Goal: Task Accomplishment & Management: Manage account settings

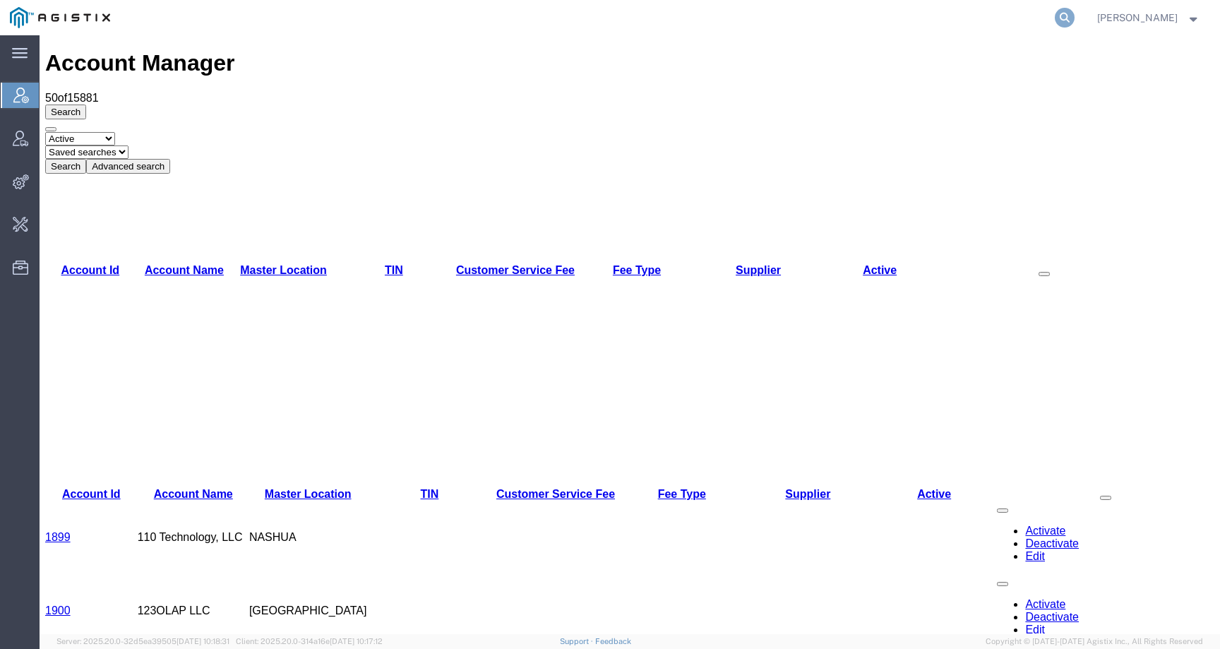
click at [1074, 18] on icon at bounding box center [1065, 18] width 20 height 20
click at [1049, 18] on input "search" at bounding box center [839, 18] width 429 height 34
paste input "57049705"
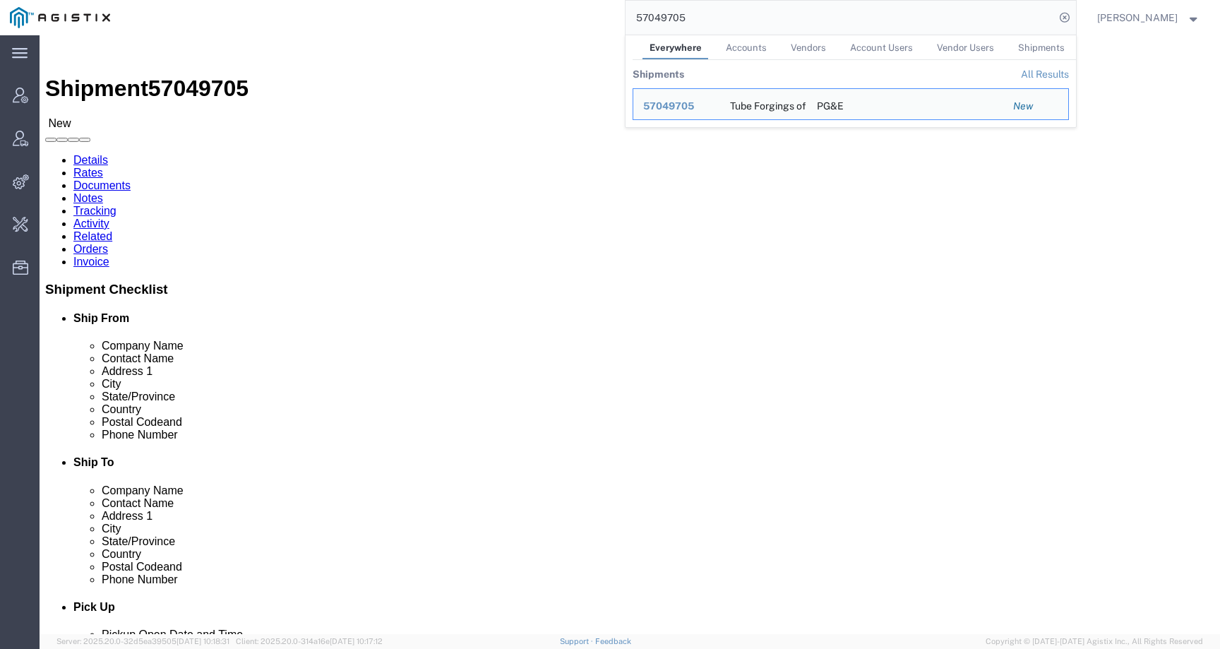
click div "Leg 1 - Less than Truckload"
drag, startPoint x: 694, startPoint y: 17, endPoint x: 582, endPoint y: 14, distance: 112.3
click at [582, 14] on div "57049705 Everywhere Accounts Vendors Account Users Vendor Users Shipments Shipm…" at bounding box center [598, 17] width 956 height 35
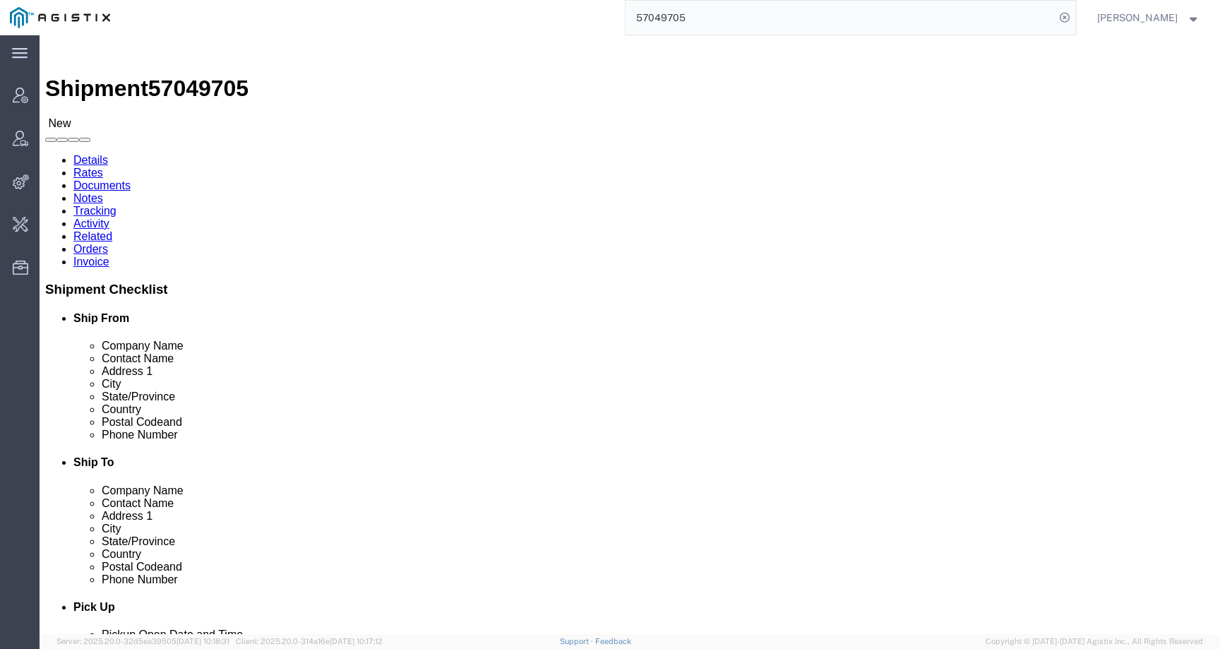
paste input "62810"
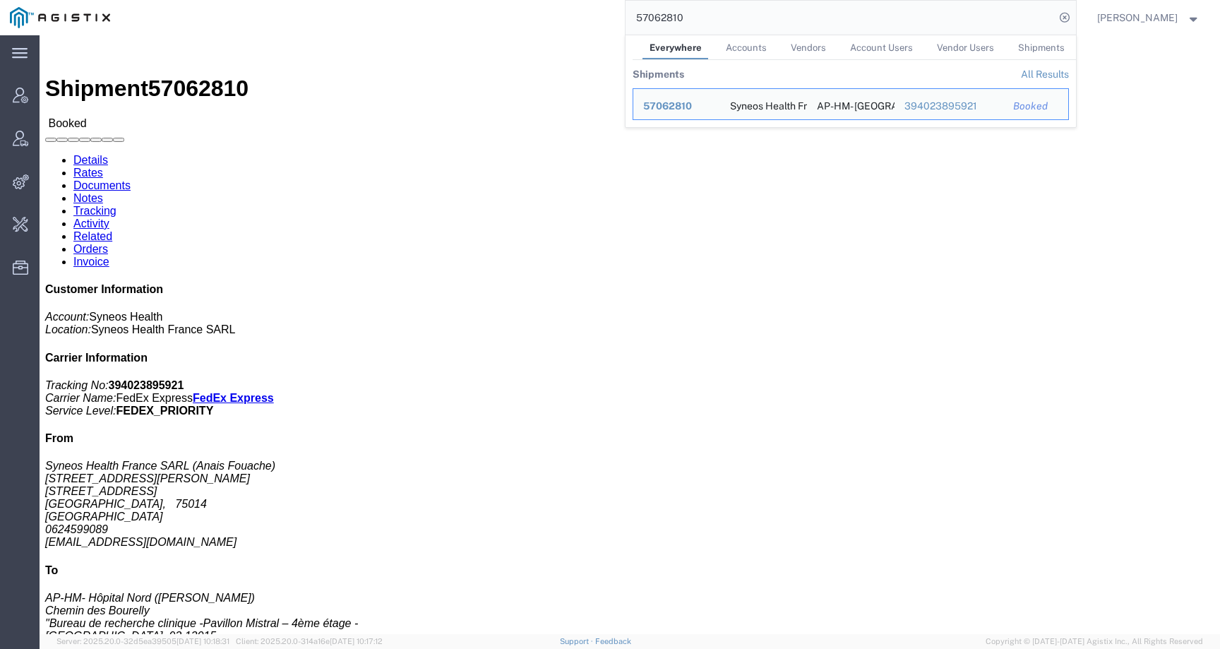
click at [688, 13] on input "57062810" at bounding box center [839, 18] width 429 height 34
click at [731, 8] on input "57062810" at bounding box center [839, 18] width 429 height 34
drag, startPoint x: 730, startPoint y: 10, endPoint x: 593, endPoint y: 13, distance: 137.0
click at [593, 13] on div "57062810 Everywhere Accounts Vendors Account Users Vendor Users Shipments Shipm…" at bounding box center [598, 17] width 956 height 35
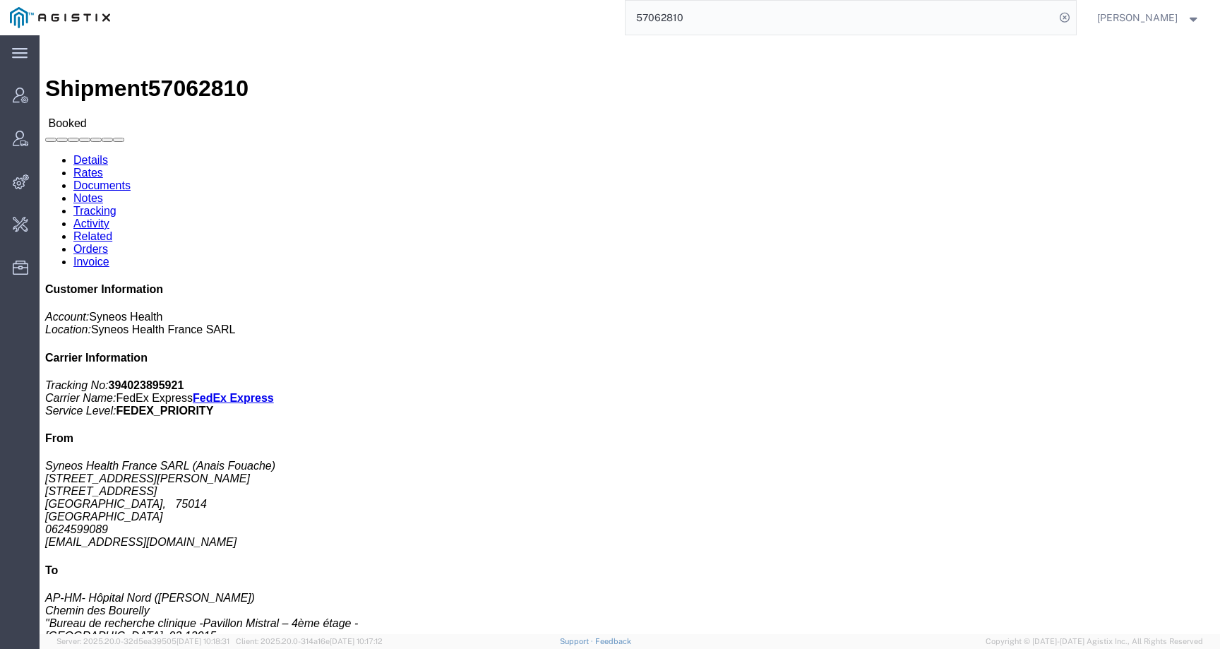
paste input "340"
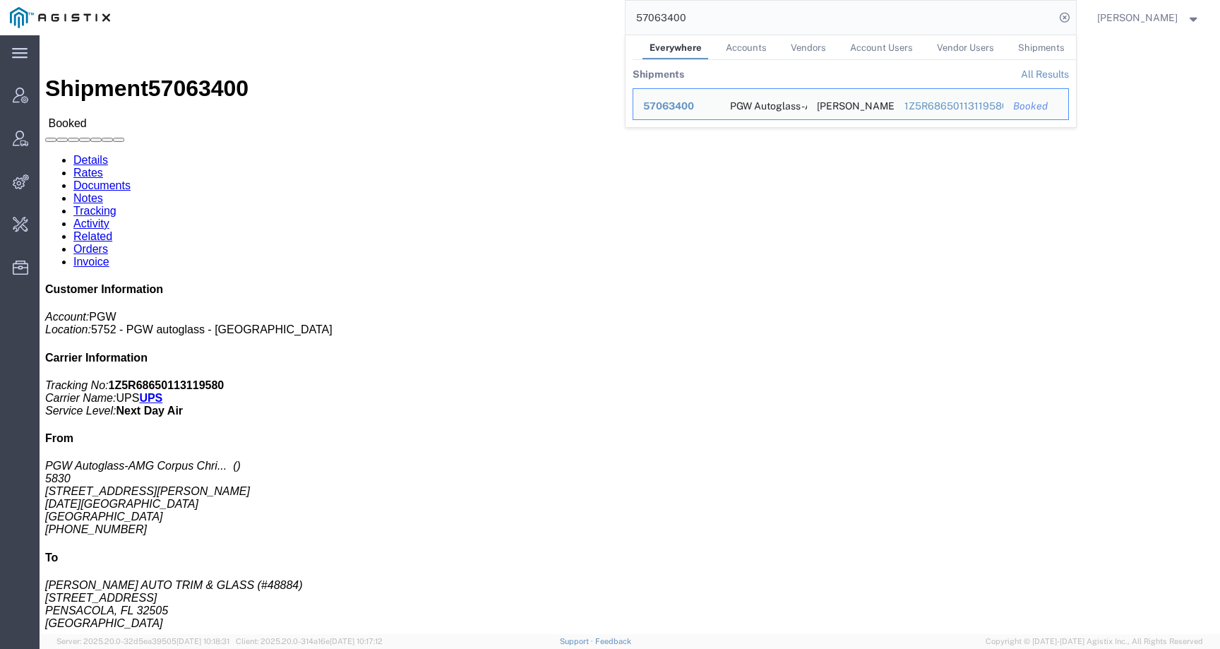
drag, startPoint x: 702, startPoint y: 16, endPoint x: 563, endPoint y: 15, distance: 138.4
click at [563, 15] on div "57063400 Everywhere Accounts Vendors Account Users Vendor Users Shipments Shipm…" at bounding box center [598, 17] width 956 height 35
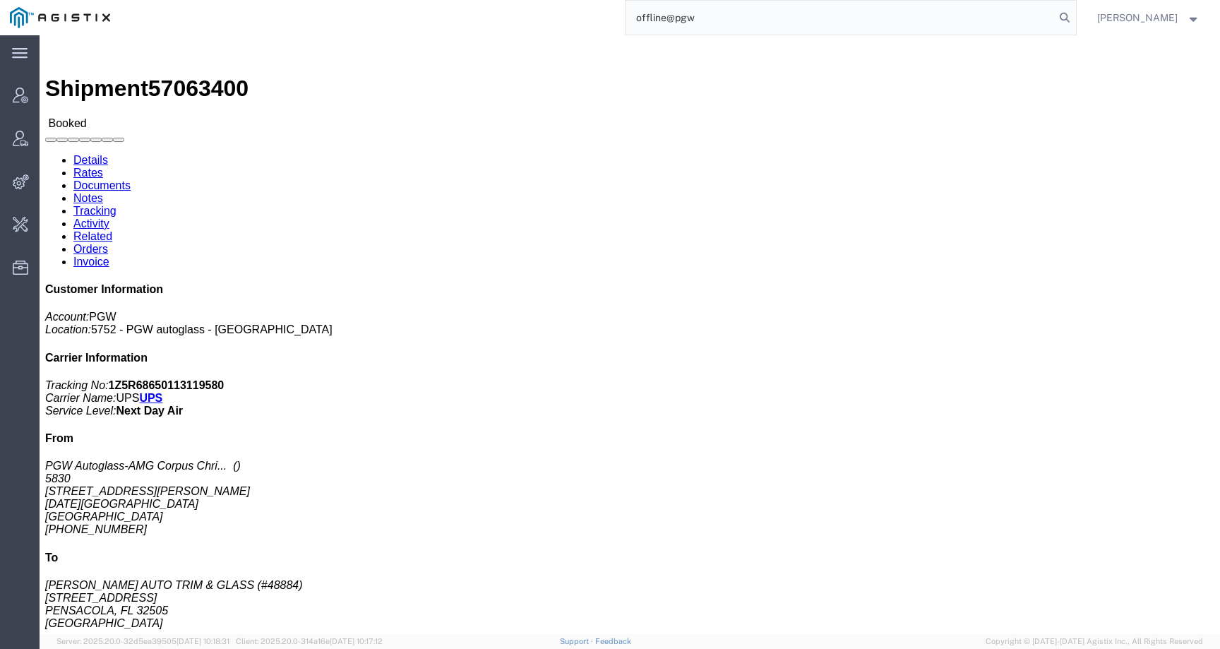
type input "offline@pgw"
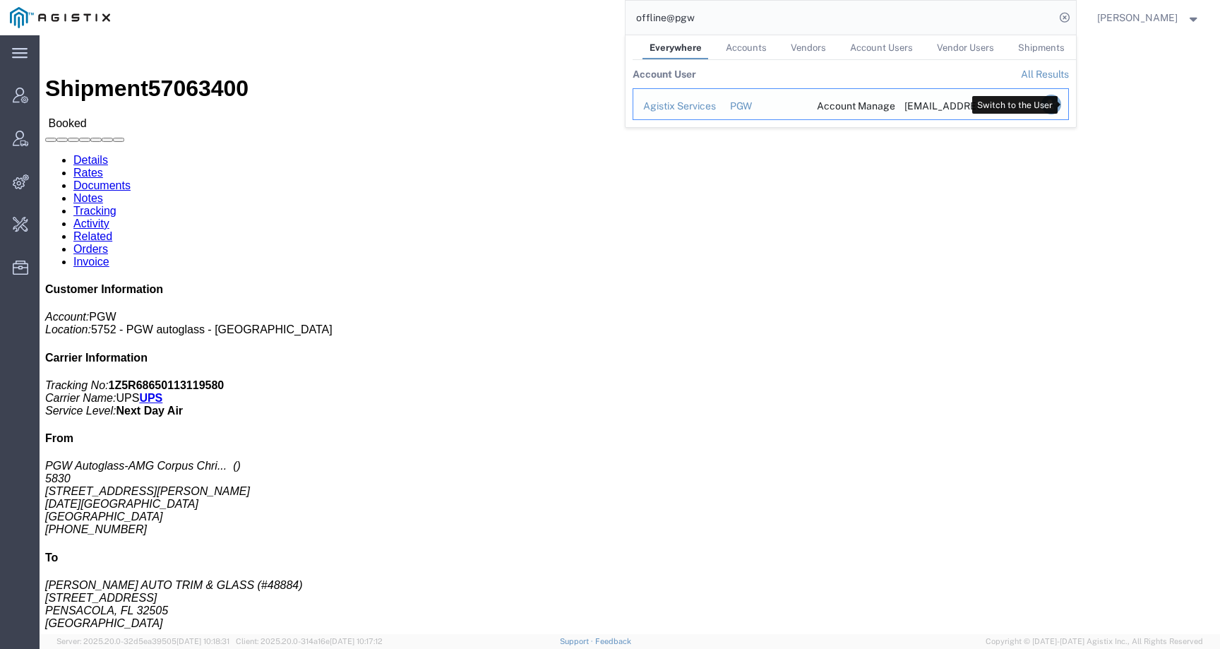
click at [1060, 104] on icon "Search Results" at bounding box center [1050, 105] width 20 height 20
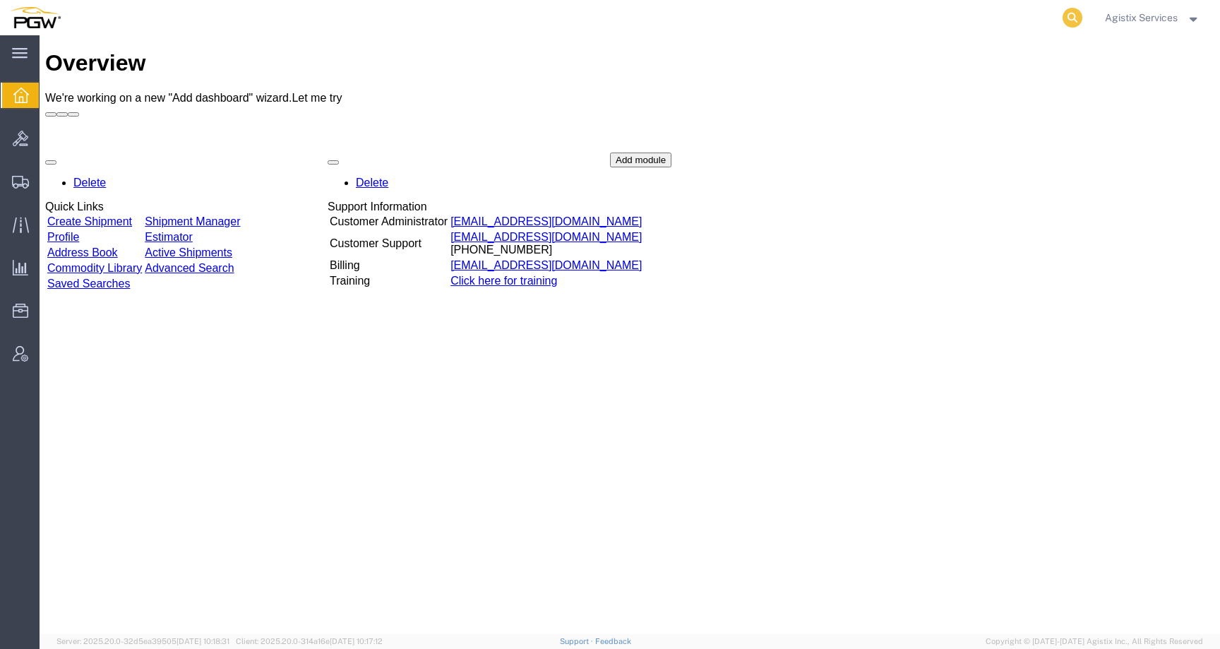
click at [1070, 16] on icon at bounding box center [1072, 18] width 20 height 20
click at [1009, 19] on input "search" at bounding box center [847, 18] width 429 height 34
paste input "57063400"
type input "57063400"
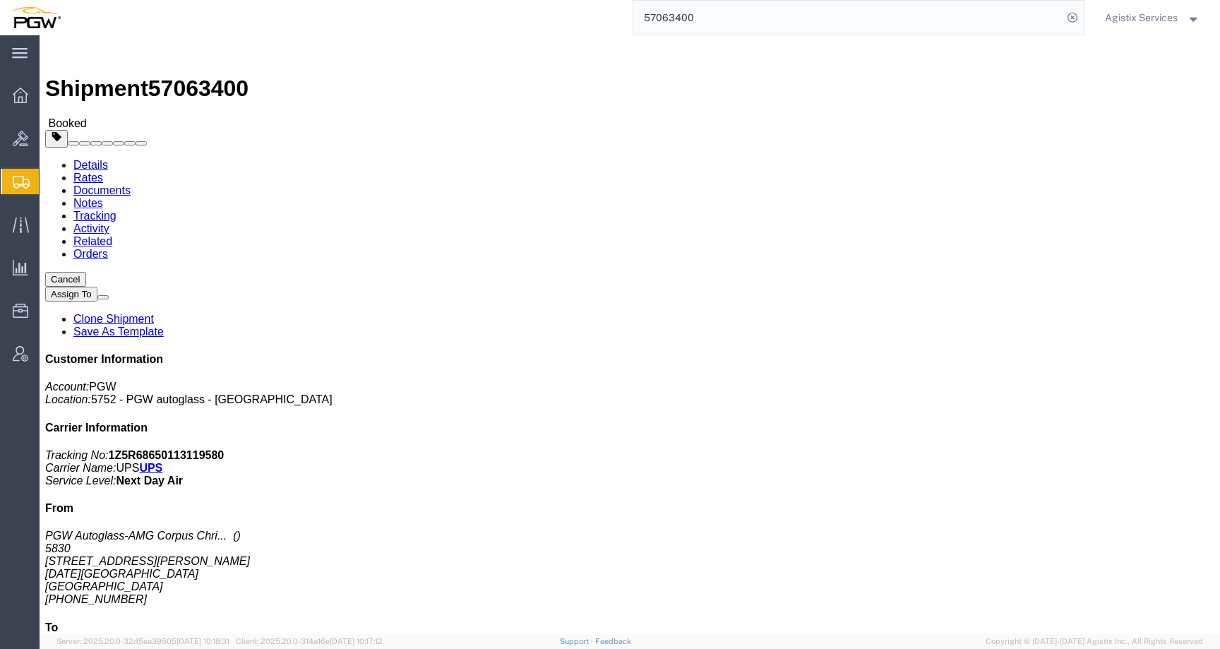
drag, startPoint x: 17, startPoint y: 193, endPoint x: 97, endPoint y: 200, distance: 80.8
click address "PGW Autoglass-AMG Corpus Christi 5830 5830 5142 Richter Street Corpus Christi, …"
copy address "Corpus Christi, TX 78415 United States"
click span "button"
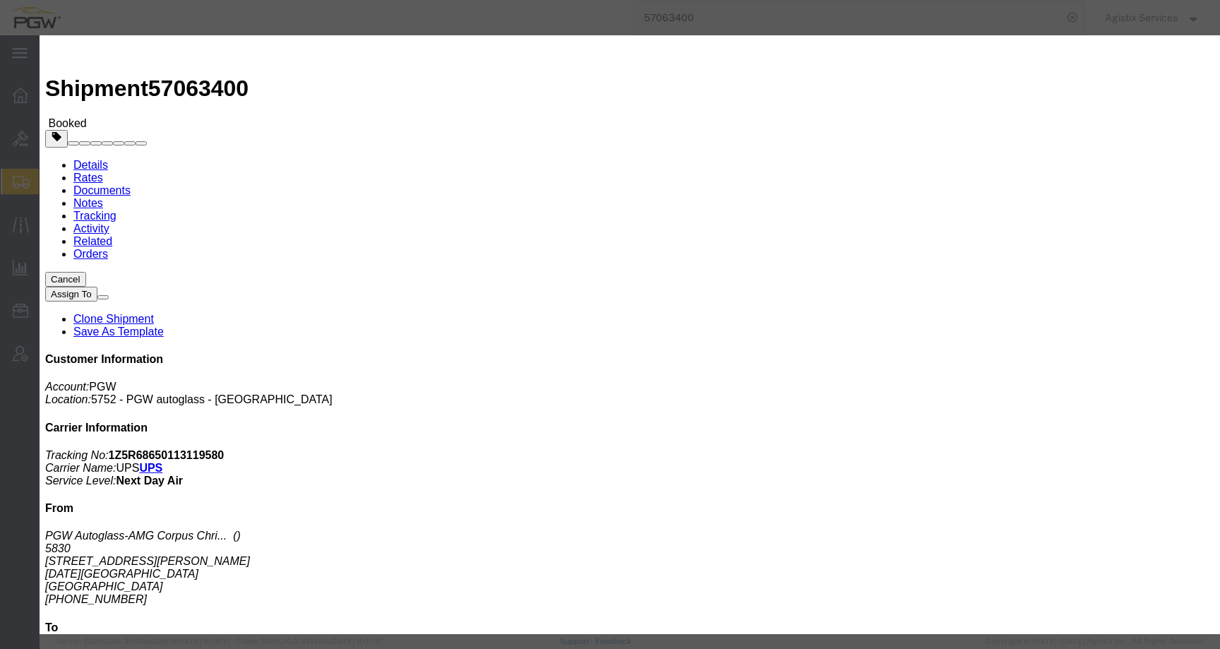
click div "Oct 08 2025 8:55 AM"
click input "10:55 AM"
type input "10:00 AM"
click button "Apply"
click div "Oct 08 2025 11:55 AM"
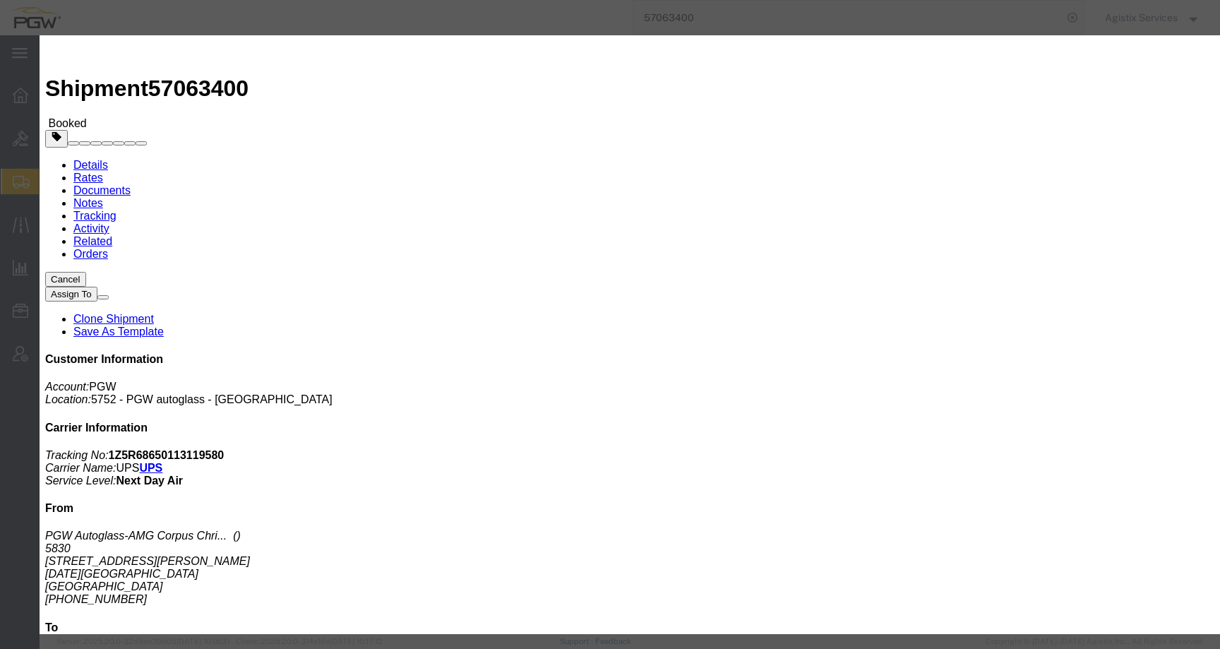
click input "2:55 AM"
type input "2:00 PM"
click button "Apply"
click button "Save"
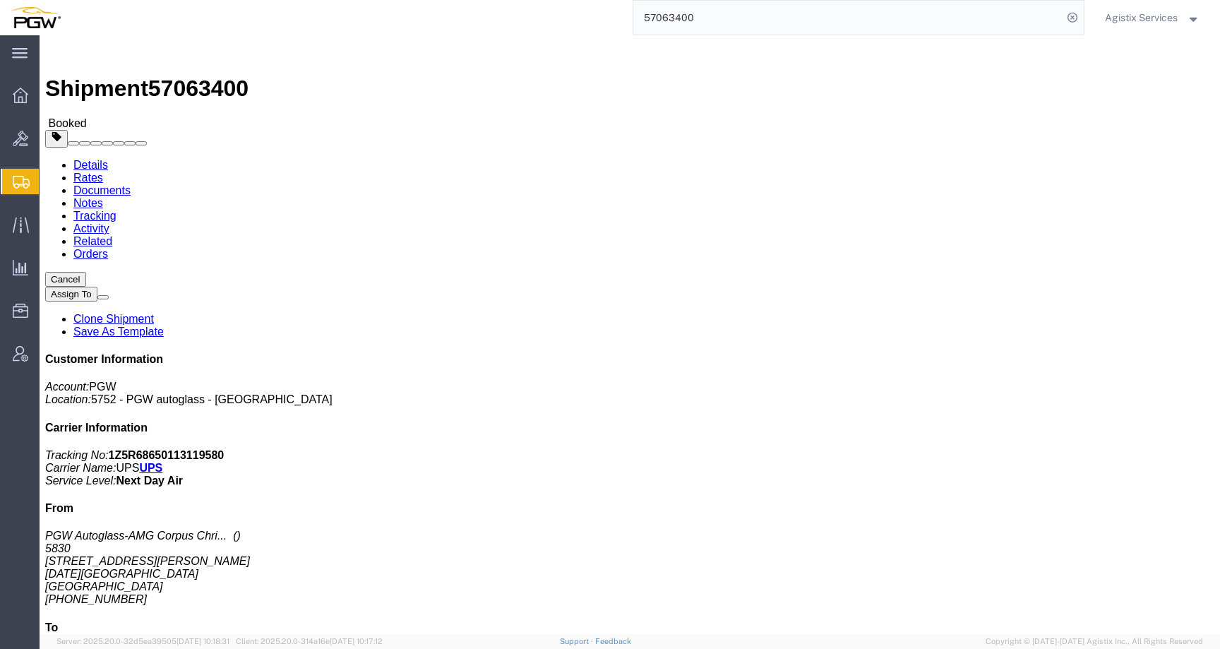
click button "button"
click at [1110, 13] on span "Agistix Services" at bounding box center [1141, 18] width 73 height 16
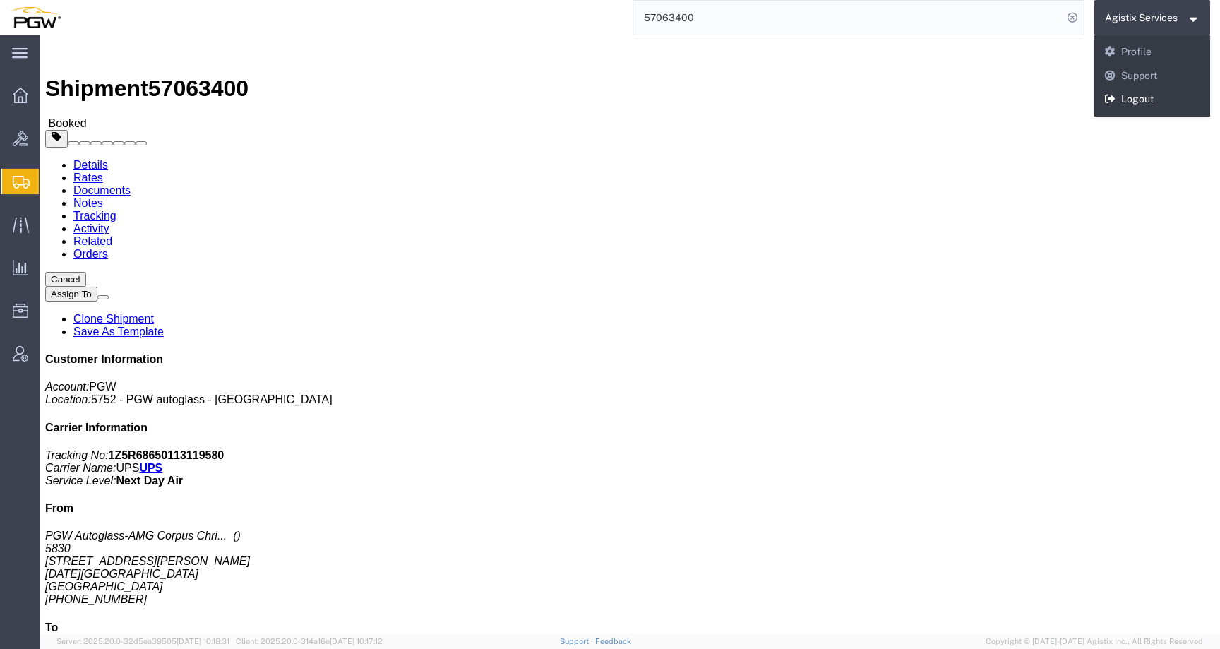
drag, startPoint x: 1131, startPoint y: 104, endPoint x: 1091, endPoint y: 68, distance: 54.1
click at [1131, 104] on link "Logout" at bounding box center [1152, 100] width 116 height 24
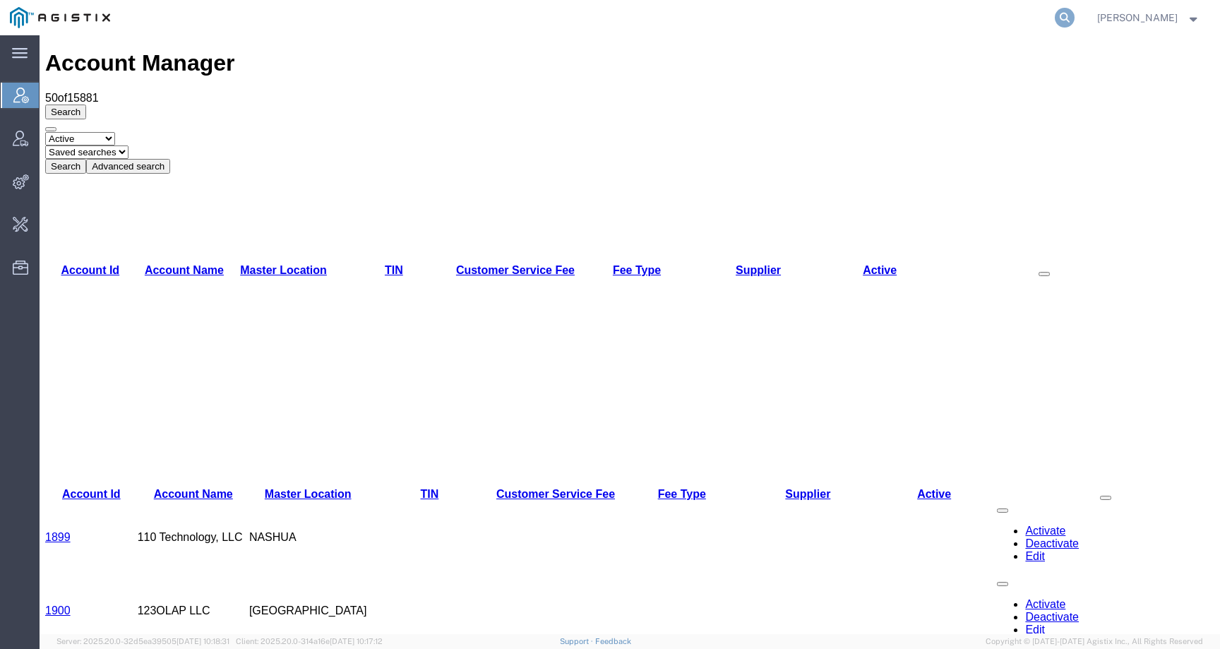
click at [1074, 11] on icon at bounding box center [1065, 18] width 20 height 20
click at [1041, 11] on input "search" at bounding box center [839, 18] width 429 height 34
paste input "1918514323"
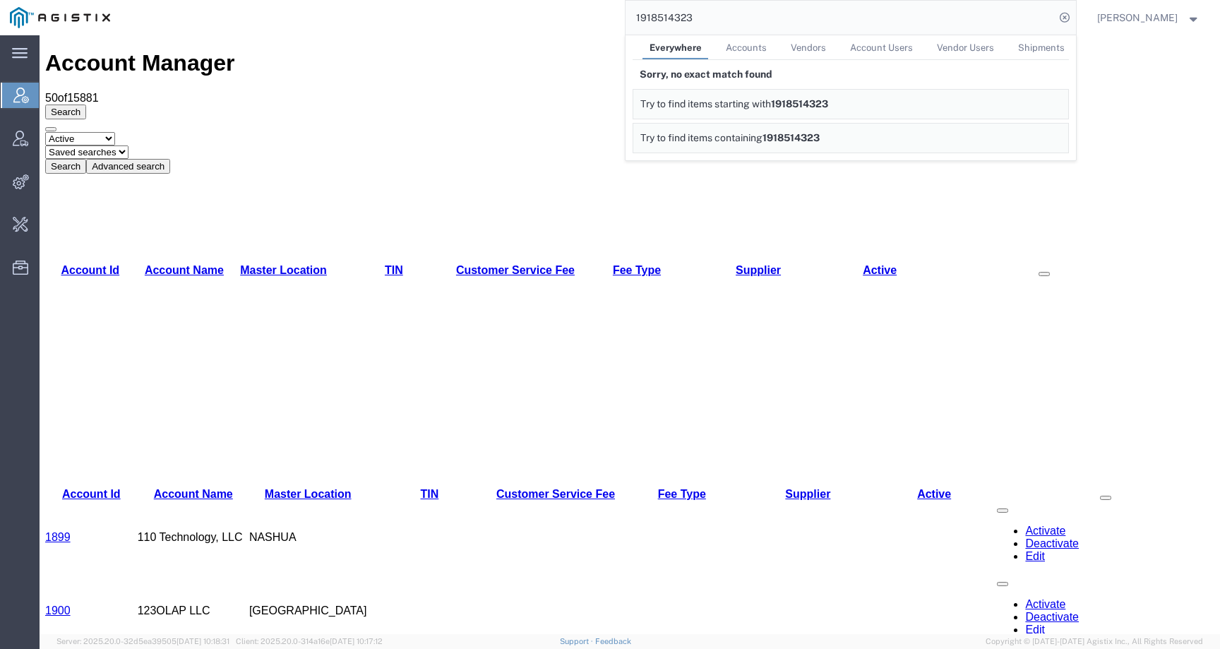
drag, startPoint x: 738, startPoint y: 14, endPoint x: 592, endPoint y: 14, distance: 145.4
click at [592, 14] on div "1918514323 Everywhere Accounts Vendors Account Users Vendor Users Shipments Sor…" at bounding box center [598, 17] width 956 height 35
paste input "202510081354"
drag, startPoint x: 726, startPoint y: 20, endPoint x: 587, endPoint y: 18, distance: 139.1
click at [587, 19] on div "202510081354 Everywhere Accounts Vendors Account Users Vendor Users Shipments S…" at bounding box center [598, 17] width 956 height 35
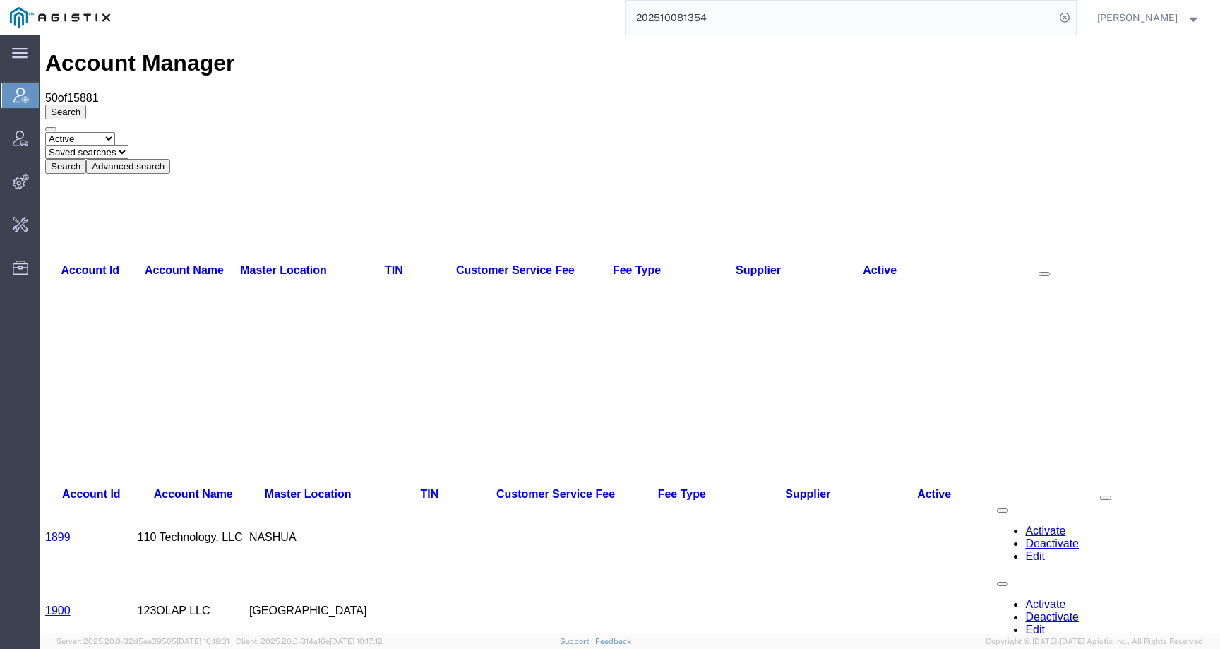
paste input "57049705"
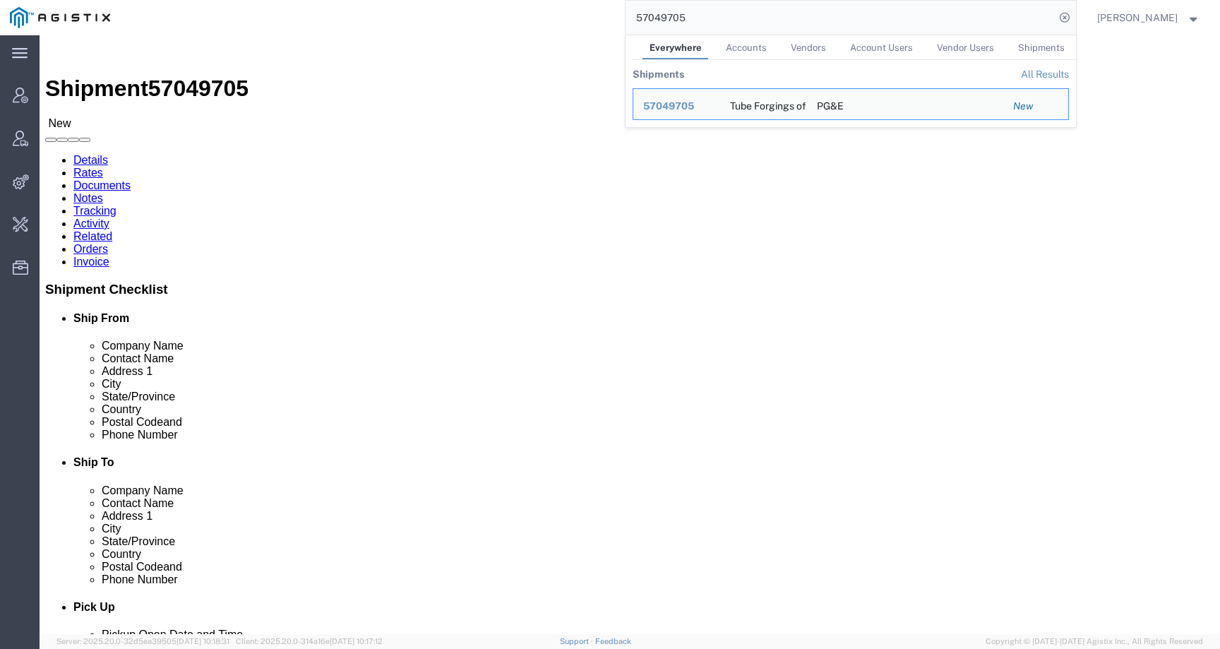
click div "Shipment Detail Ship From Tube Forgings of America Inc (Richard Hicks) 5200 NW …"
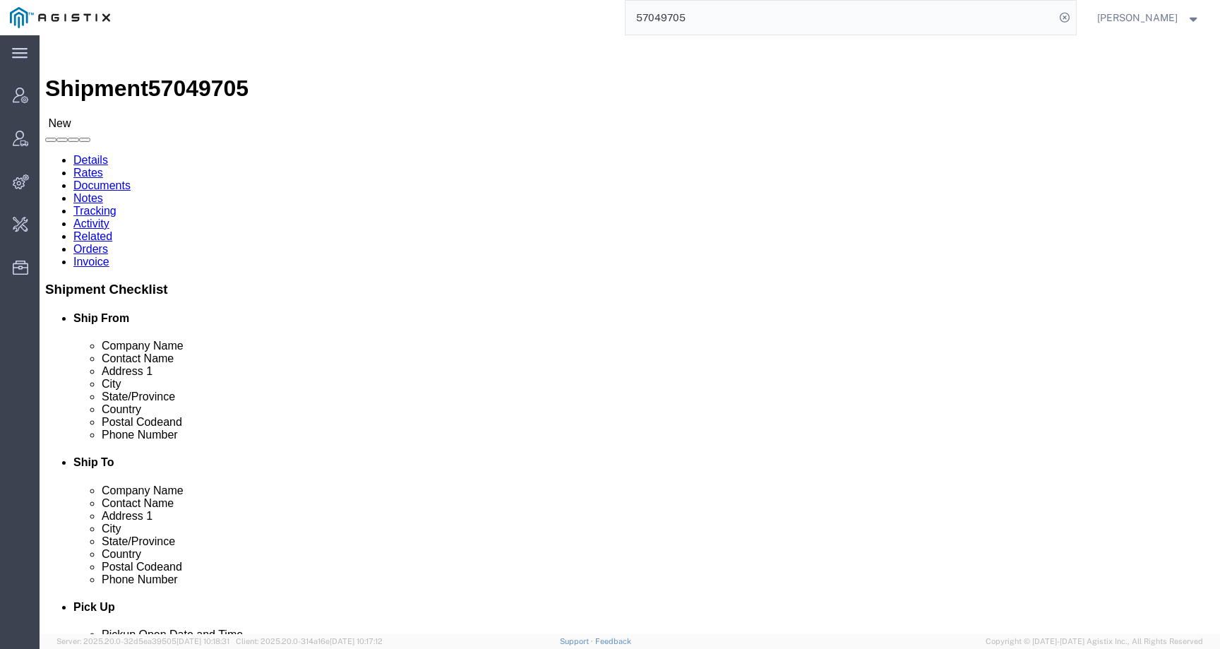
drag, startPoint x: 128, startPoint y: 223, endPoint x: 14, endPoint y: 224, distance: 113.7
click address "Tube Forgings of America Inc (Richard Hicks) 5200 NW Front Ave Portland, OR 972…"
copy address "rhicks@tubeforgings.com"
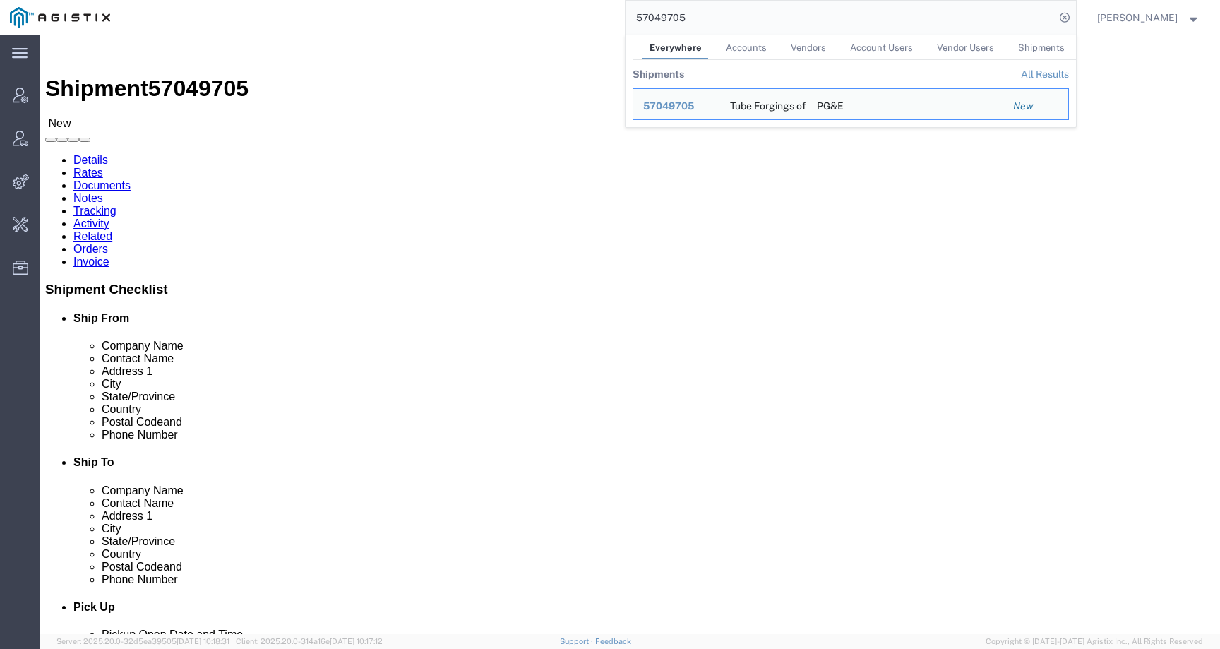
drag, startPoint x: 710, startPoint y: 20, endPoint x: 639, endPoint y: 20, distance: 71.3
click at [639, 20] on div "57049705 Everywhere Accounts Vendors Account Users Vendor Users Shipments Shipm…" at bounding box center [598, 17] width 956 height 35
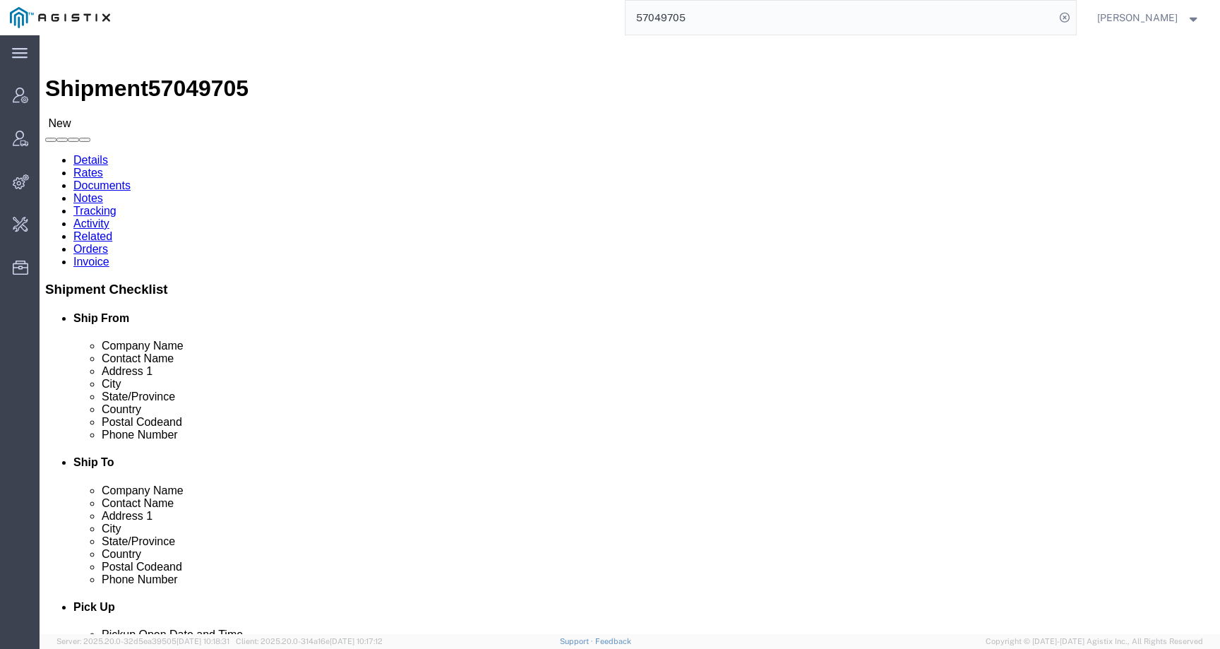
paste input "rhicks@tubeforgings.com"
type input "rhicks@tubeforgings.com"
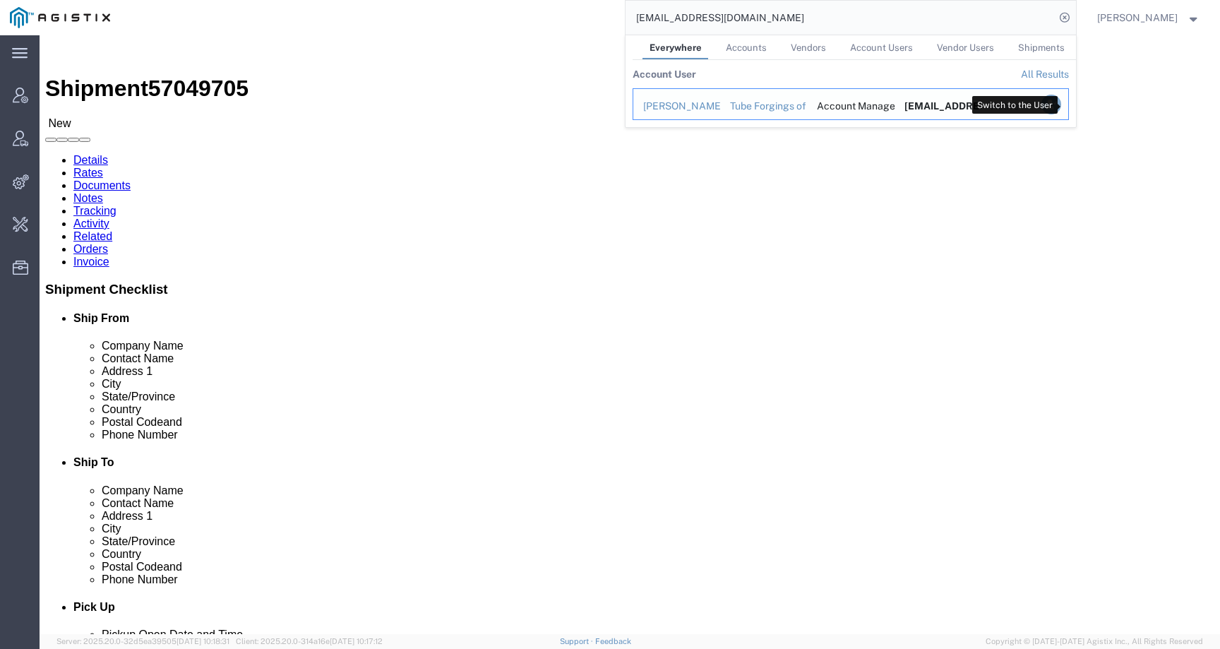
click at [1060, 103] on icon "Search Results" at bounding box center [1050, 105] width 20 height 20
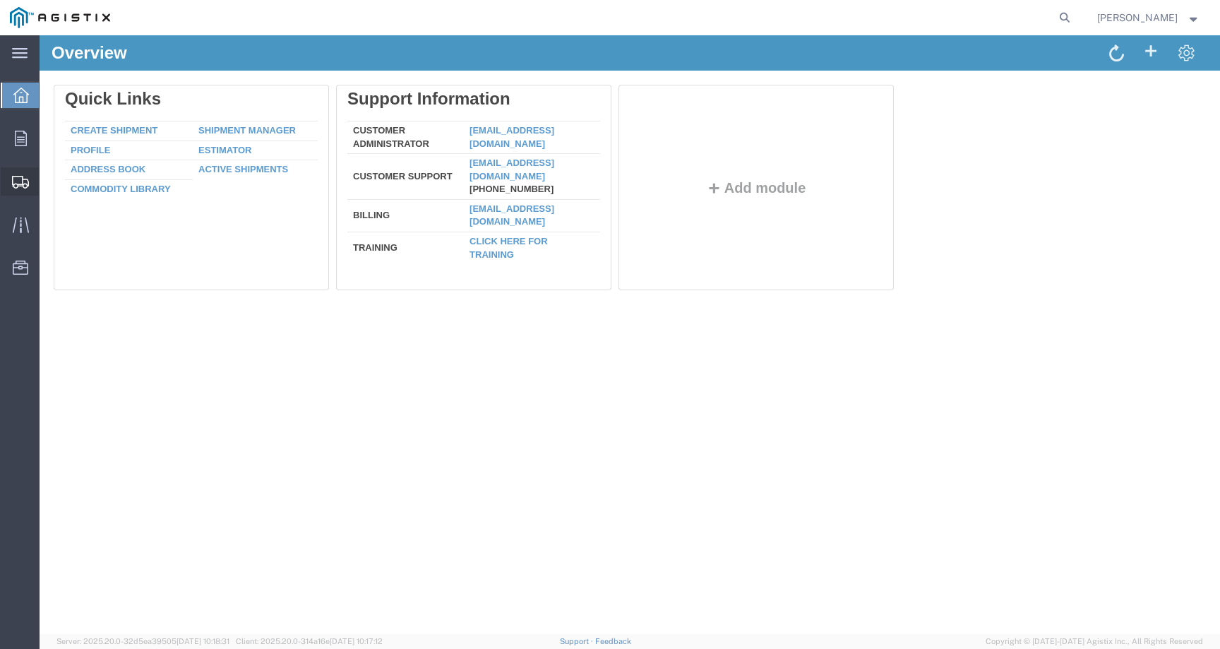
click at [13, 176] on icon at bounding box center [20, 182] width 17 height 13
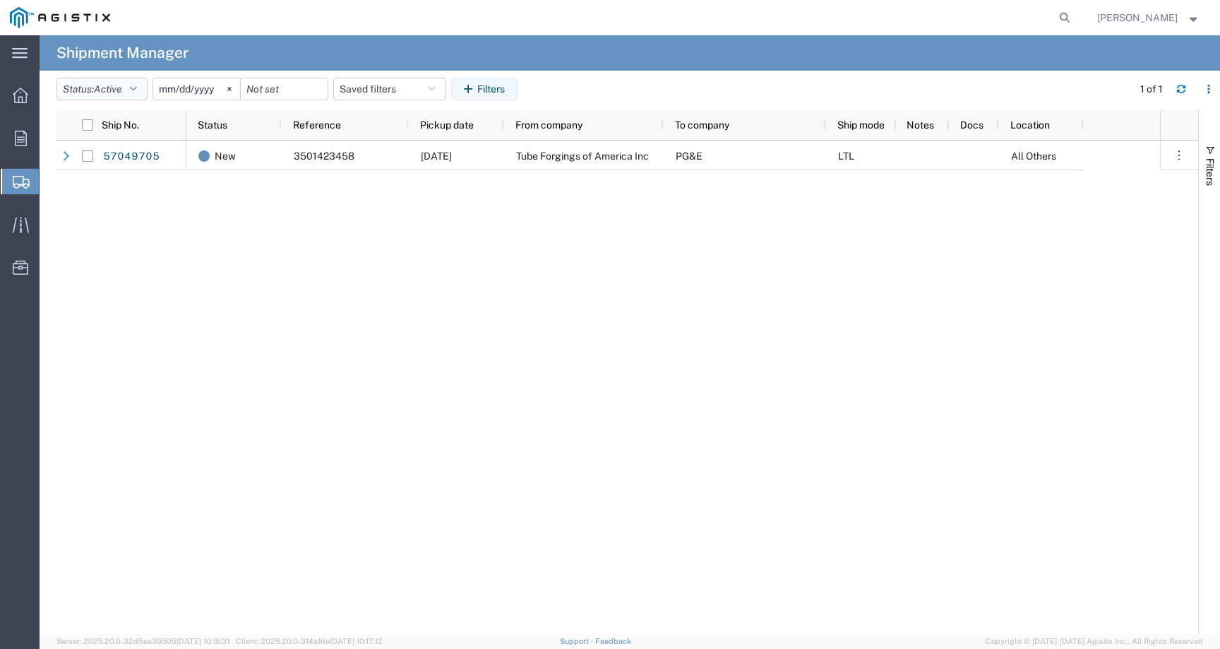
click at [121, 90] on span "Active" at bounding box center [108, 88] width 28 height 11
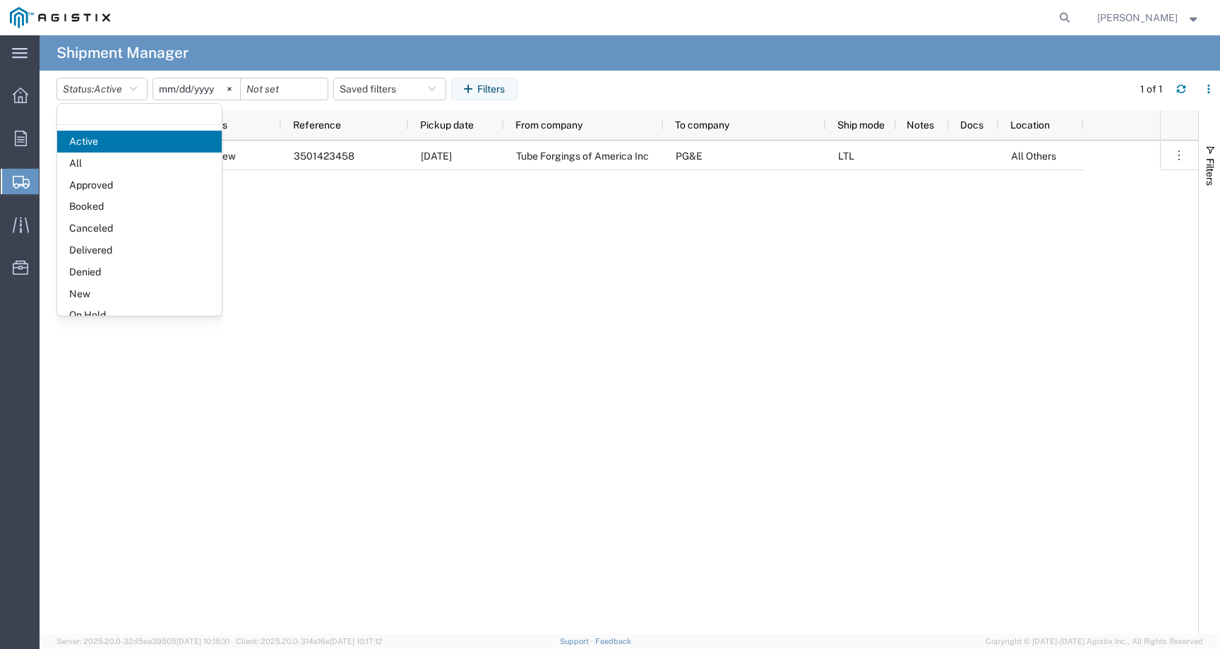
click at [332, 240] on div "New 3501423458 10/07/2025 Tube Forgings of America Inc PG&E LTL All Others" at bounding box center [672, 386] width 973 height 493
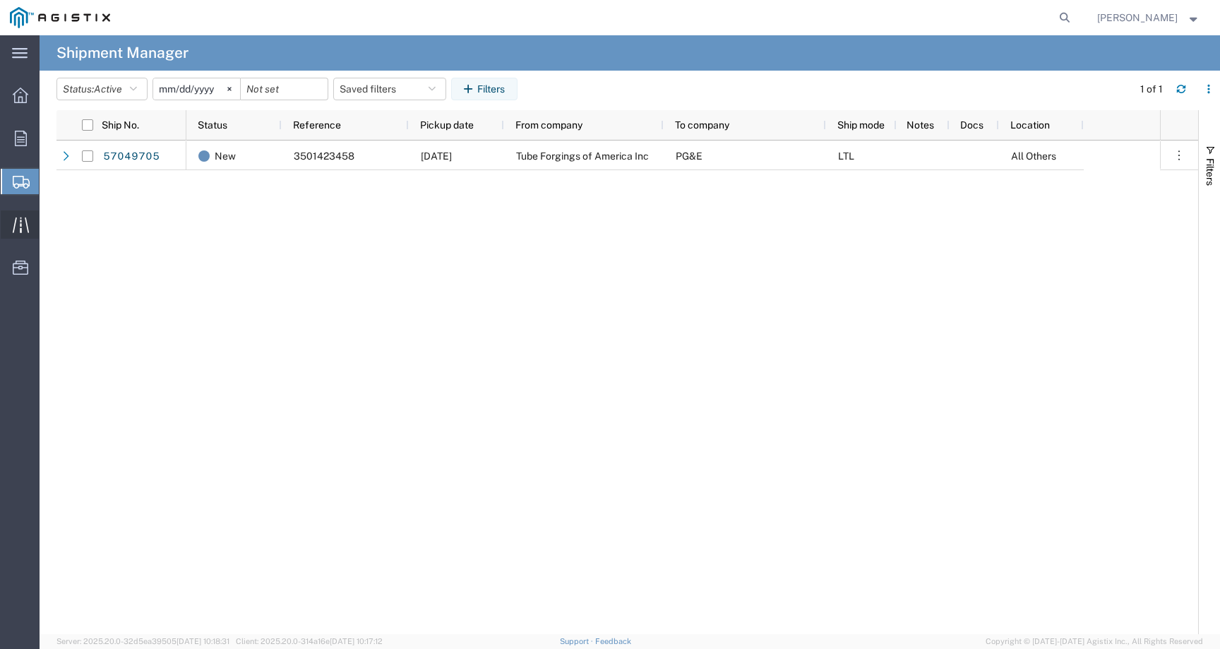
click at [15, 227] on icon at bounding box center [21, 225] width 16 height 16
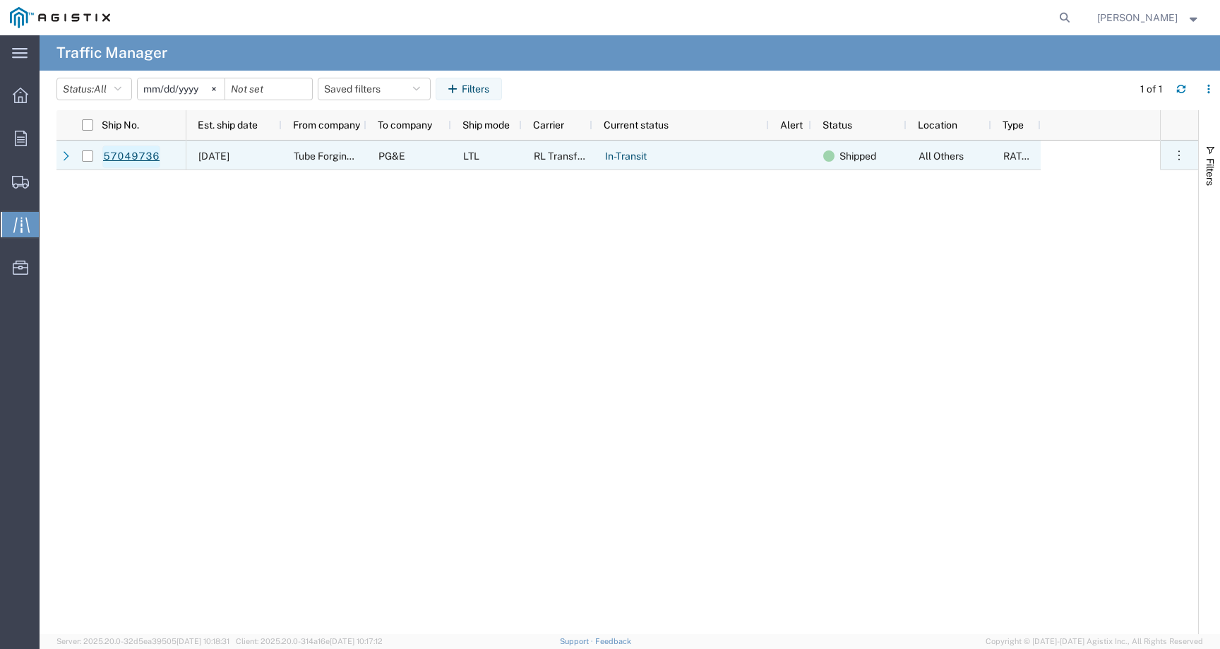
click at [125, 163] on link "57049736" at bounding box center [131, 156] width 58 height 23
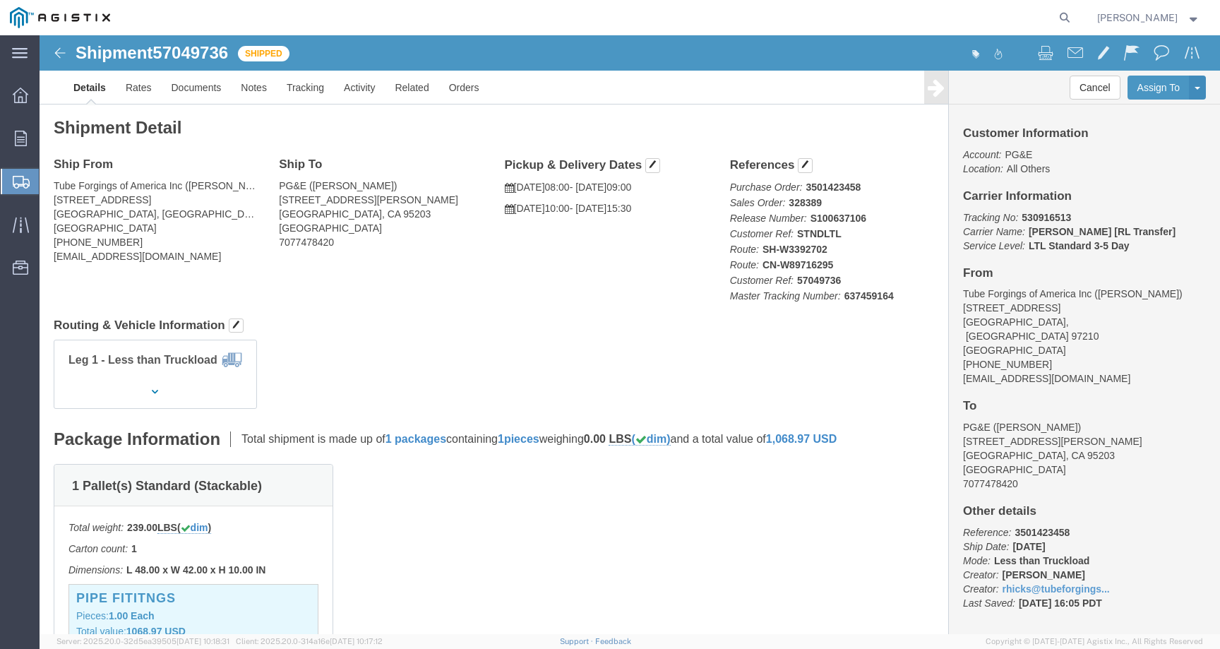
click span "57049736"
copy span "57049736"
click at [1074, 12] on icon at bounding box center [1065, 18] width 20 height 20
click at [985, 19] on input "search" at bounding box center [839, 18] width 429 height 34
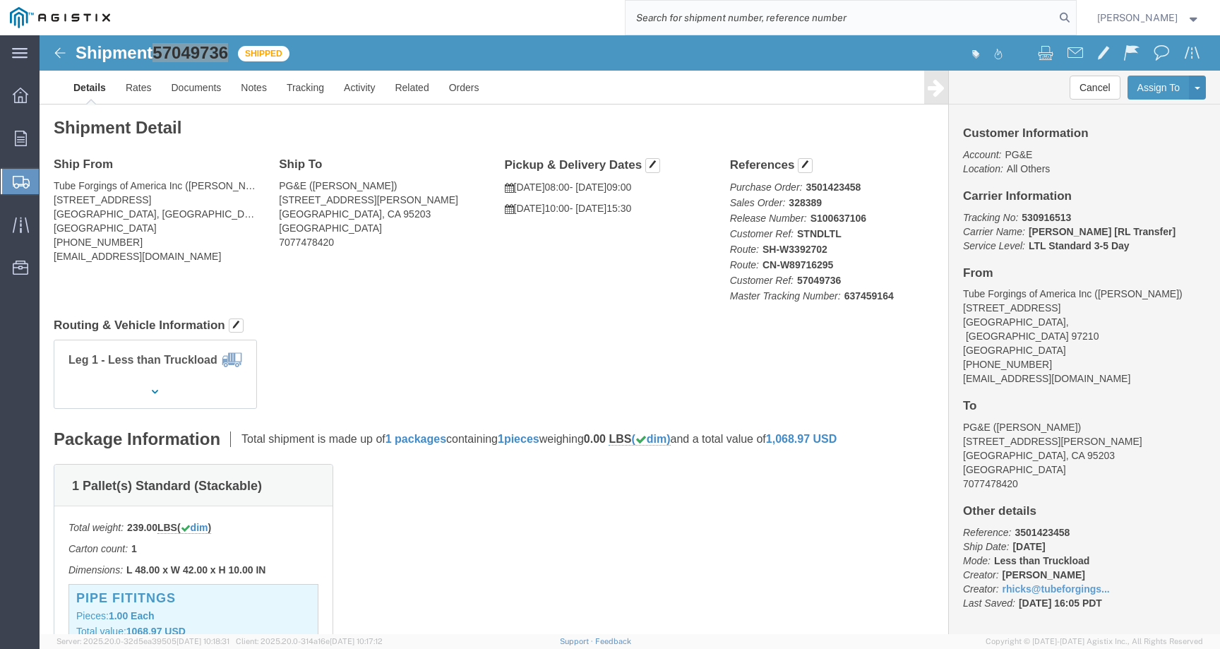
paste input "56717623"
type input "56717623"
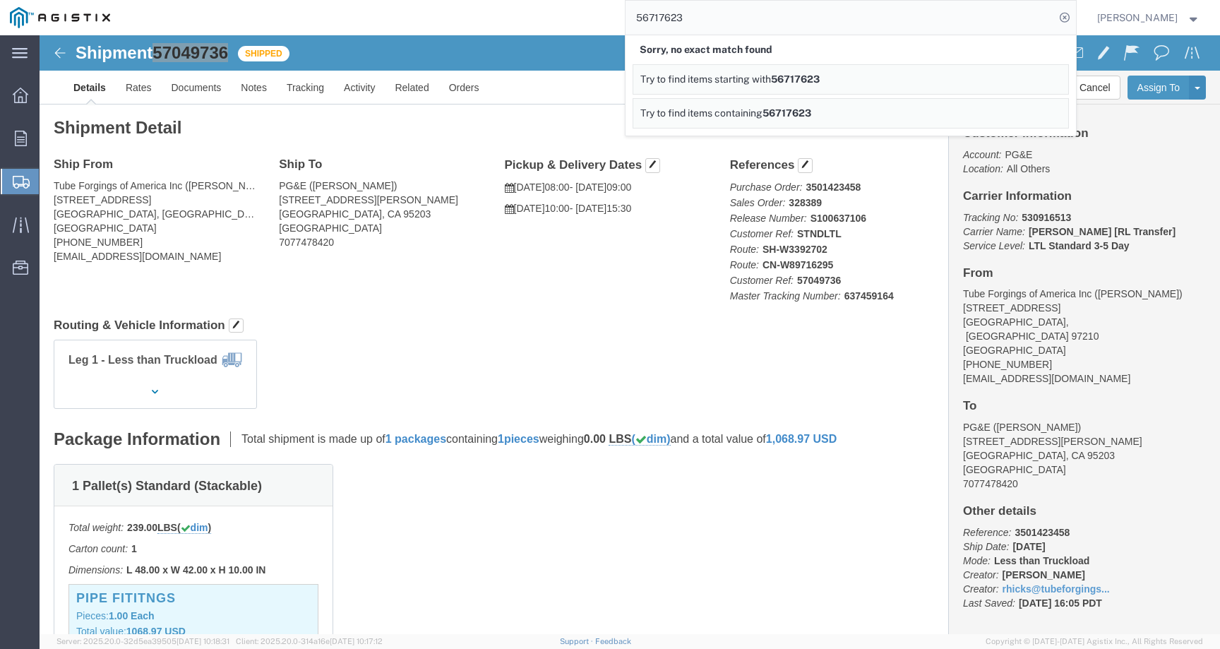
click at [1125, 16] on span "Richard Hicks" at bounding box center [1137, 18] width 80 height 16
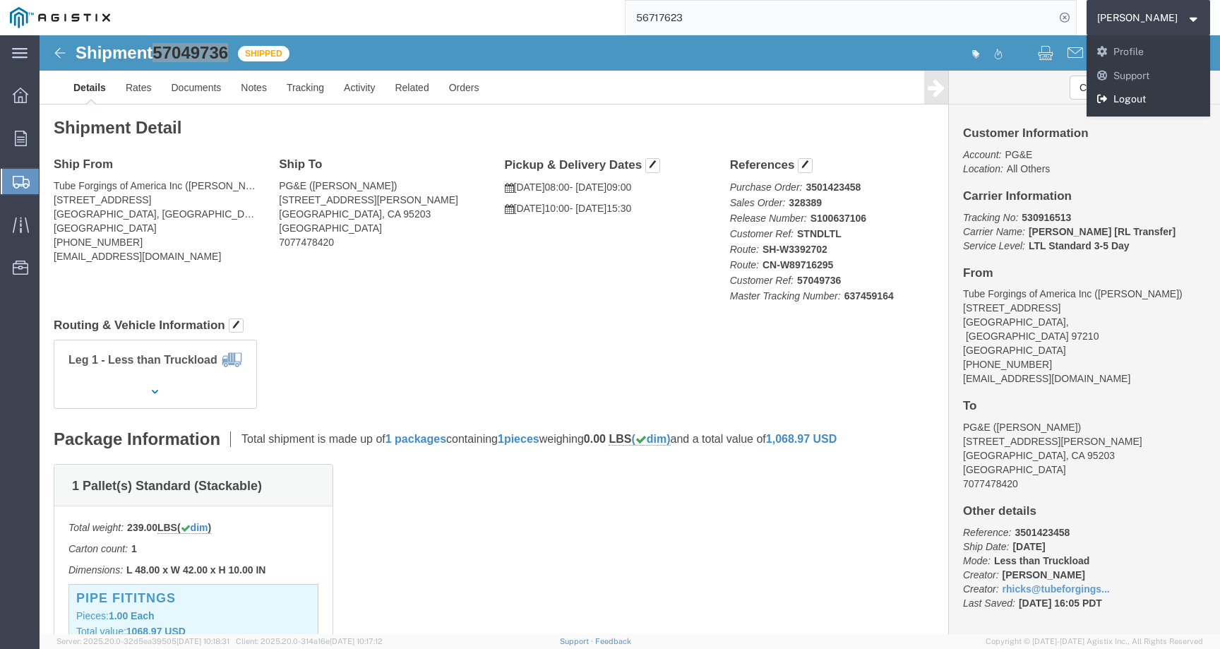
drag, startPoint x: 1144, startPoint y: 101, endPoint x: 1148, endPoint y: 90, distance: 11.2
click at [1144, 101] on link "Logout" at bounding box center [1148, 100] width 124 height 24
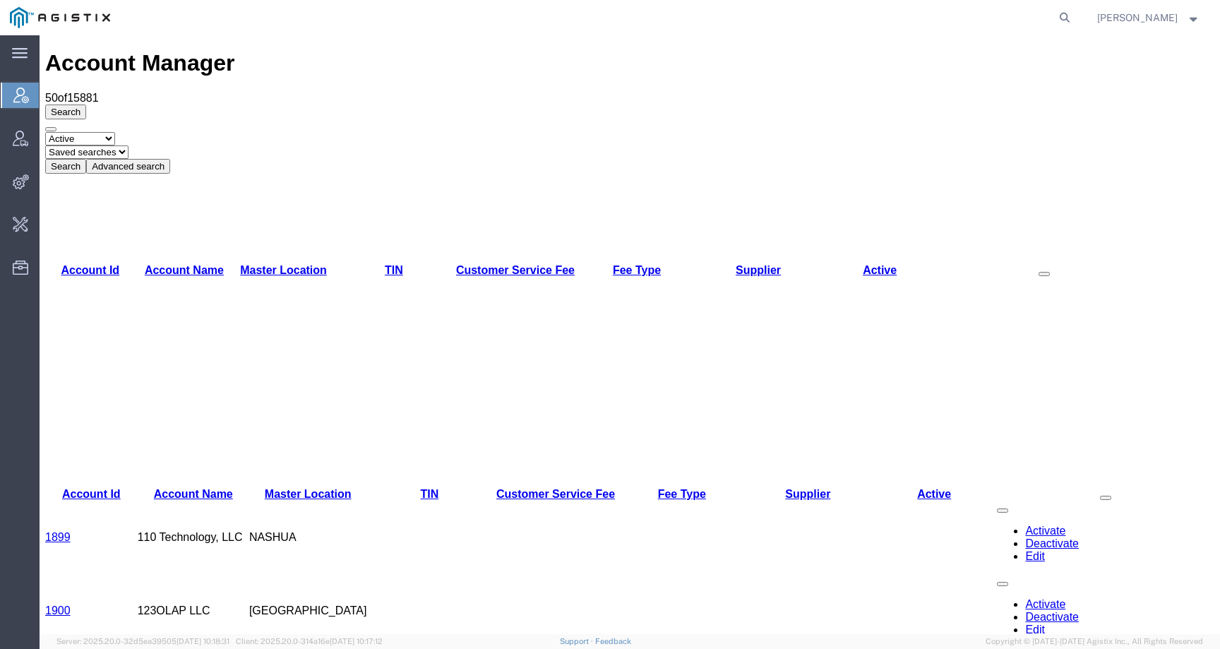
drag, startPoint x: 1081, startPoint y: 14, endPoint x: 1069, endPoint y: 15, distance: 12.7
click at [1074, 15] on icon at bounding box center [1065, 18] width 20 height 20
click at [1037, 15] on input "search" at bounding box center [839, 18] width 429 height 34
paste input "[EMAIL_ADDRESS][DOMAIN_NAME]"
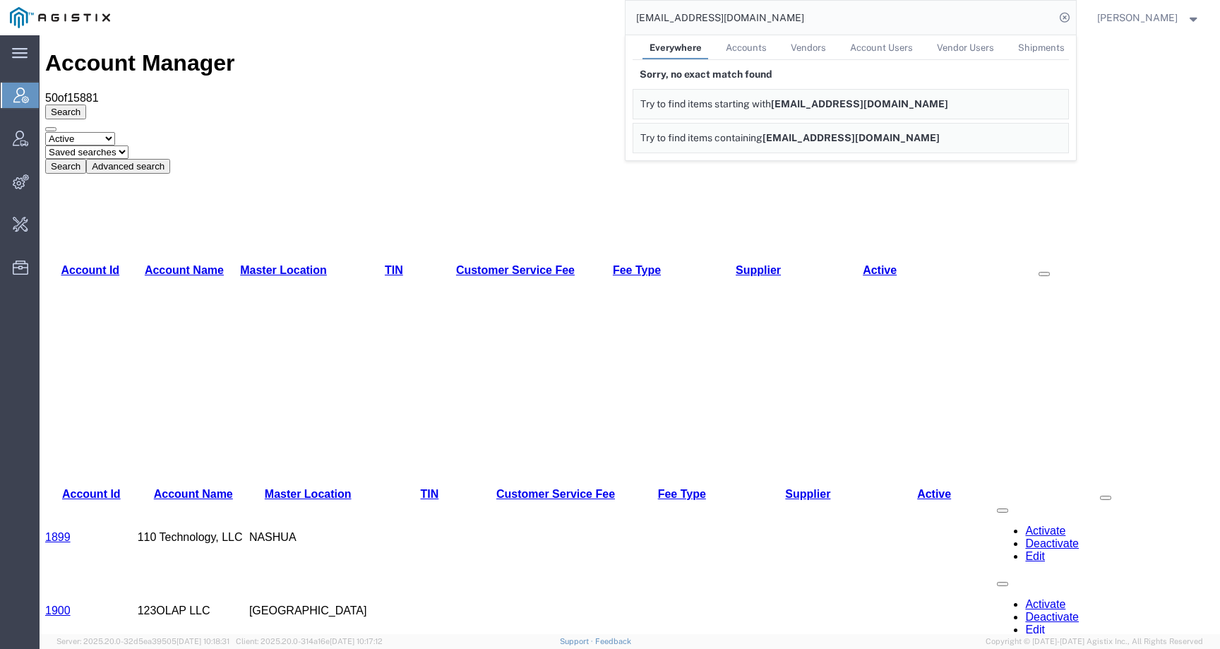
click at [735, 17] on input "[EMAIL_ADDRESS][DOMAIN_NAME]" at bounding box center [839, 18] width 429 height 34
click at [701, 20] on input "[EMAIL_ADDRESS][DOMAIN_NAME]" at bounding box center [839, 18] width 429 height 34
click at [756, 20] on input "[EMAIL_ADDRESS][DOMAIN_NAME]" at bounding box center [839, 18] width 429 height 34
drag, startPoint x: 753, startPoint y: 17, endPoint x: 539, endPoint y: 17, distance: 213.9
click at [539, 17] on div "[EMAIL_ADDRESS][DOMAIN_NAME] Everywhere Accounts Vendors Account Users Vendor U…" at bounding box center [598, 17] width 956 height 35
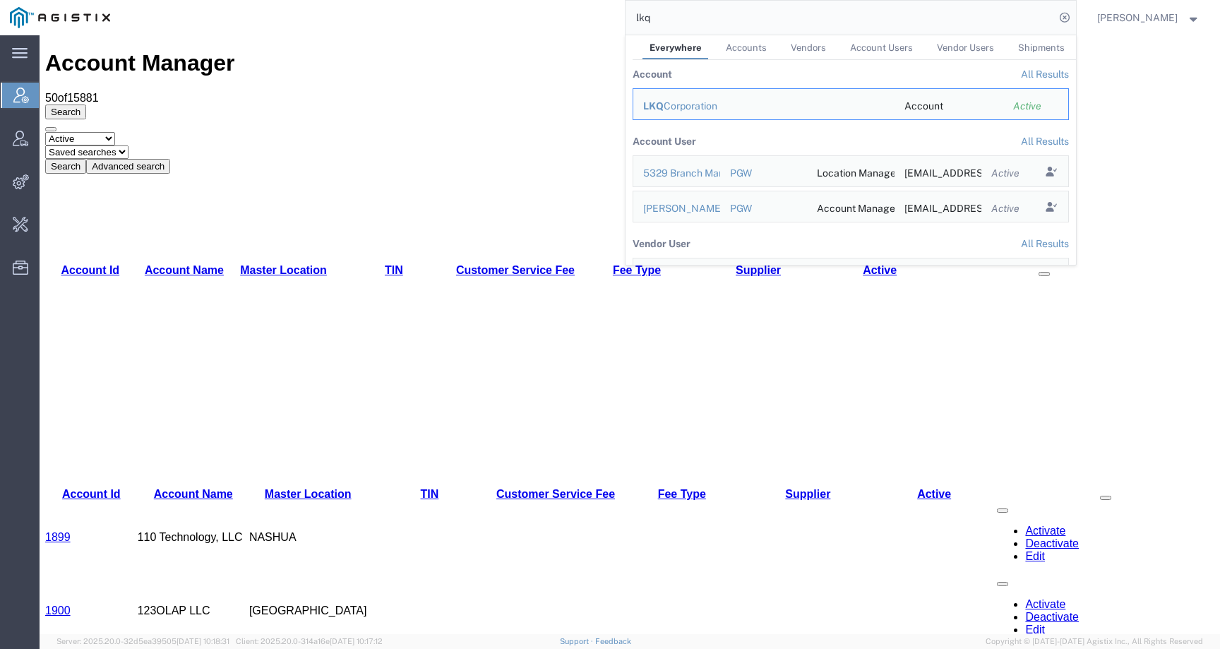
drag, startPoint x: 718, startPoint y: 13, endPoint x: 592, endPoint y: 19, distance: 125.8
click at [594, 19] on div "lkq Everywhere Accounts Vendors Account Users Vendor Users Shipments Account Al…" at bounding box center [598, 17] width 956 height 35
paste input "[EMAIL_ADDRESS][DOMAIN_NAME]"
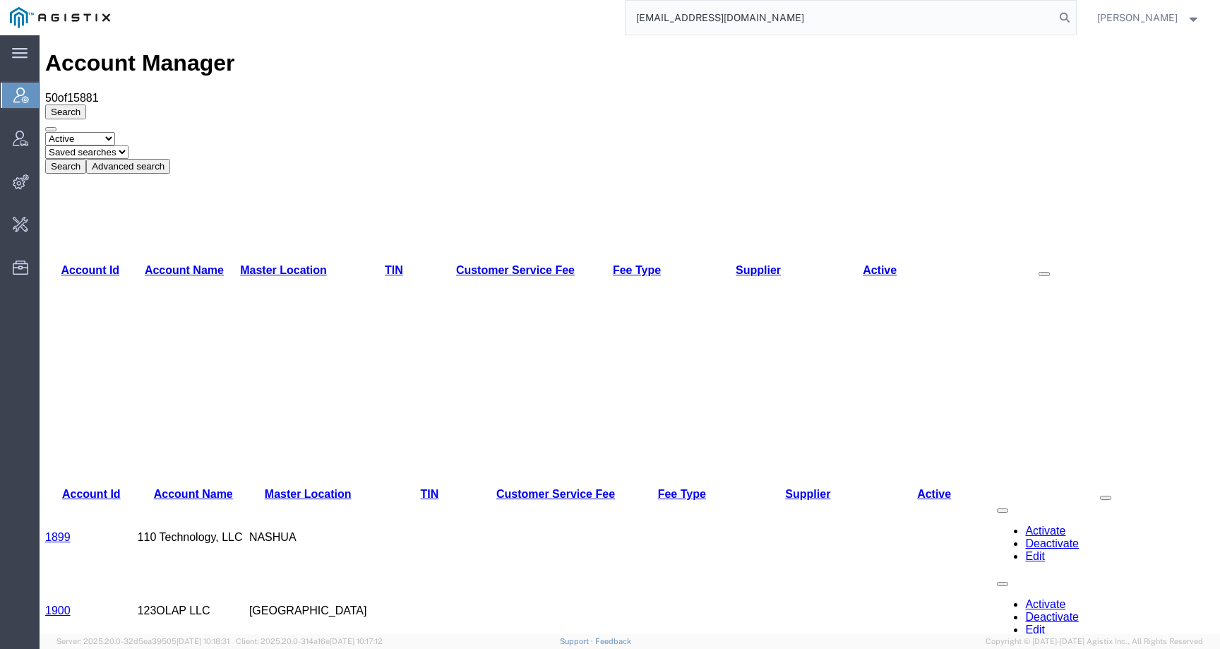
type input "[EMAIL_ADDRESS][DOMAIN_NAME]"
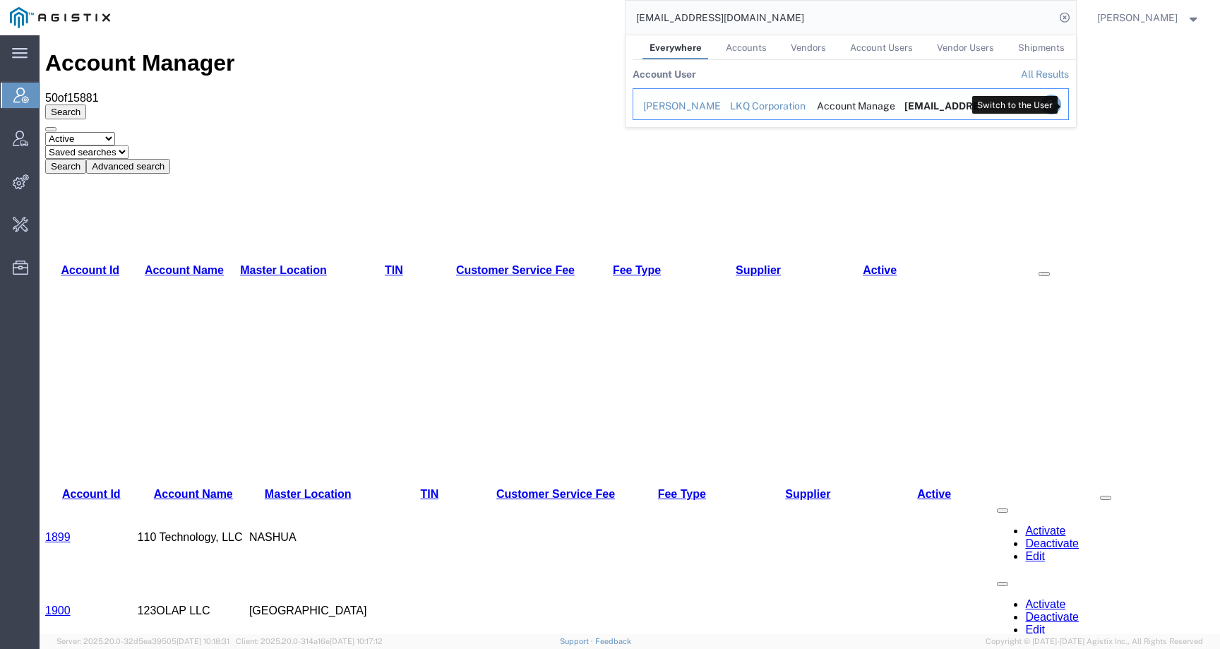
click at [1060, 105] on icon "Search Results" at bounding box center [1050, 105] width 20 height 20
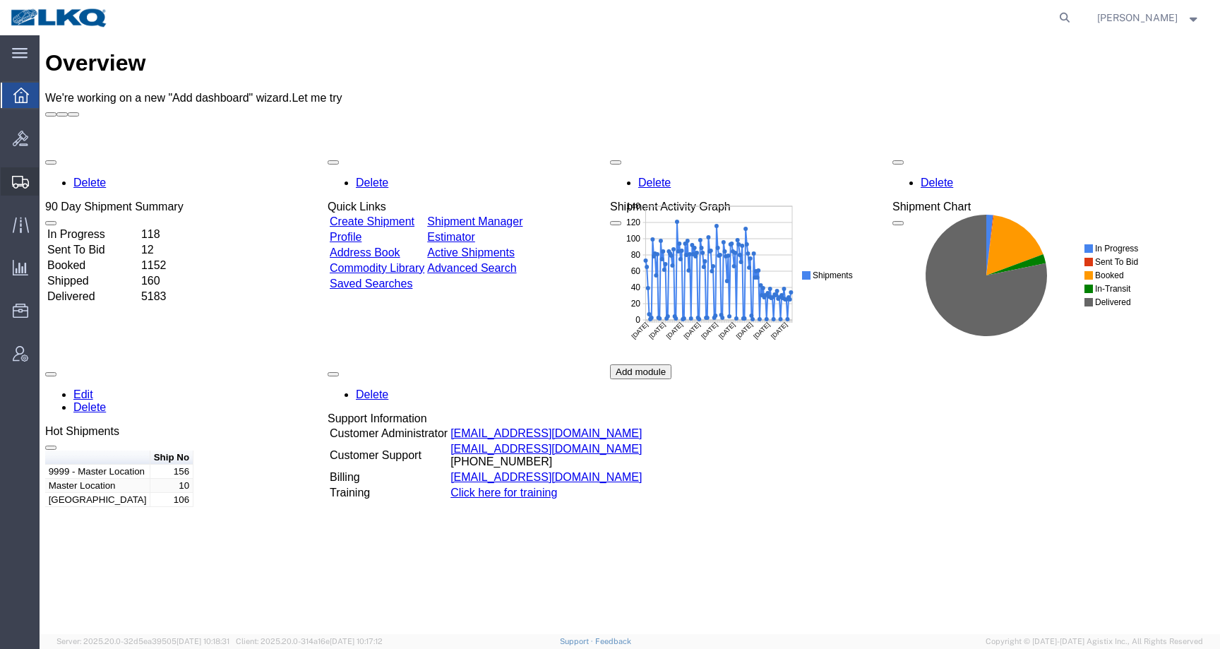
click at [20, 181] on icon at bounding box center [20, 182] width 17 height 13
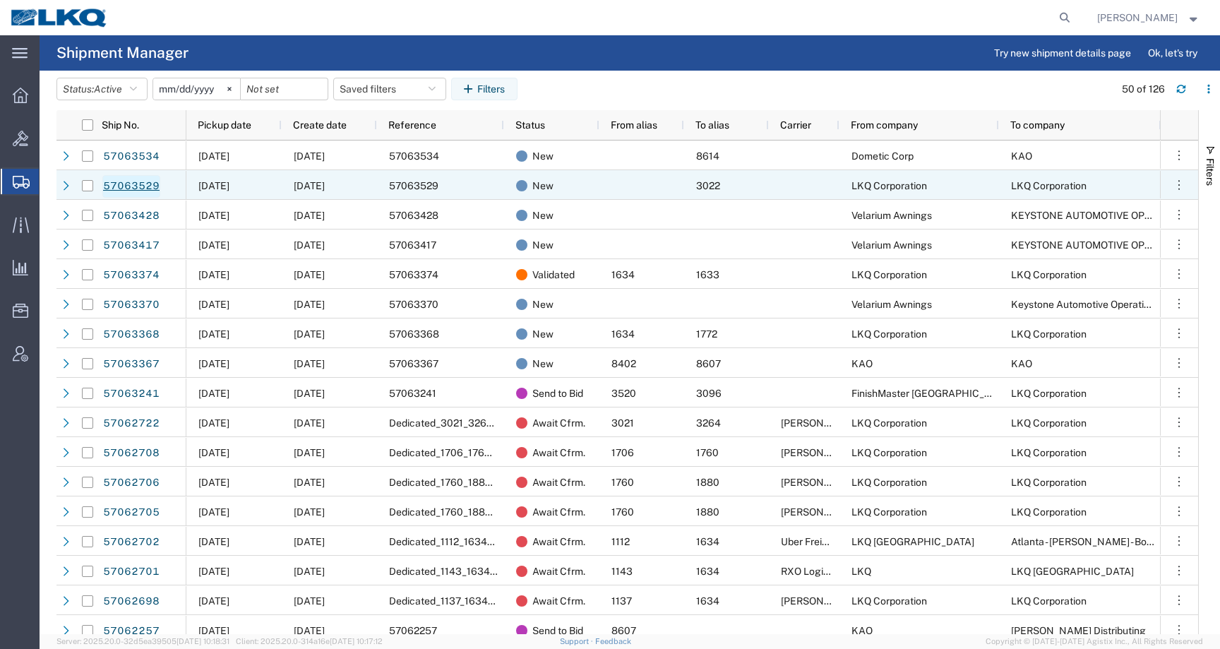
click at [145, 188] on link "57063529" at bounding box center [131, 186] width 58 height 23
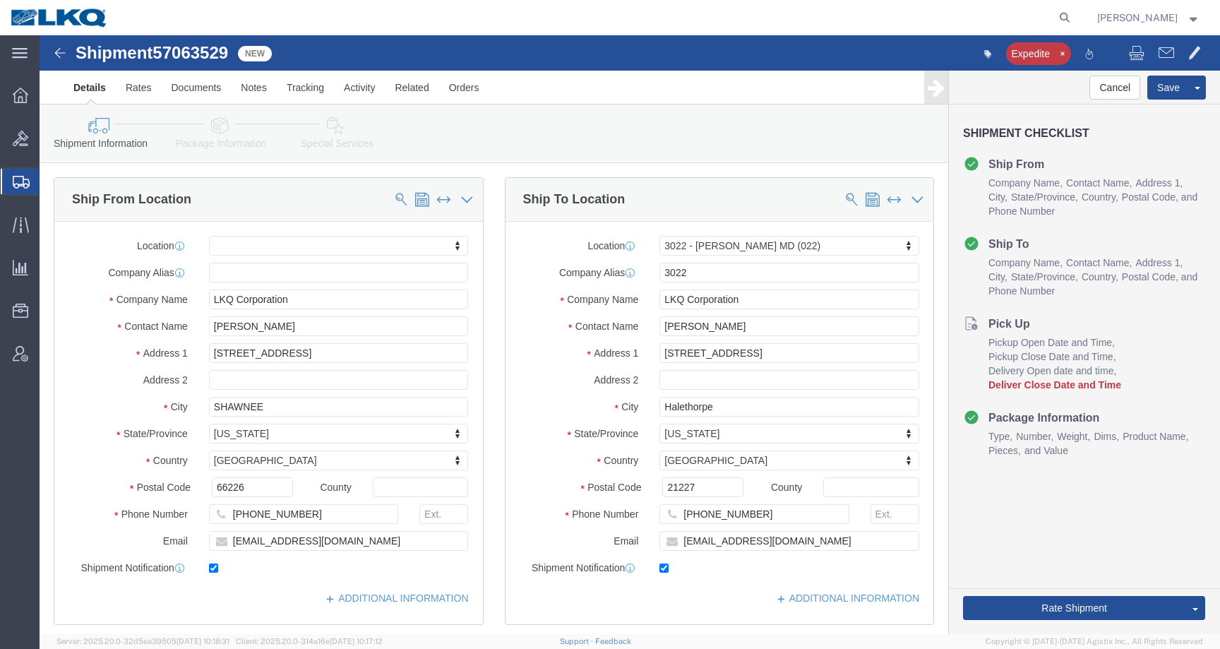
select select
select select "27740"
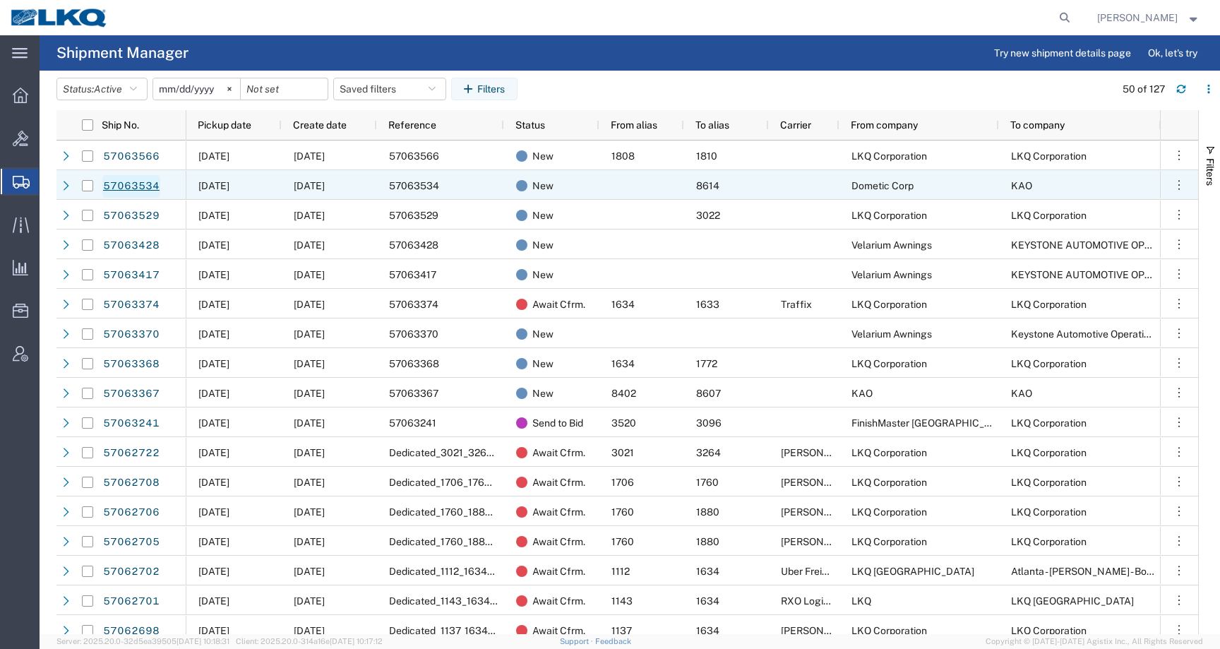
click at [103, 190] on link "57063534" at bounding box center [131, 186] width 58 height 23
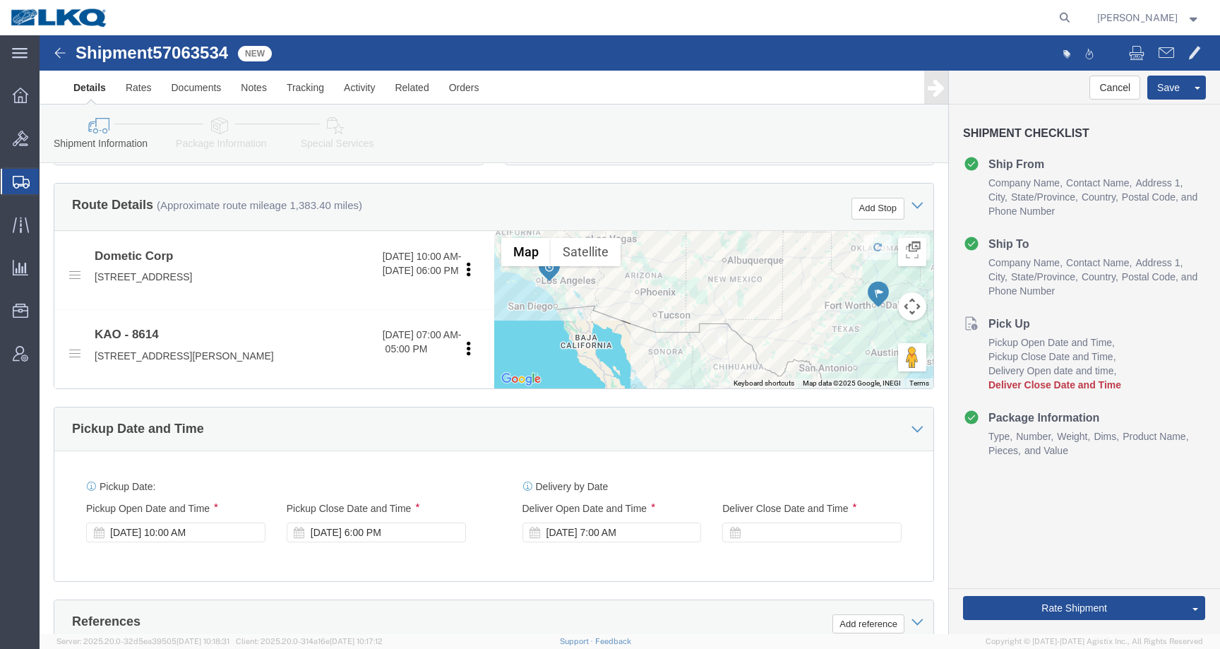
scroll to position [465, 0]
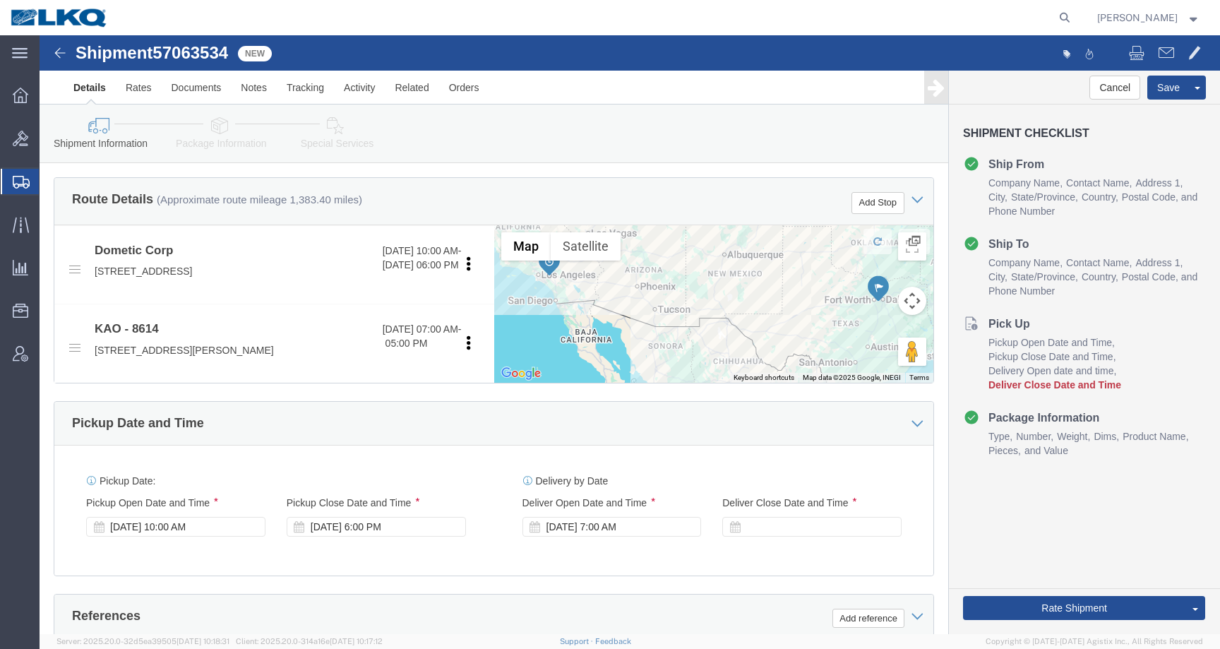
select select
select select "30605"
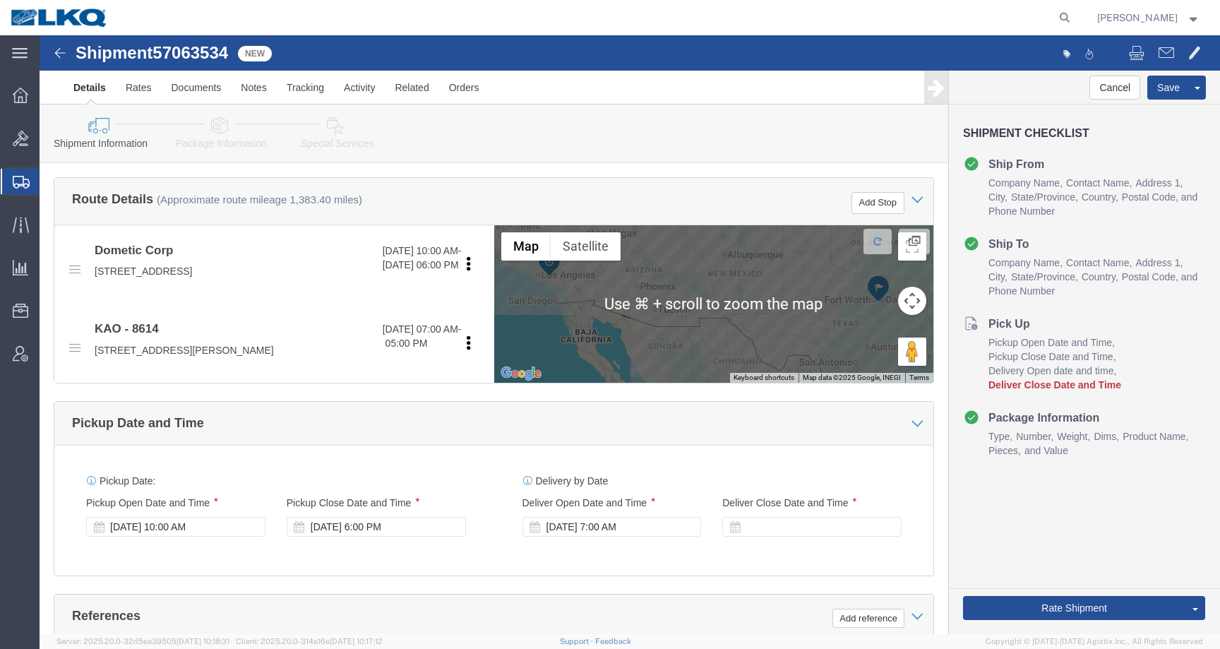
scroll to position [0, 0]
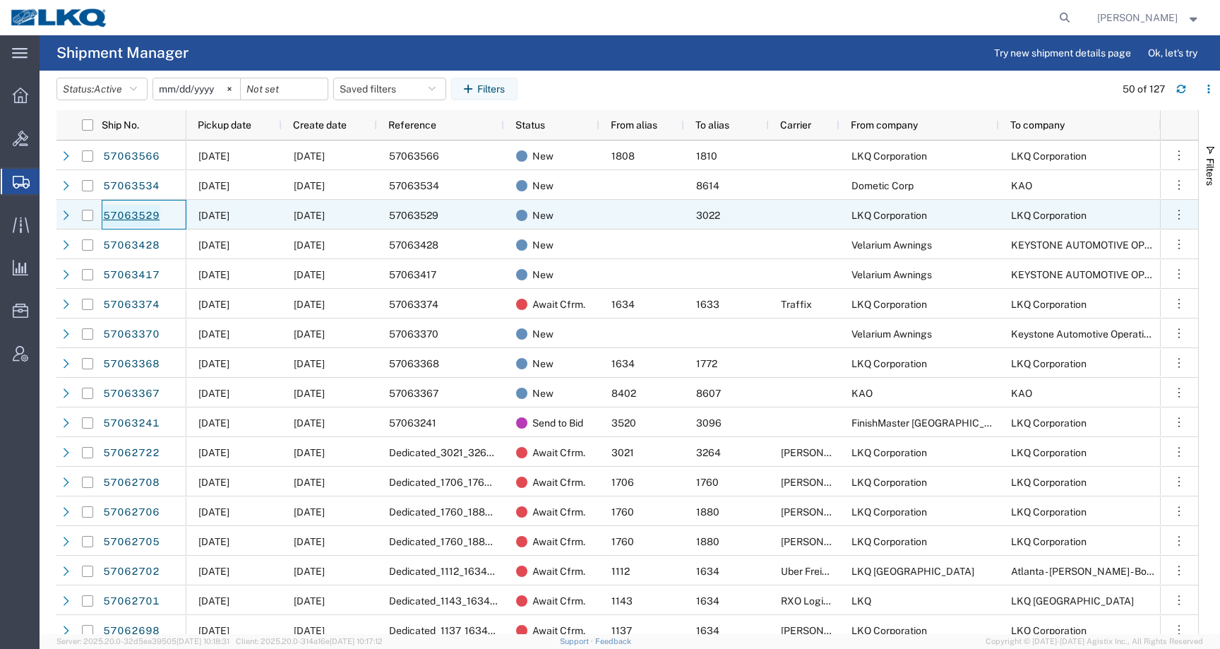
click at [133, 215] on link "57063529" at bounding box center [131, 216] width 58 height 23
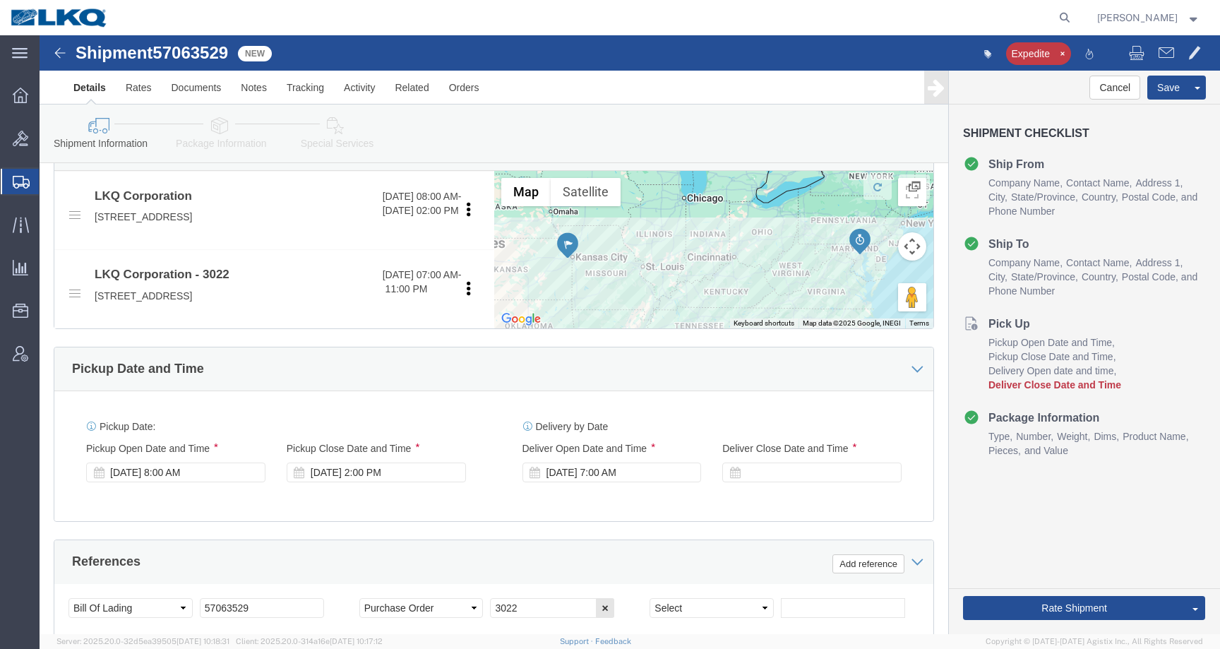
select select
select select "27740"
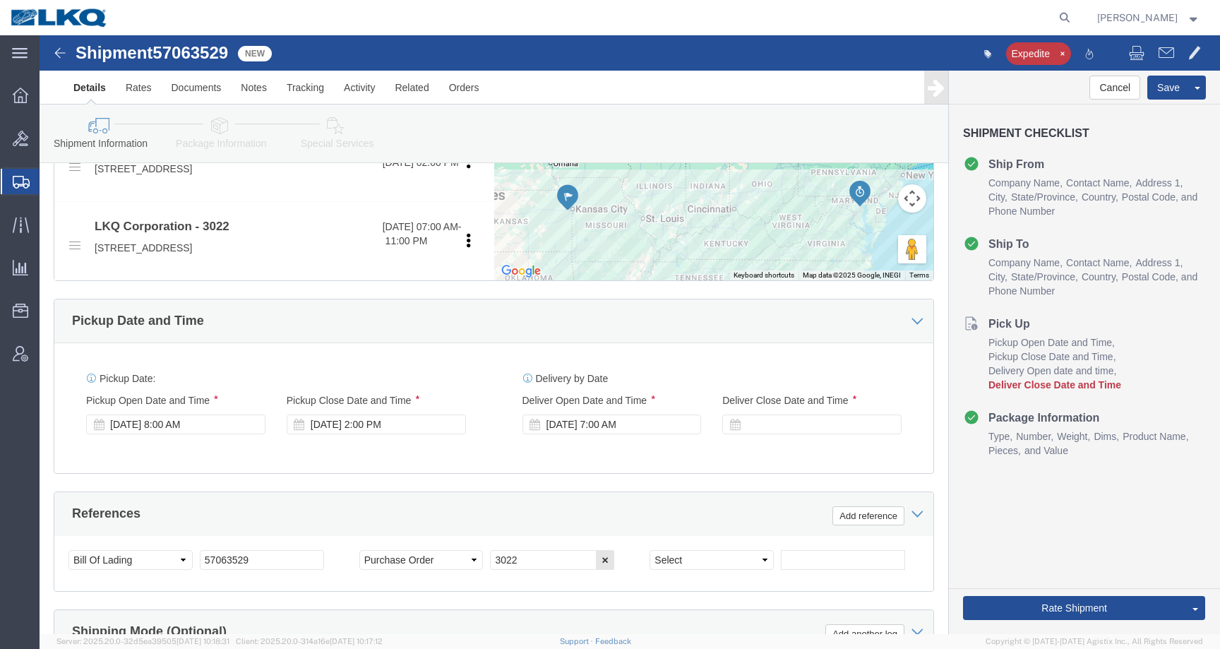
scroll to position [593, 0]
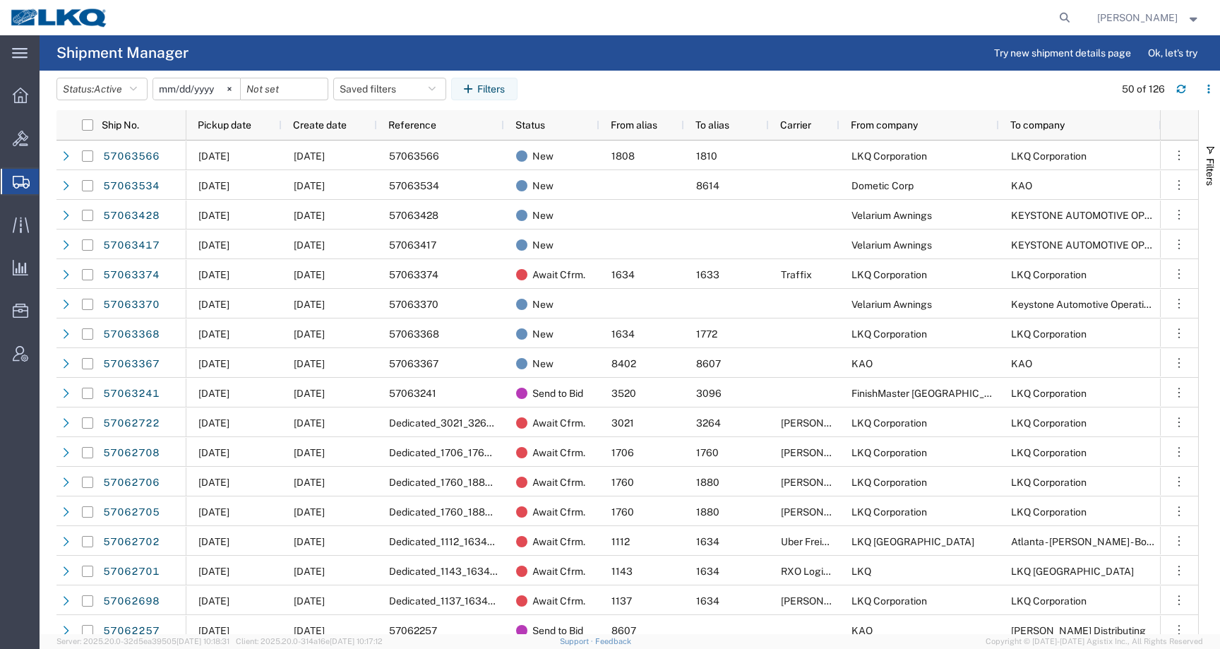
click at [1138, 18] on span "Matt Harvey" at bounding box center [1137, 18] width 80 height 16
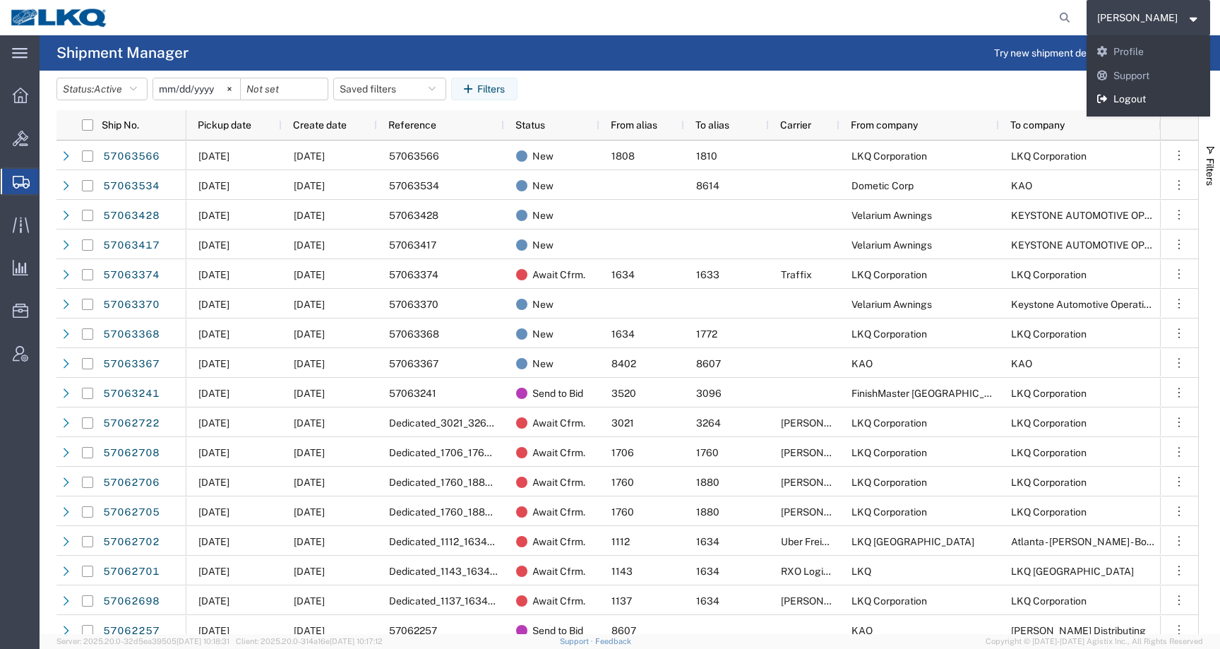
click at [1141, 102] on link "Logout" at bounding box center [1148, 100] width 124 height 24
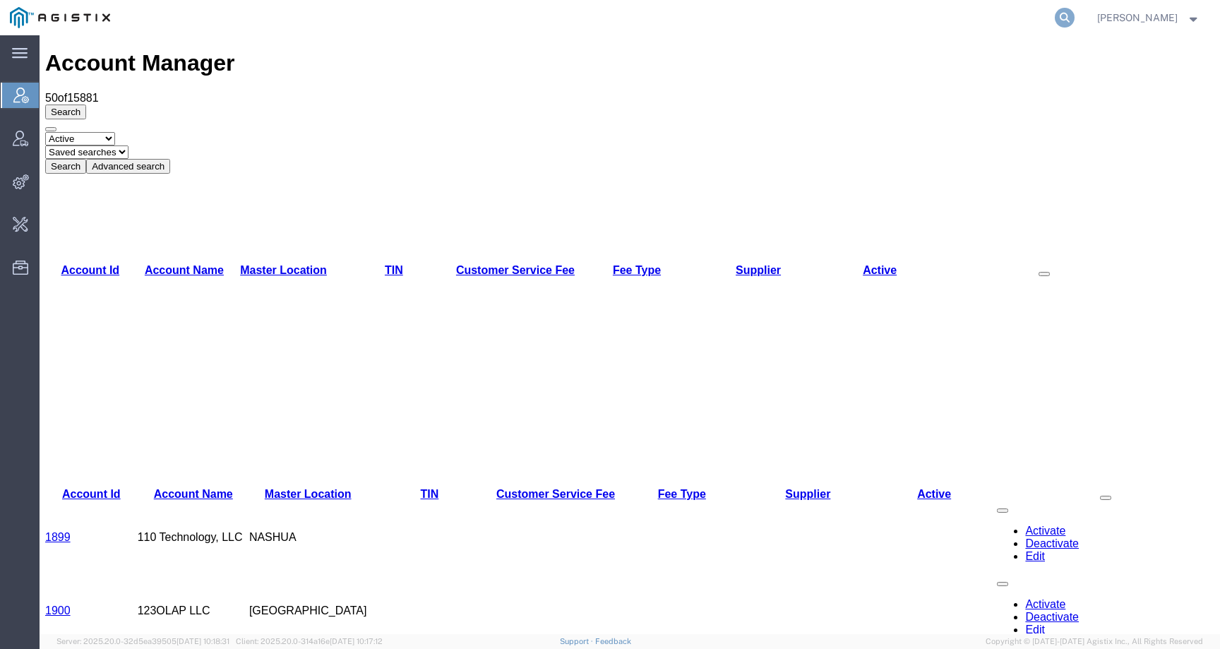
click at [1074, 20] on icon at bounding box center [1065, 18] width 20 height 20
click at [1034, 20] on input "search" at bounding box center [839, 18] width 429 height 34
paste input "57062791"
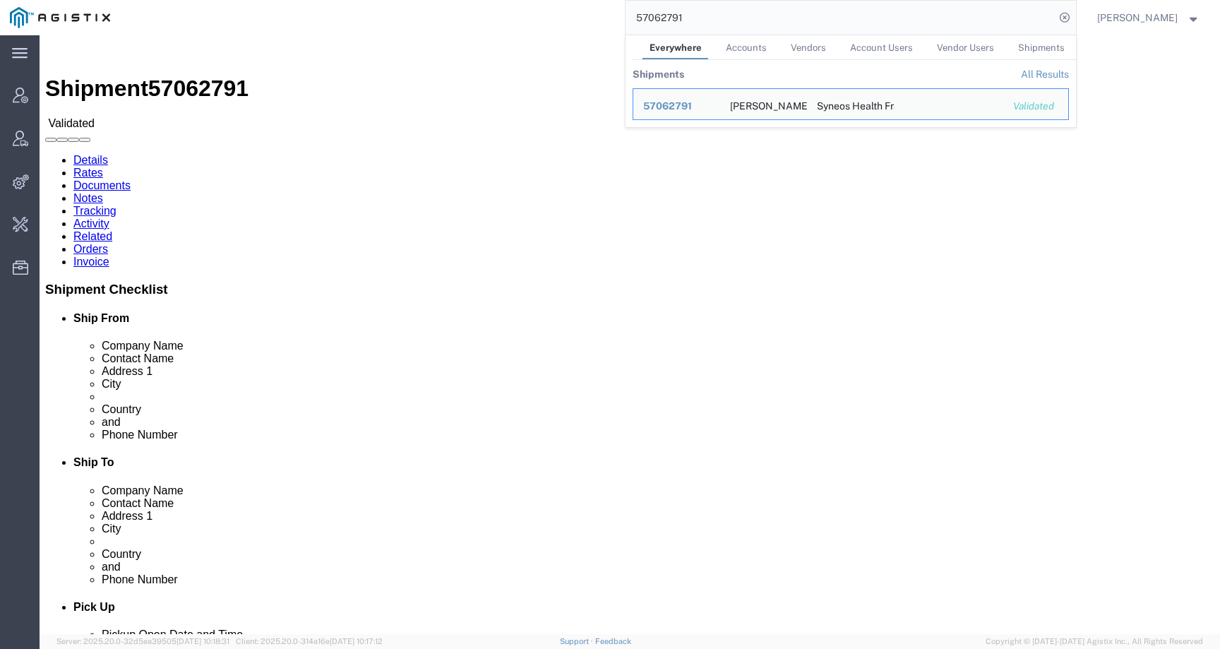
click div "Ship From [PERSON_NAME] ([PERSON_NAME]) [STREET_ADDRESS][PERSON_NAME] 066022953…"
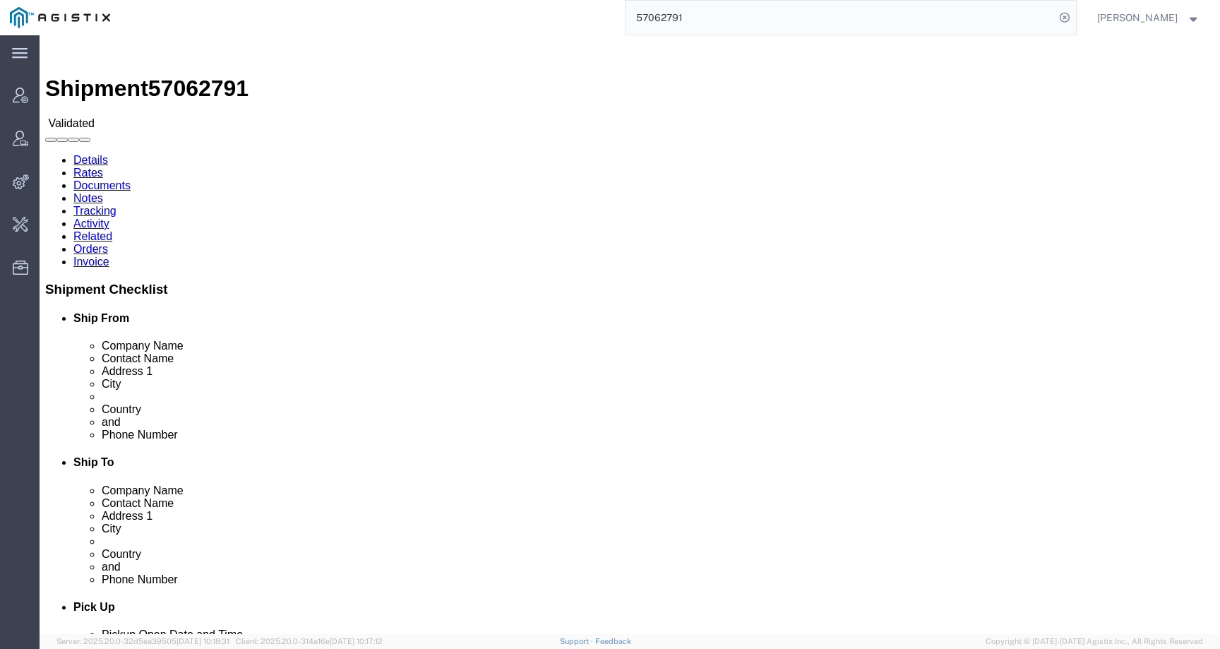
click link "Activity"
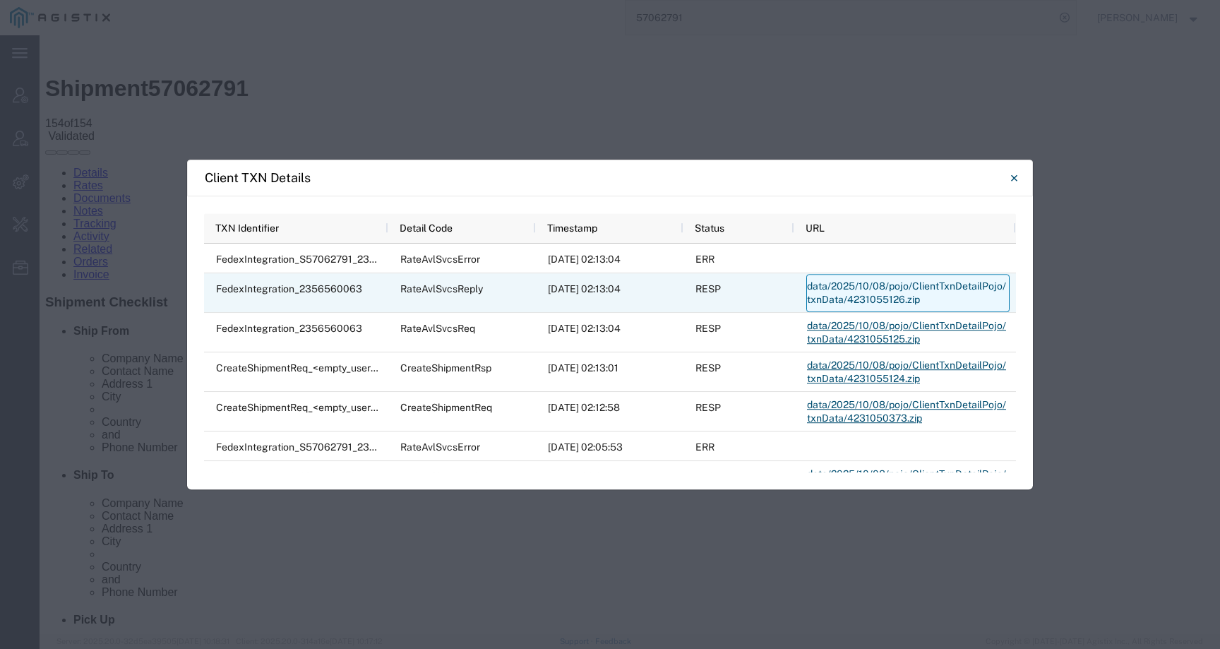
click at [860, 297] on link "data/2025/10/08/pojo/ClientTxnDetailPojo/txnData/4231055126.zip" at bounding box center [907, 293] width 203 height 38
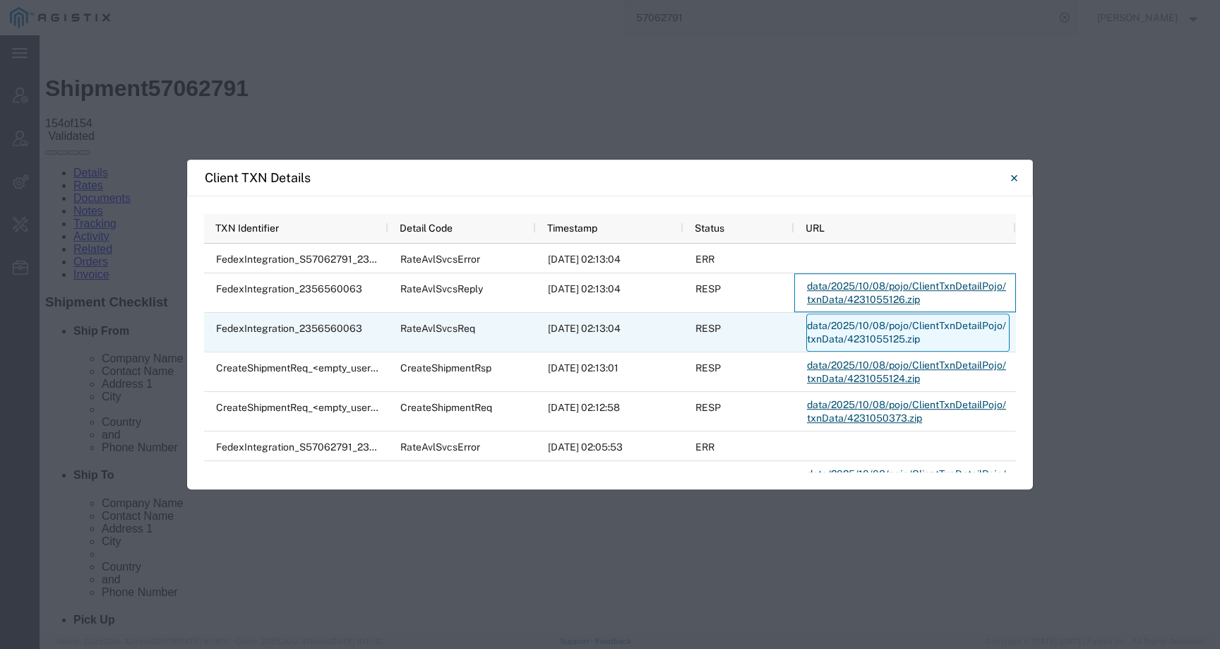
click at [832, 340] on link "data/2025/10/08/pojo/ClientTxnDetailPojo/txnData/4231055125.zip" at bounding box center [907, 332] width 203 height 38
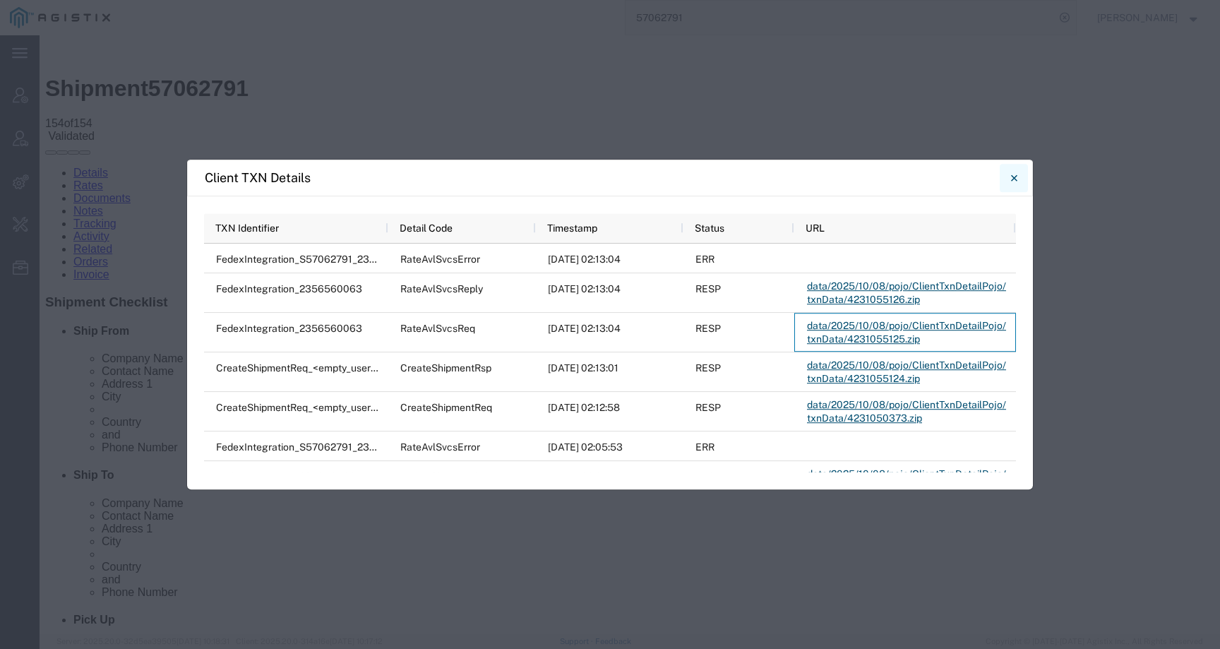
click at [1015, 180] on icon "Close" at bounding box center [1013, 177] width 6 height 6
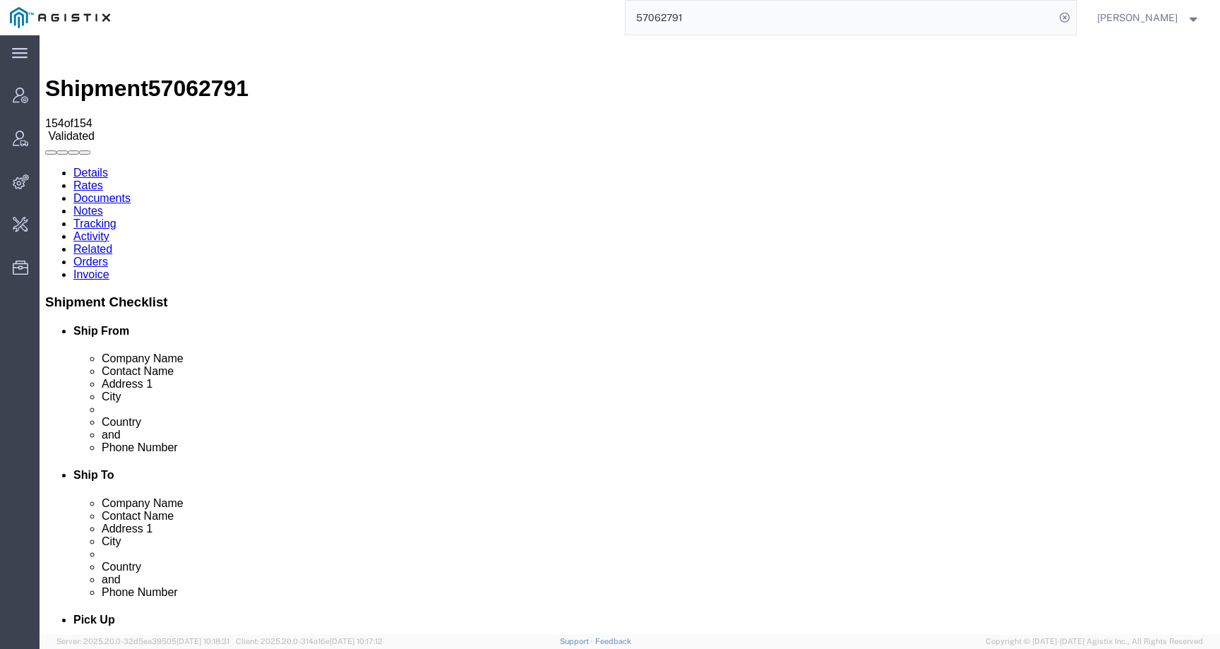
click at [103, 167] on link "Details" at bounding box center [90, 173] width 35 height 12
drag, startPoint x: 238, startPoint y: 234, endPoint x: 439, endPoint y: 232, distance: 201.2
click div "Ship To Syneos Health [PERSON_NAME] ([PERSON_NAME]) [STREET_ADDRESS][PERSON_NAM…"
copy address "[EMAIL_ADDRESS][DOMAIN_NAME]"
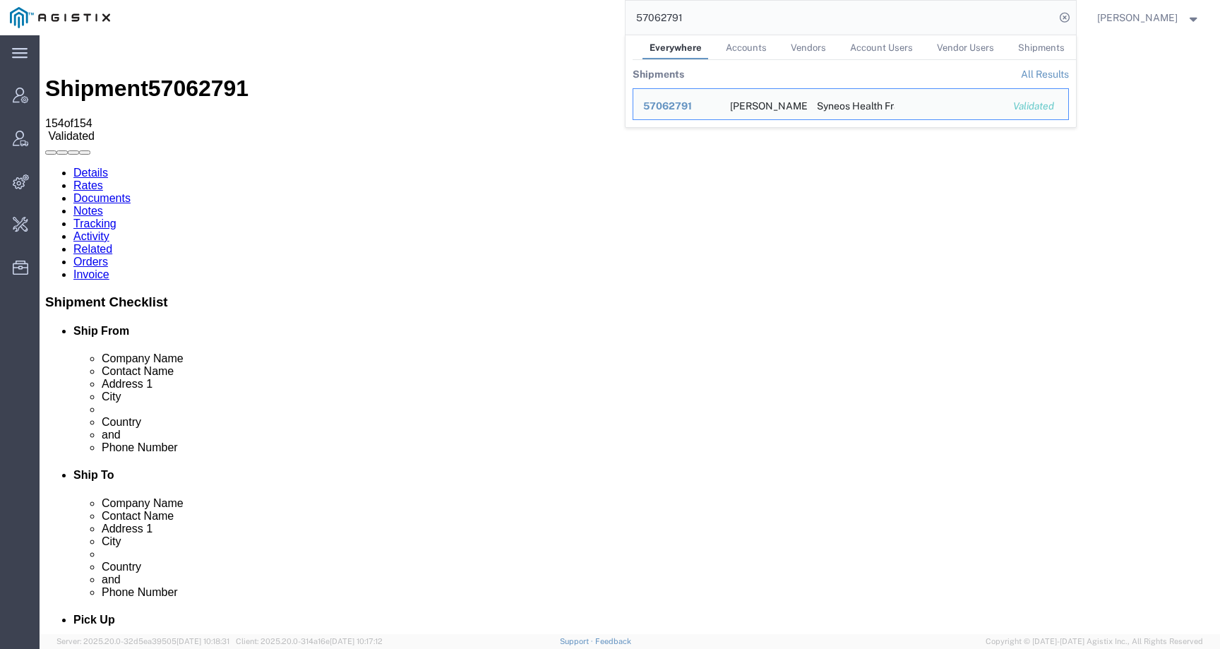
drag, startPoint x: 718, startPoint y: 16, endPoint x: 600, endPoint y: 16, distance: 117.9
click at [600, 16] on div "57062791 Everywhere Accounts Vendors Account Users Vendor Users Shipments Shipm…" at bounding box center [598, 17] width 956 height 35
paste input "[EMAIL_ADDRESS][DOMAIN_NAME]"
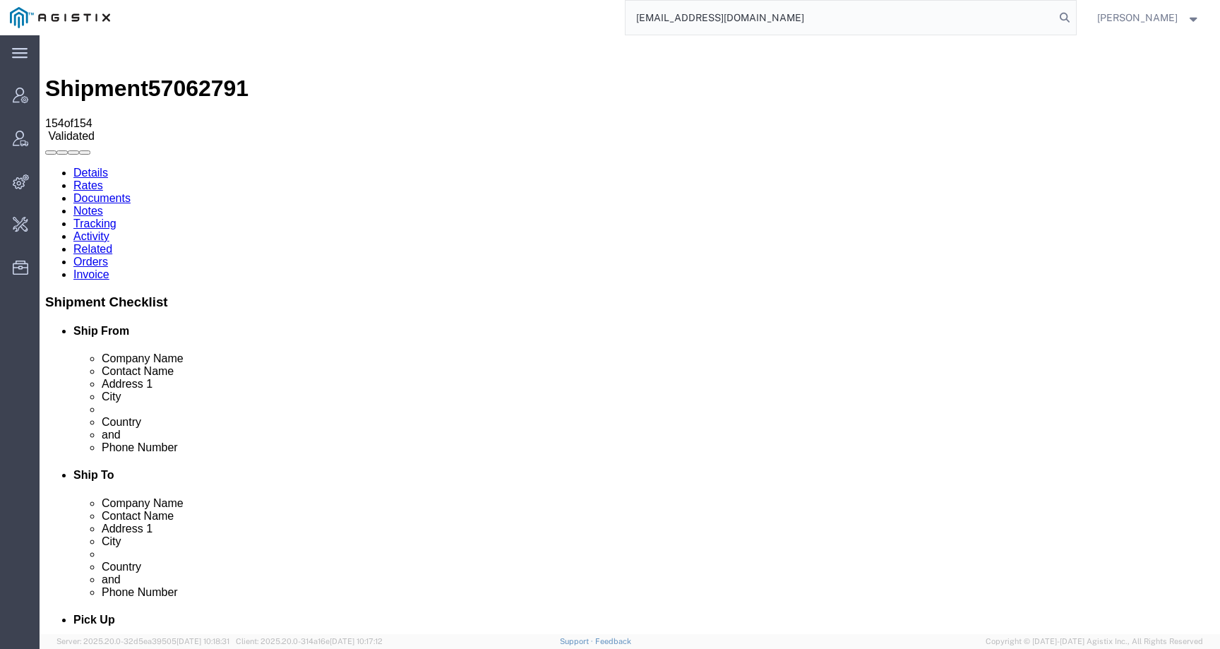
type input "[EMAIL_ADDRESS][DOMAIN_NAME]"
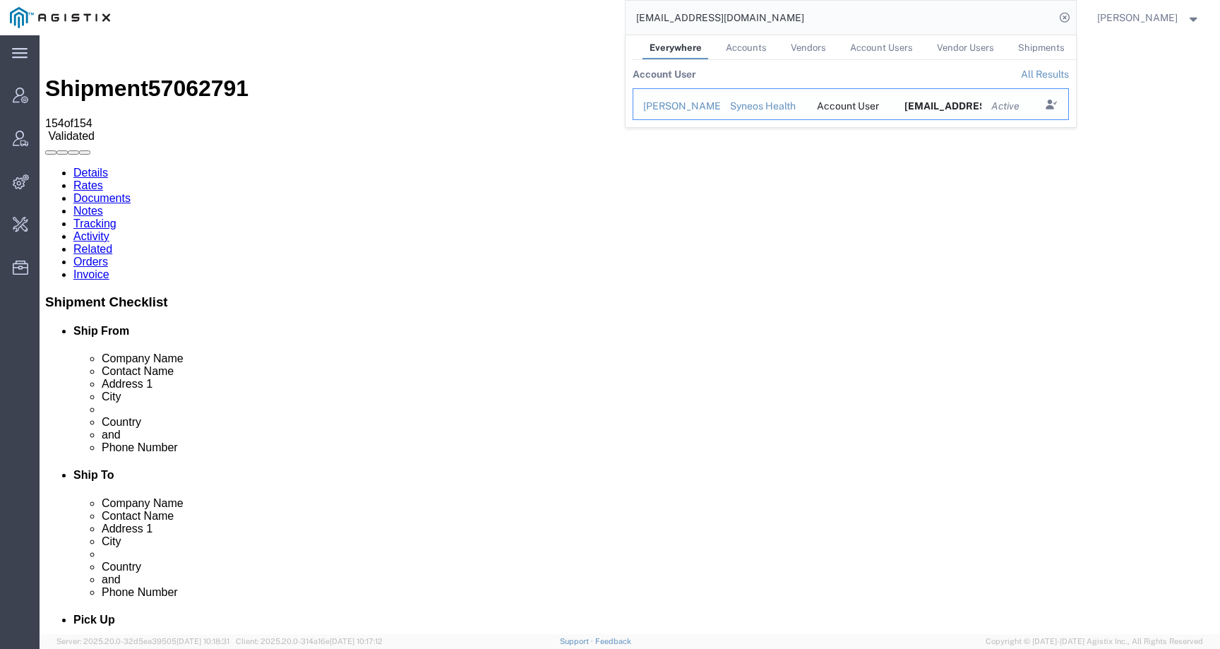
click at [697, 109] on div "[PERSON_NAME]" at bounding box center [676, 106] width 67 height 15
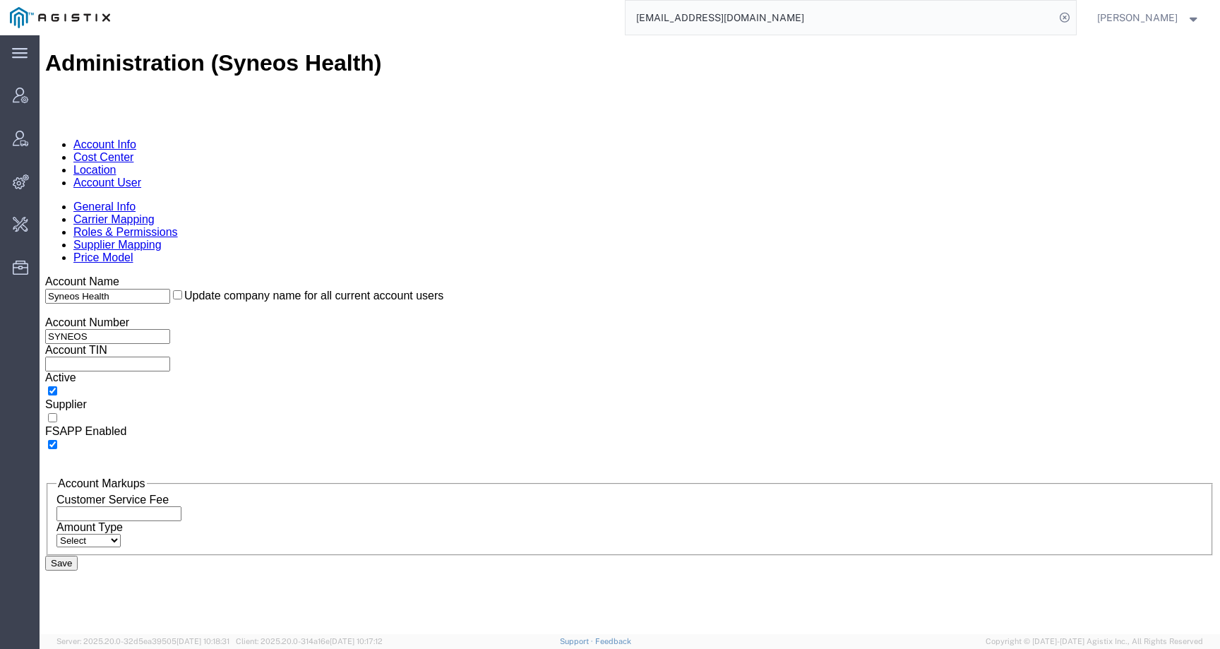
click at [859, 20] on input "[EMAIL_ADDRESS][DOMAIN_NAME]" at bounding box center [839, 18] width 429 height 34
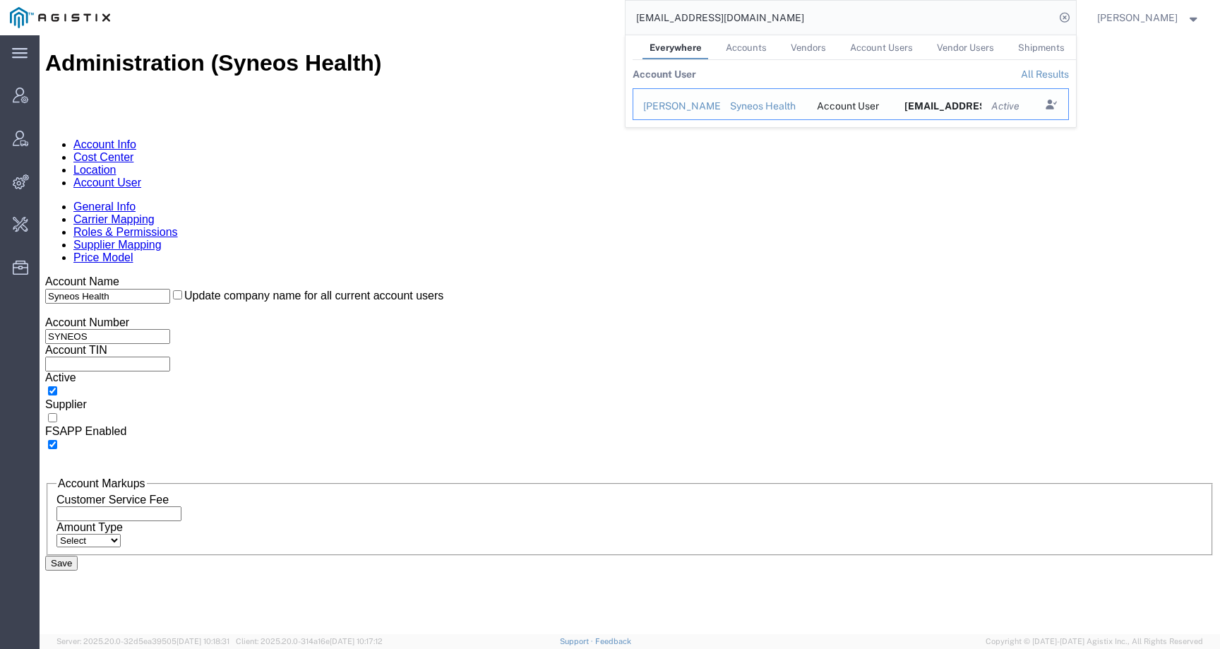
click at [688, 105] on div "[PERSON_NAME]" at bounding box center [676, 106] width 67 height 15
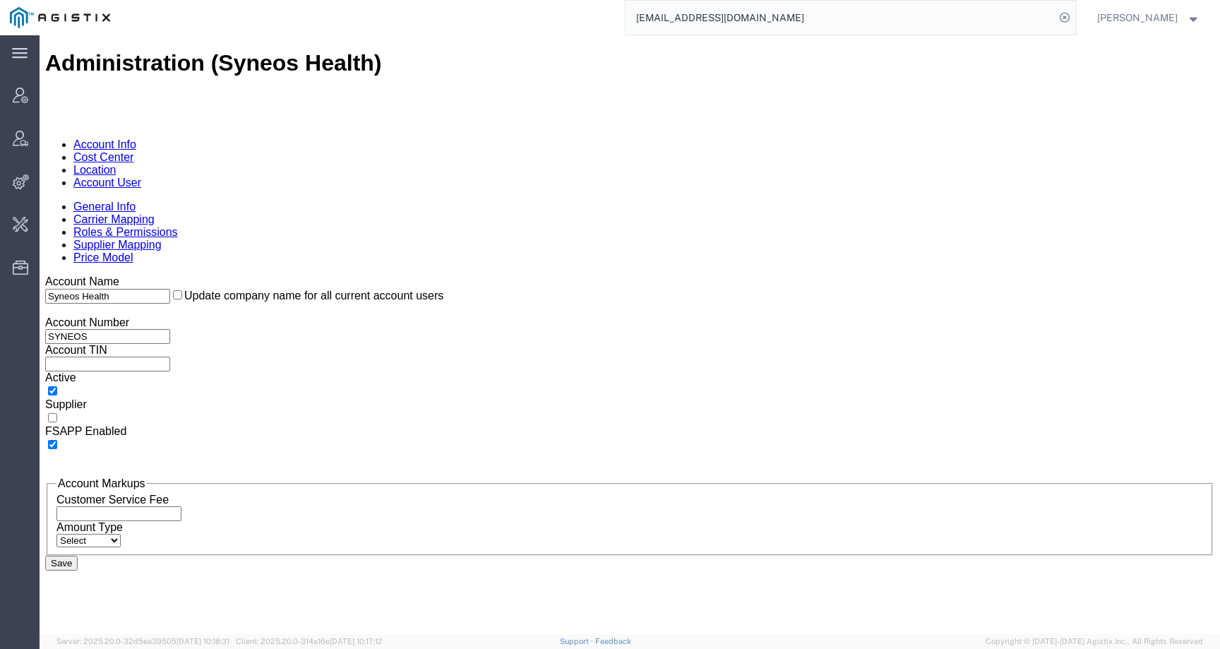
click at [141, 176] on link "Account User" at bounding box center [107, 182] width 68 height 12
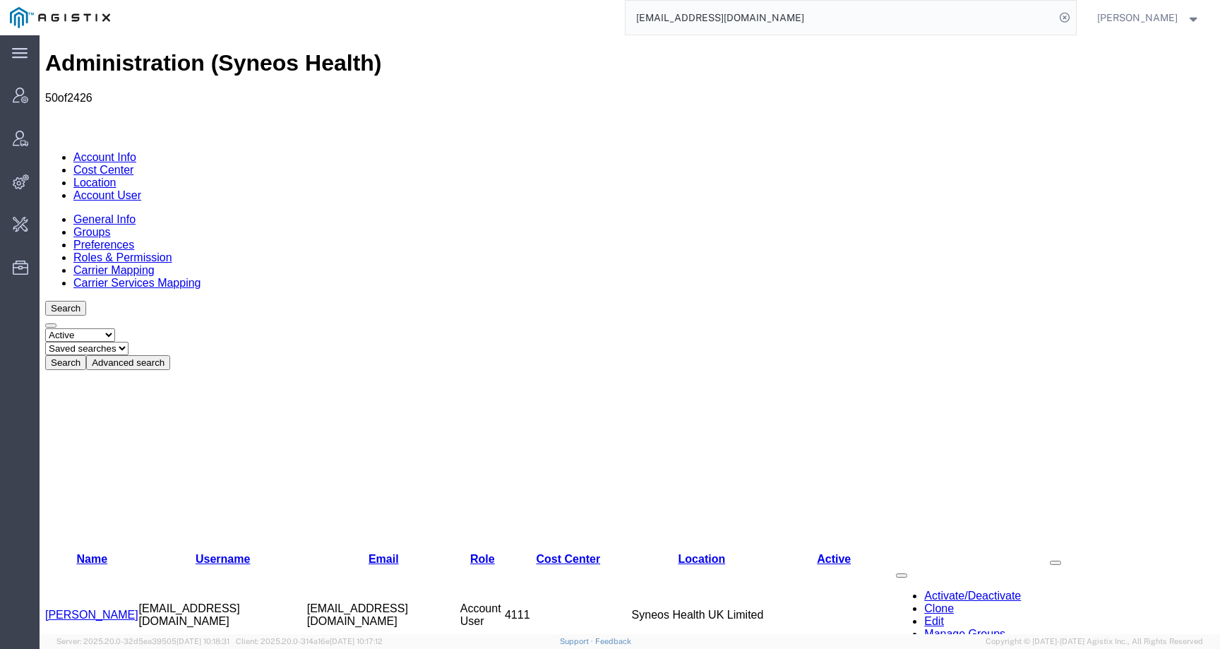
click at [92, 328] on select "Select status Active All Inactive" at bounding box center [80, 334] width 70 height 13
click at [170, 355] on button "Advanced search" at bounding box center [128, 362] width 84 height 15
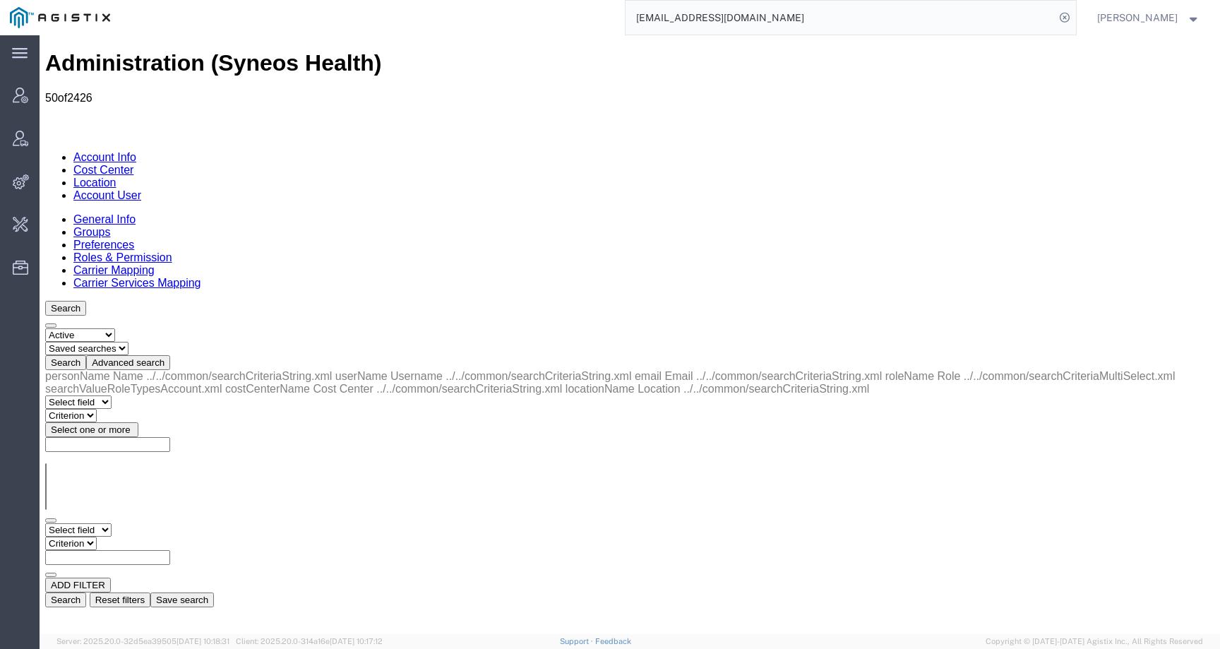
click at [79, 523] on select "Select field Cost Center Email Location Name Role Username" at bounding box center [78, 529] width 66 height 13
select select "email"
click at [45, 523] on select "Select field Cost Center Email Location Name Role Username" at bounding box center [78, 529] width 66 height 13
click at [130, 536] on select "Criterion contains does not contain is is blank is not blank starts with" at bounding box center [87, 542] width 85 height 13
select select "contains"
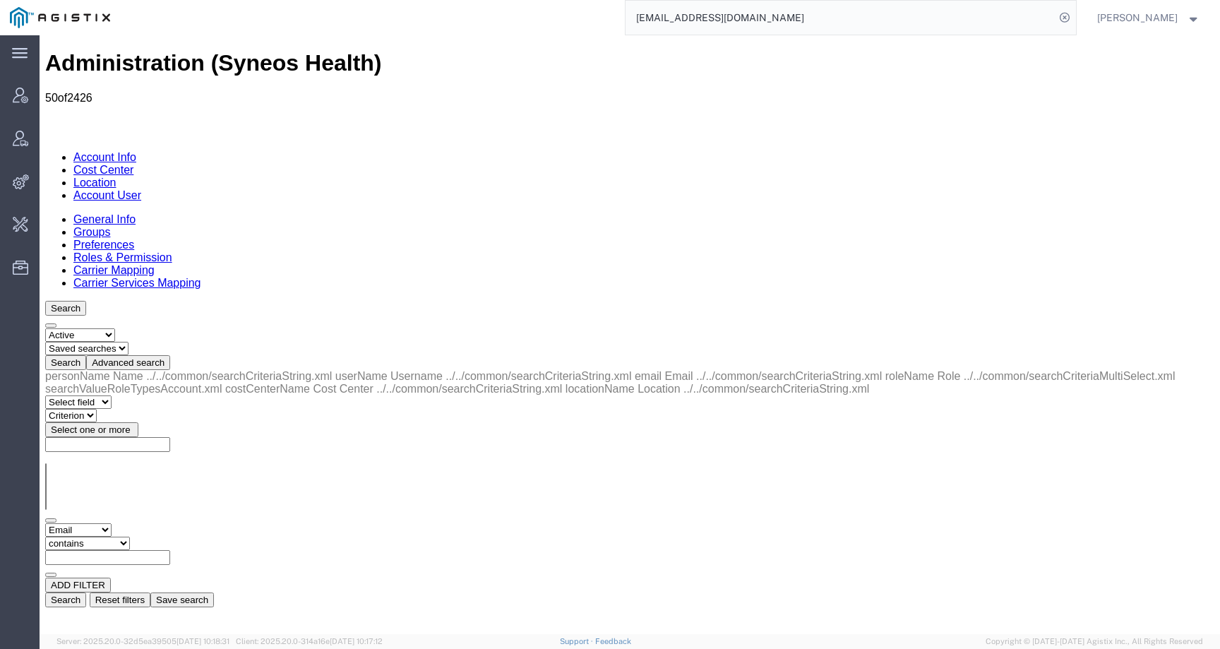
click at [130, 536] on select "Criterion contains does not contain is is blank is not blank starts with" at bounding box center [87, 542] width 85 height 13
click at [170, 550] on input "text" at bounding box center [107, 557] width 125 height 15
paste input "amandine.volpeilliere@syneoshealth.com"
type input "amandine.volpeilliere@syneoshealth.com"
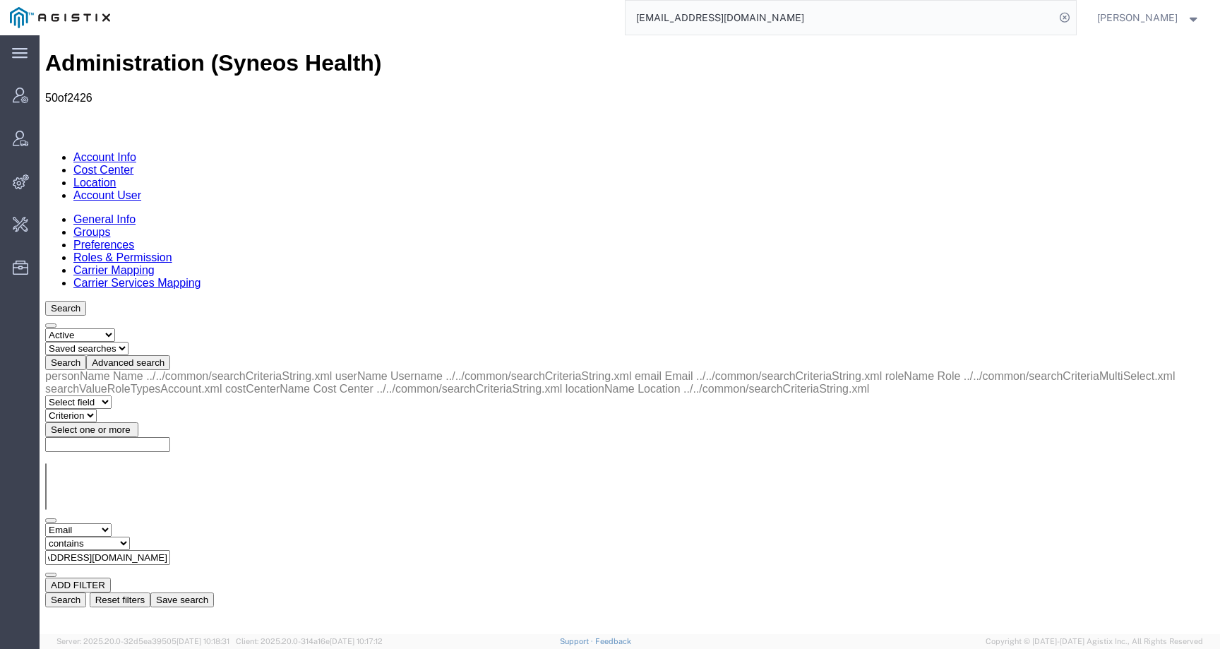
click at [86, 592] on button "Search" at bounding box center [65, 599] width 41 height 15
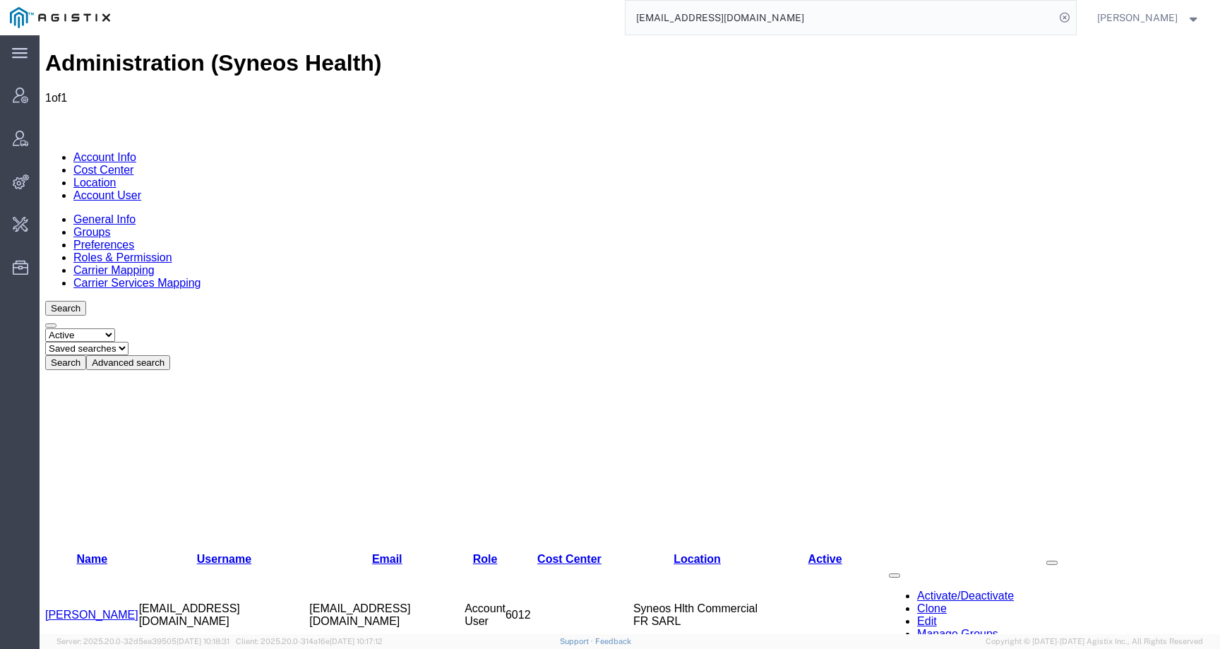
click at [109, 608] on link "Amandine Volpeilliere" at bounding box center [91, 614] width 93 height 12
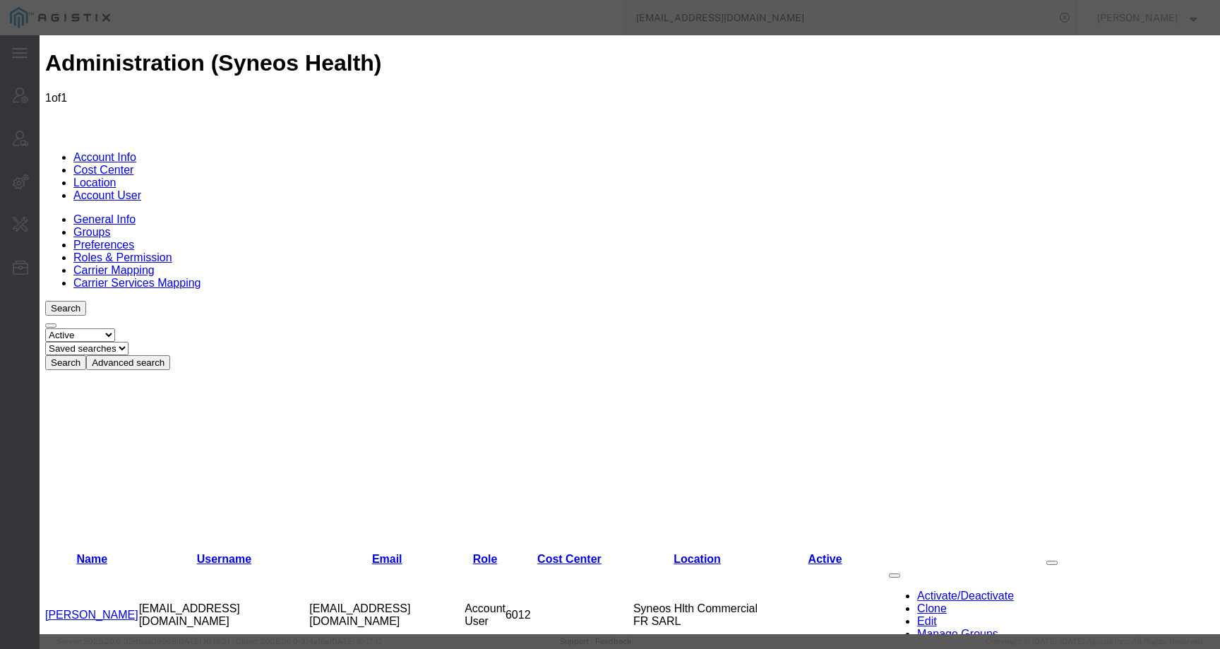
select select "DEPARTMENT"
select select
select select "DEPARTMENT"
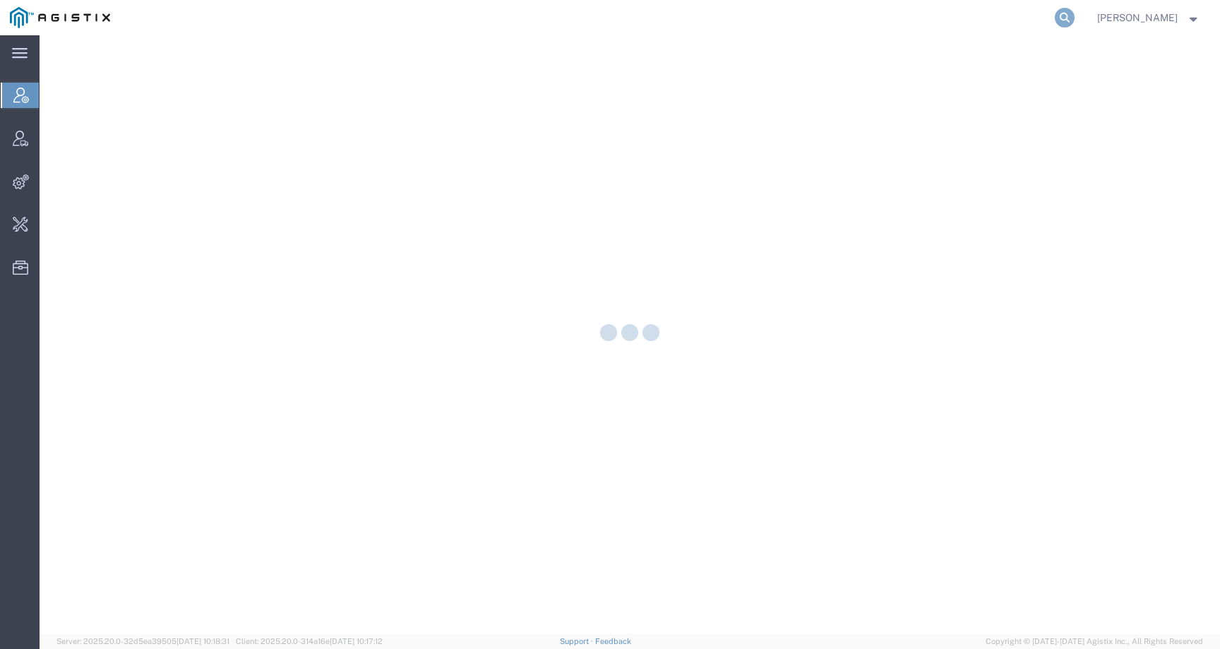
click at [1074, 26] on icon at bounding box center [1065, 18] width 20 height 20
click at [1031, 22] on input "search" at bounding box center [839, 18] width 429 height 34
paste input "Propak Transportation 3 0 0 0 0 0 2 0"
type input "Propak Transportation 3 0 0 0 0 0 2 0"
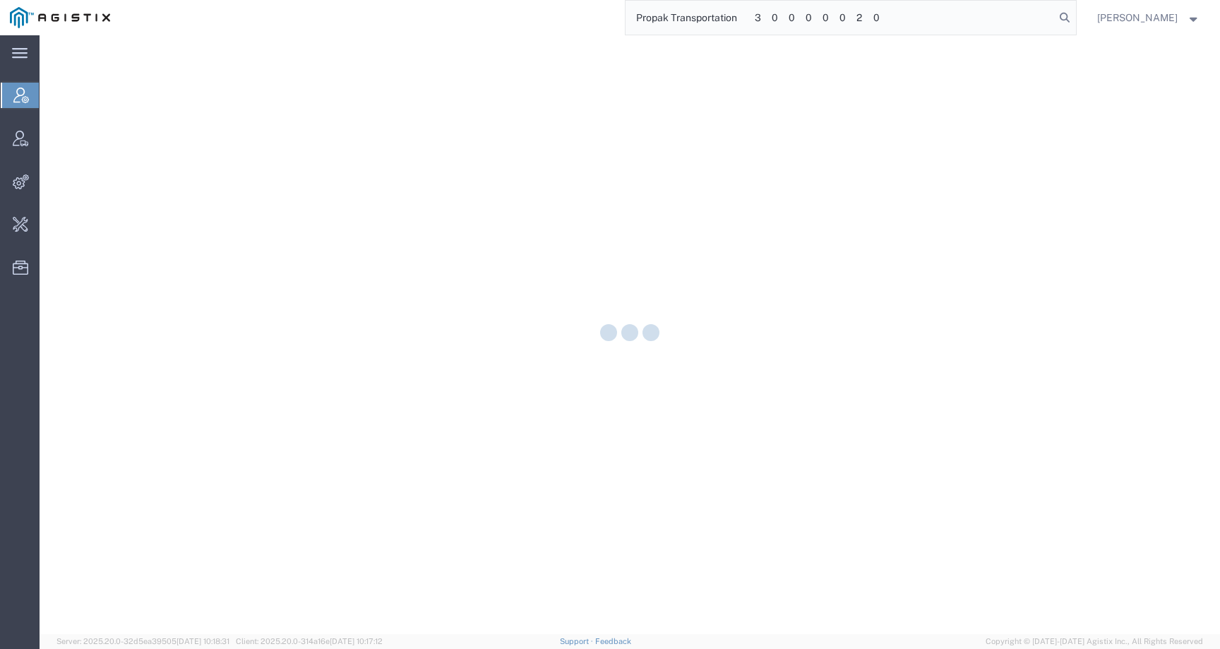
scroll to position [0, 149]
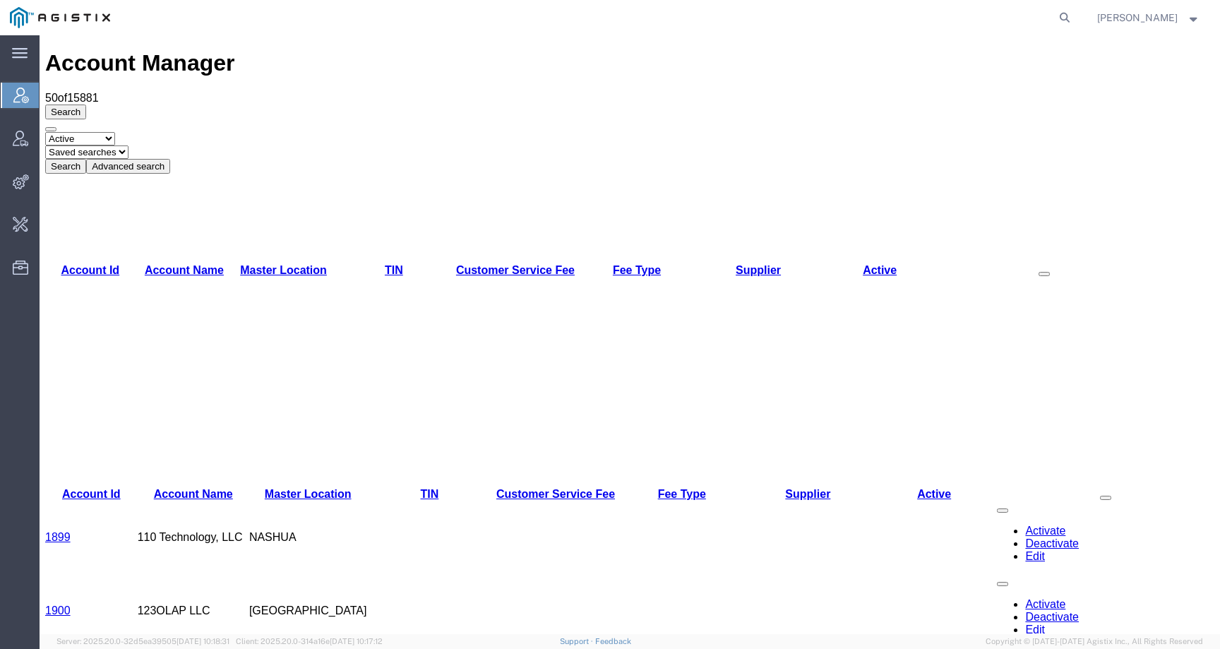
drag, startPoint x: 1075, startPoint y: 13, endPoint x: 1065, endPoint y: 13, distance: 9.9
click at [1074, 13] on icon at bounding box center [1065, 18] width 20 height 20
click at [1032, 16] on input "search" at bounding box center [839, 18] width 429 height 34
paste input "Propak Transportation"
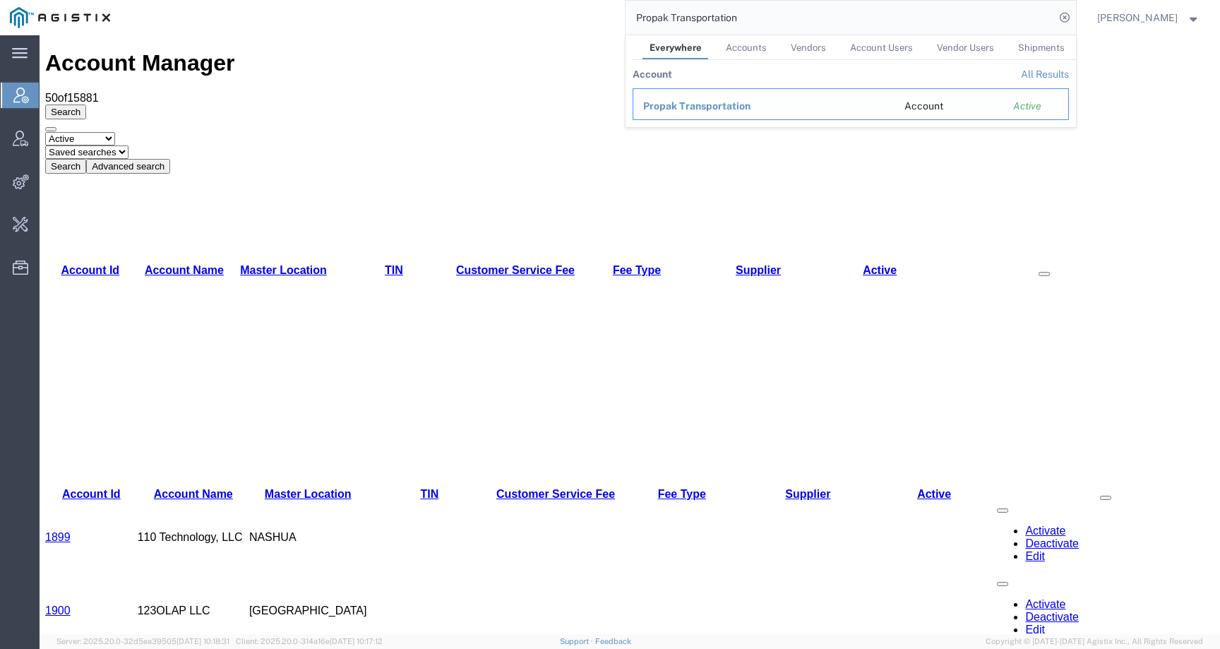
click at [691, 99] on div "Propak Transportation" at bounding box center [763, 106] width 241 height 15
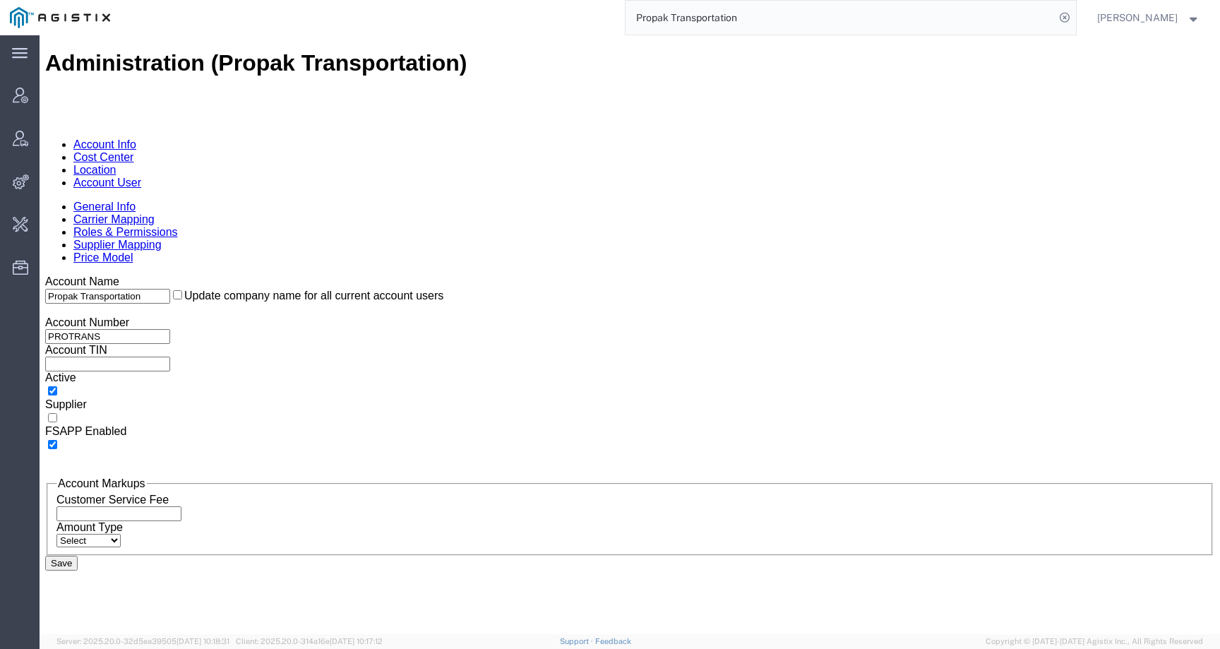
click at [155, 213] on link "Carrier Mapping" at bounding box center [113, 219] width 81 height 12
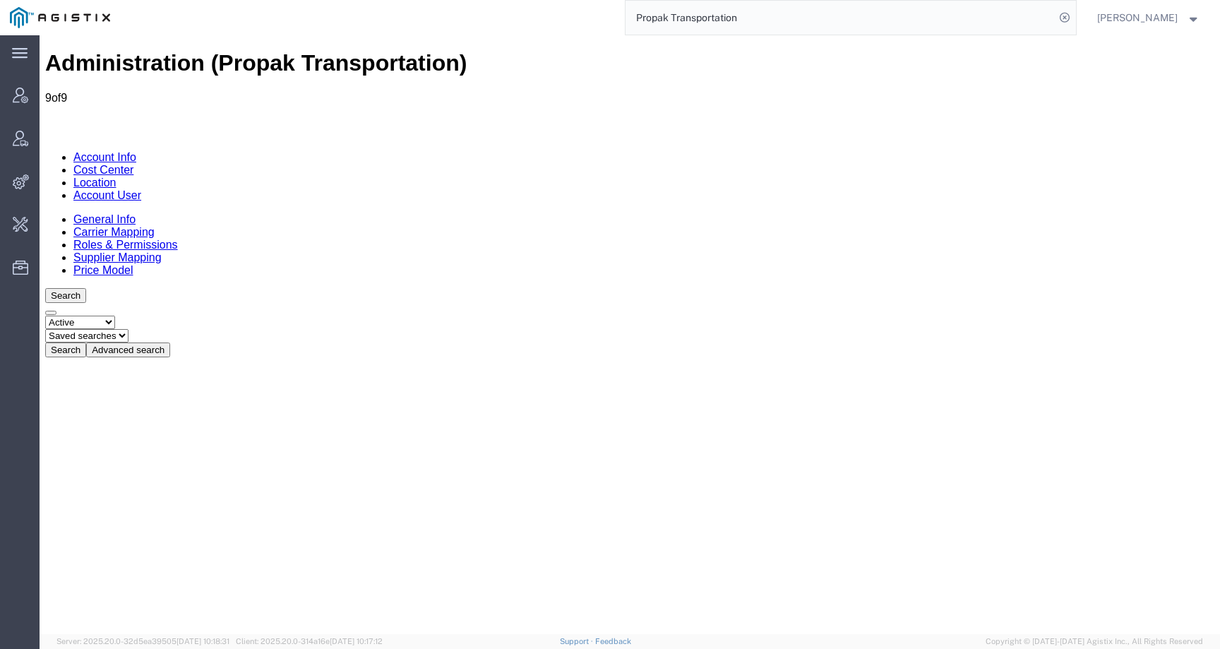
click at [178, 239] on link "Roles & Permissions" at bounding box center [125, 245] width 104 height 12
click at [162, 251] on link "Supplier Mapping" at bounding box center [117, 257] width 88 height 12
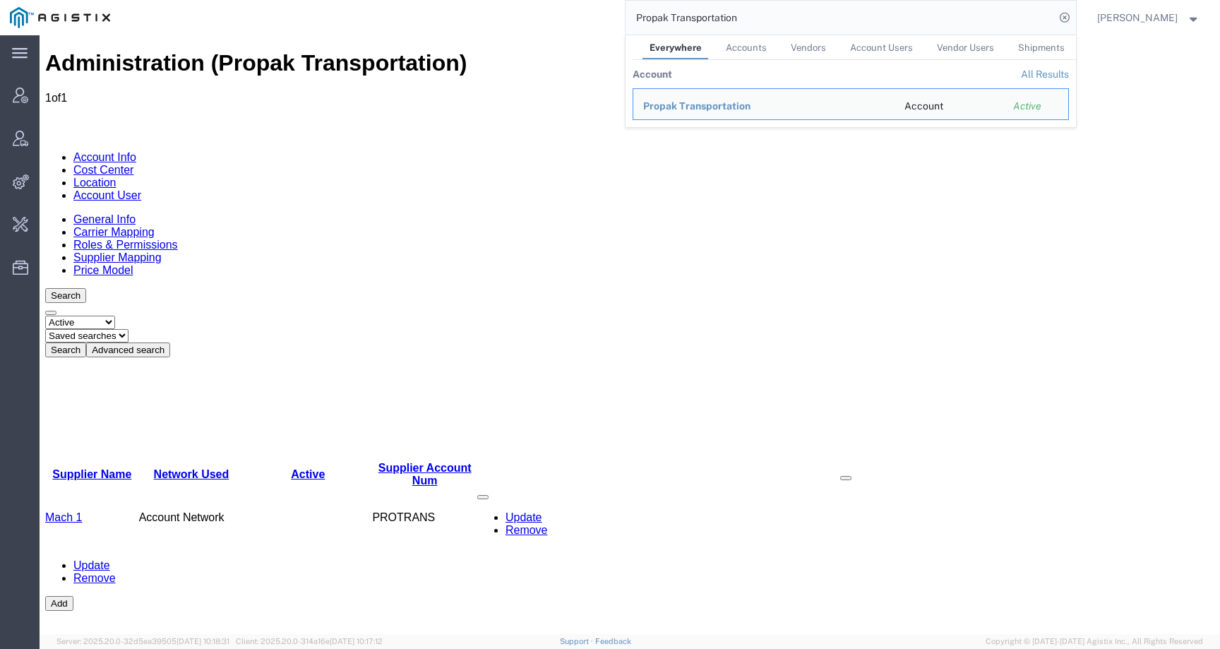
drag, startPoint x: 788, startPoint y: 13, endPoint x: 580, endPoint y: 12, distance: 207.5
click at [580, 12] on div "Propak Transportation Everywhere Accounts Vendors Account Users Vendor Users Sh…" at bounding box center [598, 17] width 956 height 35
click at [731, 107] on span "Esperion Therapeutics" at bounding box center [696, 105] width 107 height 11
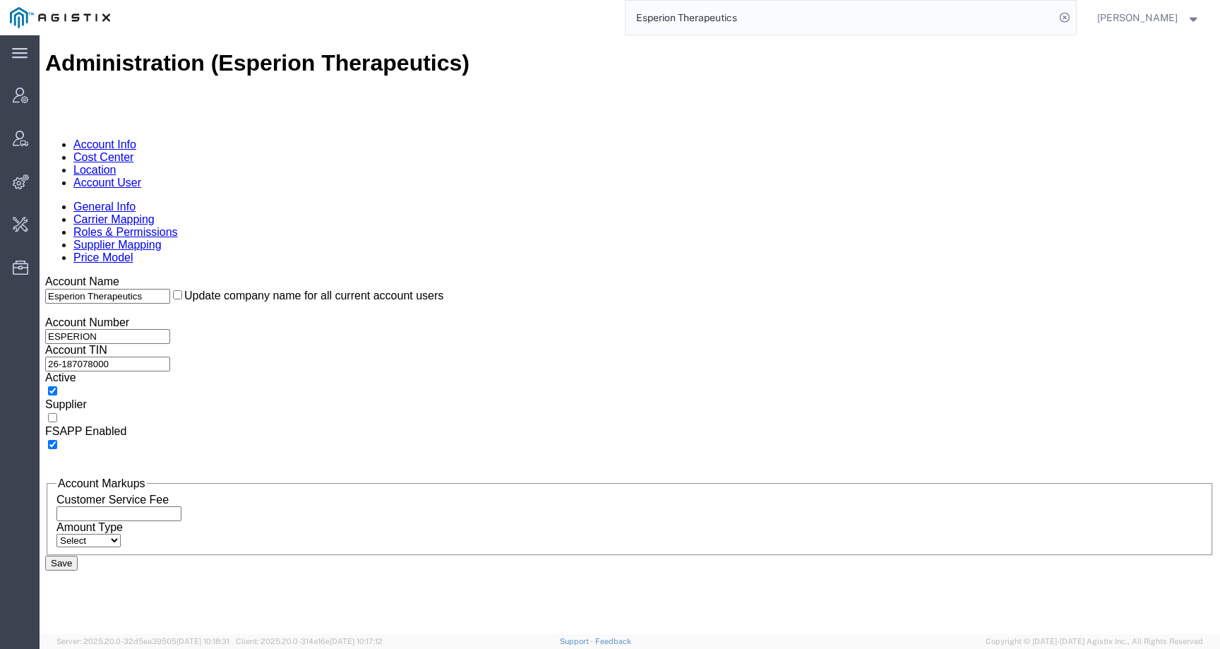
click at [162, 239] on link "Supplier Mapping" at bounding box center [117, 245] width 88 height 12
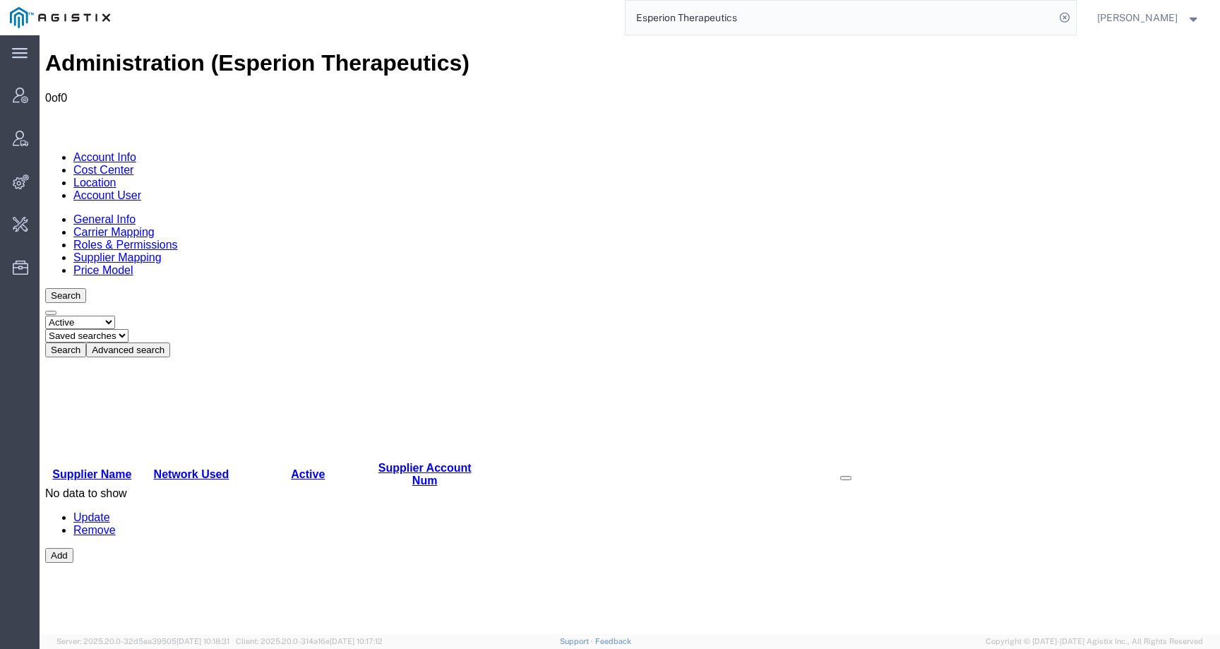
click at [178, 239] on link "Roles & Permissions" at bounding box center [125, 245] width 104 height 12
click at [133, 264] on link "Price Model" at bounding box center [102, 270] width 59 height 12
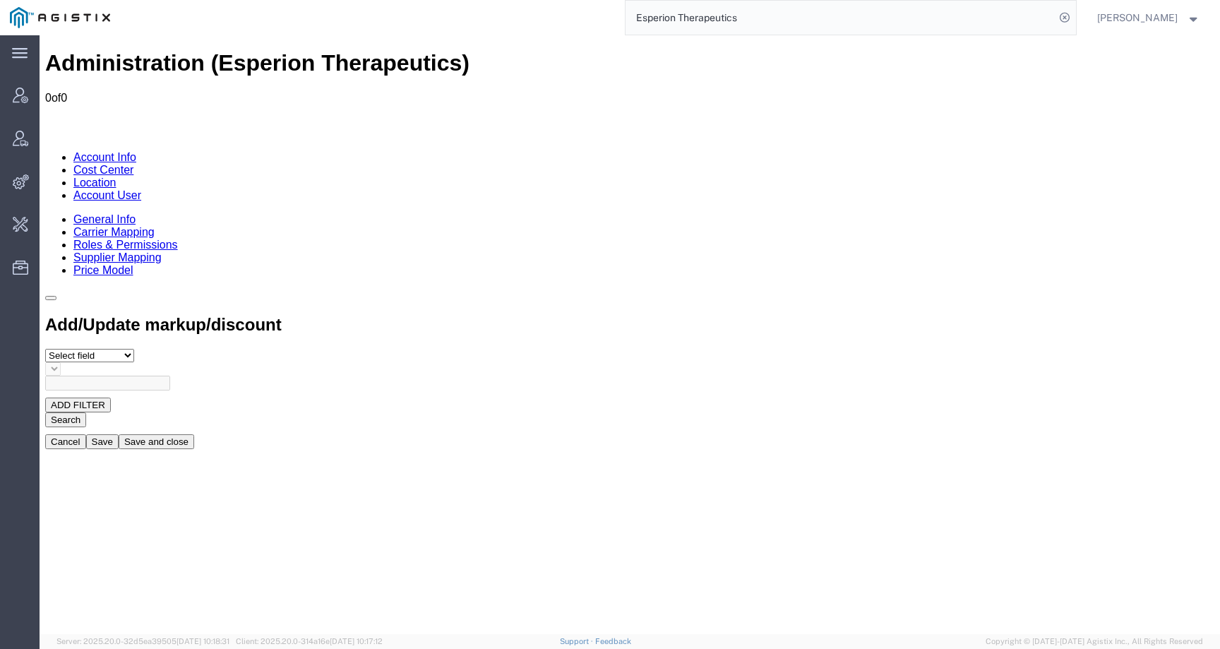
click at [155, 226] on link "Carrier Mapping" at bounding box center [113, 232] width 81 height 12
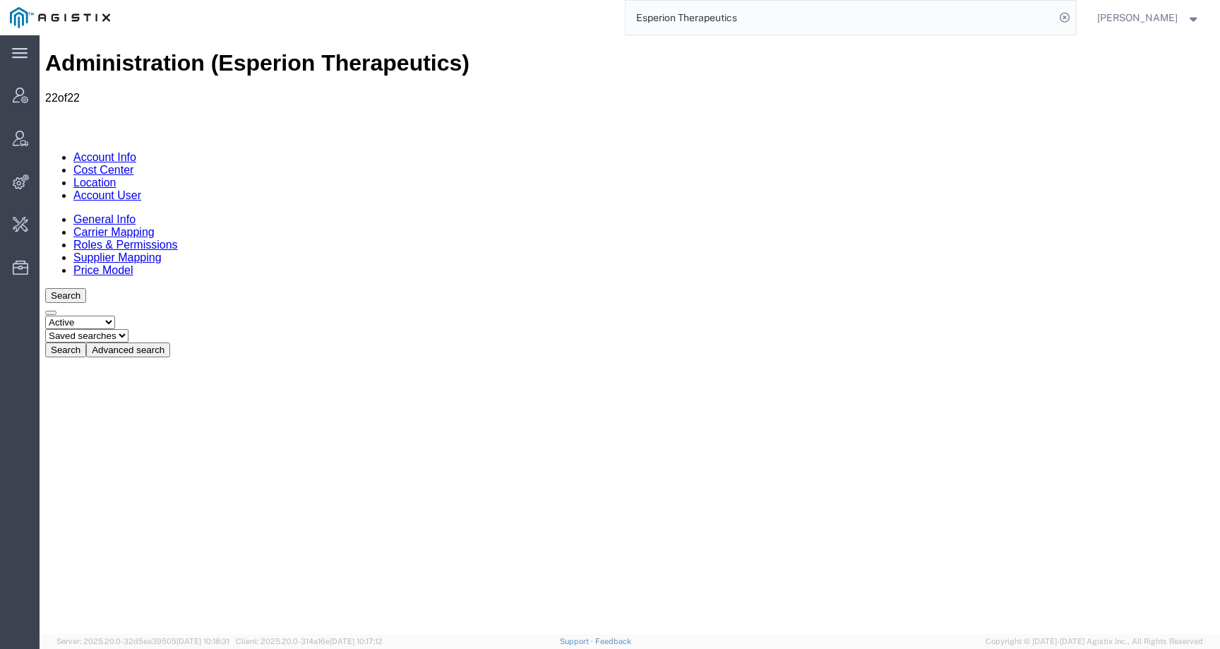
click at [85, 213] on link "General Info" at bounding box center [104, 219] width 62 height 12
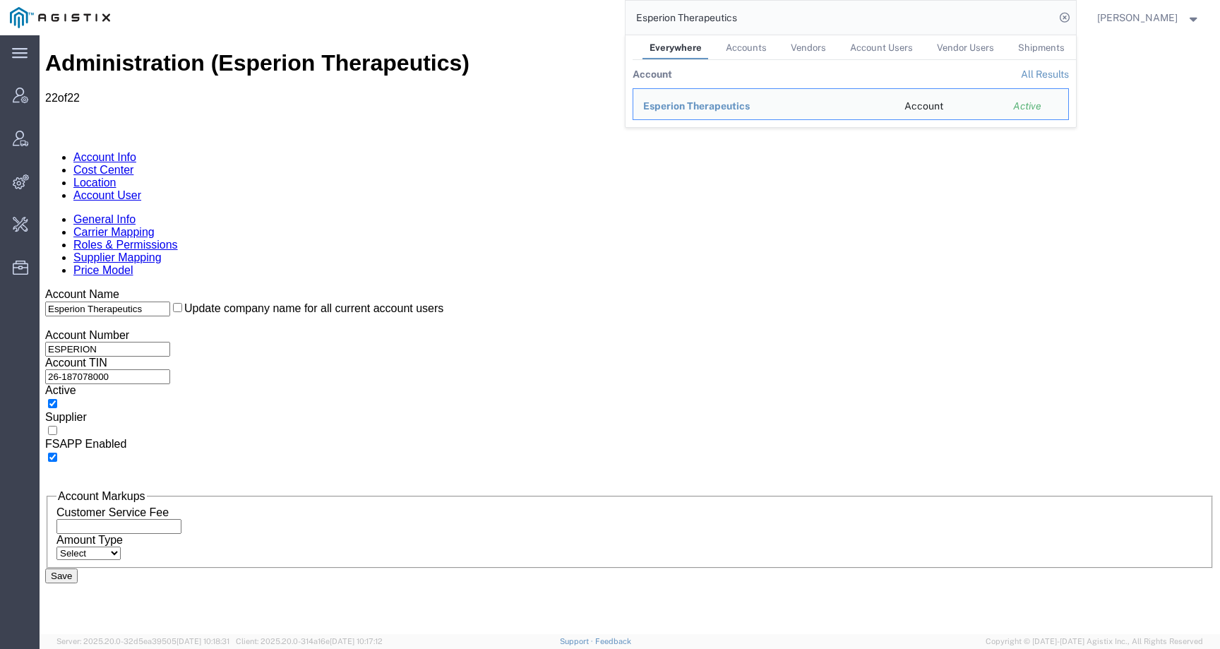
drag, startPoint x: 766, startPoint y: 23, endPoint x: 582, endPoint y: 23, distance: 183.5
click at [582, 23] on div "Esperion Therapeutics Everywhere Accounts Vendors Account Users Vendor Users Sh…" at bounding box center [598, 17] width 956 height 35
click at [667, 112] on div "Essilor of America" at bounding box center [763, 106] width 241 height 15
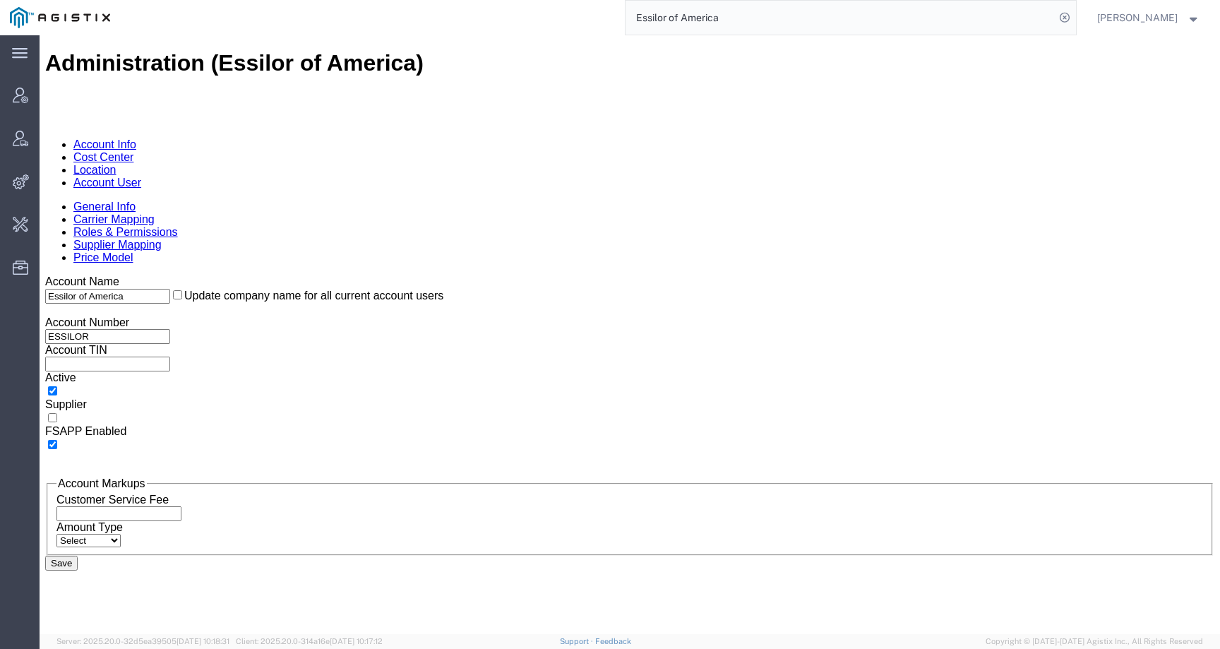
click at [178, 226] on link "Roles & Permissions" at bounding box center [125, 232] width 104 height 12
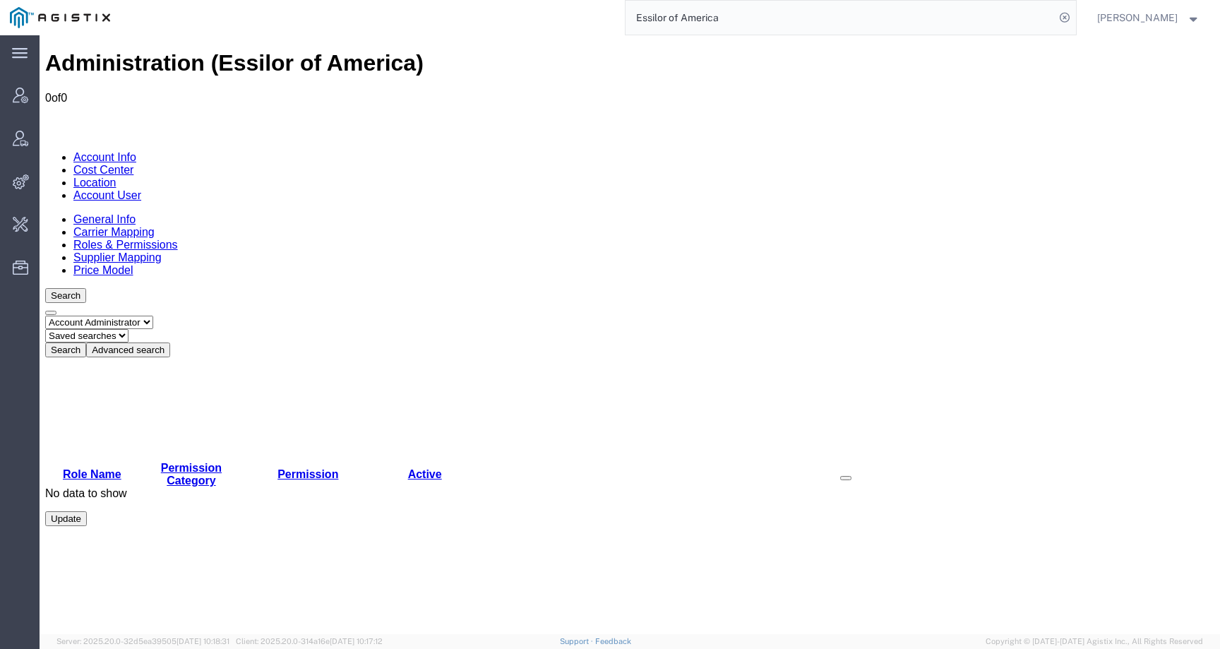
click at [162, 251] on link "Supplier Mapping" at bounding box center [117, 257] width 88 height 12
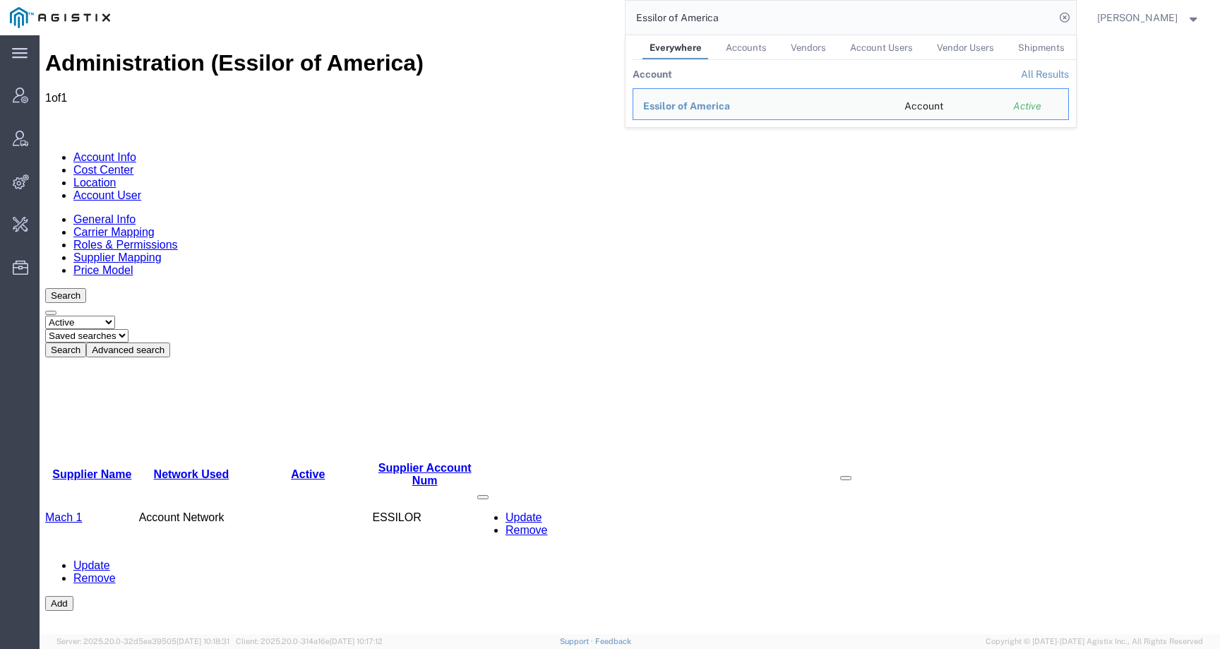
drag, startPoint x: 738, startPoint y: 20, endPoint x: 539, endPoint y: 20, distance: 198.3
click at [539, 20] on div "Essilor of America Everywhere Accounts Vendors Account Users Vendor Users Shipm…" at bounding box center [598, 17] width 956 height 35
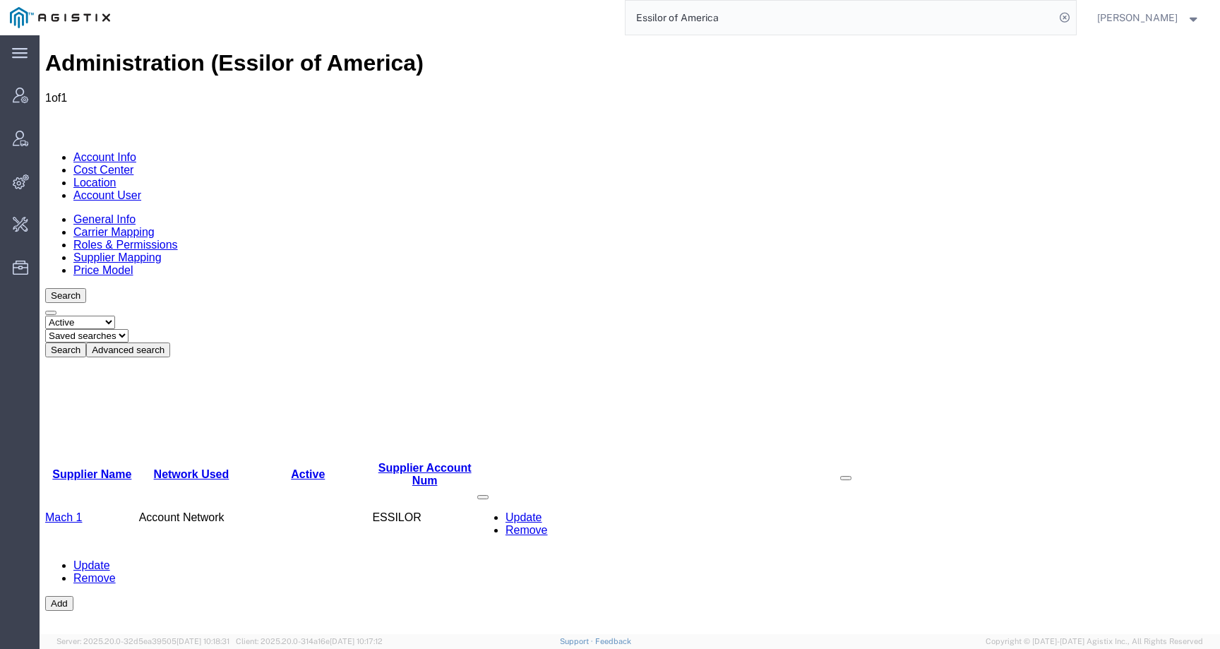
paste input "THE CARPENTER GROUP"
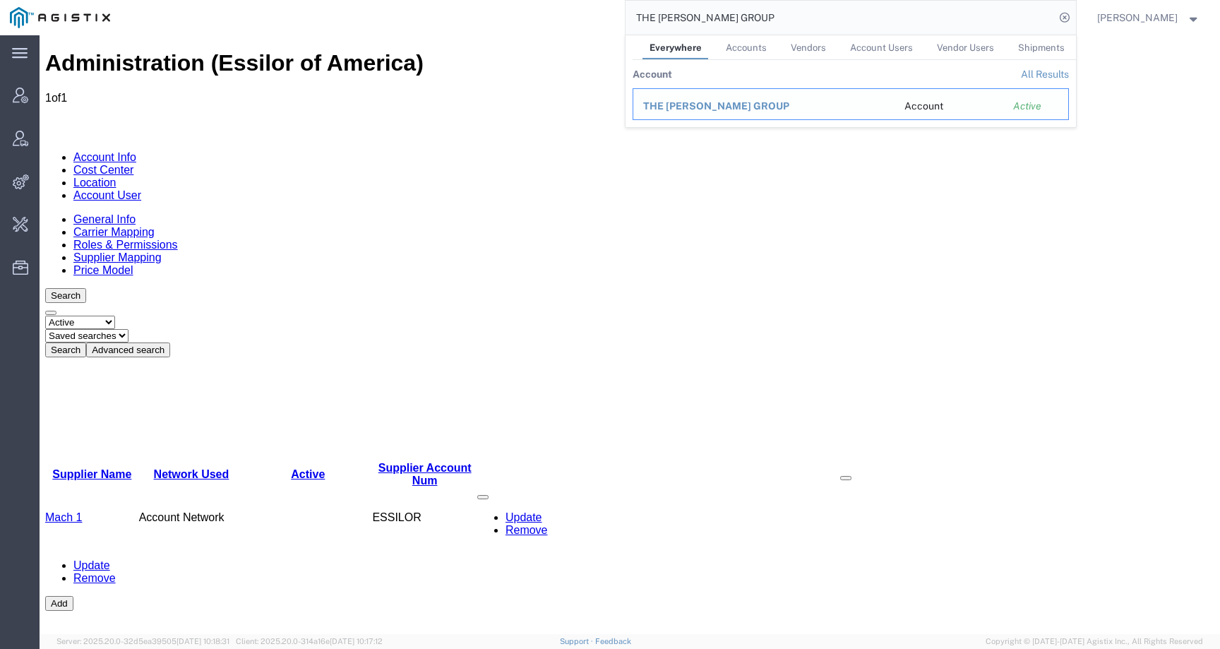
click at [736, 105] on span "THE CARPENTER GROUP" at bounding box center [716, 105] width 146 height 11
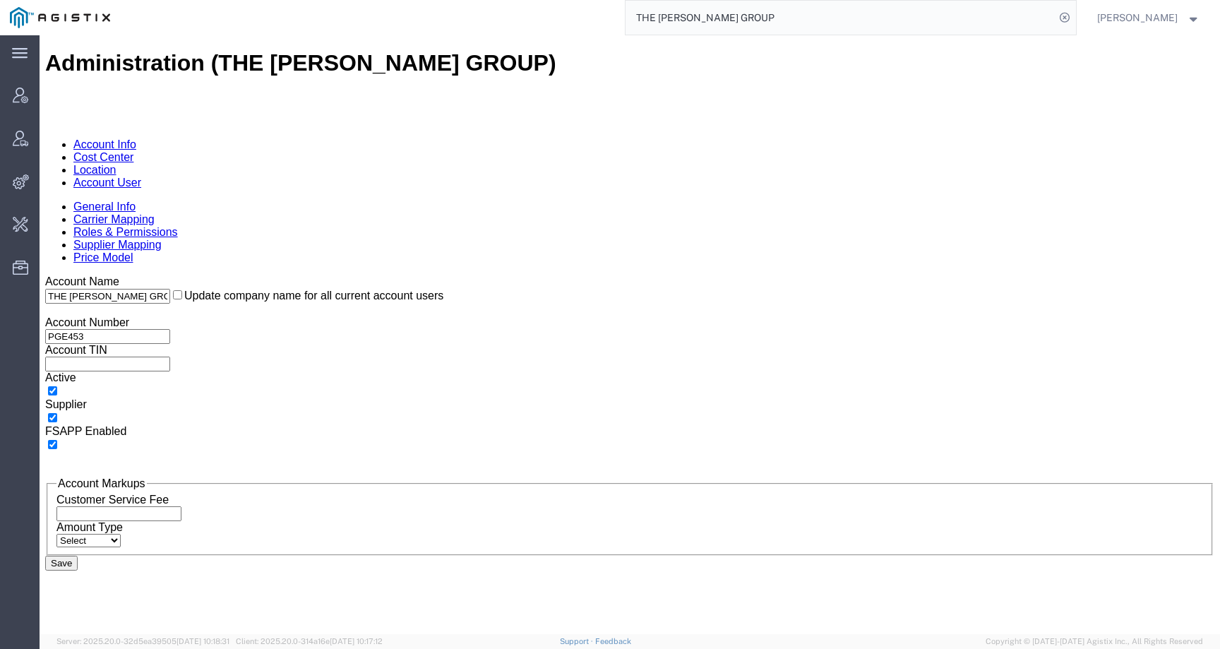
click at [141, 176] on link "Account User" at bounding box center [107, 182] width 68 height 12
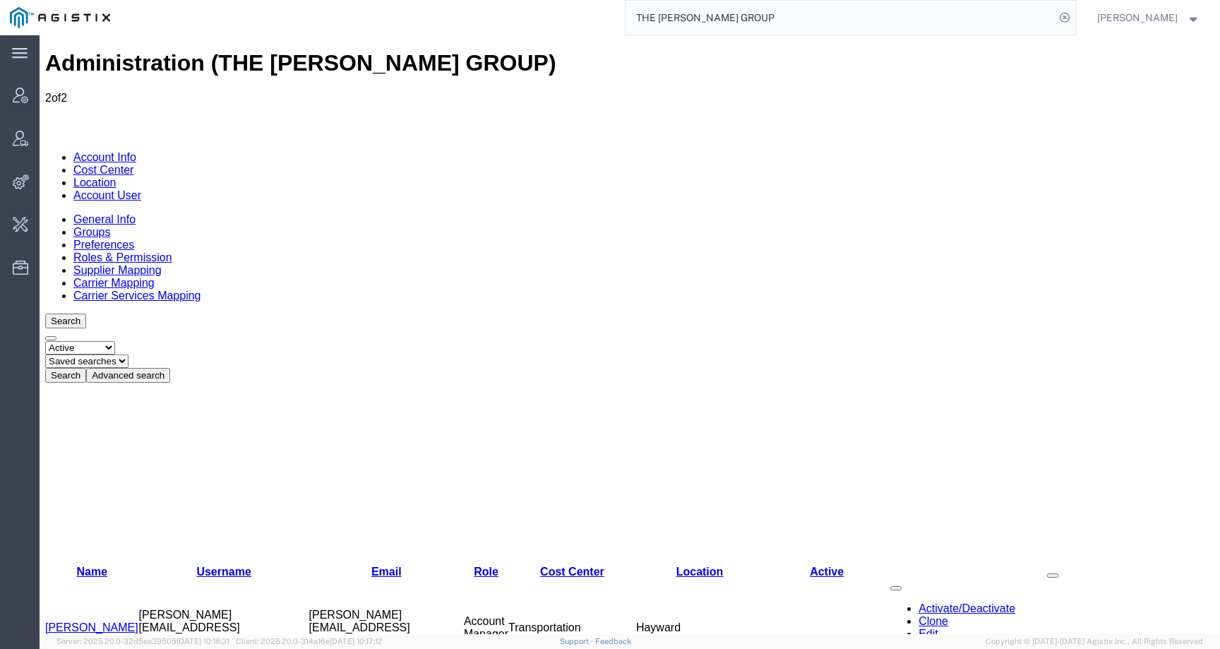
click at [116, 176] on link "Location" at bounding box center [94, 182] width 43 height 12
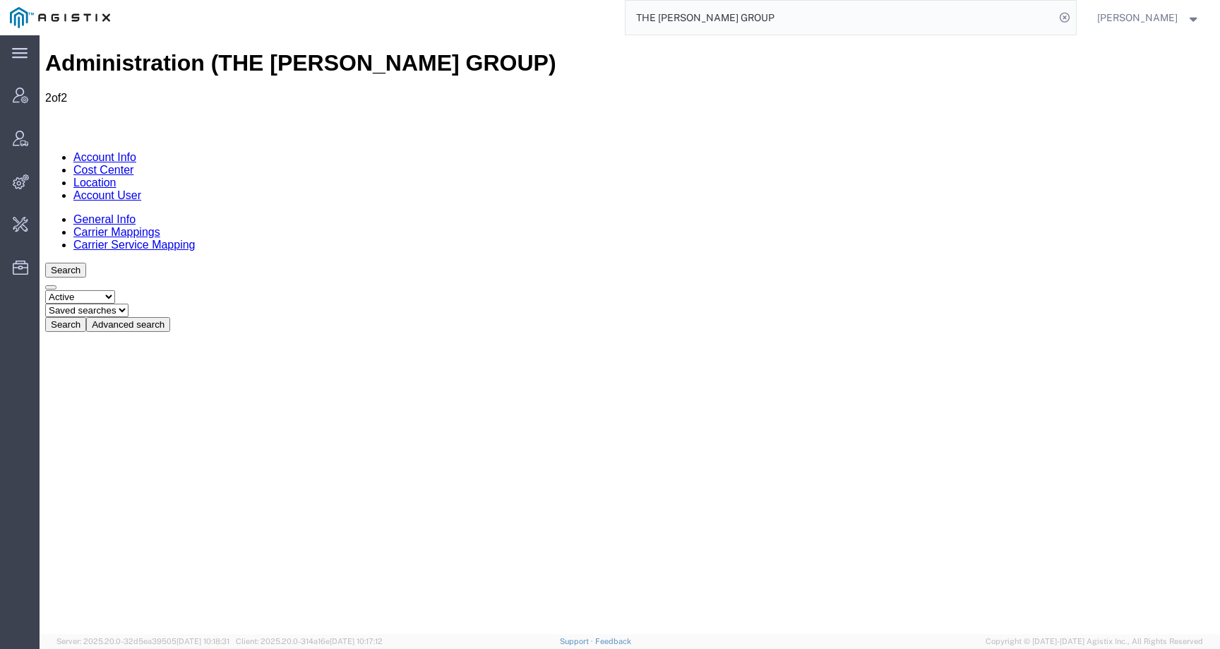
click at [118, 151] on link "Account Info" at bounding box center [104, 157] width 63 height 12
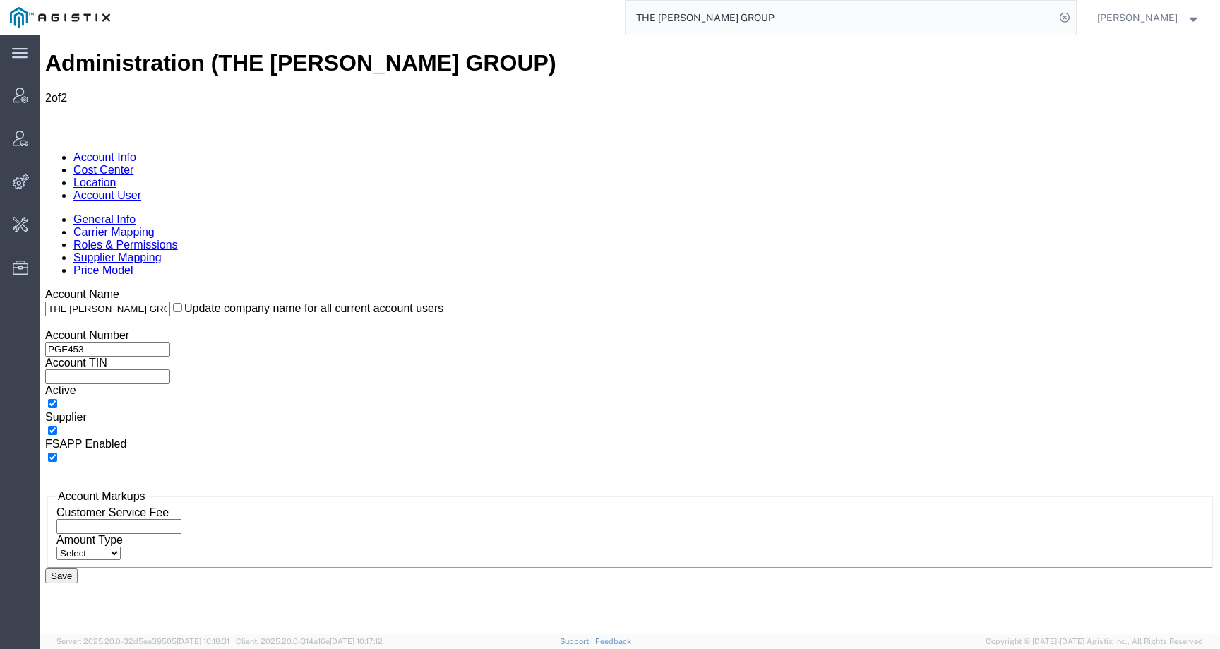
click at [162, 251] on link "Supplier Mapping" at bounding box center [117, 257] width 88 height 12
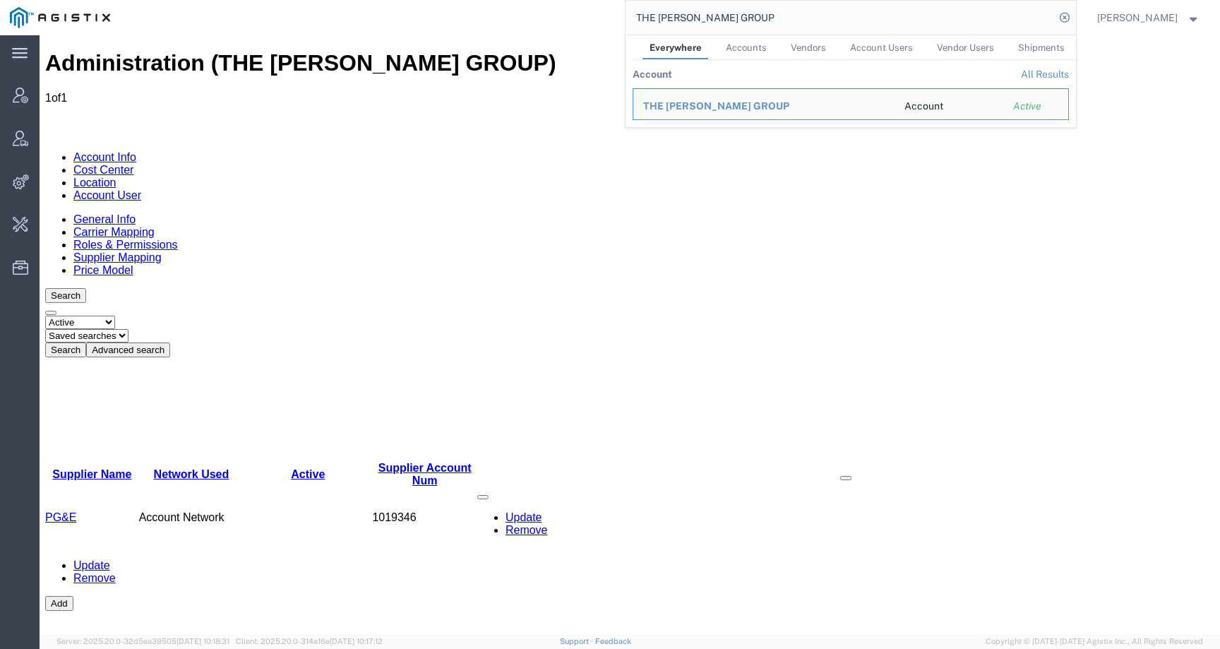
drag, startPoint x: 784, startPoint y: 16, endPoint x: 538, endPoint y: 14, distance: 245.6
click at [538, 14] on div "THE CARPENTER GROUP Everywhere Accounts Vendors Account Users Vendor Users Ship…" at bounding box center [598, 17] width 956 height 35
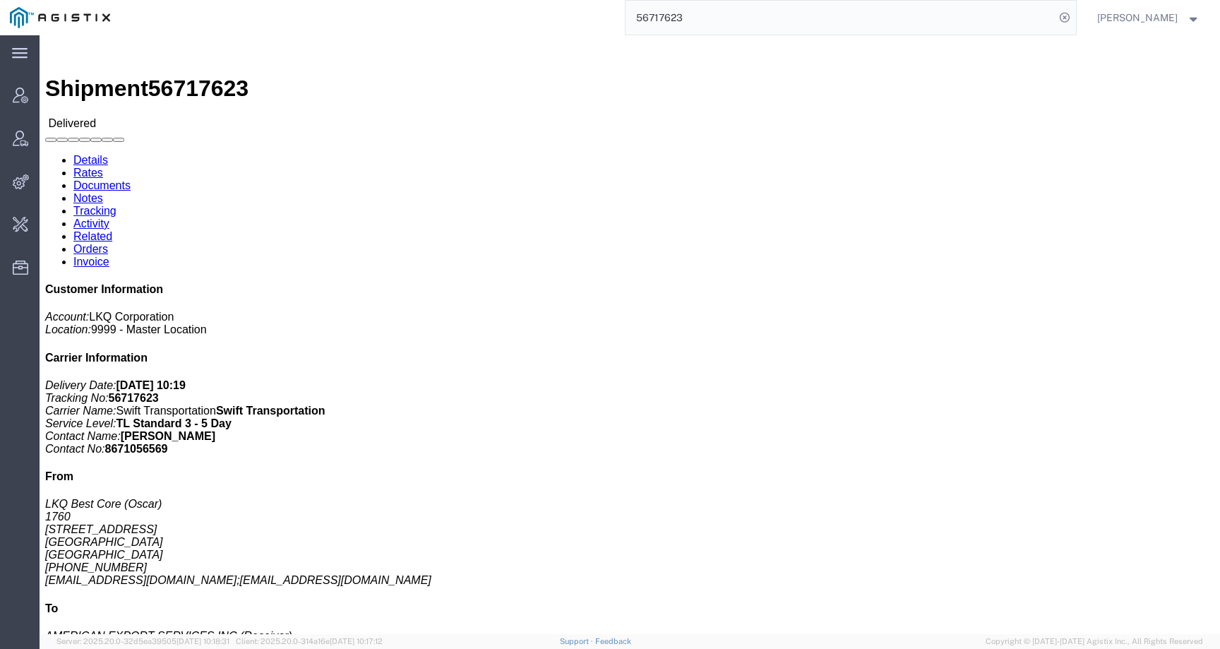
click link "Activity"
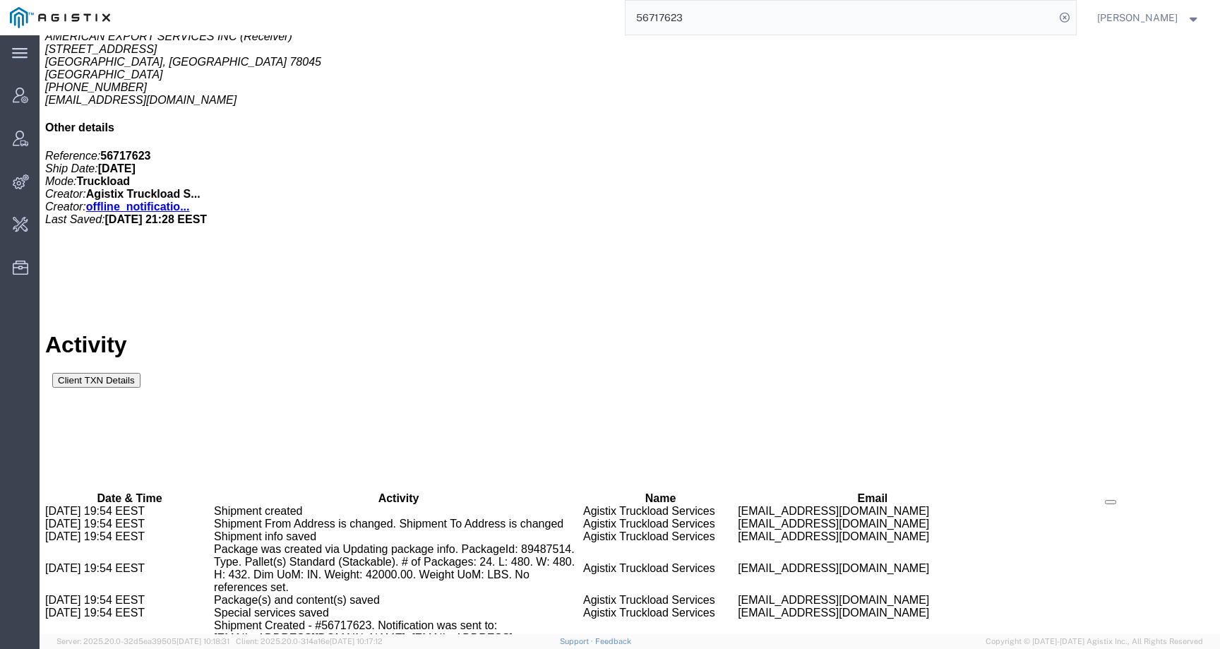
scroll to position [631, 0]
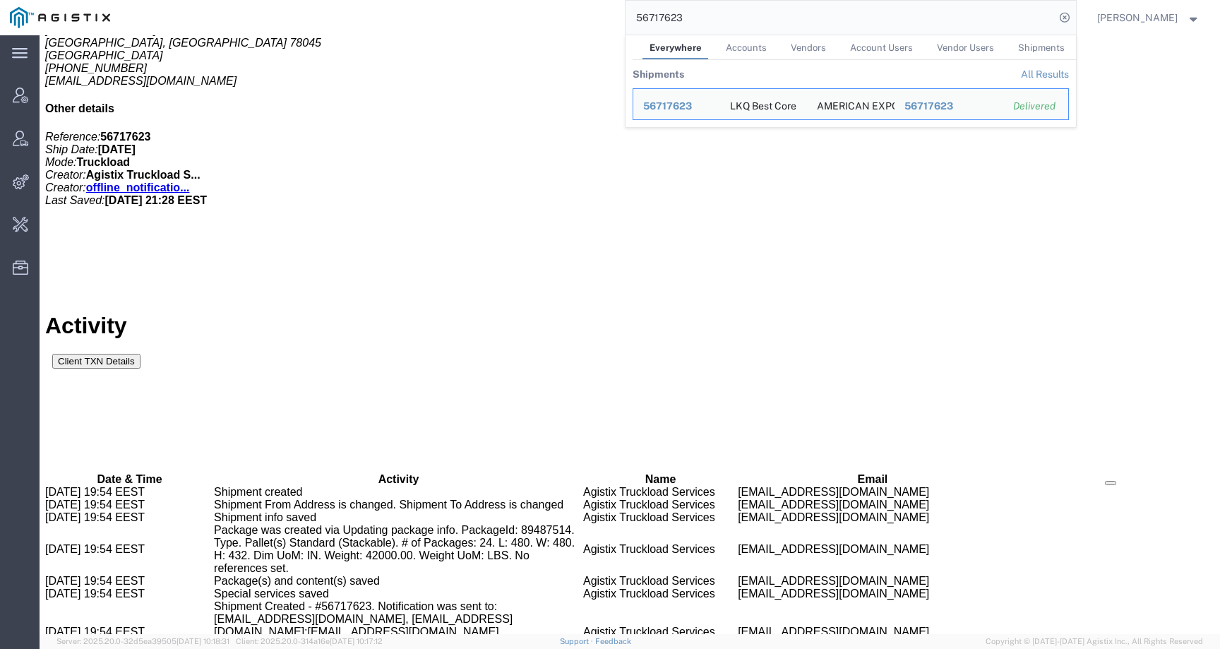
drag, startPoint x: 712, startPoint y: 15, endPoint x: 572, endPoint y: 13, distance: 140.5
click at [572, 13] on div "56717623 Everywhere Accounts Vendors Account Users Vendor Users Shipments Shipm…" at bounding box center [598, 17] width 956 height 35
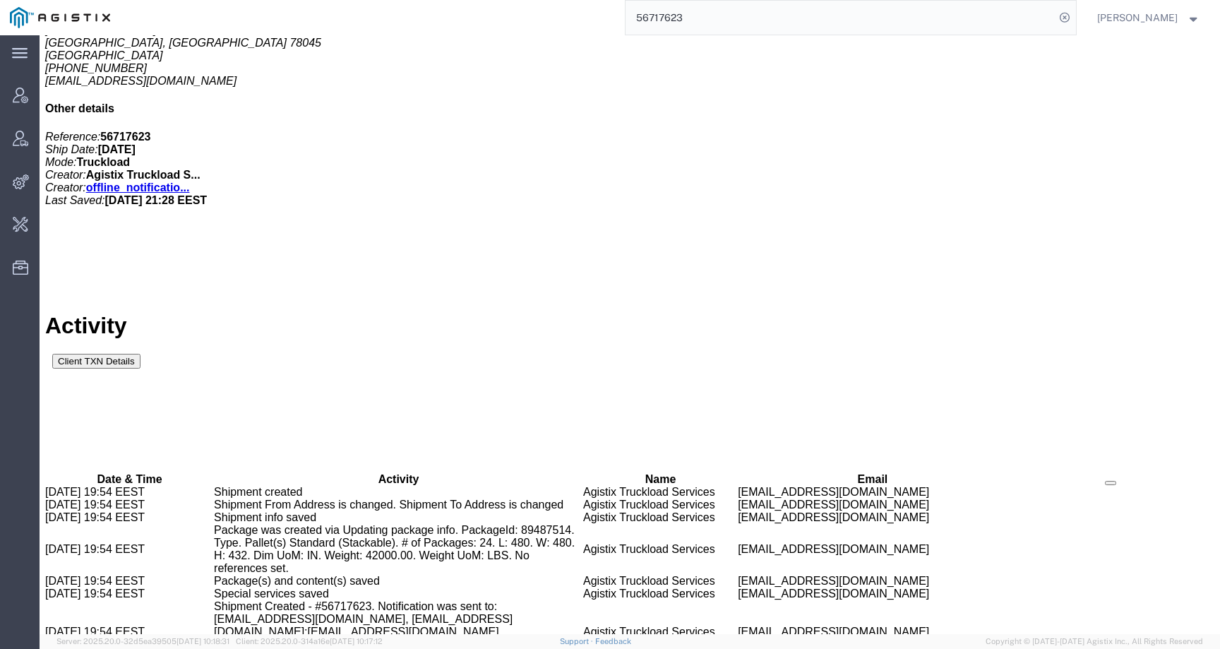
paste input "905400"
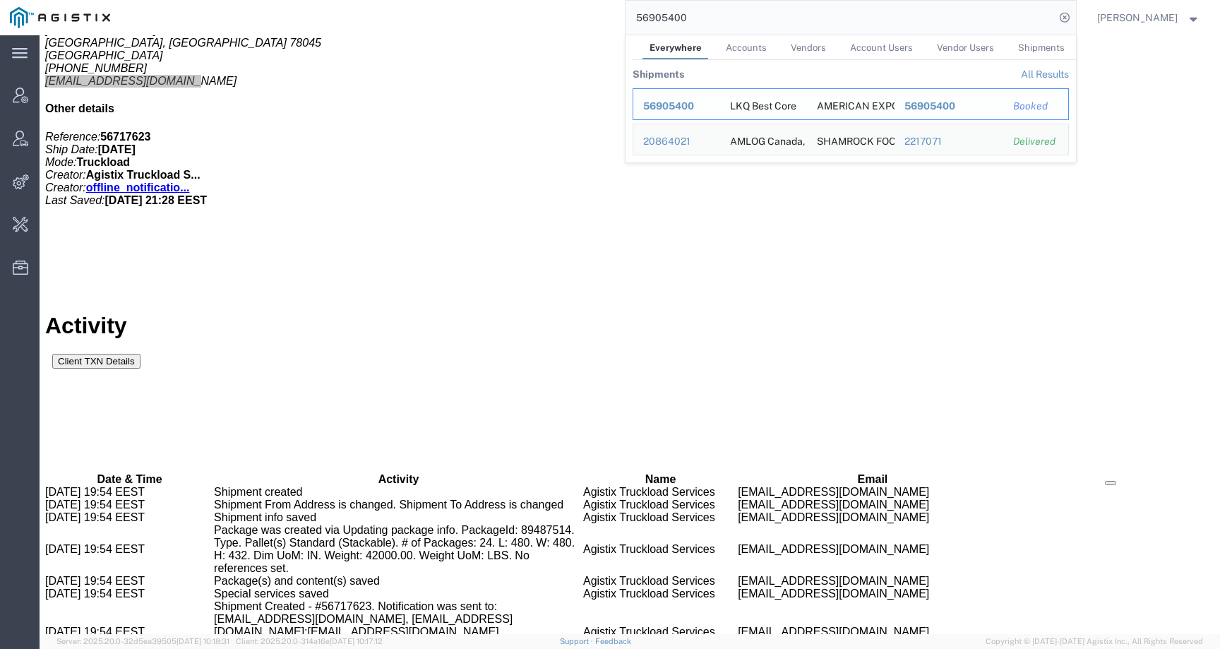
click at [692, 100] on span "56905400" at bounding box center [668, 105] width 51 height 11
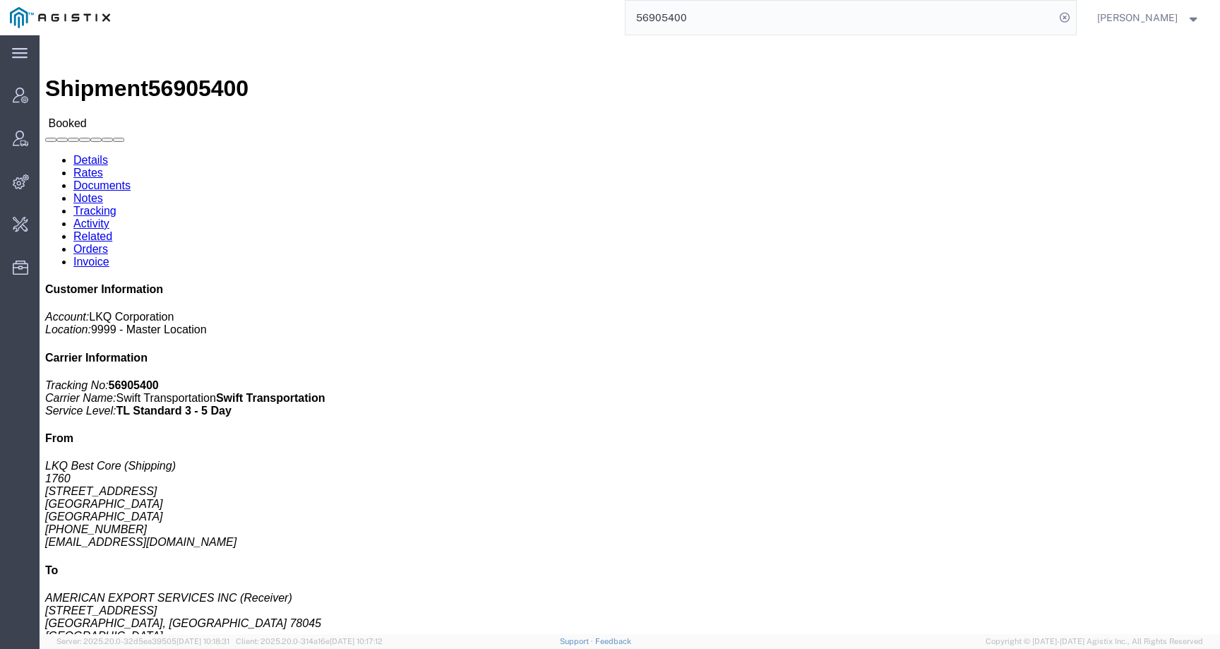
click link "Activity"
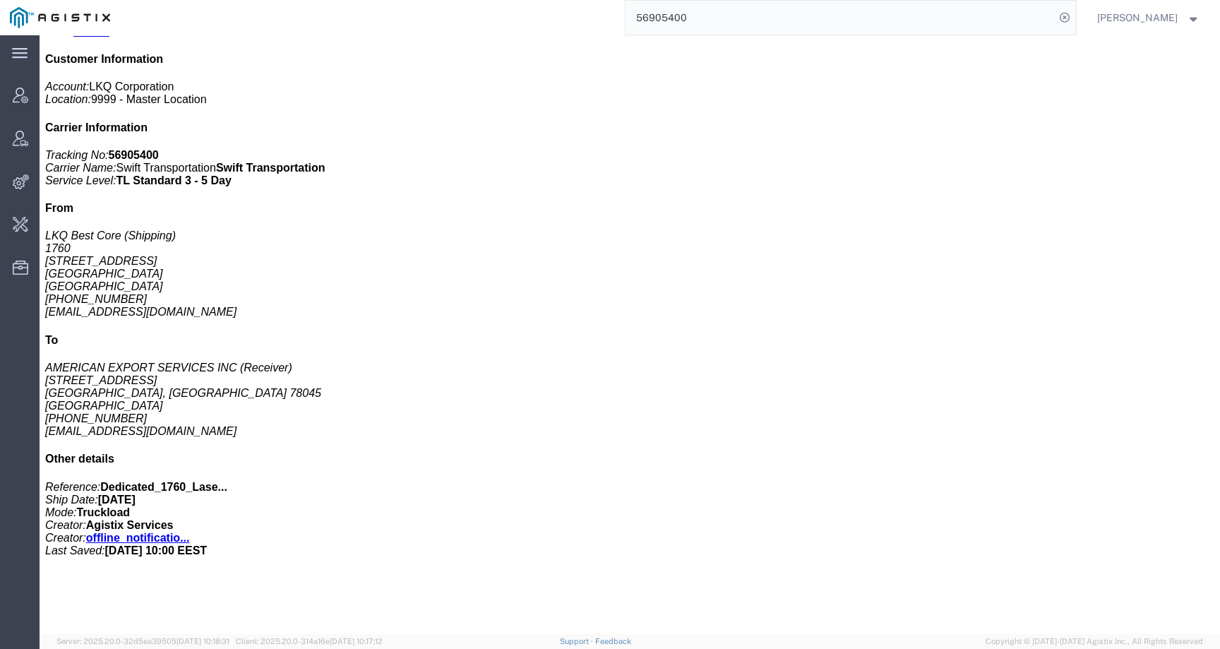
scroll to position [253, 0]
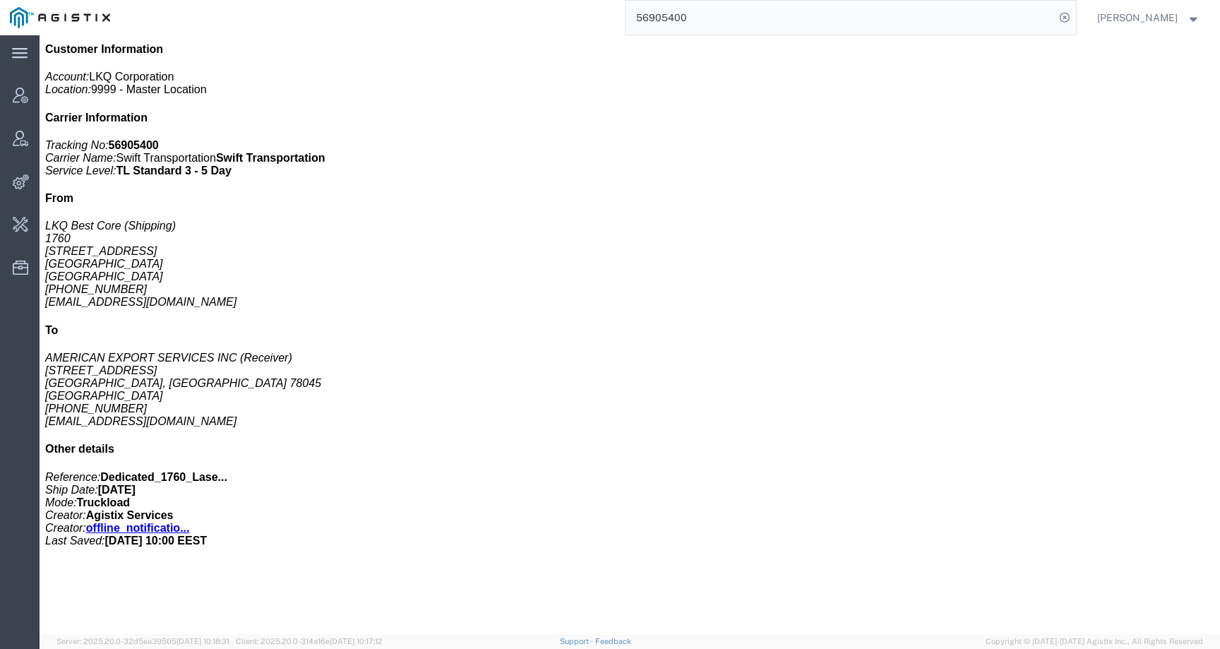
drag, startPoint x: 194, startPoint y: 596, endPoint x: 219, endPoint y: 605, distance: 26.1
copy td "Dedicated_1760_Laser Forwarding_End Trans5"
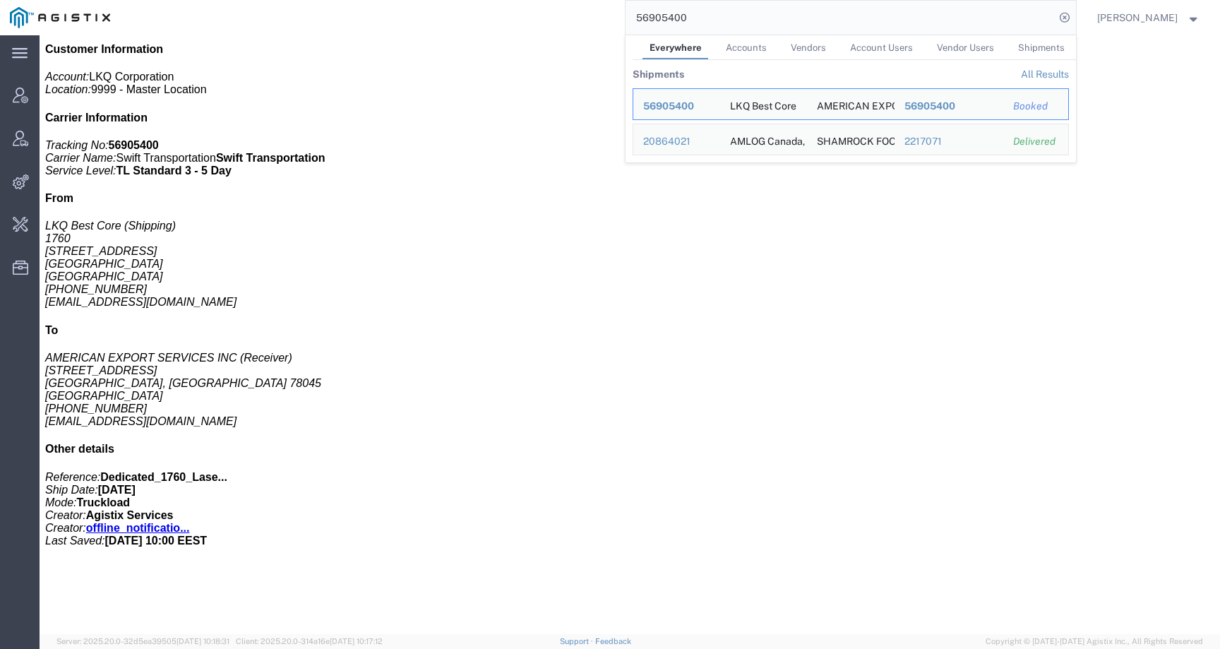
drag, startPoint x: 714, startPoint y: 16, endPoint x: 603, endPoint y: 15, distance: 110.8
click at [603, 15] on div "56905400 Everywhere Accounts Vendors Account Users Vendor Users Shipments Shipm…" at bounding box center [598, 17] width 956 height 35
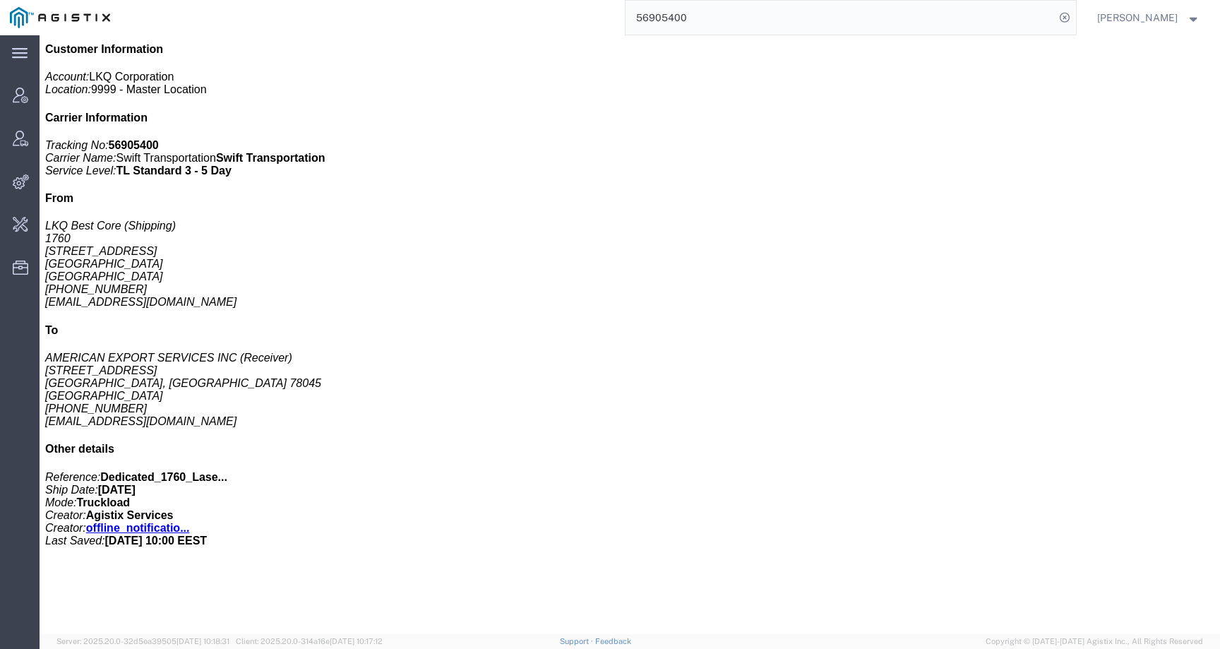
paste input "874916"
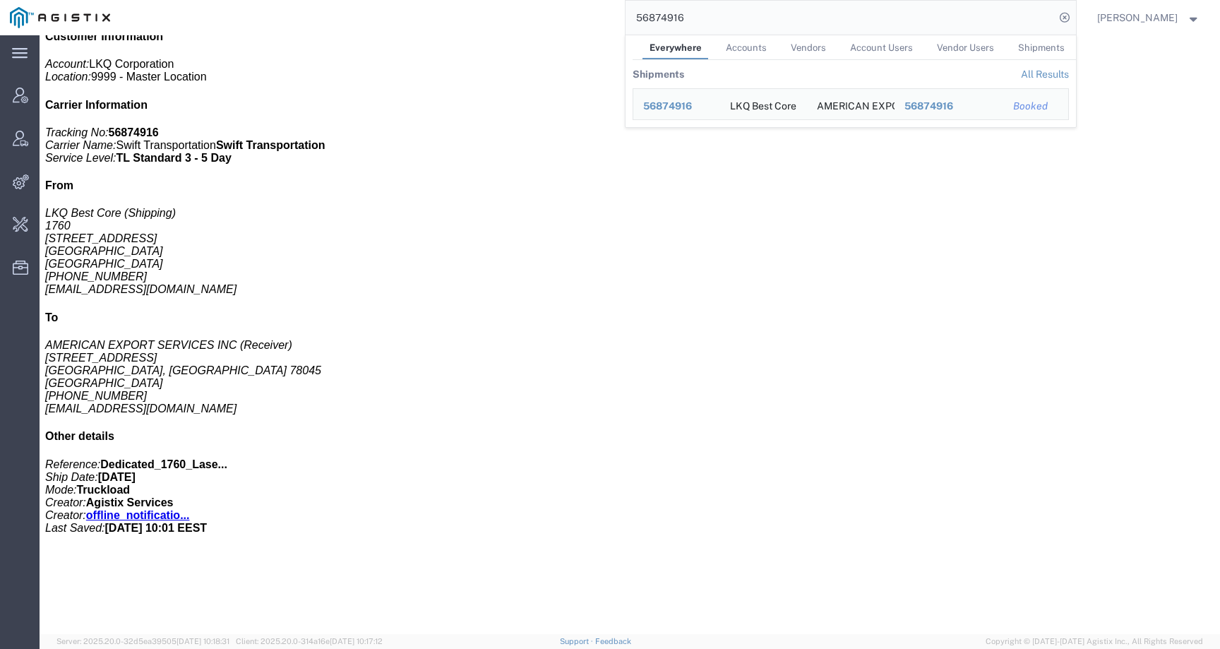
scroll to position [252, 0]
click div "1 Your Packaging Total weight: 42000.00 LBS ( dim ) Dimensions: L 1.00 x W 1.00…"
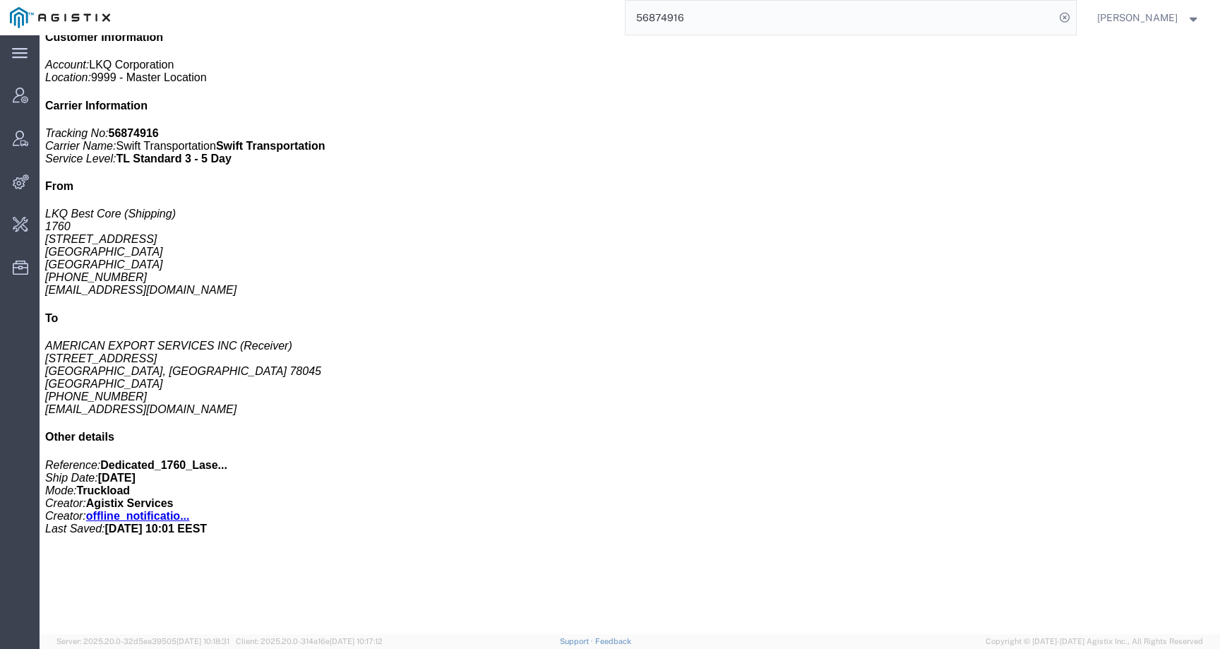
scroll to position [0, 0]
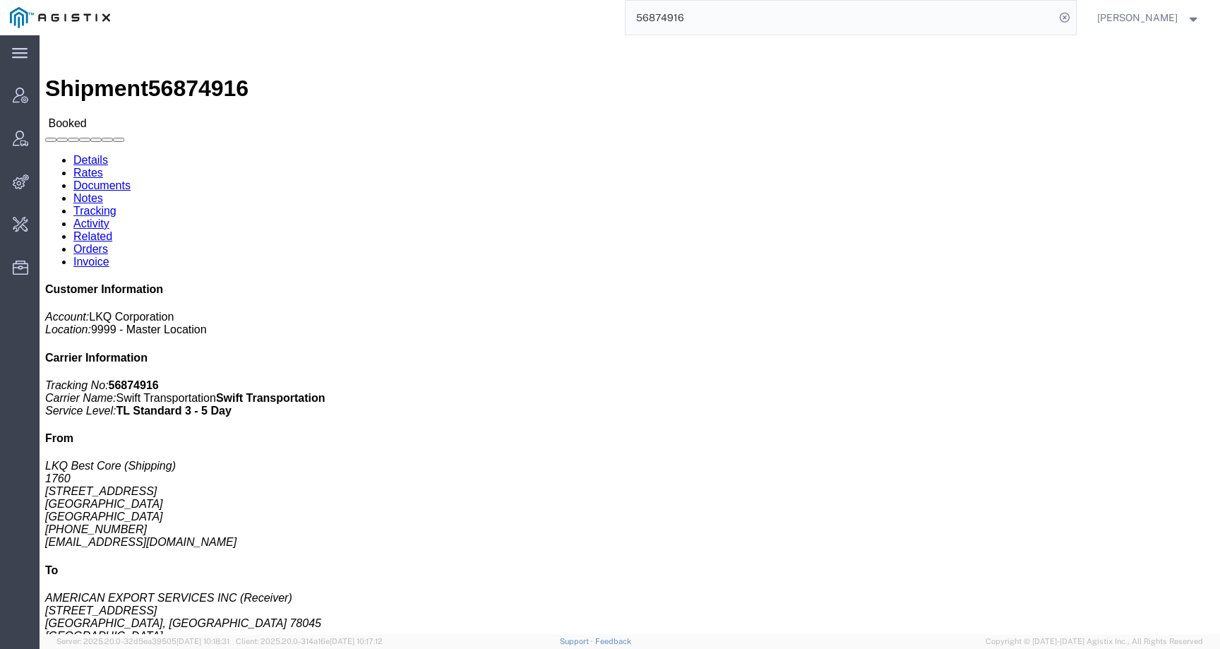
click link "Activity"
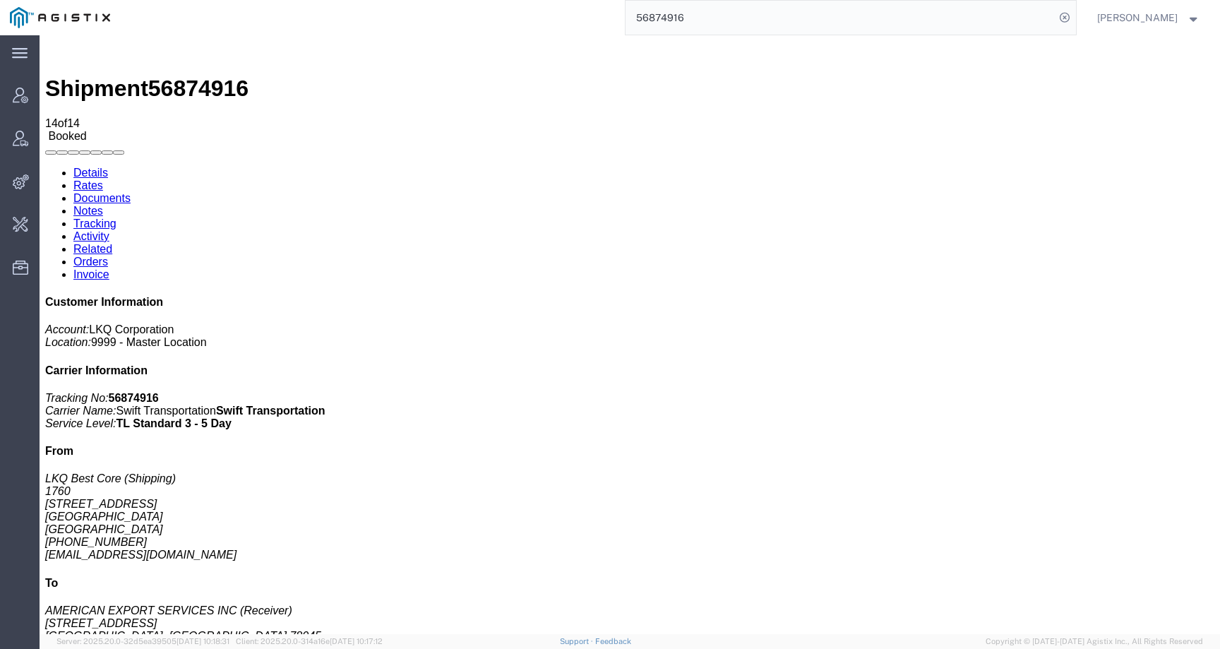
scroll to position [253, 0]
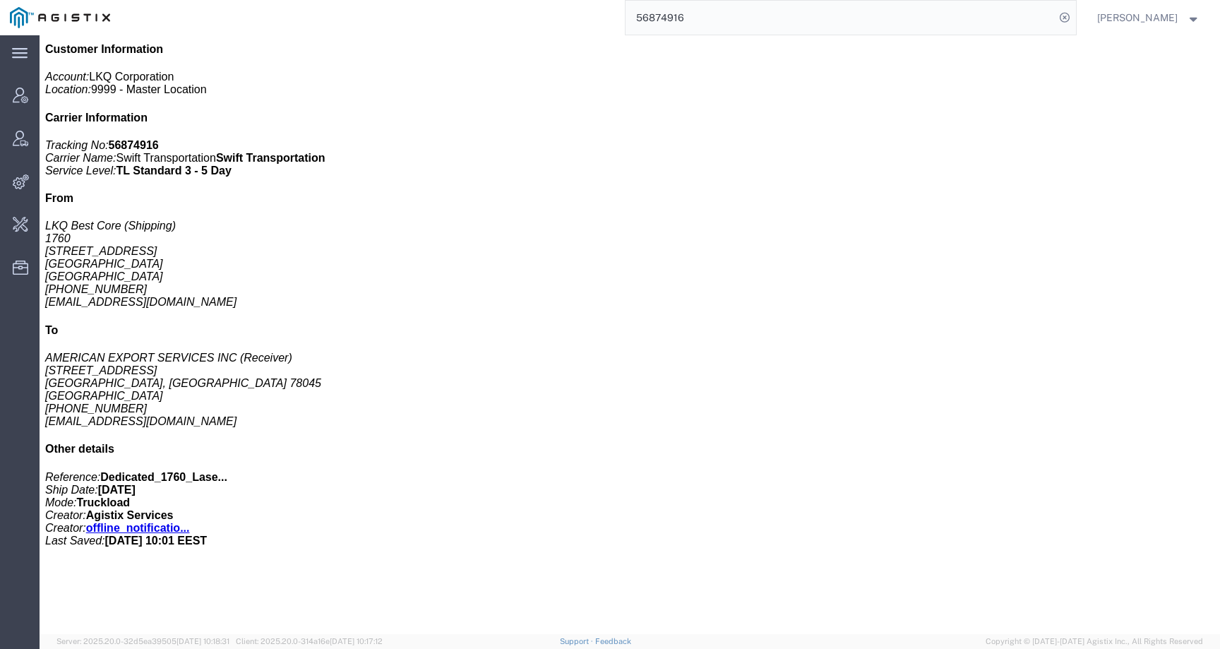
drag, startPoint x: 193, startPoint y: 592, endPoint x: 220, endPoint y: 608, distance: 30.8
copy td "Dedicated_1760_Laser Forwarding_End Trans5"
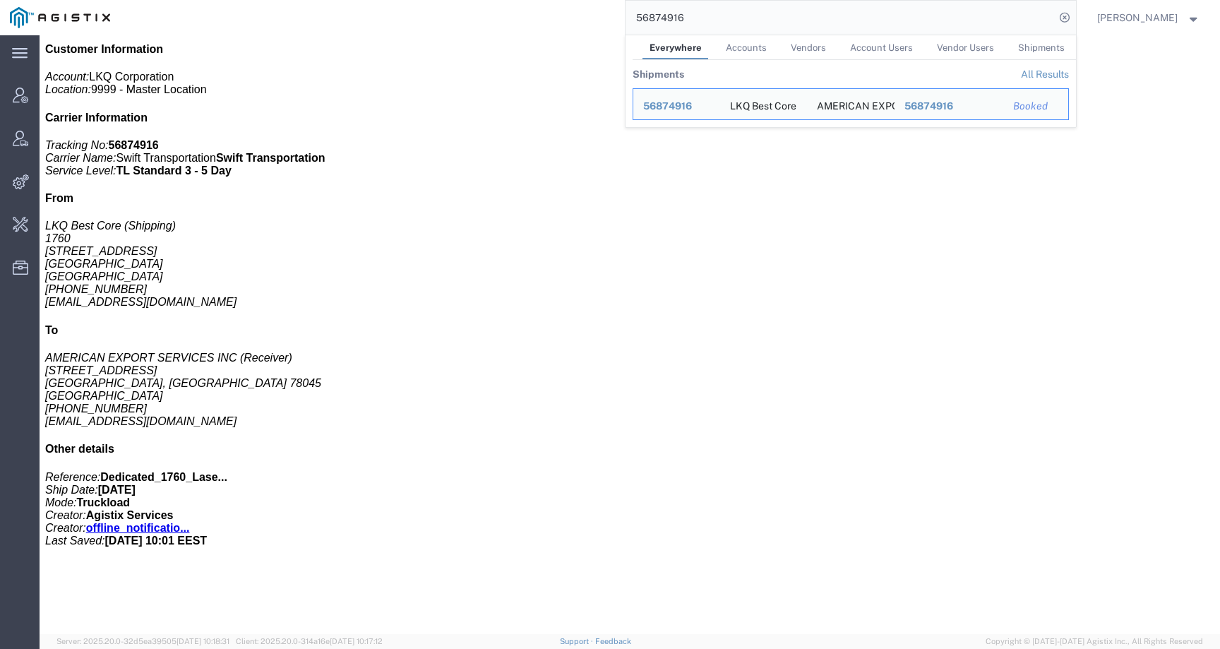
drag, startPoint x: 718, startPoint y: 14, endPoint x: 536, endPoint y: 21, distance: 181.5
click at [536, 21] on div "56874916 Everywhere Accounts Vendors Account Users Vendor Users Shipments Shipm…" at bounding box center [598, 17] width 956 height 35
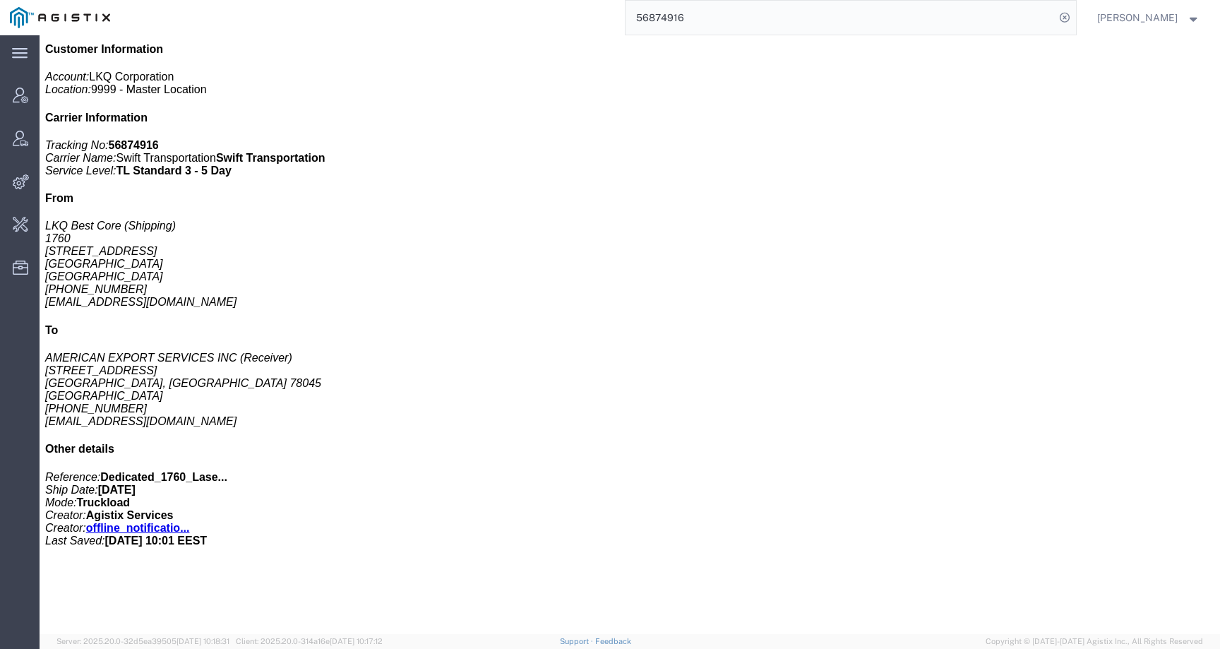
paste input "6082"
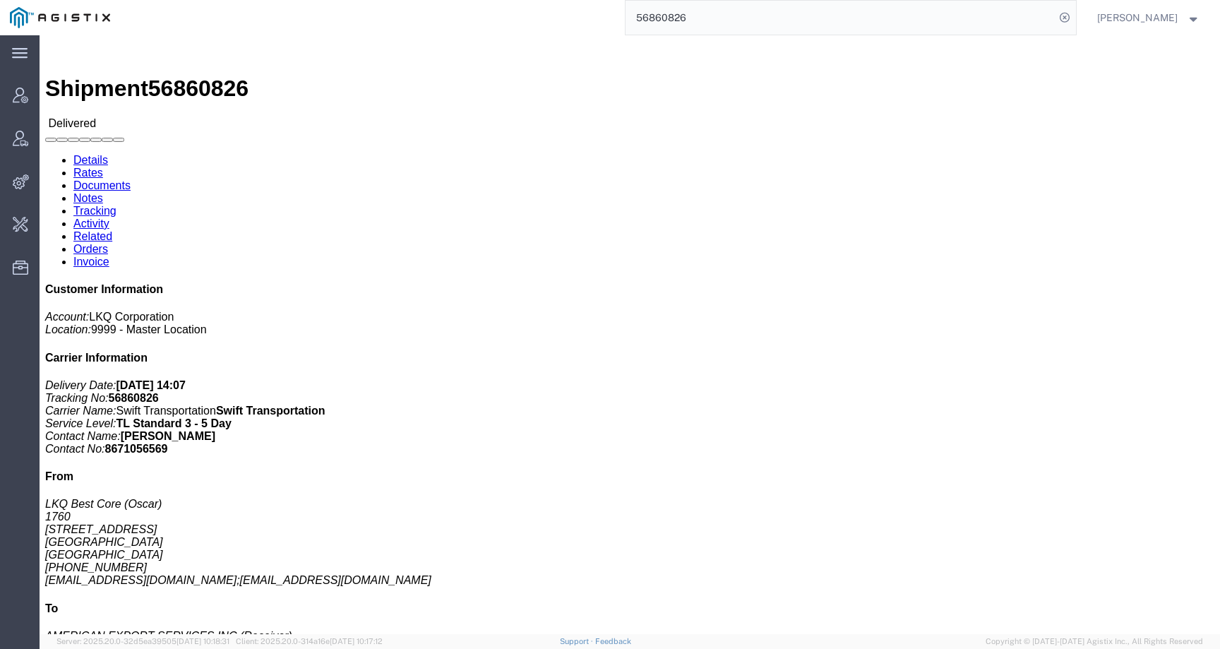
scroll to position [333, 0]
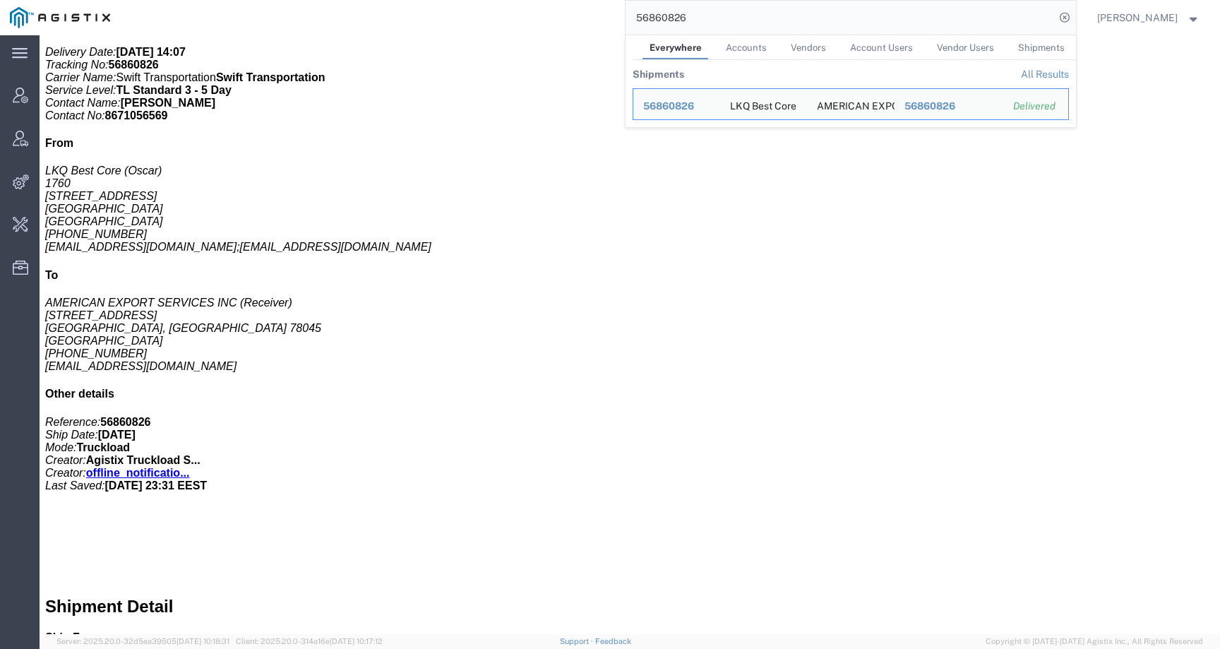
drag, startPoint x: 712, startPoint y: 16, endPoint x: 592, endPoint y: 16, distance: 120.0
click at [592, 16] on div "56860826 Everywhere Accounts Vendors Account Users Vendor Users Shipments Shipm…" at bounding box center [598, 17] width 956 height 35
drag, startPoint x: 704, startPoint y: 17, endPoint x: 618, endPoint y: 14, distance: 86.2
click at [618, 14] on div "56860826 Everywhere Accounts Vendors Account Users Vendor Users Shipments Shipm…" at bounding box center [598, 17] width 956 height 35
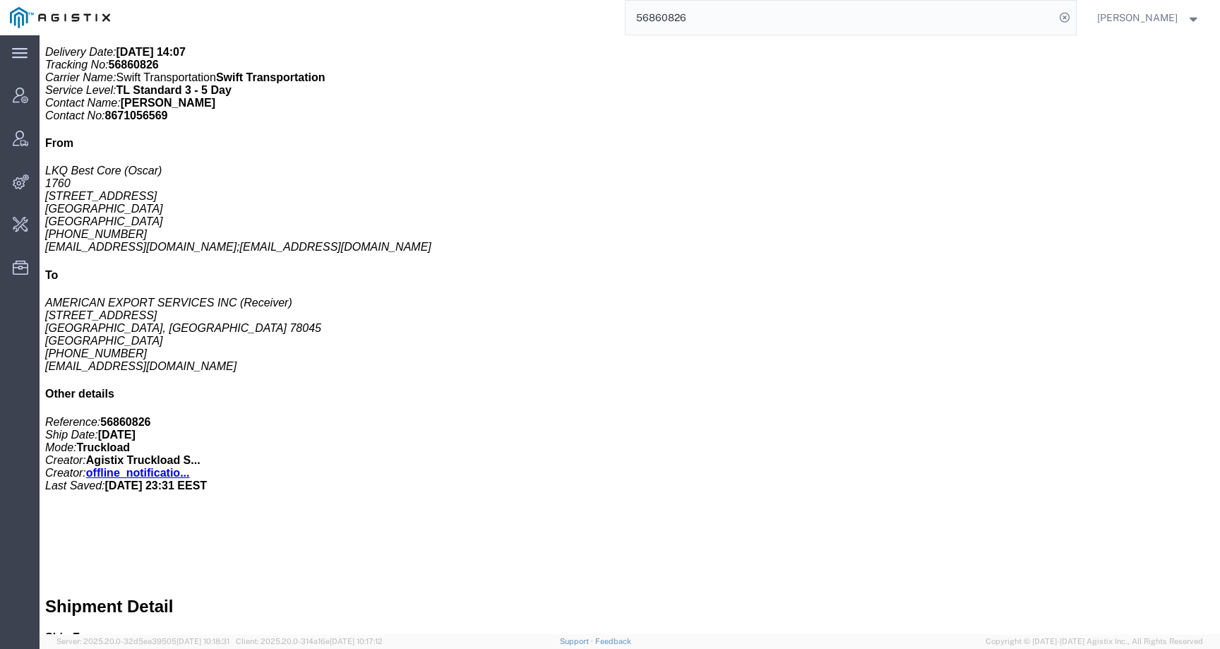
paste input "717595"
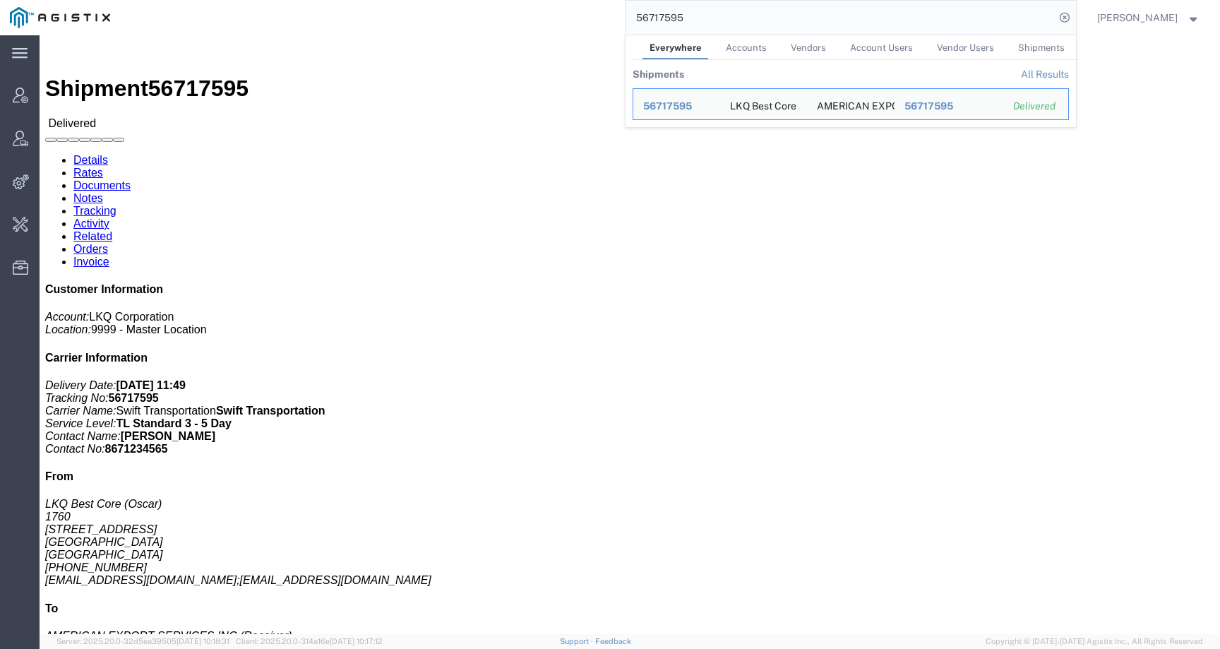
scroll to position [333, 0]
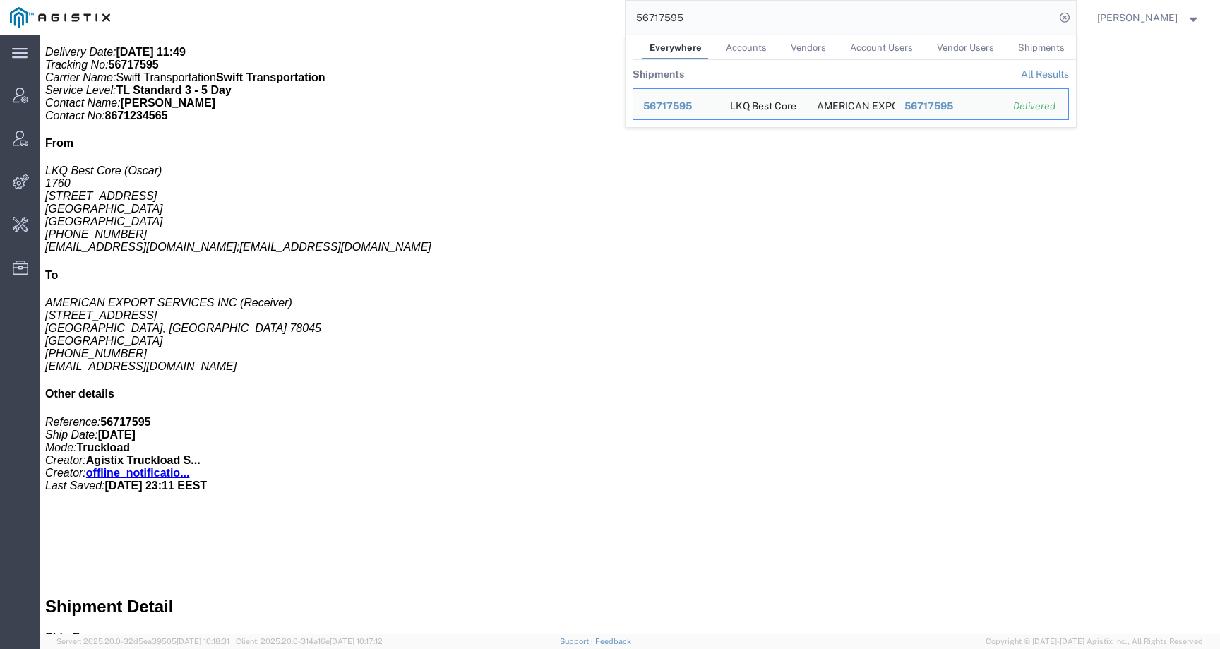
drag, startPoint x: 707, startPoint y: 23, endPoint x: 592, endPoint y: 8, distance: 116.7
click at [592, 8] on div "56717595 Everywhere Accounts Vendors Account Users Vendor Users Shipments Shipm…" at bounding box center [598, 17] width 956 height 35
paste input "831751"
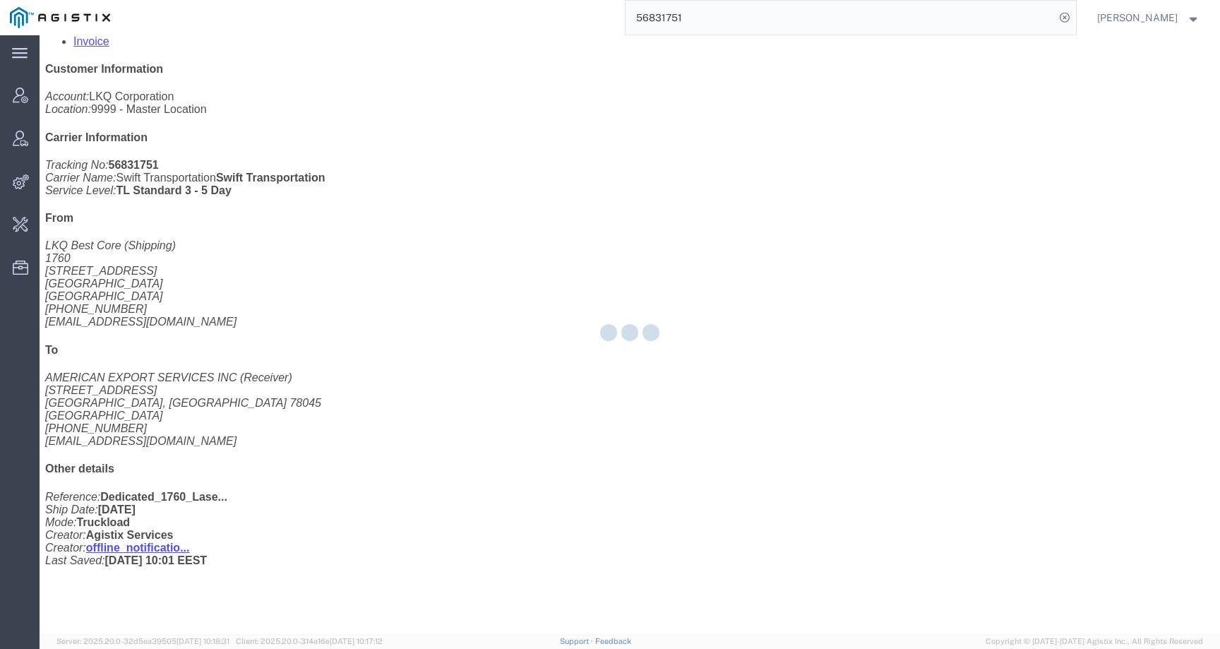
scroll to position [252, 0]
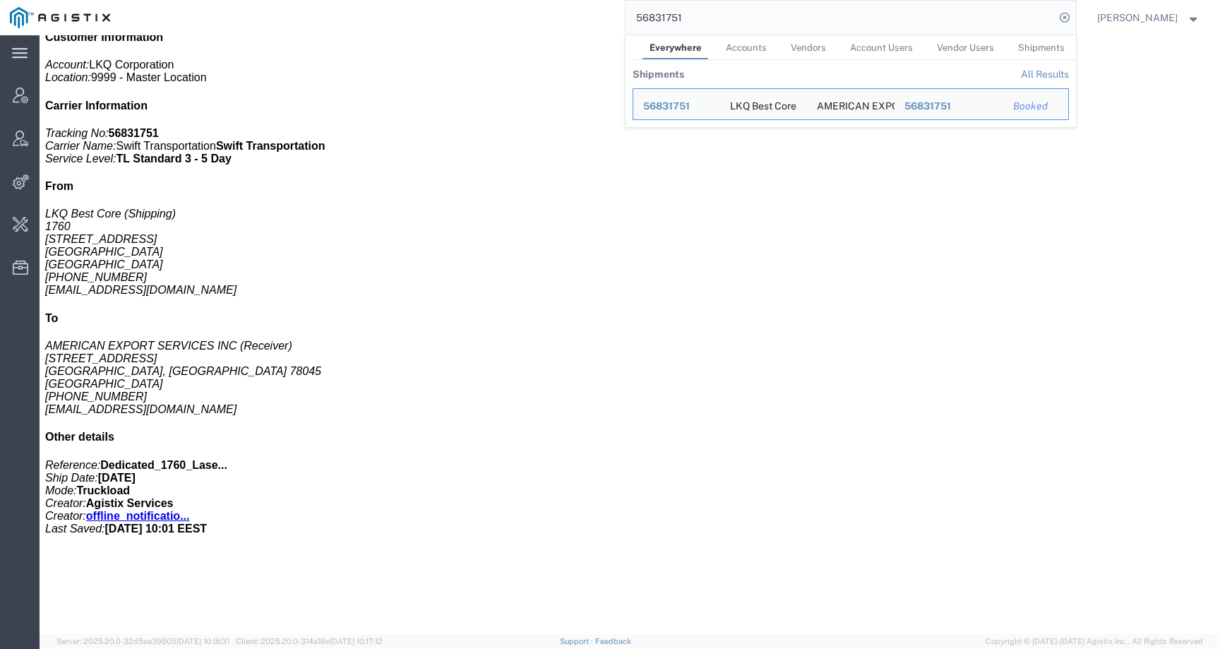
click div "1 Your Packaging Total weight: 42000.00 LBS ( dim ) Dimensions: L 1.00 x W 1.00…"
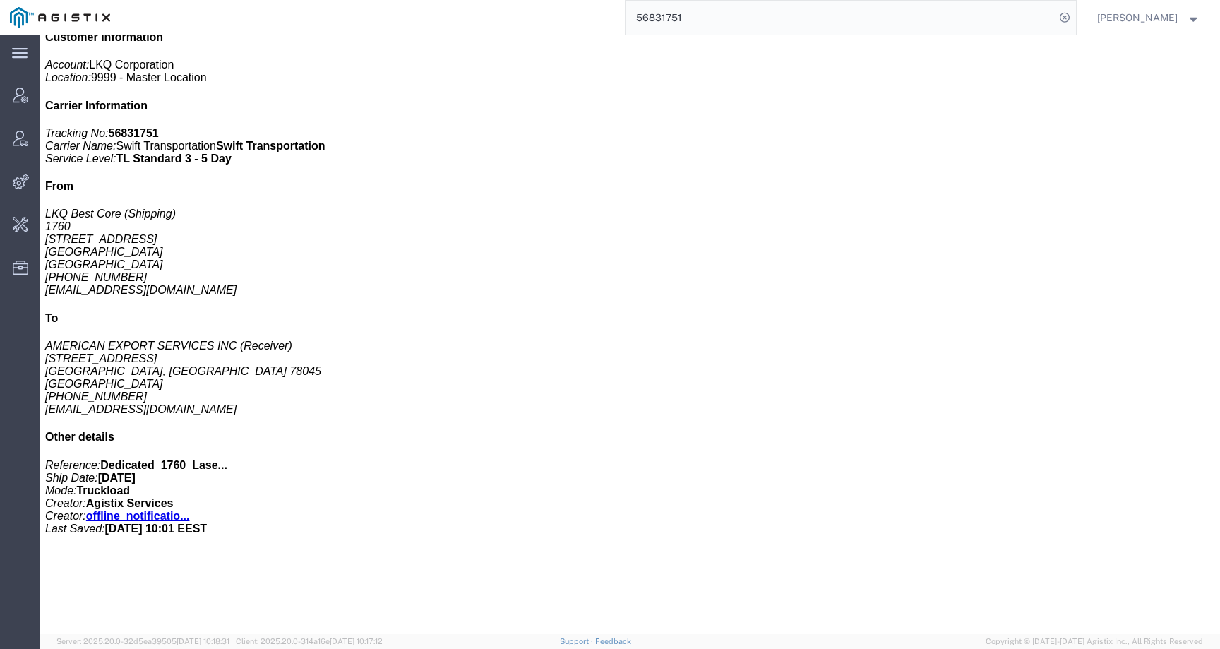
scroll to position [0, 0]
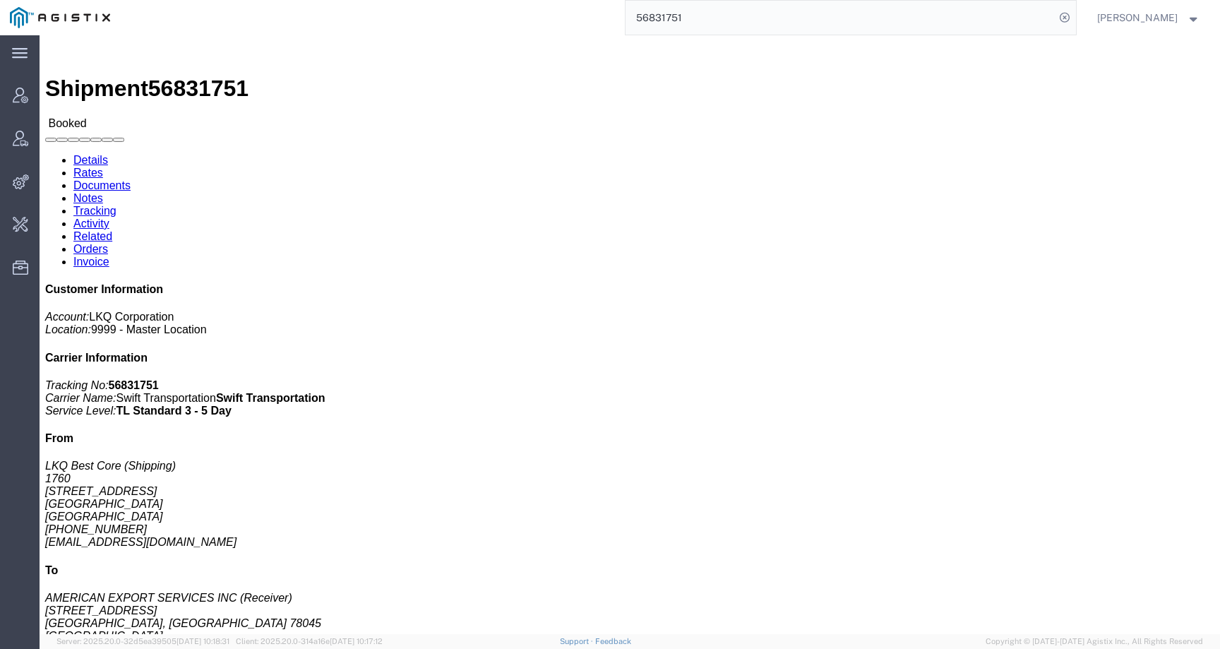
click link "Activity"
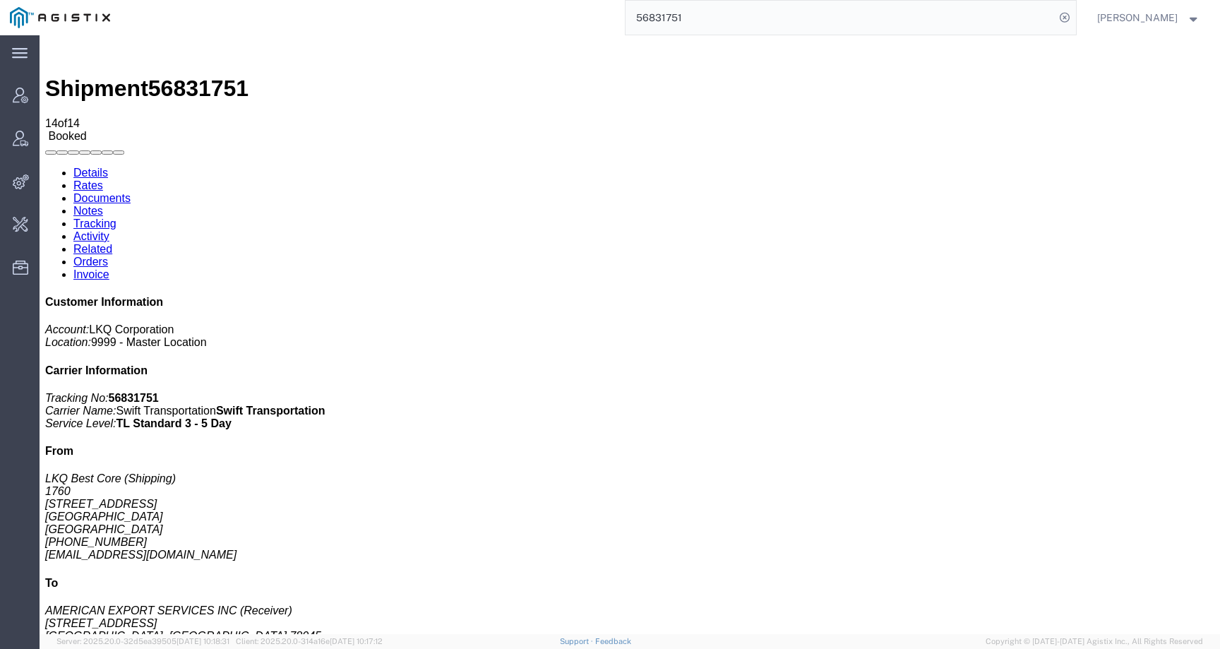
scroll to position [253, 0]
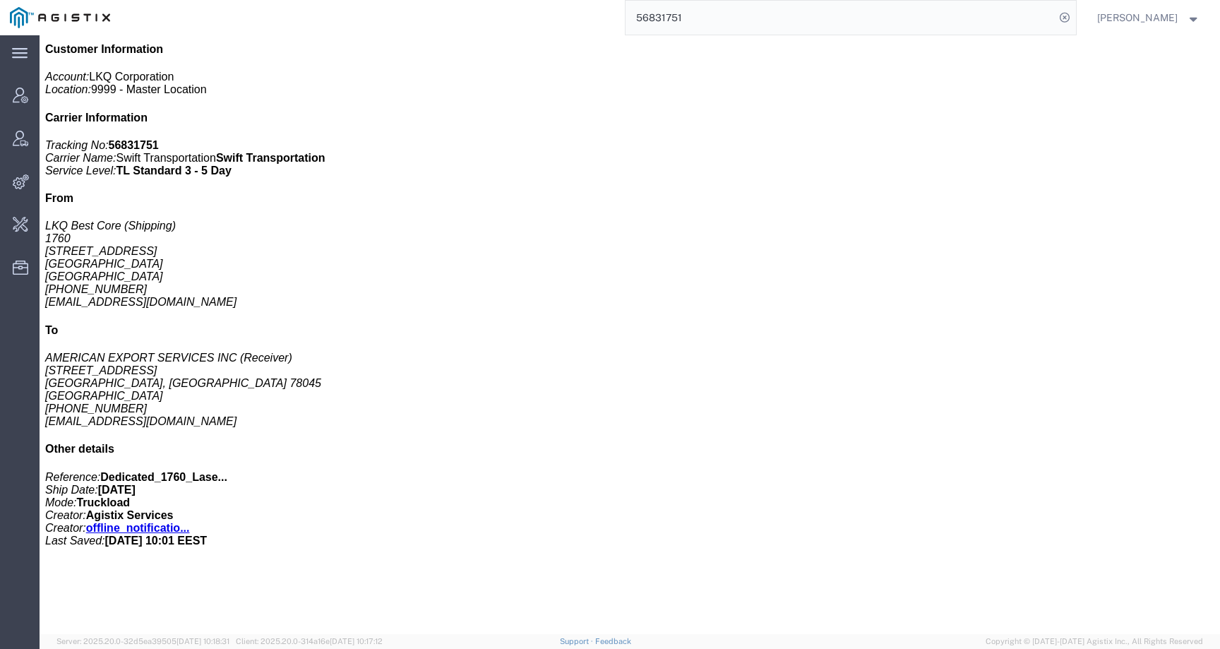
drag, startPoint x: 195, startPoint y: 590, endPoint x: 220, endPoint y: 609, distance: 31.2
copy td "Dedicated_1760_Laser Forwarding_End Trans5"
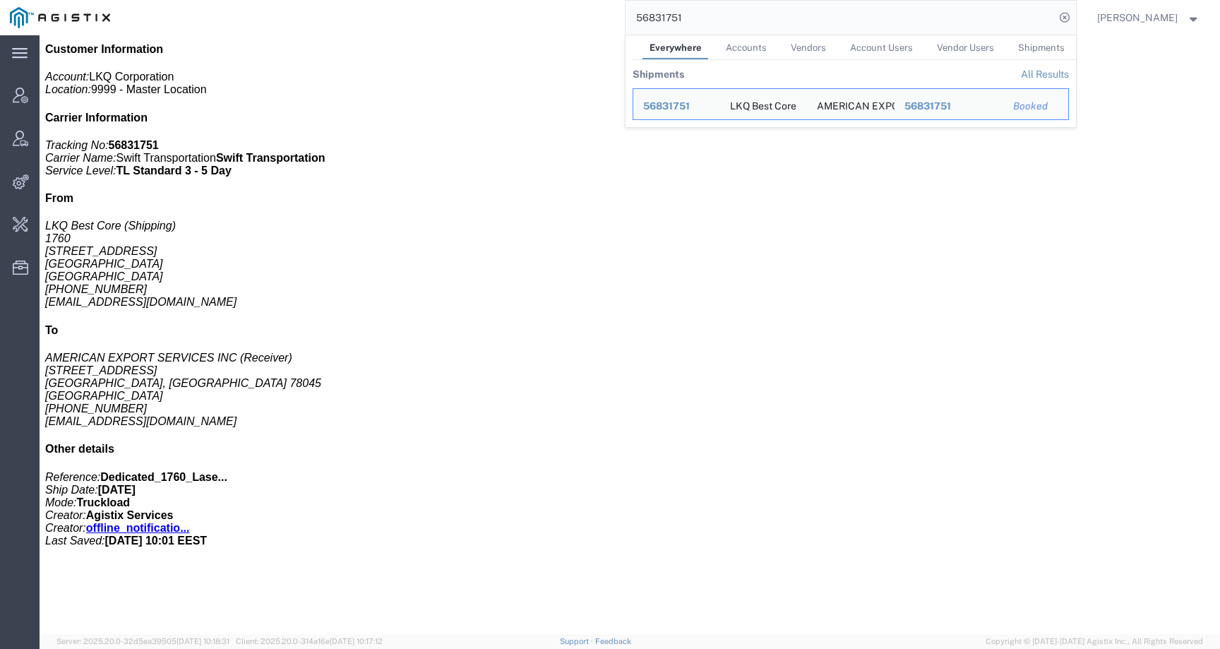
drag, startPoint x: 733, startPoint y: 16, endPoint x: 566, endPoint y: 15, distance: 166.6
click at [566, 16] on div "56831751 Everywhere Accounts Vendors Account Users Vendor Users Shipments Shipm…" at bounding box center [598, 17] width 956 height 35
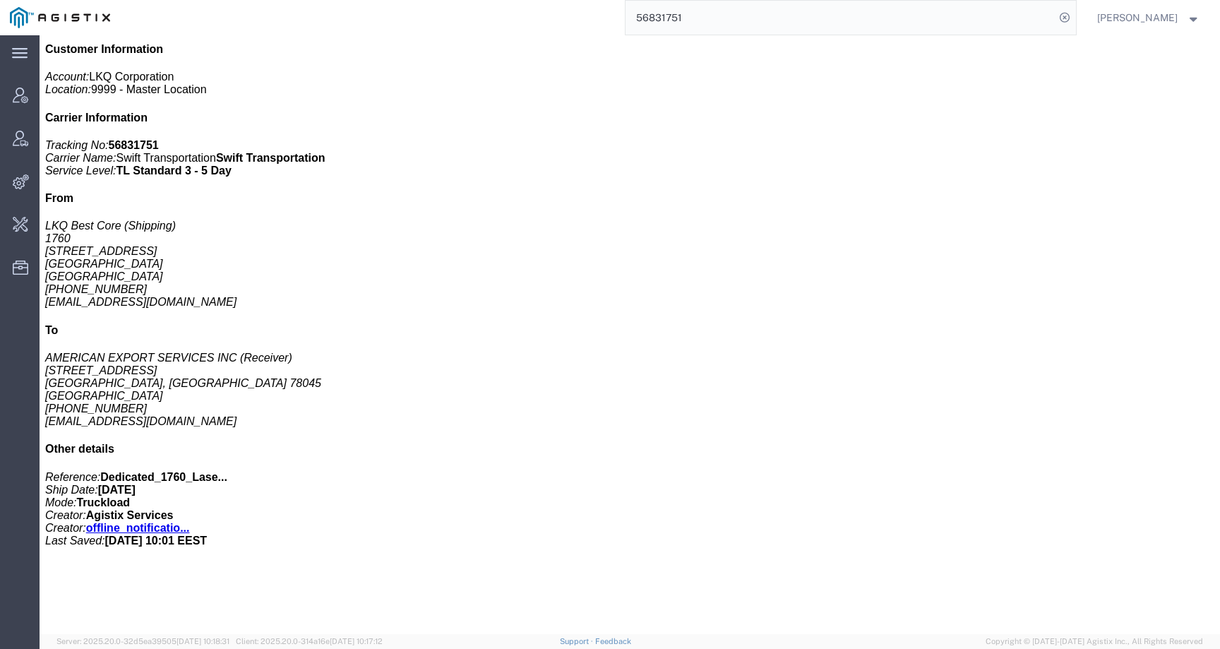
paste input "1906"
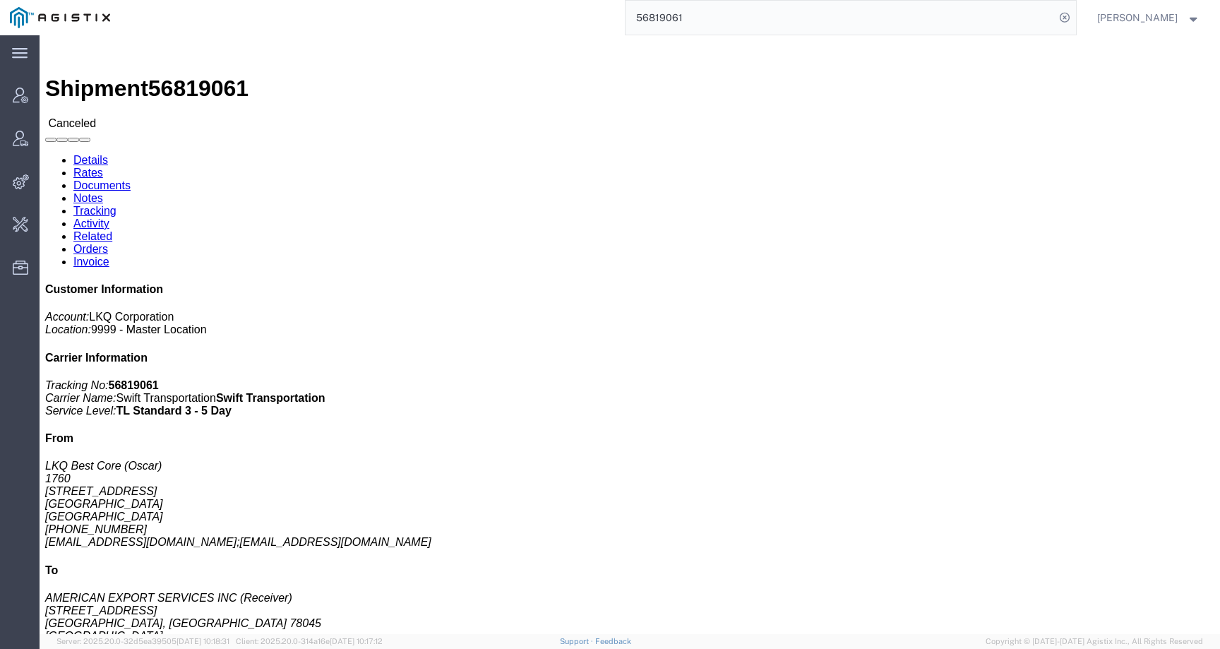
scroll to position [333, 0]
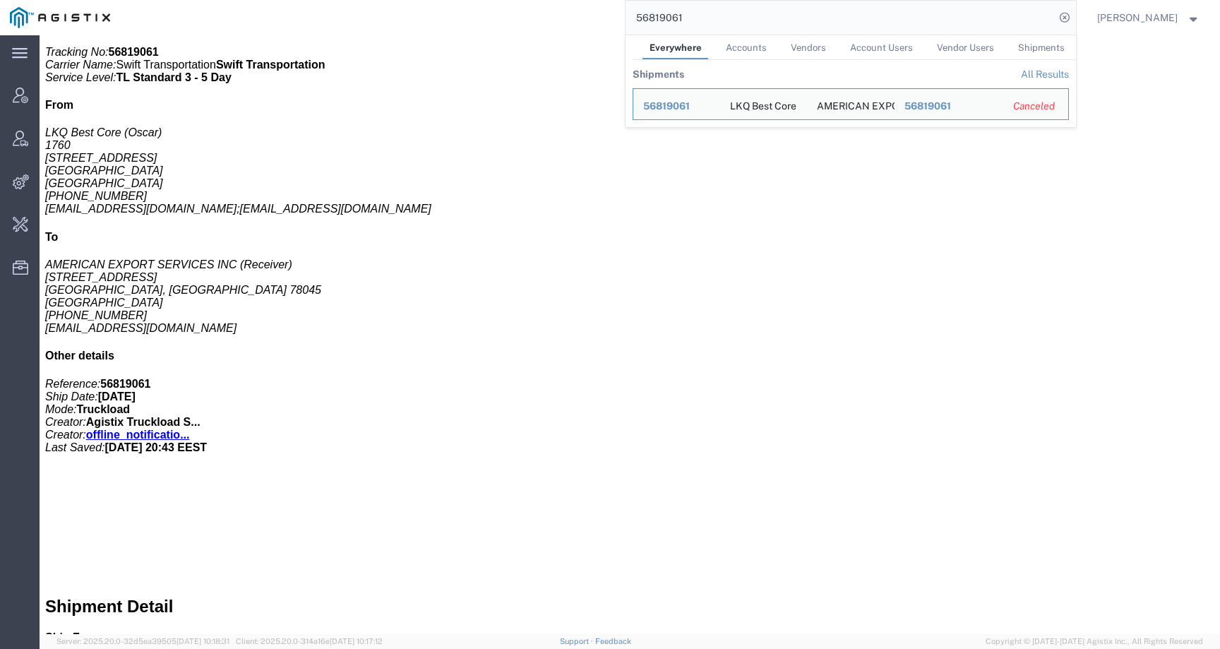
drag, startPoint x: 712, startPoint y: 16, endPoint x: 508, endPoint y: 1, distance: 205.2
click at [508, 1] on div "56819061 Everywhere Accounts Vendors Account Users Vendor Users Shipments Shipm…" at bounding box center [598, 17] width 956 height 35
paste input "790079"
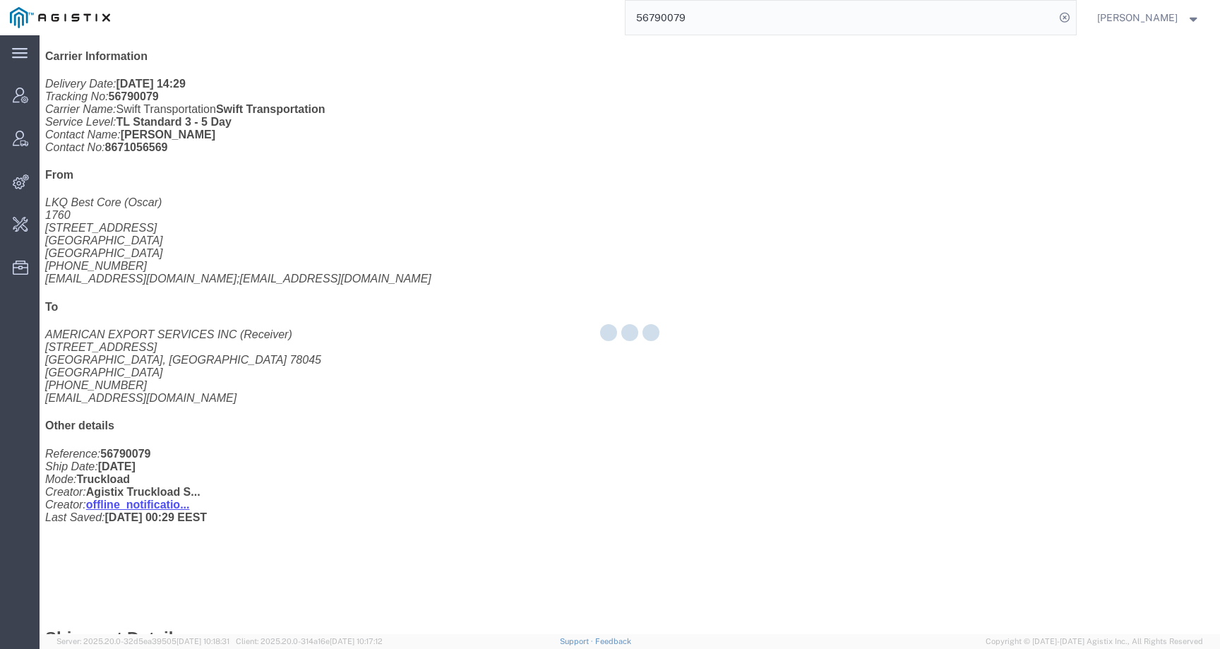
scroll to position [333, 0]
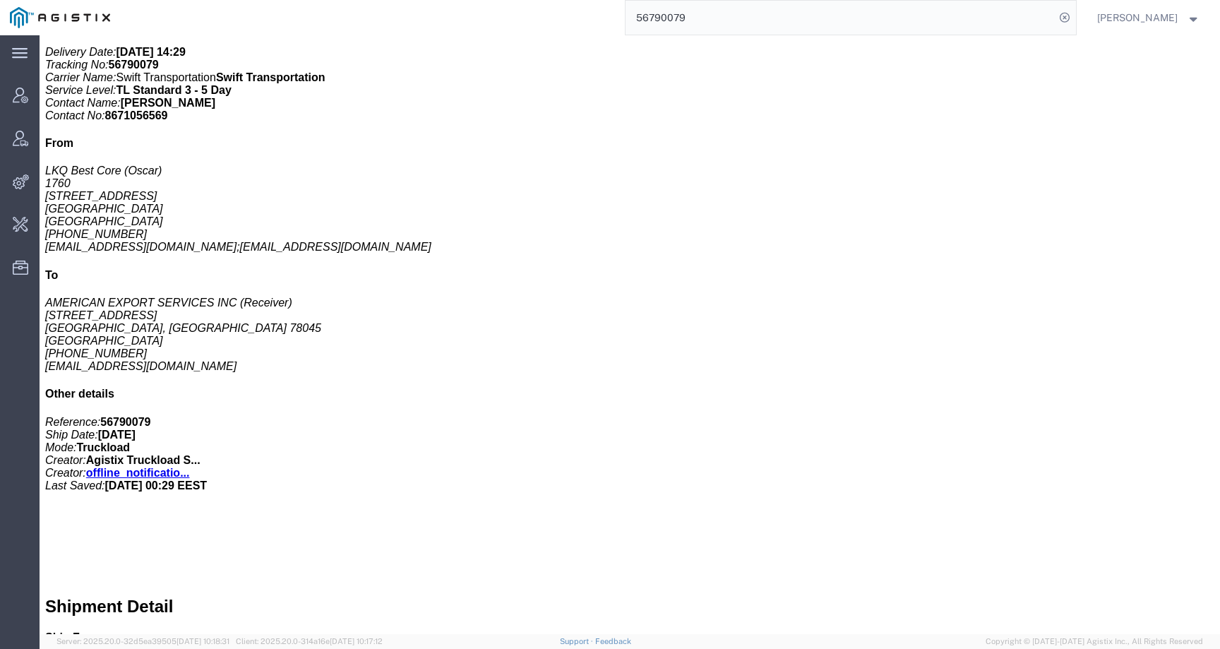
click div "24 Pallet(s) Standard (Stackable) Total weight: 42500.00 LBS ( dim ) Carton cou…"
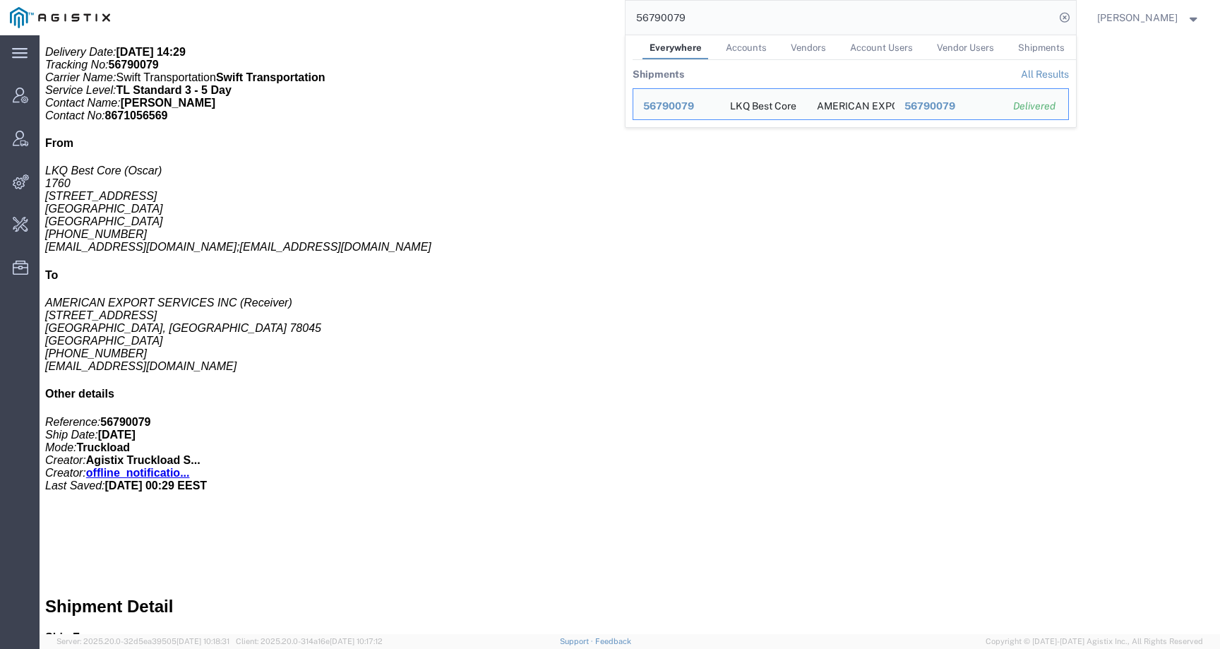
click at [603, 16] on div "56790079 Everywhere Accounts Vendors Account Users Vendor Users Shipments Shipm…" at bounding box center [598, 17] width 956 height 35
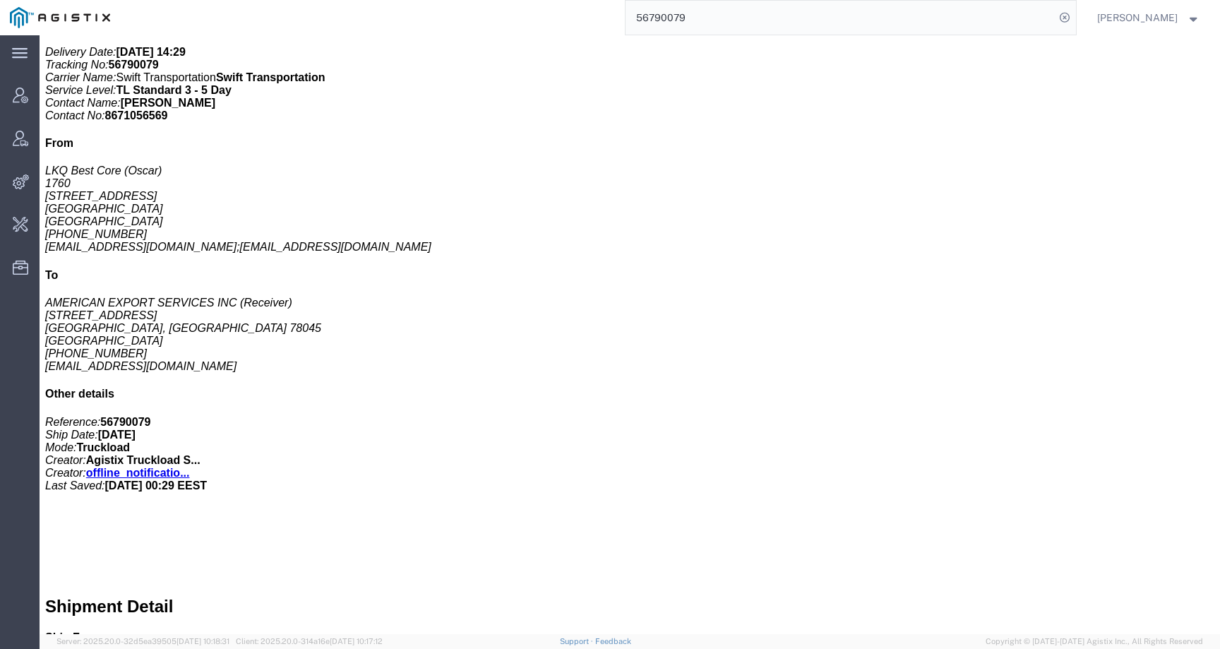
drag, startPoint x: 736, startPoint y: 17, endPoint x: 539, endPoint y: 17, distance: 197.6
click at [539, 17] on div "56790079" at bounding box center [598, 17] width 956 height 35
paste input "667106"
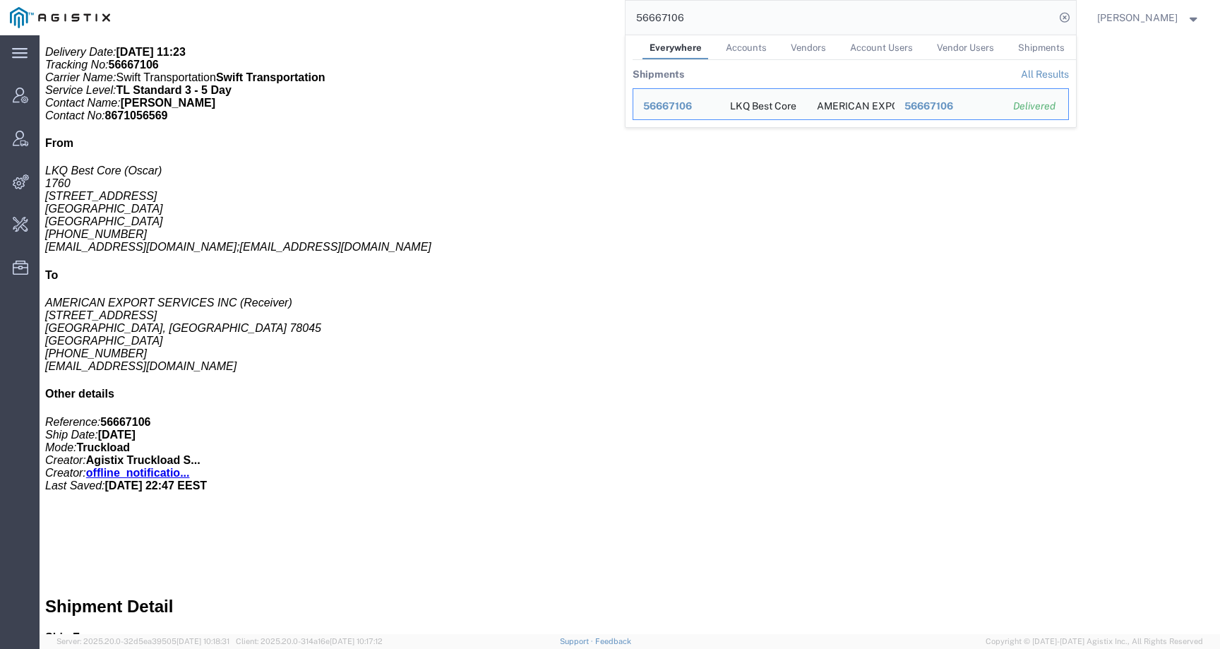
click div "24 Pallet(s) Standard (Stackable) Total weight: 42000.00 ( 398132.00 dim ) LBS …"
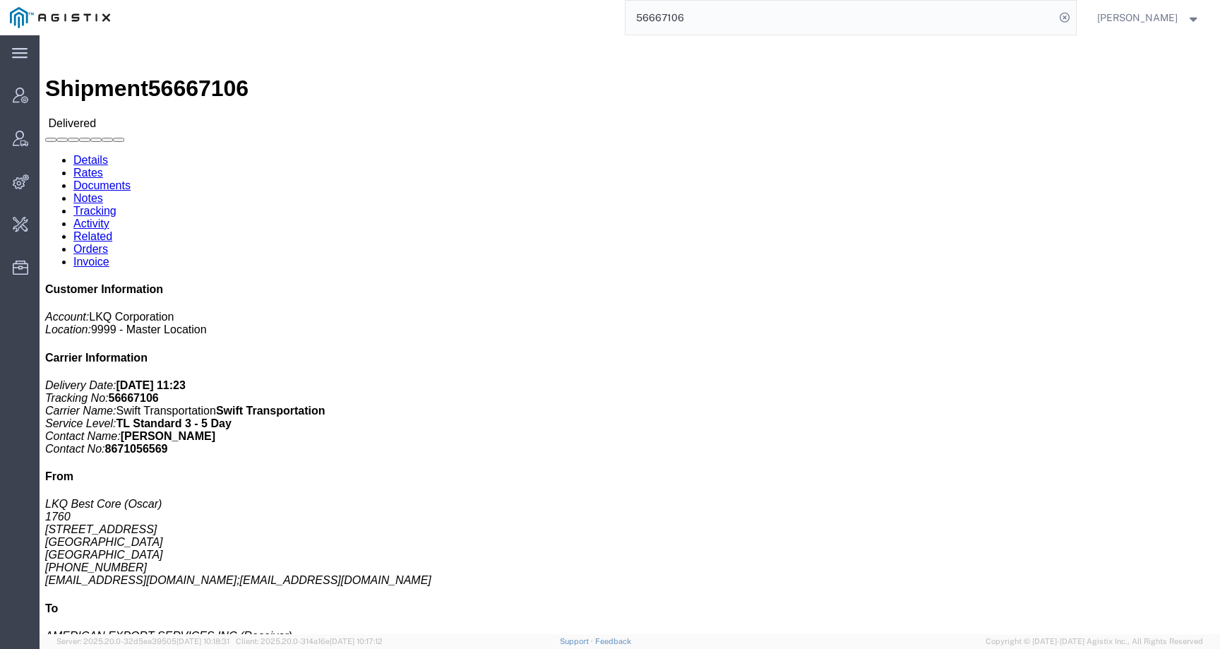
click link "Activity"
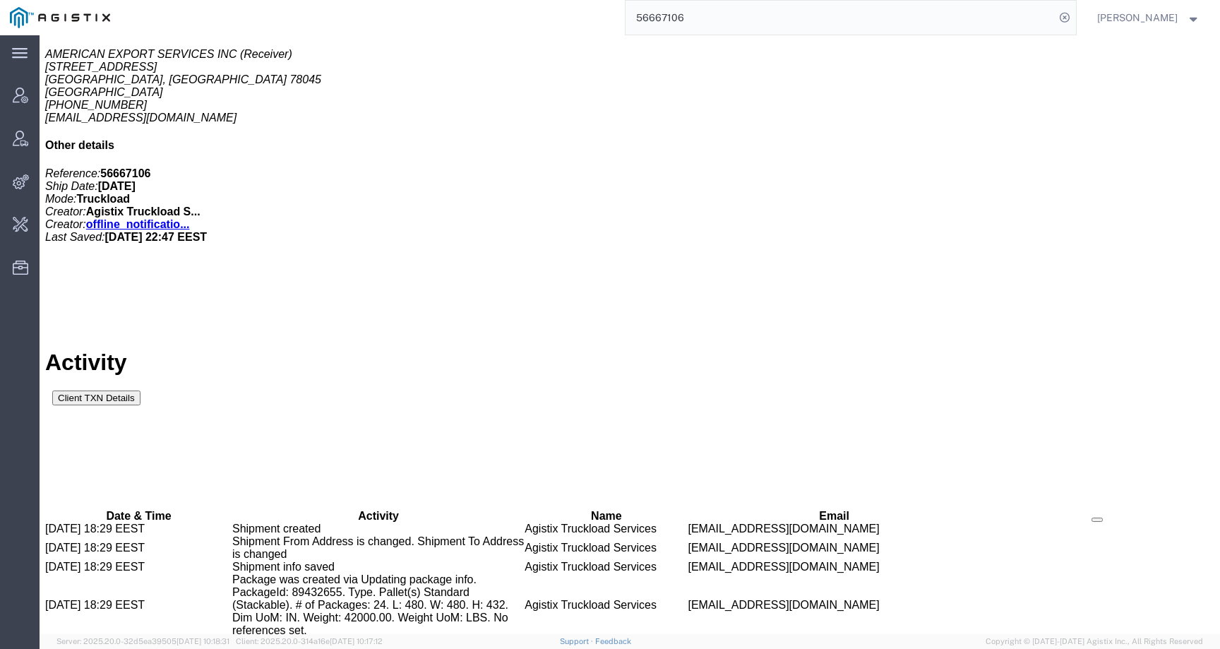
scroll to position [1163, 0]
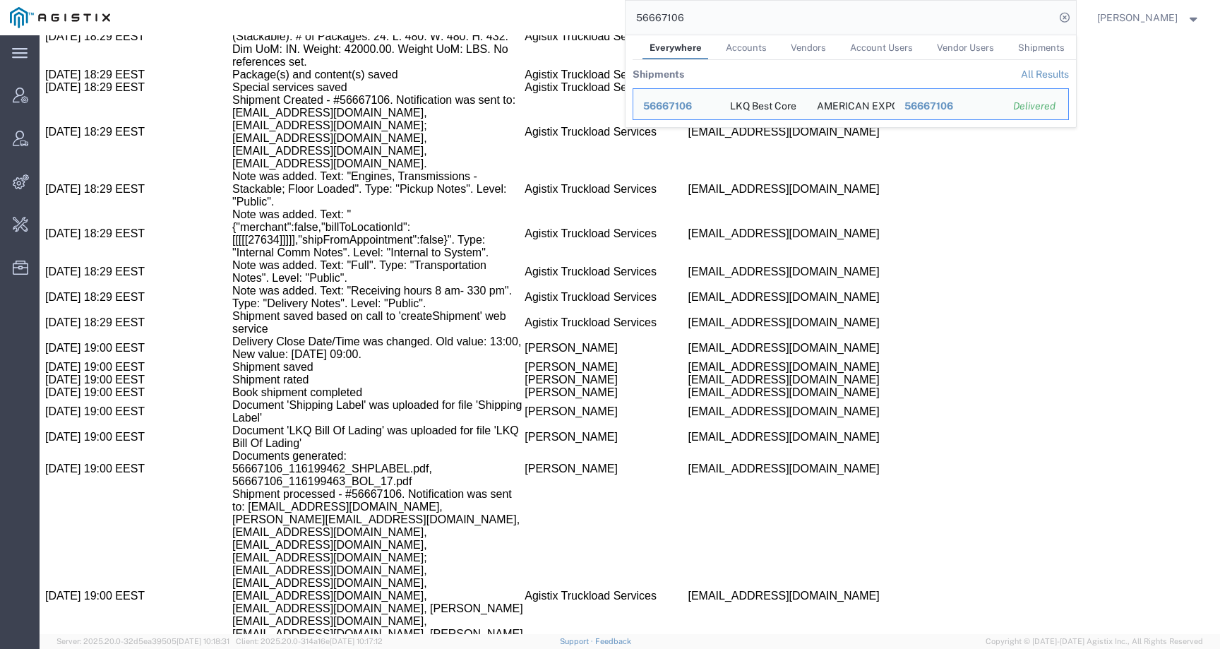
drag, startPoint x: 707, startPoint y: 13, endPoint x: 570, endPoint y: 11, distance: 136.9
click at [570, 11] on div "56667106 Everywhere Accounts Vendors Account Users Vendor Users Shipments Shipm…" at bounding box center [598, 17] width 956 height 35
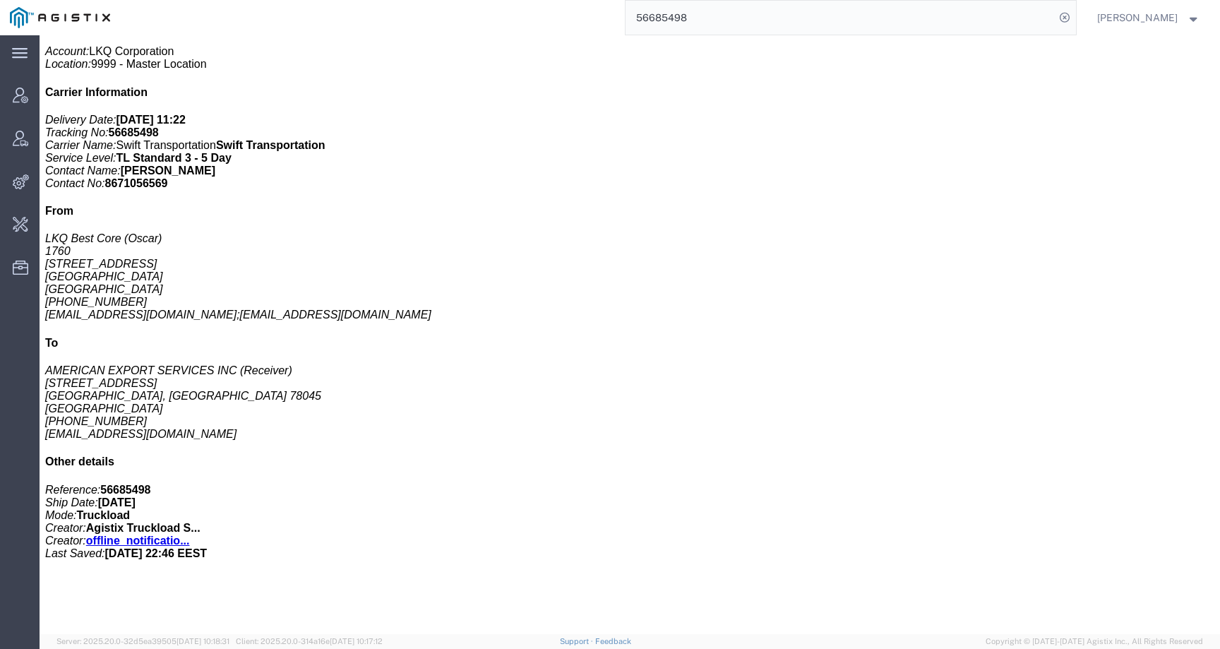
scroll to position [333, 0]
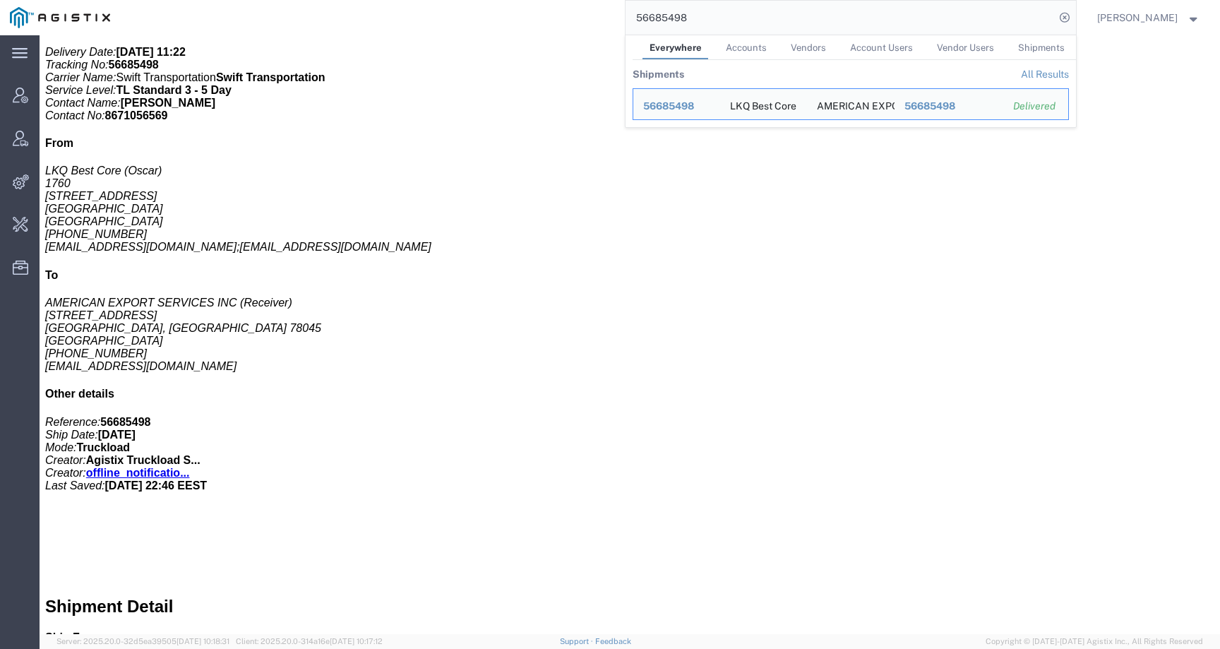
drag, startPoint x: 705, startPoint y: 16, endPoint x: 555, endPoint y: 16, distance: 150.3
click at [555, 16] on div "56685498 Everywhere Accounts Vendors Account Users Vendor Users Shipments Shipm…" at bounding box center [598, 17] width 956 height 35
paste input "67134"
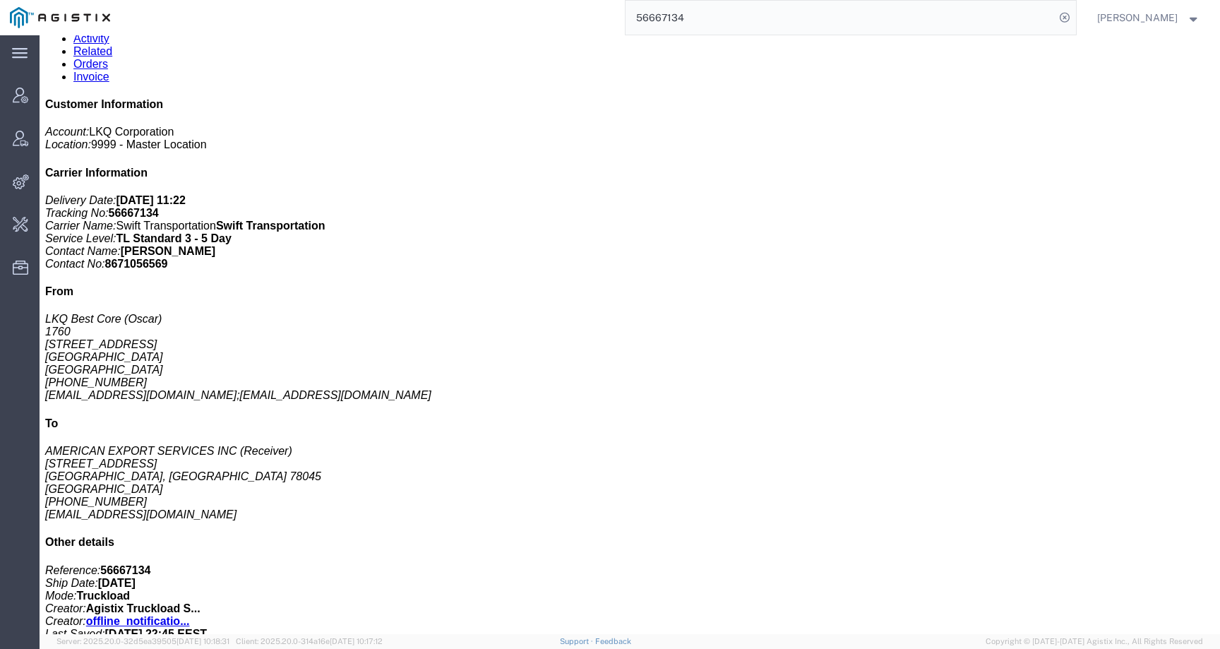
scroll to position [333, 0]
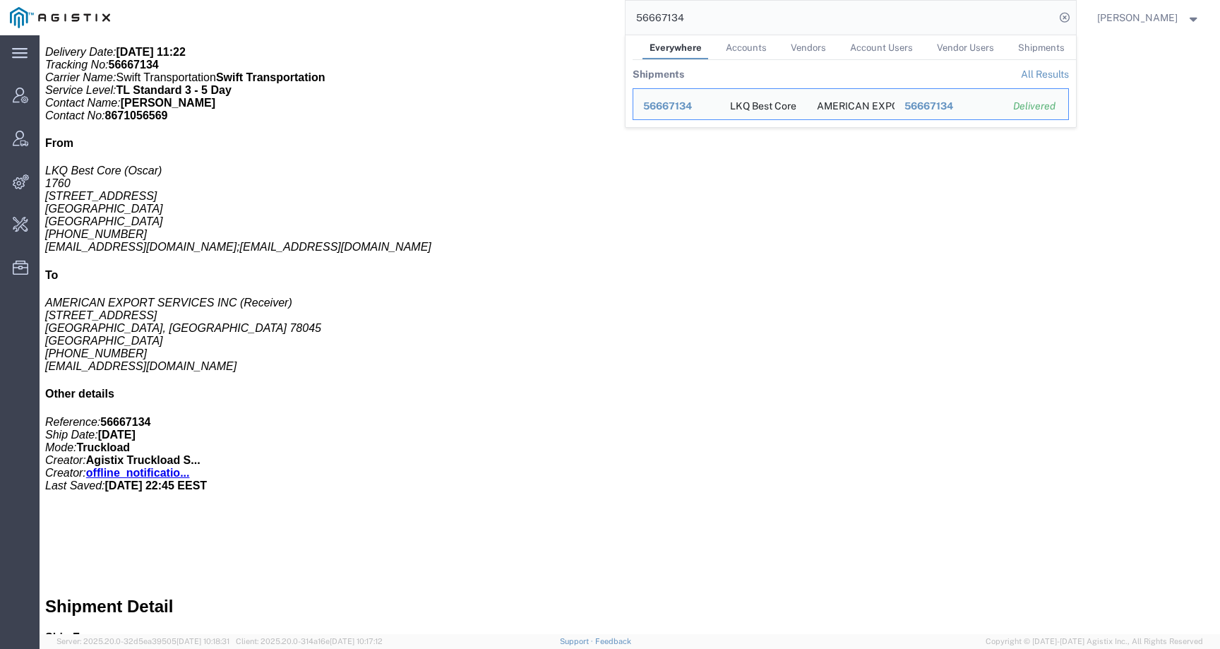
drag, startPoint x: 700, startPoint y: 20, endPoint x: 568, endPoint y: 16, distance: 132.7
click at [568, 16] on div "56667134 Everywhere Accounts Vendors Account Users Vendor Users Shipments Shipm…" at bounding box center [598, 17] width 956 height 35
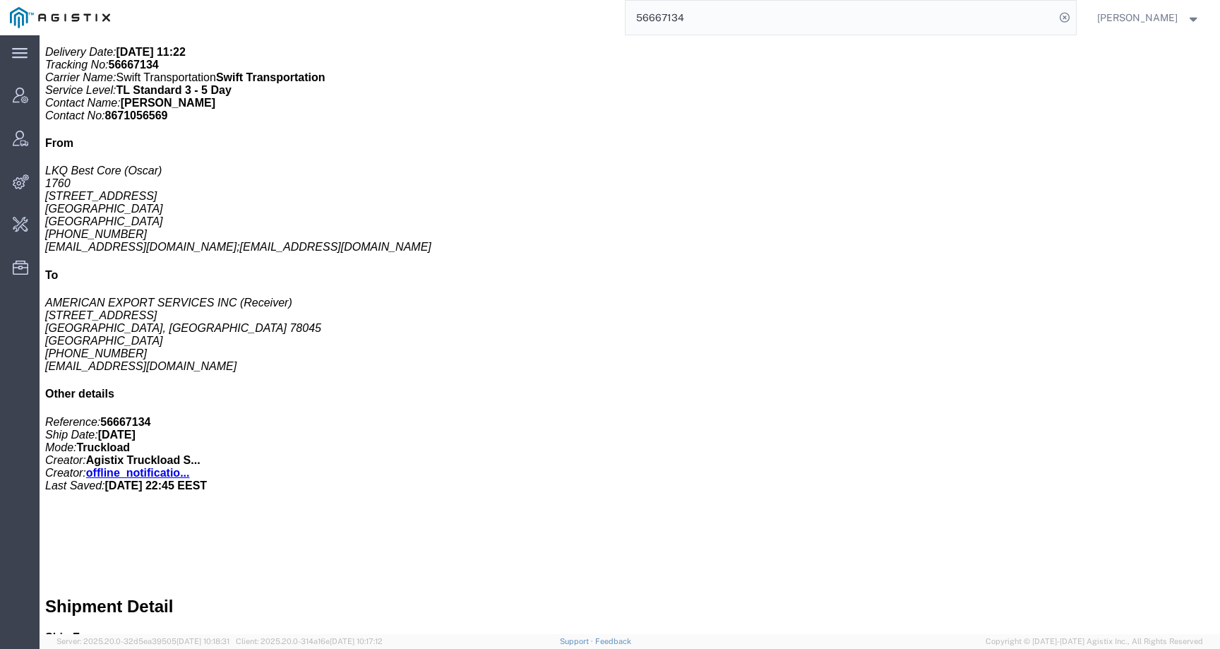
paste input "65"
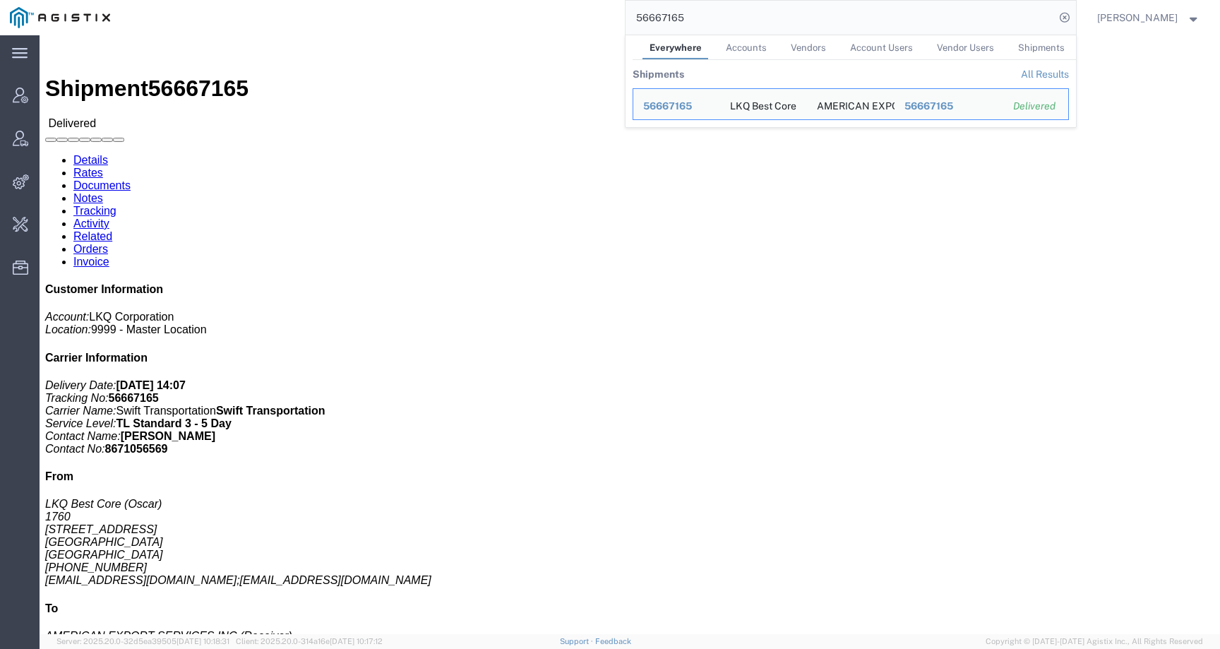
drag, startPoint x: 712, startPoint y: 19, endPoint x: 574, endPoint y: 12, distance: 137.8
click at [574, 13] on div "56667165 Everywhere Accounts Vendors Account Users Vendor Users Shipments Shipm…" at bounding box center [598, 17] width 956 height 35
paste input "34"
drag, startPoint x: 714, startPoint y: 22, endPoint x: 560, endPoint y: 18, distance: 153.9
click at [560, 18] on div "56667134 Everywhere Accounts Vendors Account Users Vendor Users Shipments Shipm…" at bounding box center [598, 17] width 956 height 35
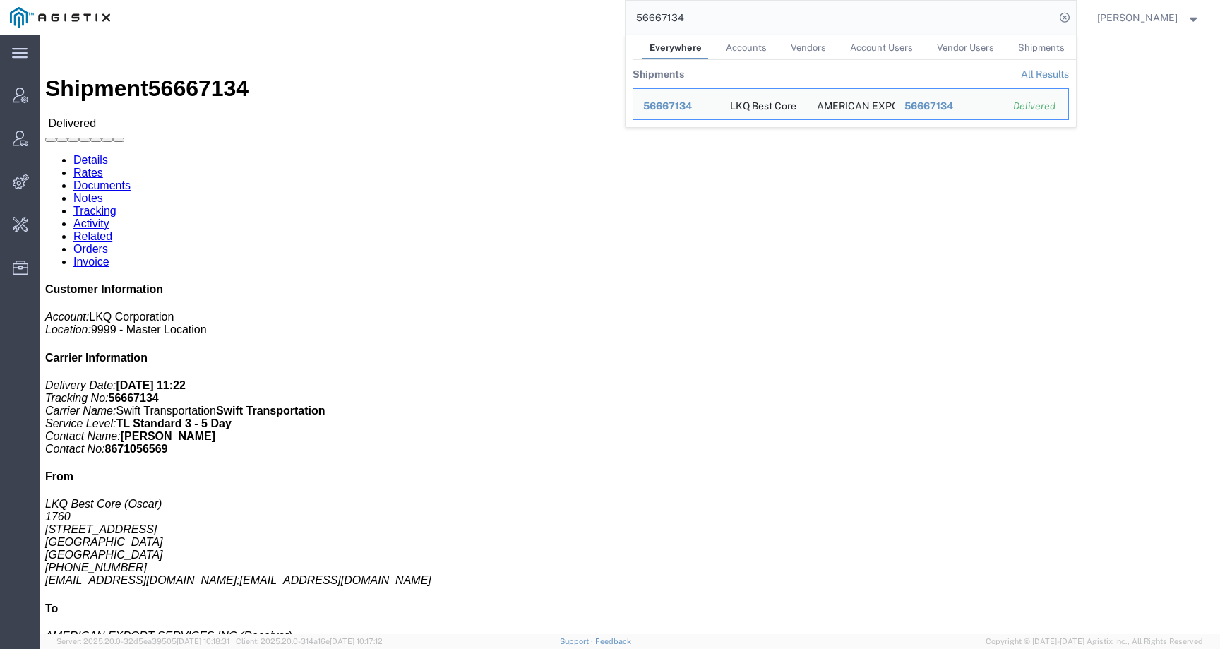
paste input "7023371"
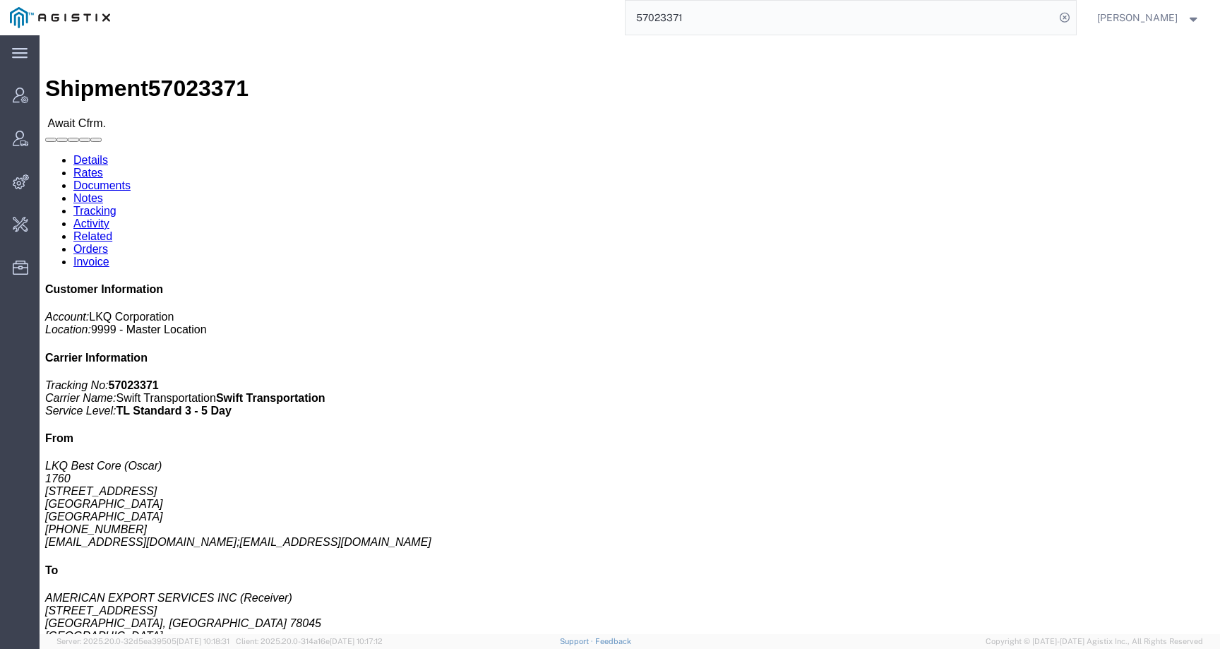
click link "Activity"
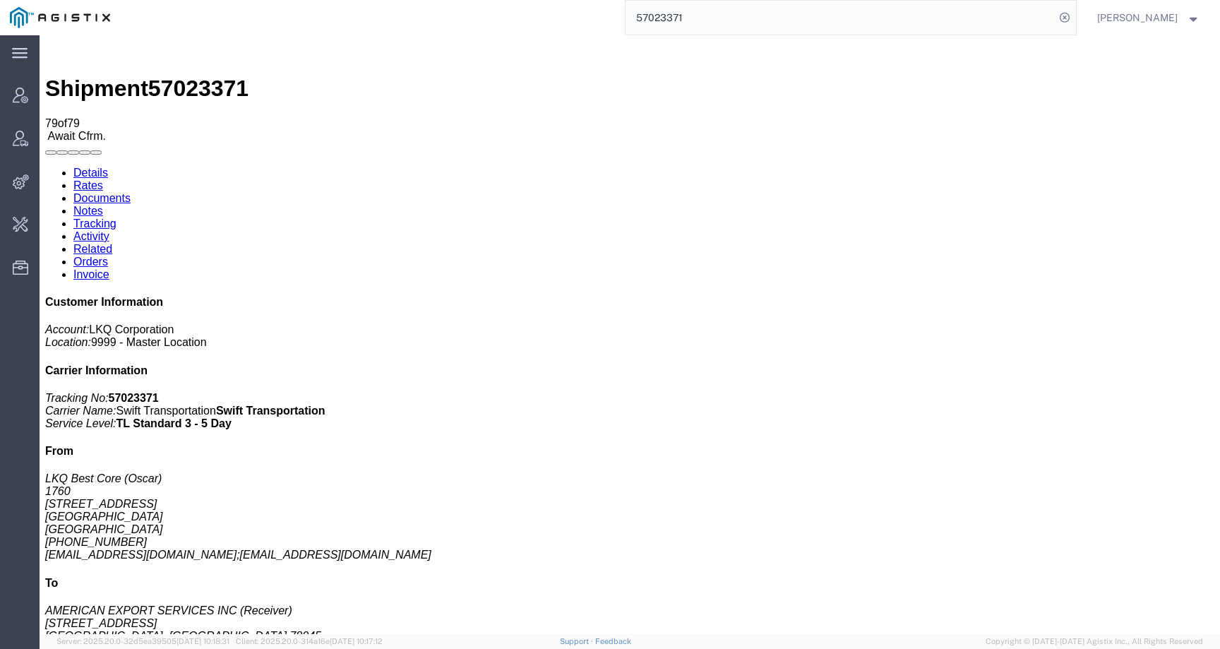
scroll to position [3666, 0]
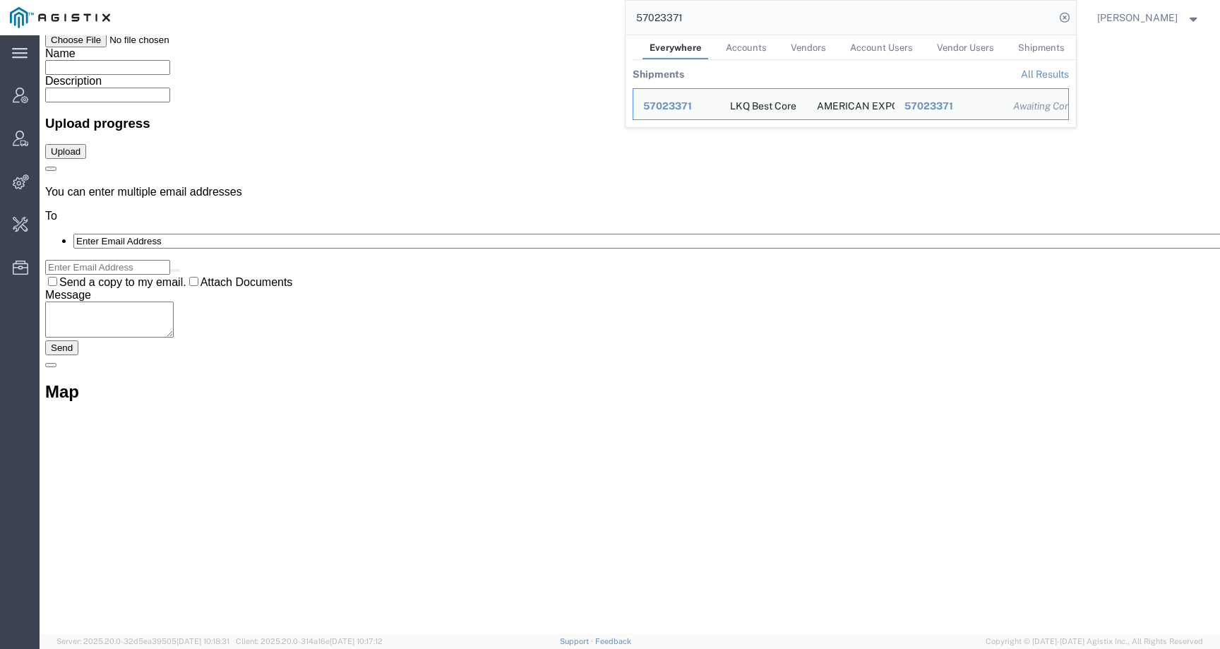
drag, startPoint x: 712, startPoint y: 17, endPoint x: 559, endPoint y: 17, distance: 153.2
click at [559, 17] on div "57023371 Everywhere Accounts Vendors Account Users Vendor Users Shipments Shipm…" at bounding box center [598, 17] width 956 height 35
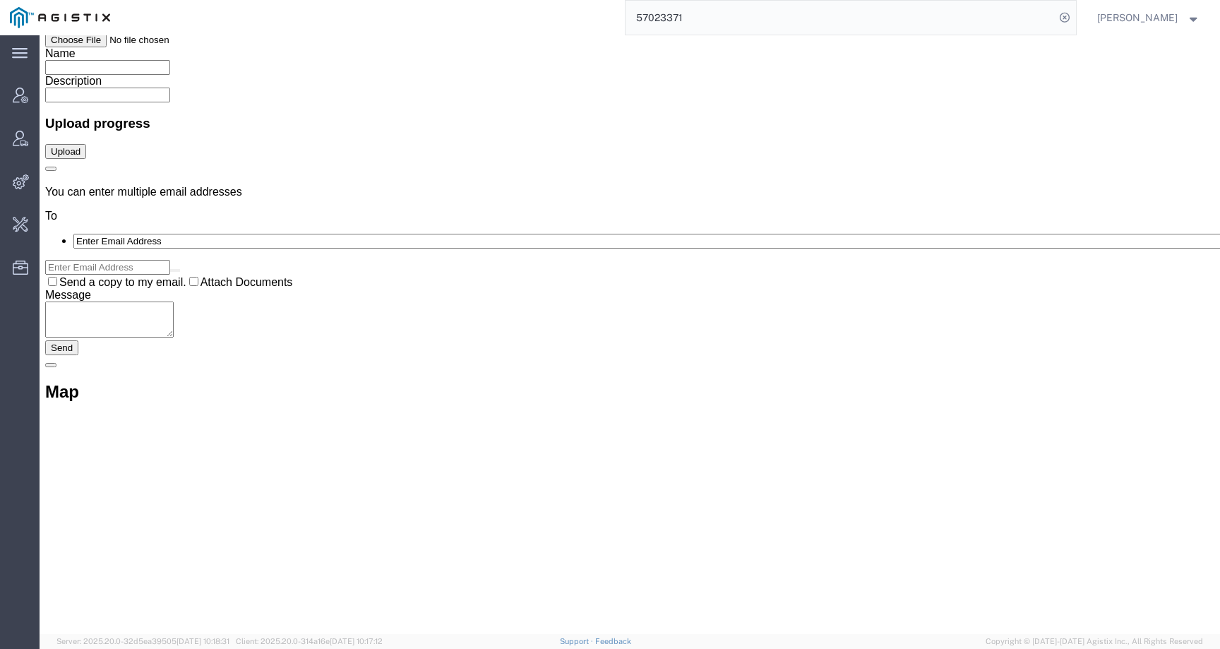
paste input "8"
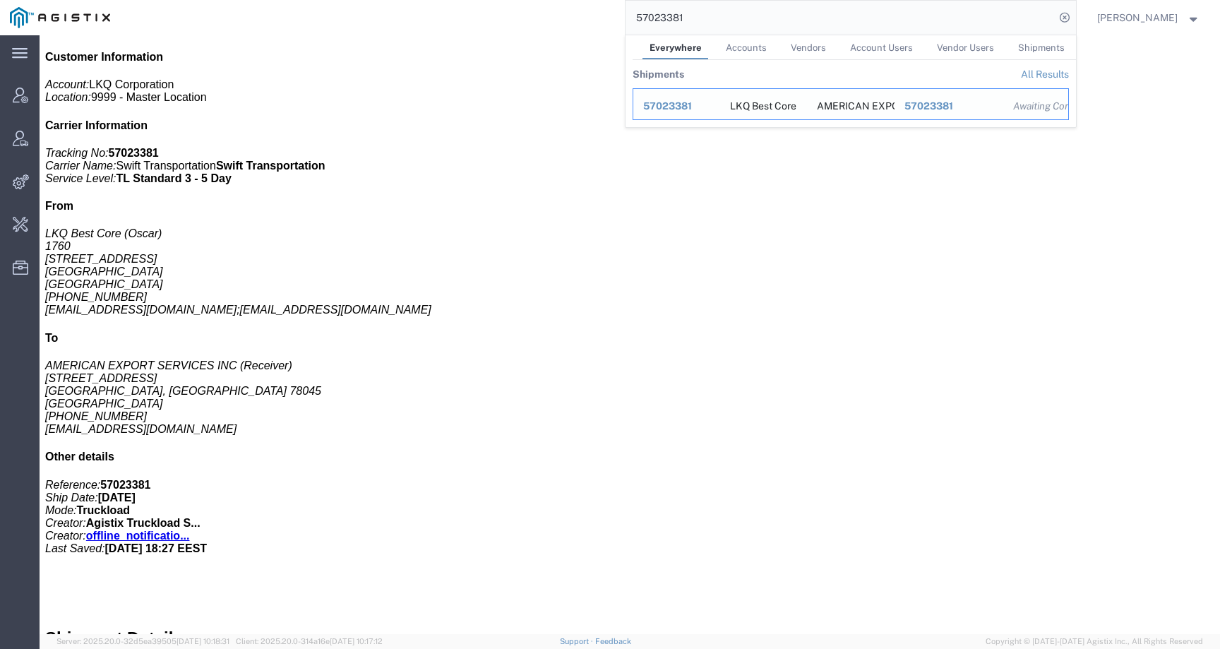
click at [692, 102] on span "57023381" at bounding box center [667, 105] width 49 height 11
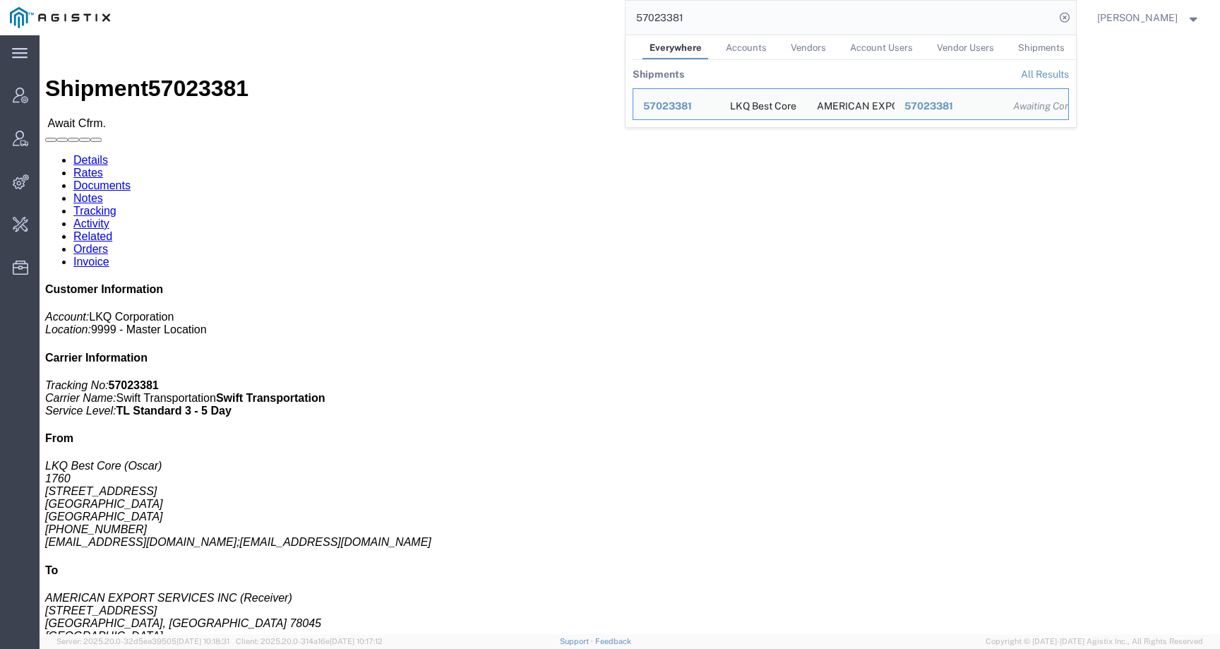
drag, startPoint x: 733, startPoint y: 13, endPoint x: 511, endPoint y: 12, distance: 221.6
click at [511, 12] on div "57023381 Everywhere Accounts Vendors Account Users Vendor Users Shipments Shipm…" at bounding box center [598, 17] width 956 height 35
paste input "6994167"
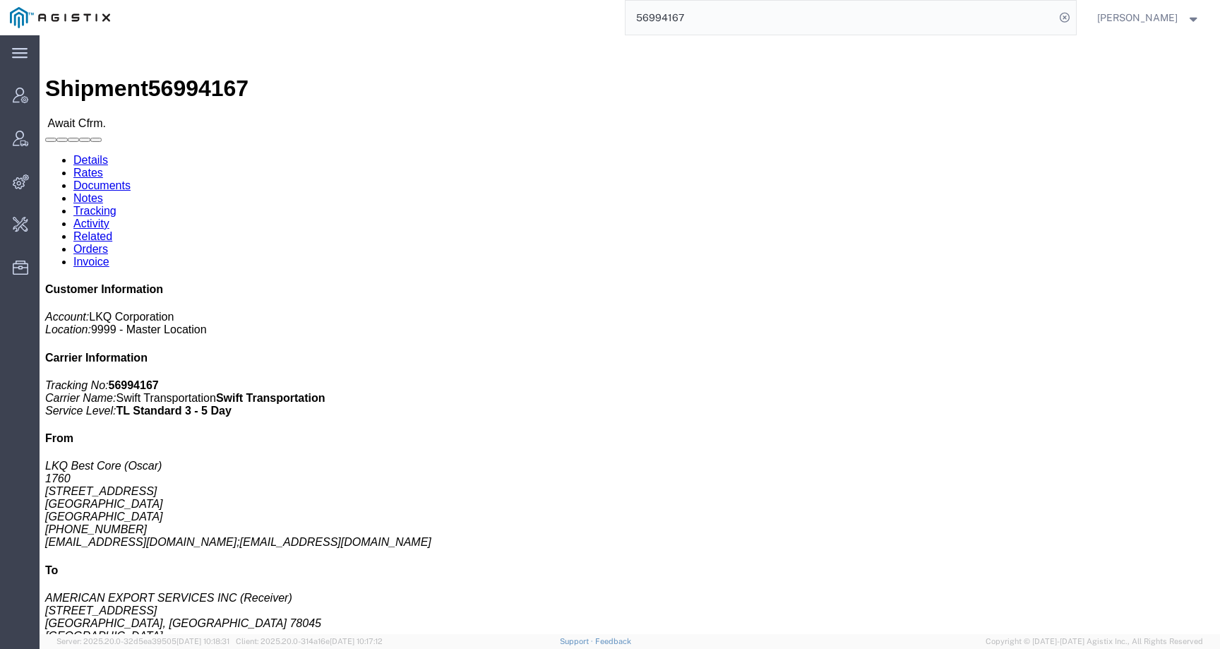
scroll to position [333, 0]
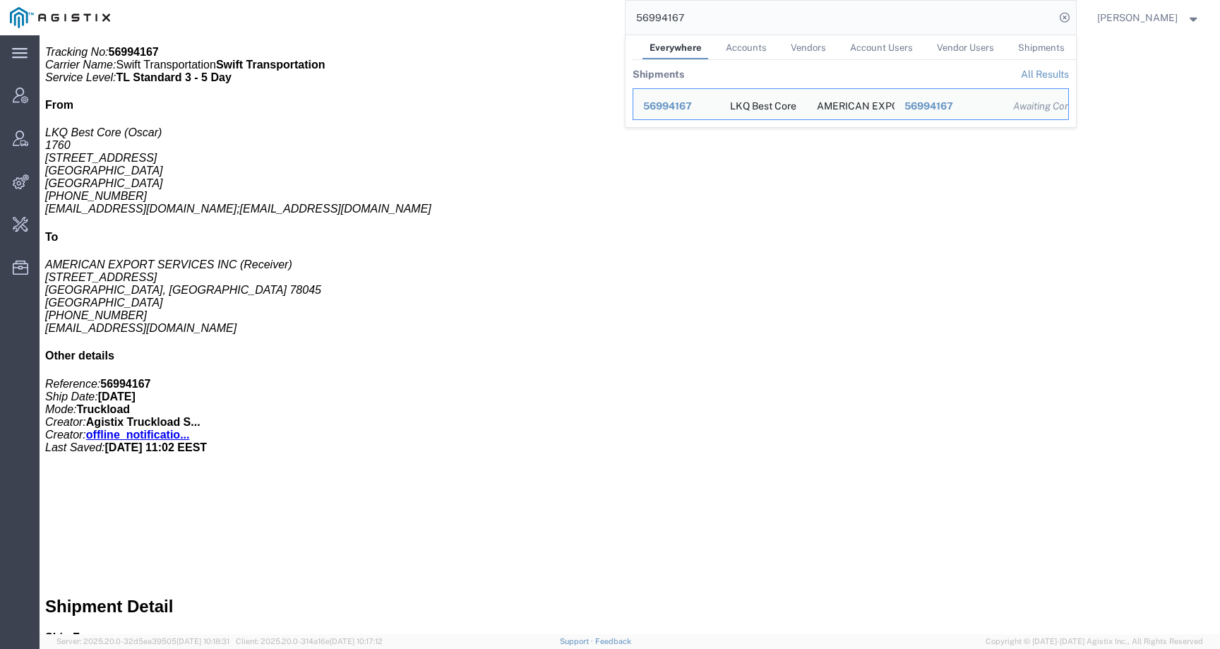
drag, startPoint x: 722, startPoint y: 16, endPoint x: 575, endPoint y: 16, distance: 147.5
click at [575, 16] on div "56994167 Everywhere Accounts Vendors Account Users Vendor Users Shipments Shipm…" at bounding box center [598, 17] width 956 height 35
paste input "7986"
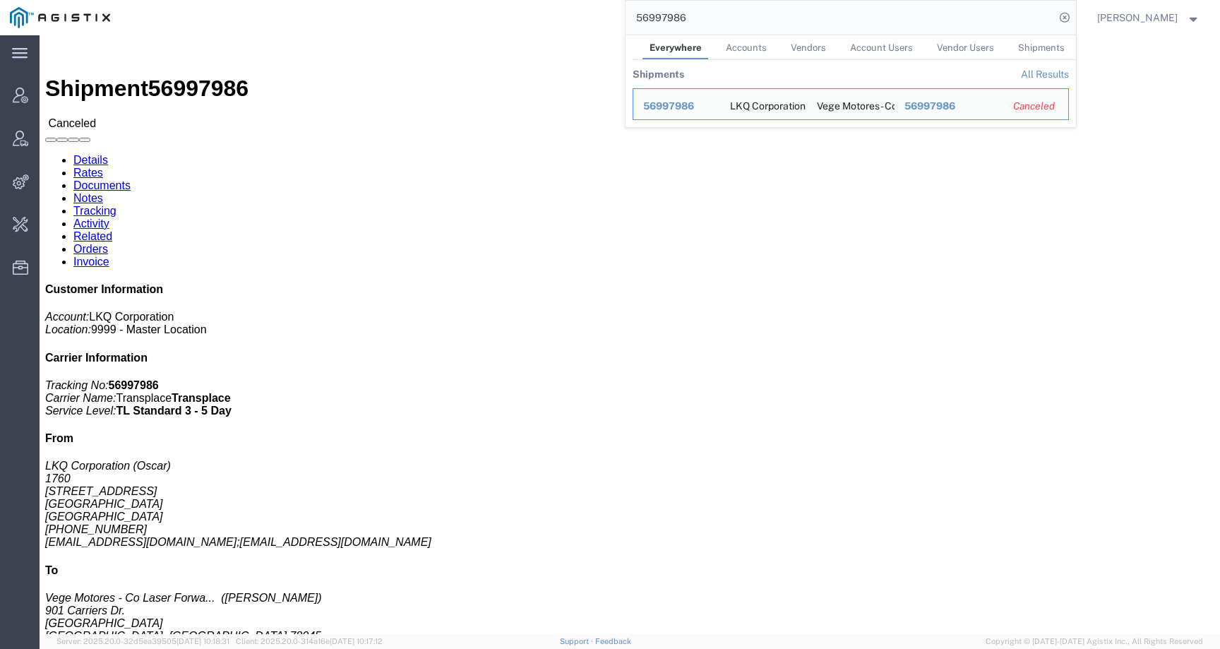
drag, startPoint x: 708, startPoint y: 13, endPoint x: 556, endPoint y: 11, distance: 152.5
click at [556, 11] on div "56997986 Everywhere Accounts Vendors Account Users Vendor Users Shipments Shipm…" at bounding box center [598, 17] width 956 height 35
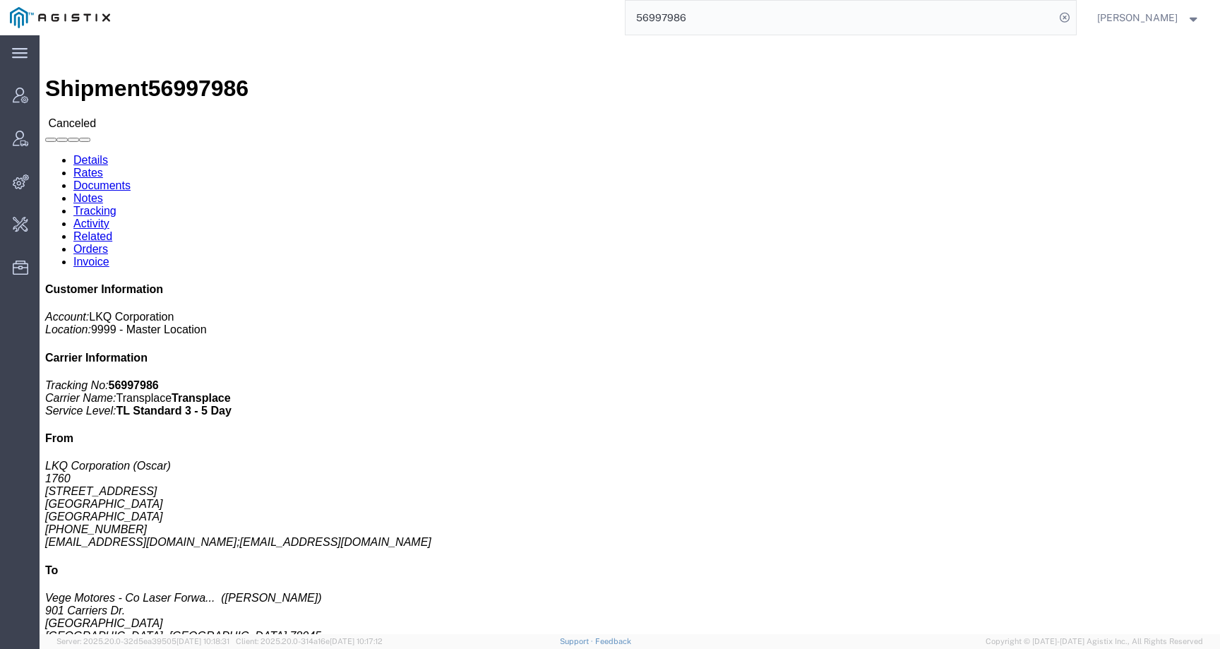
paste input "4167"
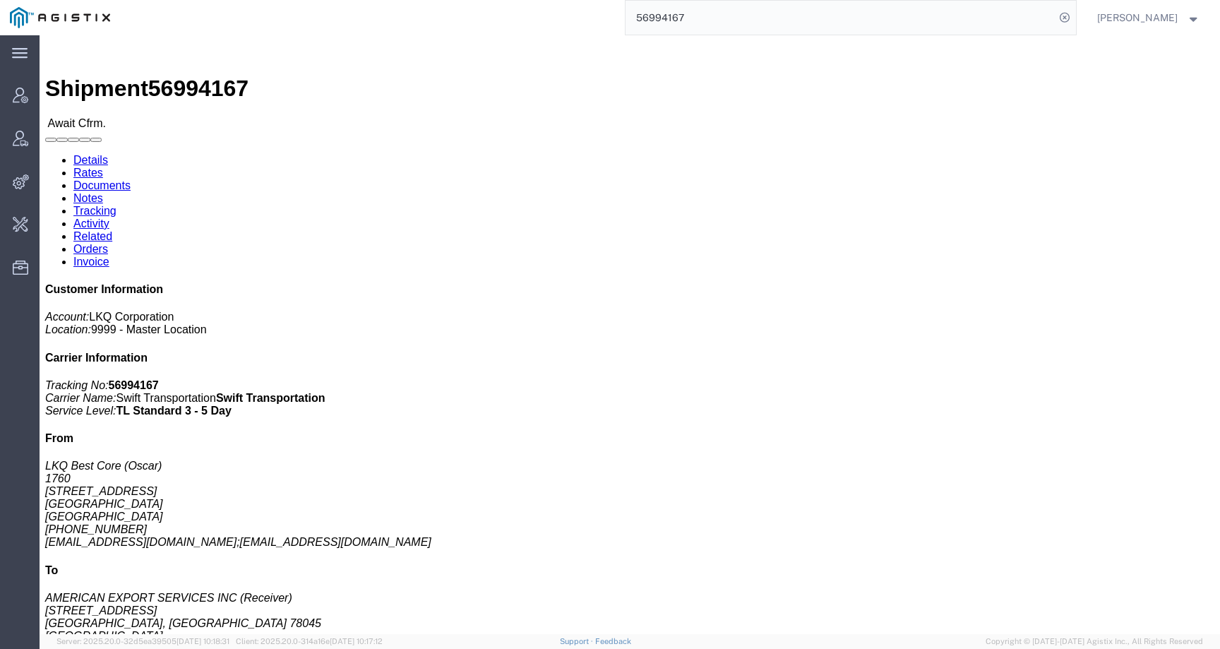
scroll to position [333, 0]
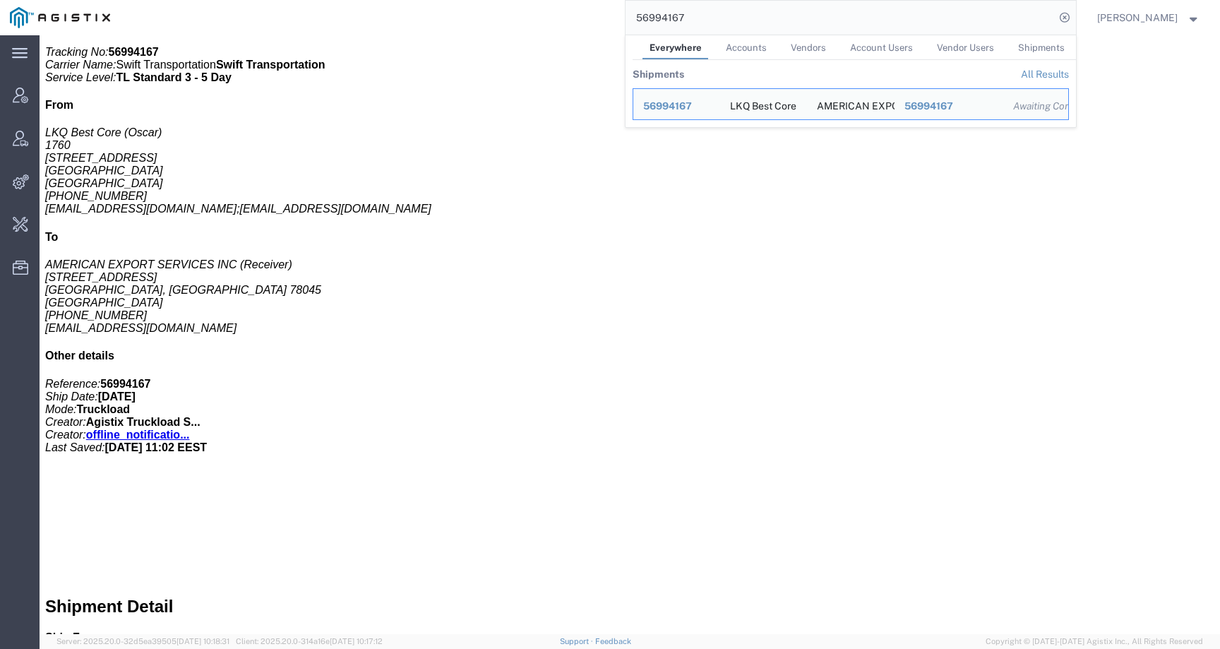
drag, startPoint x: 719, startPoint y: 25, endPoint x: 545, endPoint y: 25, distance: 173.6
click at [545, 25] on div "56994167 Everywhere Accounts Vendors Account Users Vendor Users Shipments Shipm…" at bounding box center [598, 17] width 956 height 35
paste input "56997986"
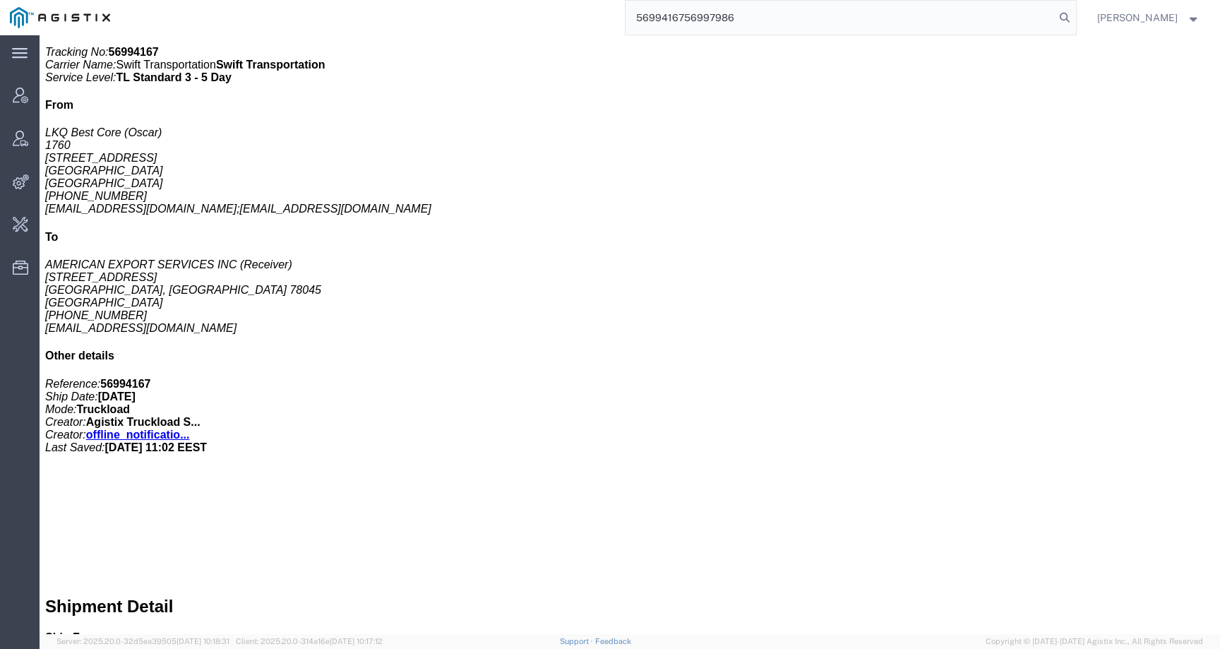
drag, startPoint x: 700, startPoint y: 26, endPoint x: 466, endPoint y: 13, distance: 234.7
click at [466, 13] on div "5699416756997986" at bounding box center [598, 17] width 956 height 35
paste input "search"
type input "56997986"
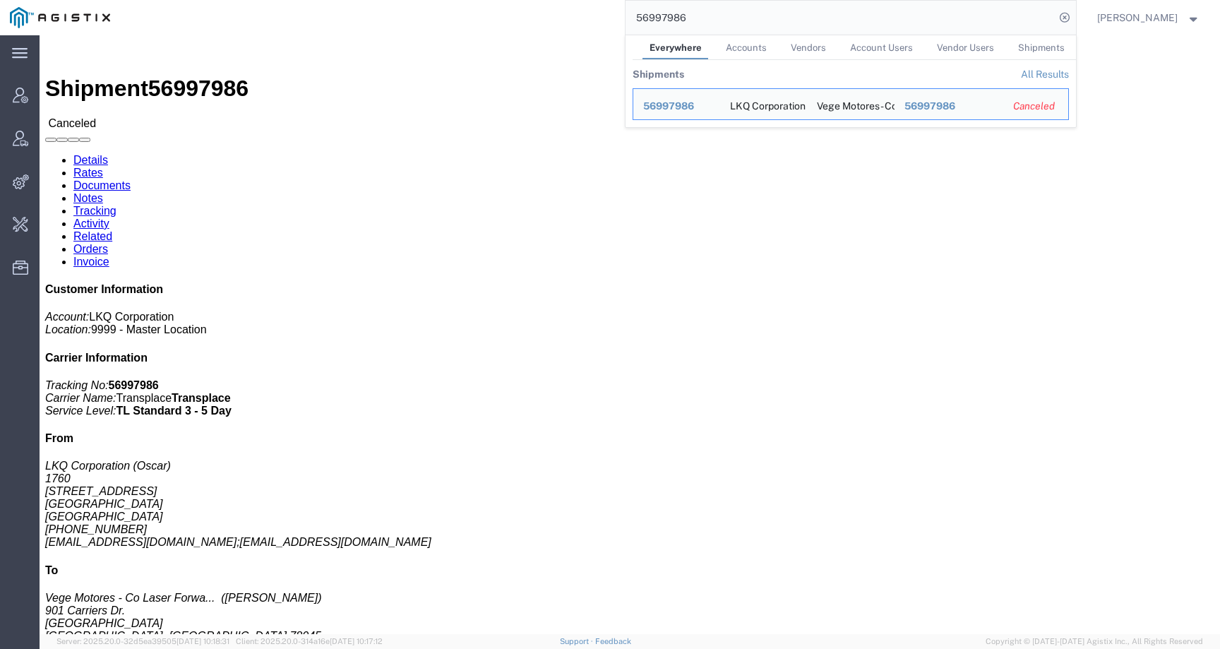
click div "Ship From LKQ Corporation (Oscar) 1760 1714 West Mount Houston Rd Houston, TX 7…"
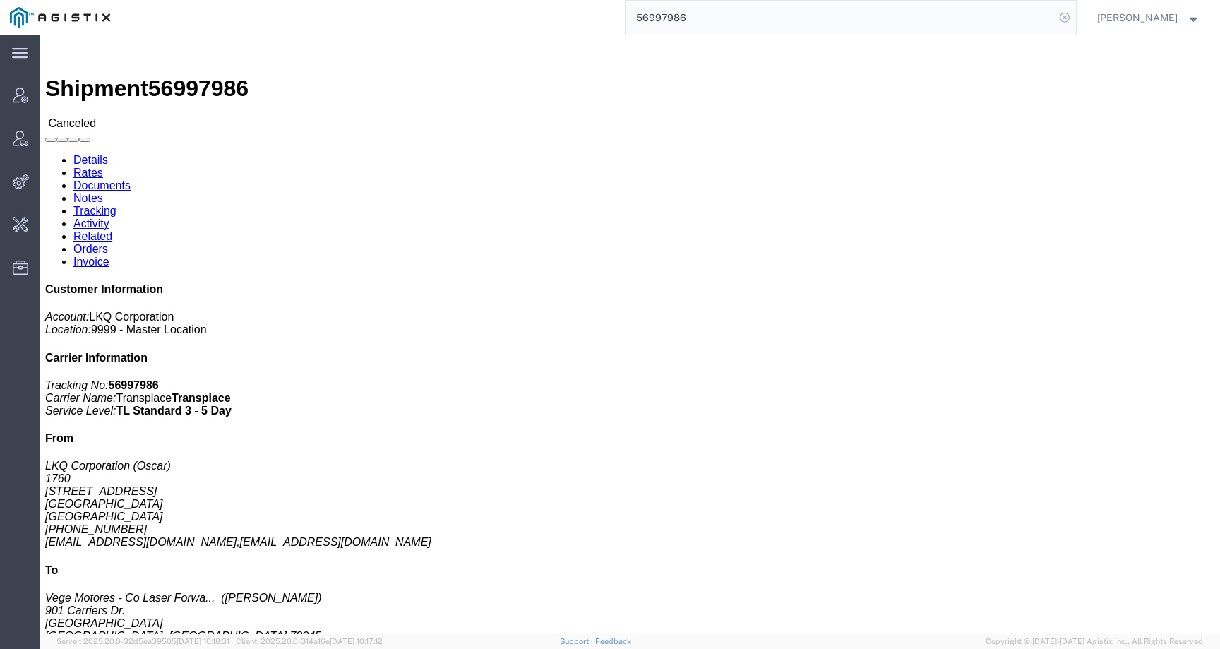
click at [1074, 17] on icon at bounding box center [1065, 18] width 20 height 20
click at [1033, 11] on input "search" at bounding box center [839, 18] width 429 height 34
paste input "foreman_pgespoils@pge.com"
type input "foreman_pgespoils@pge.com"
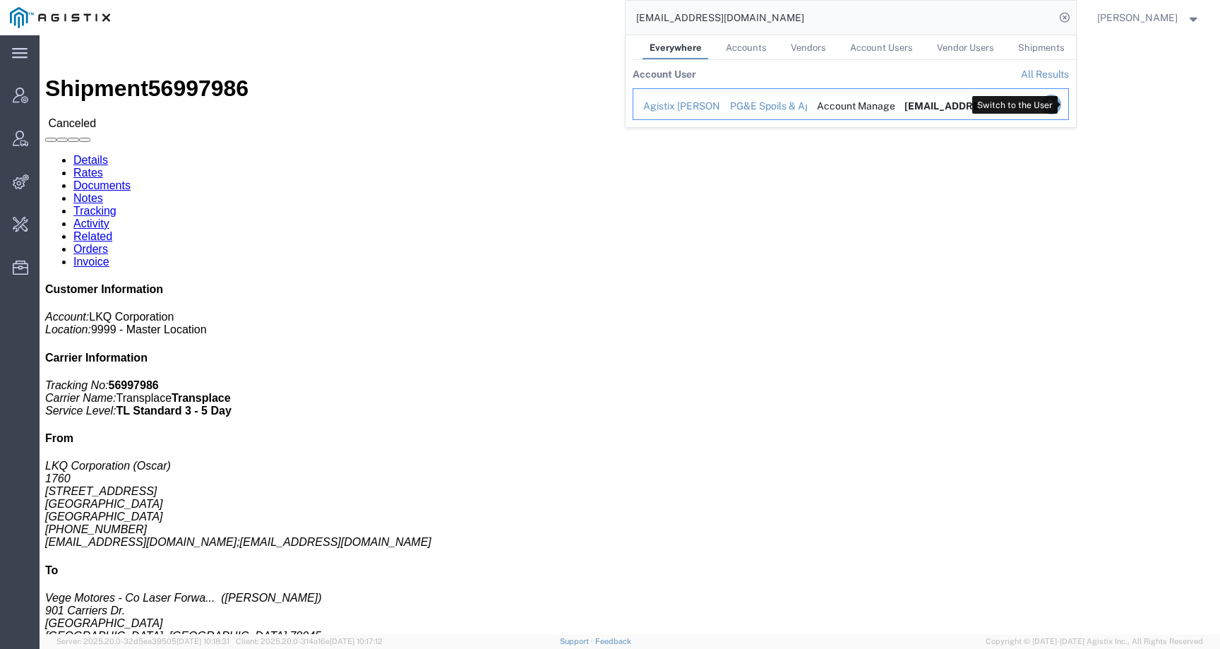
click at [1060, 100] on icon "Search Results" at bounding box center [1050, 105] width 20 height 20
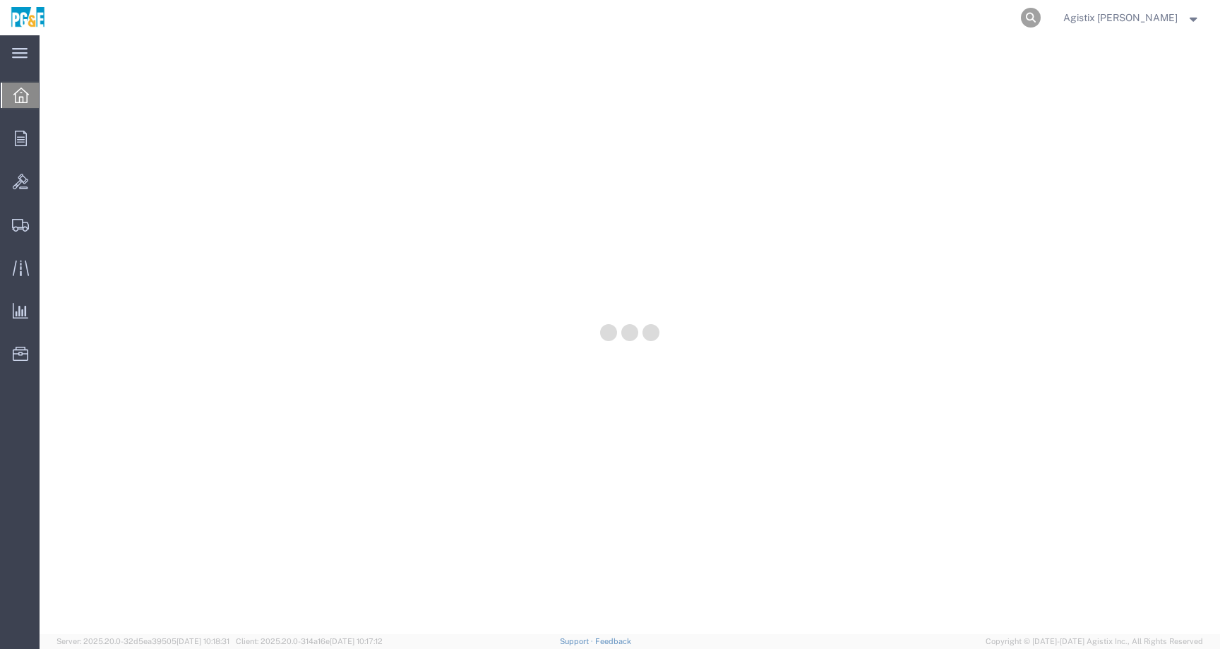
click at [1040, 16] on icon at bounding box center [1031, 18] width 20 height 20
click at [976, 8] on input "search" at bounding box center [806, 18] width 429 height 34
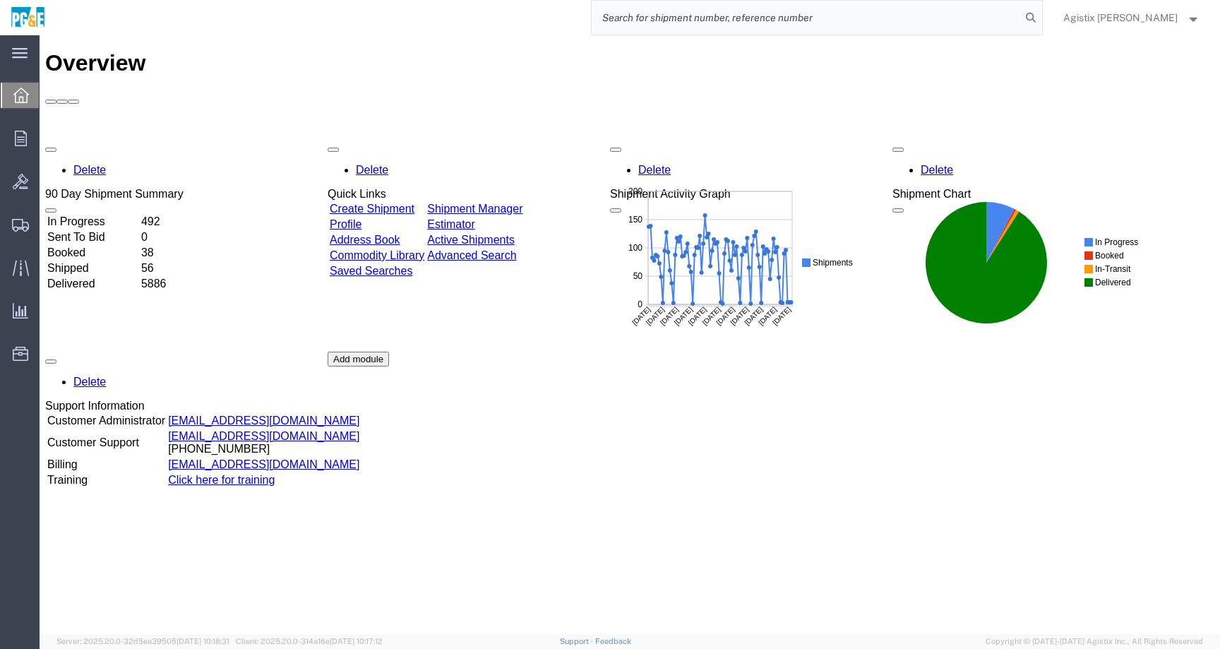
click at [711, 19] on input "search" at bounding box center [806, 18] width 429 height 34
type input "5"
type input "57025511"
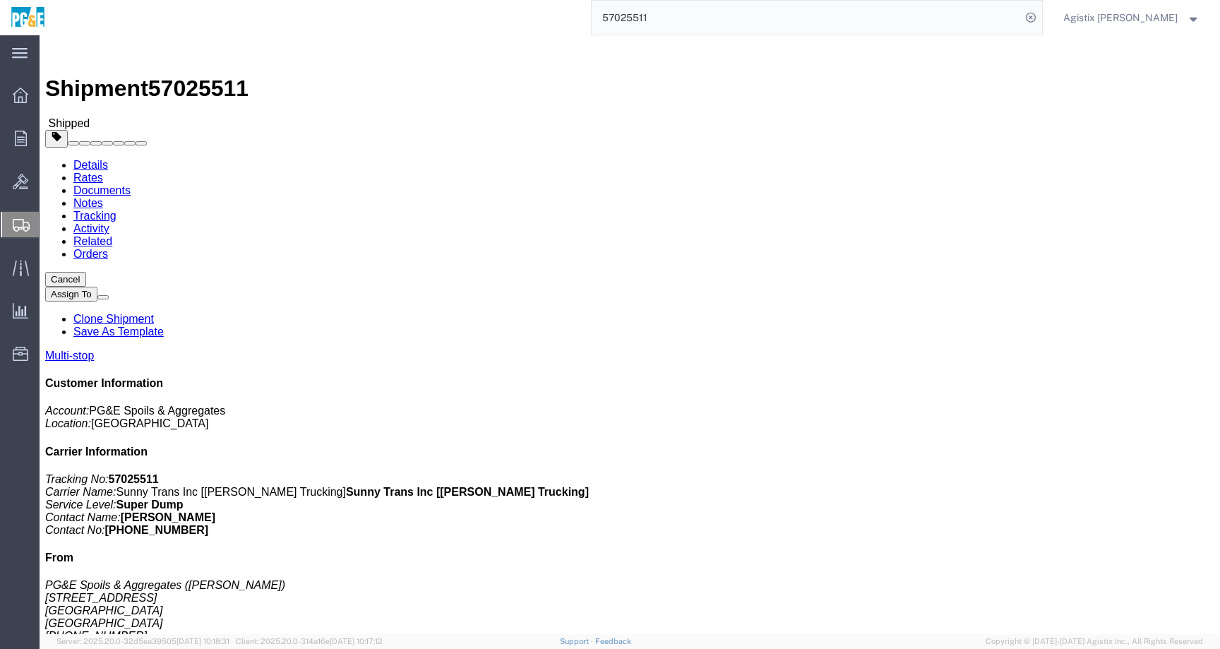
click link "Tracking"
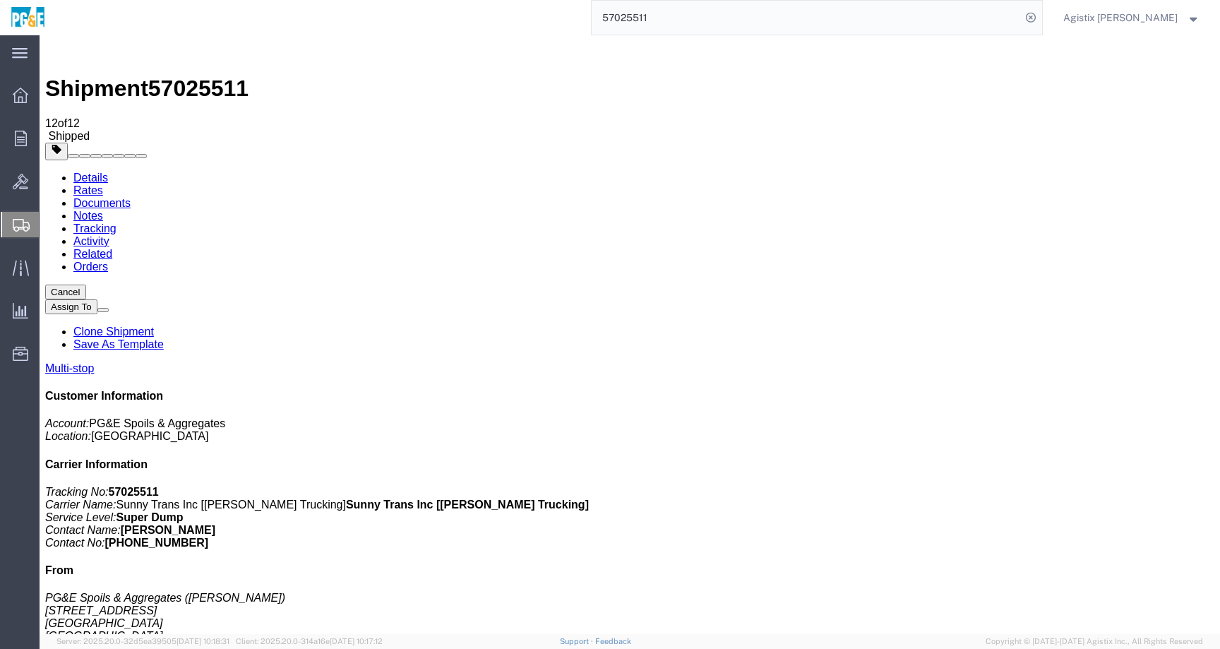
scroll to position [3, 0]
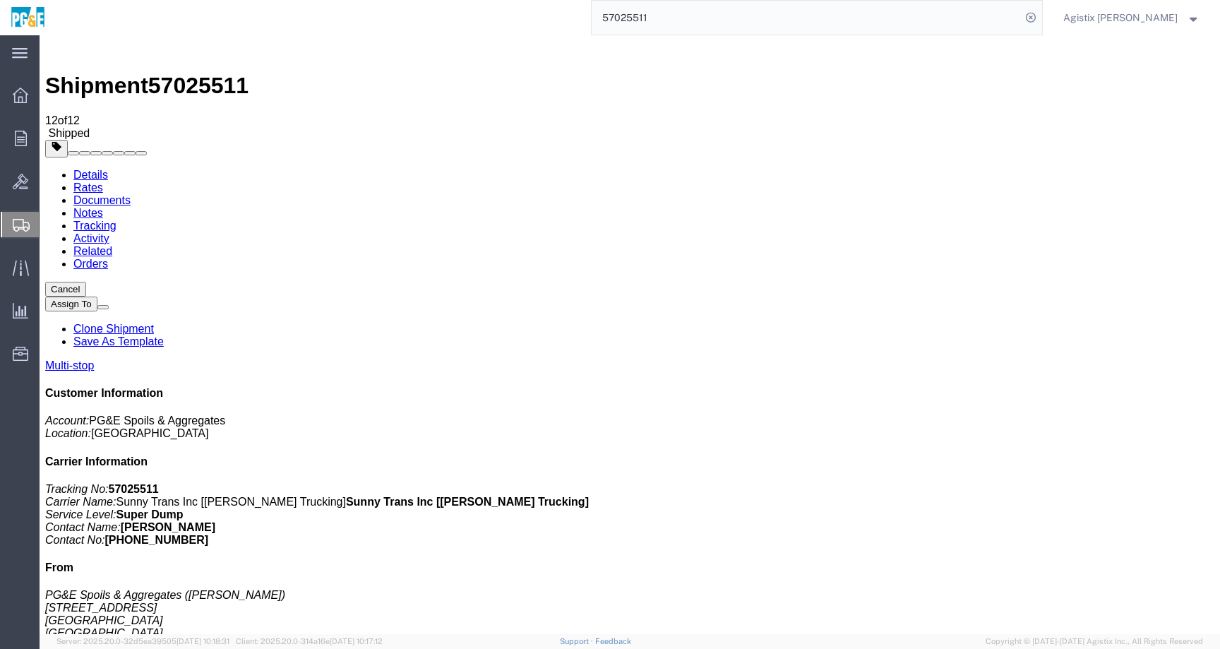
drag, startPoint x: 129, startPoint y: 168, endPoint x: 207, endPoint y: 171, distance: 77.7
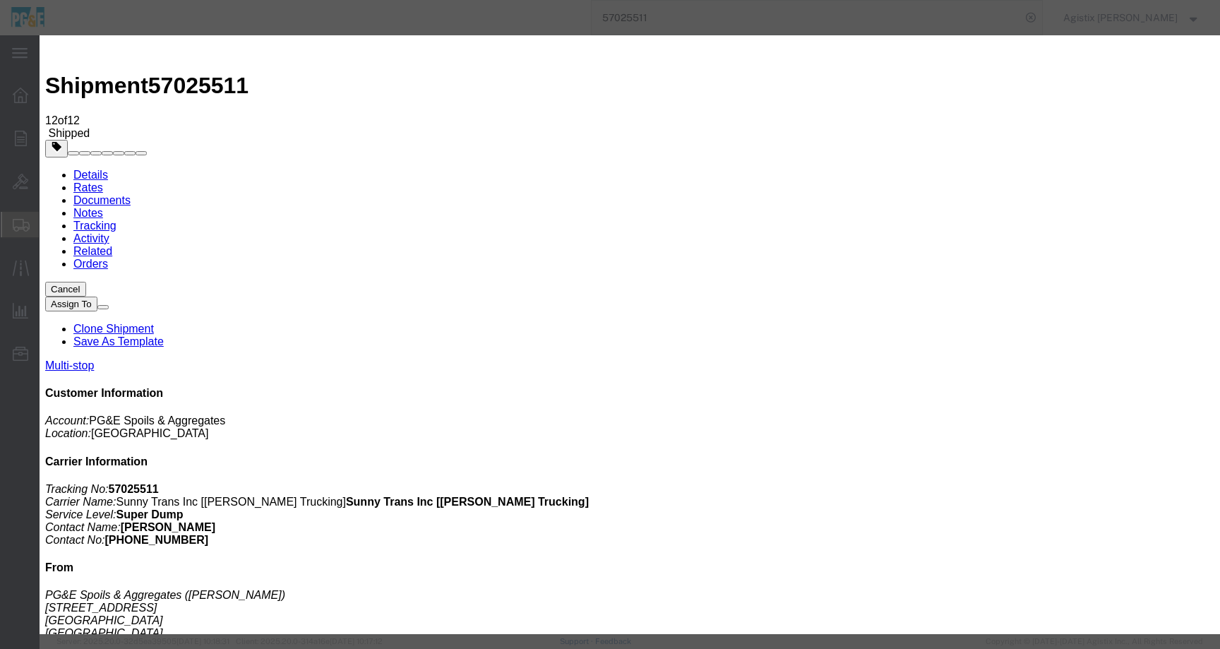
type input "[DATE]"
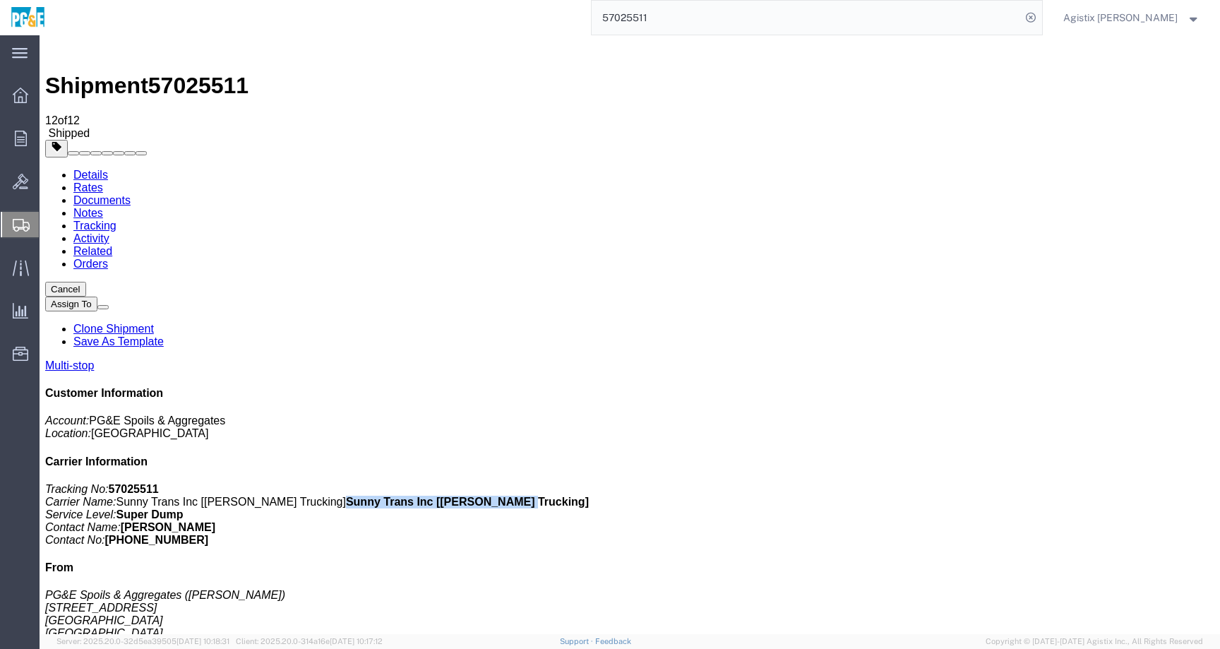
drag, startPoint x: 1019, startPoint y: 251, endPoint x: 1171, endPoint y: 248, distance: 151.8
click at [589, 496] on b "Sunny Trans Inc [Bray Trucking]" at bounding box center [467, 502] width 243 height 12
copy b "Sunny Trans Inc [Bray Trucking]"
drag, startPoint x: 1022, startPoint y: 266, endPoint x: 1081, endPoint y: 266, distance: 58.6
click at [1081, 483] on p "Tracking No: 57025511 Carrier Name: Sunny Trans Inc [Bray Trucking] Sunny Trans…" at bounding box center [629, 515] width 1169 height 64
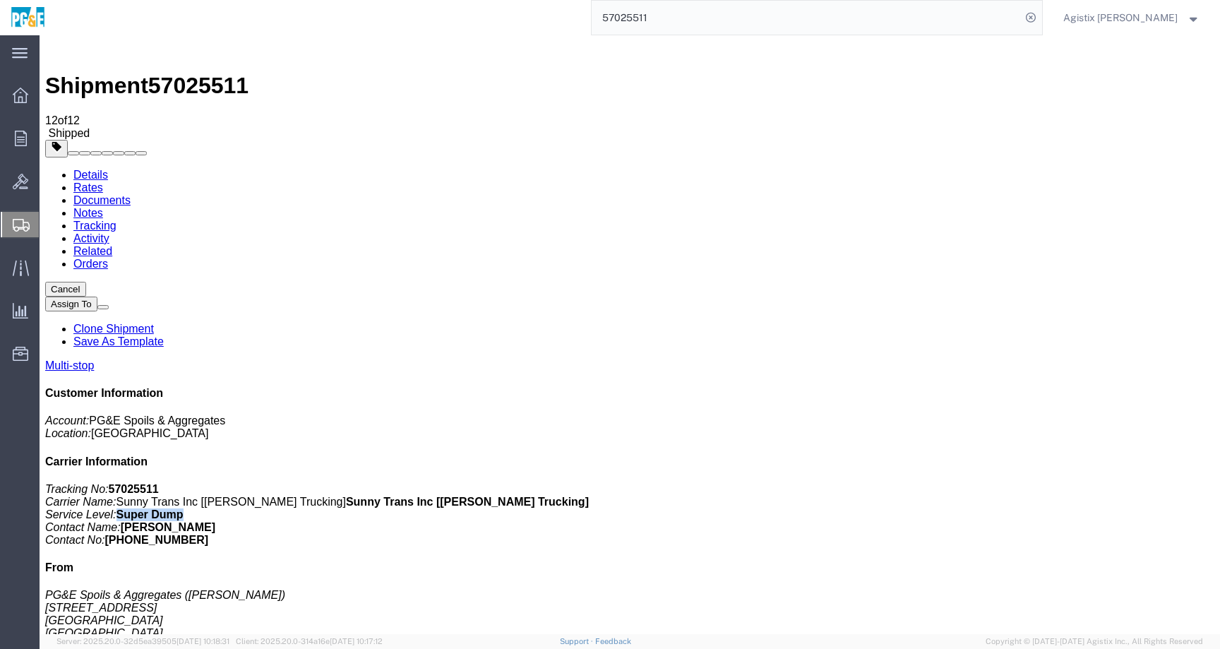
copy b "Super Dump"
drag, startPoint x: 1026, startPoint y: 276, endPoint x: 1122, endPoint y: 276, distance: 96.0
click at [1122, 483] on p "Tracking No: 57025511 Carrier Name: Sunny Trans Inc [Bray Trucking] Sunny Trans…" at bounding box center [629, 515] width 1169 height 64
copy b "agdish Mann"
drag, startPoint x: 1024, startPoint y: 278, endPoint x: 1112, endPoint y: 277, distance: 87.5
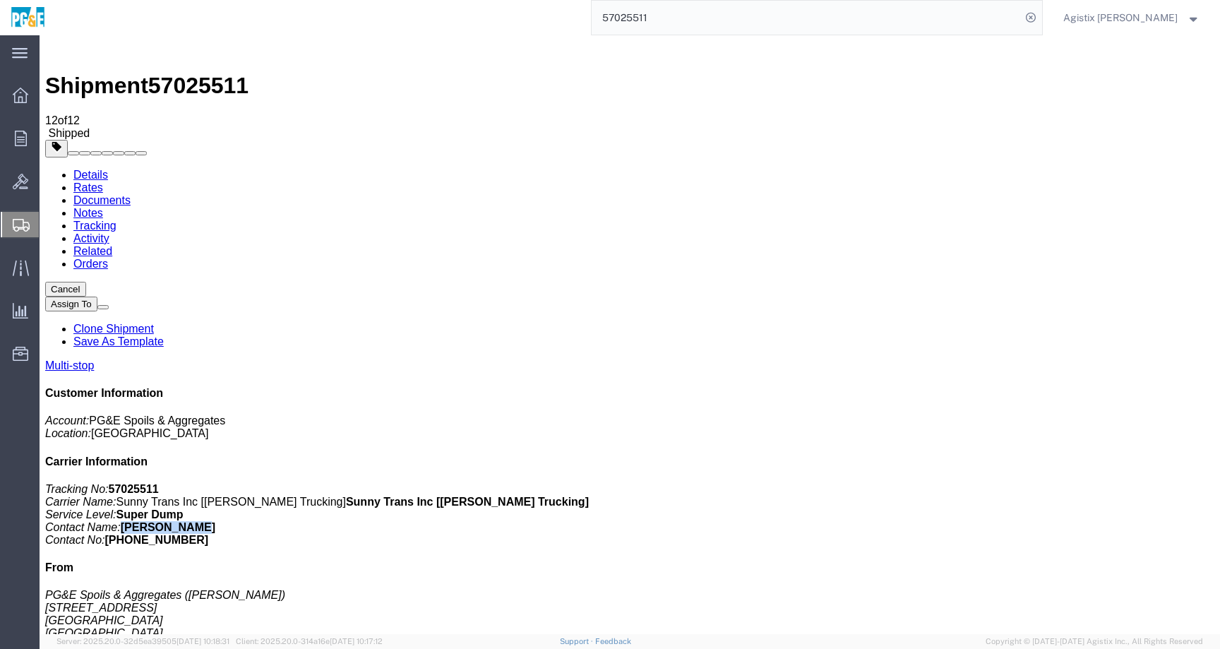
click at [1112, 483] on p "Tracking No: 57025511 Carrier Name: Sunny Trans Inc [Bray Trucking] Sunny Trans…" at bounding box center [629, 515] width 1169 height 64
copy b "Jagdish Mann"
click at [208, 73] on span "57025511" at bounding box center [198, 85] width 100 height 25
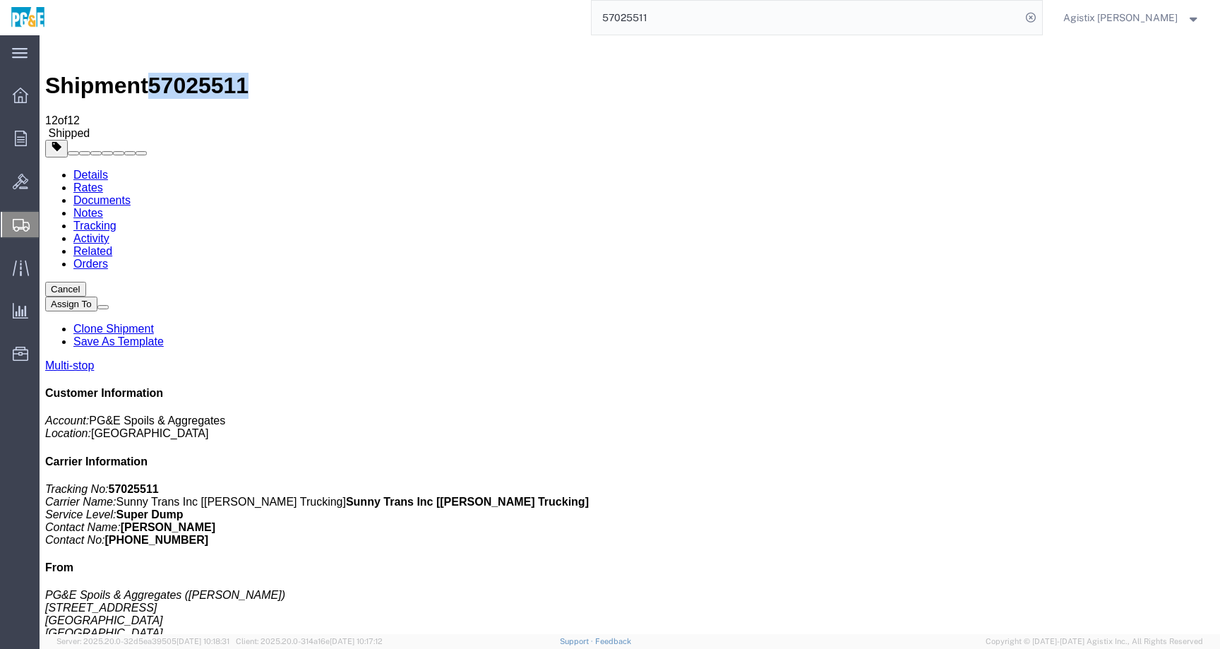
copy span "57025511"
click at [1135, 15] on span "Agistix Foreman" at bounding box center [1120, 18] width 114 height 16
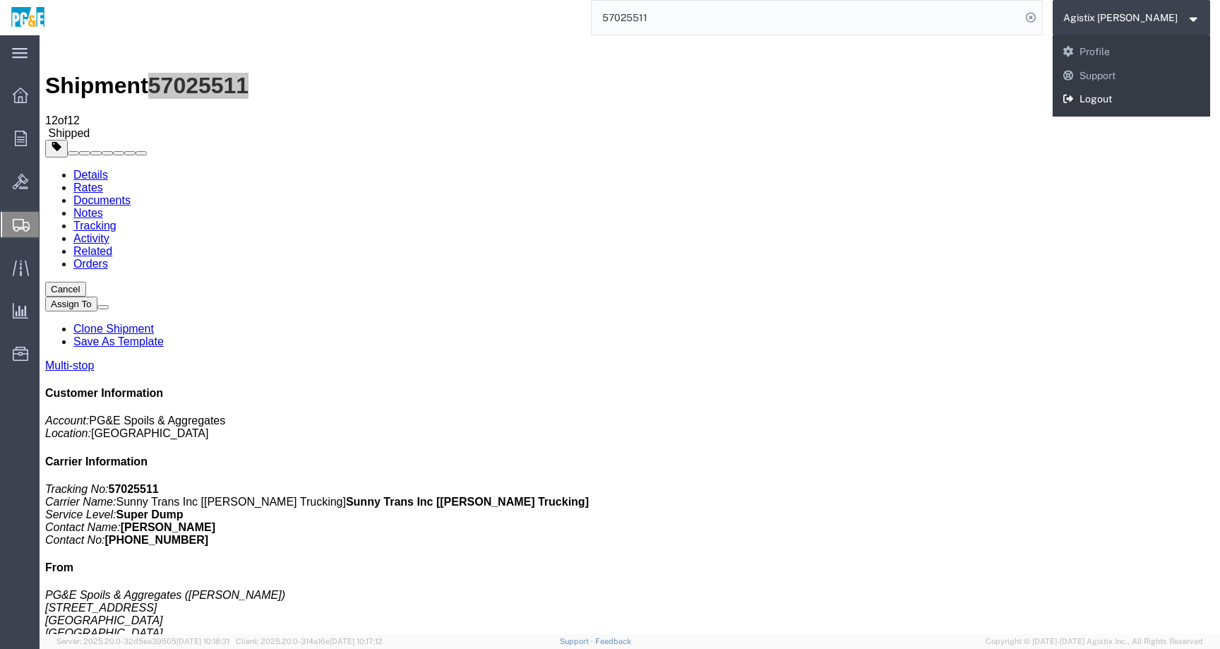
click at [1134, 107] on link "Logout" at bounding box center [1131, 100] width 158 height 24
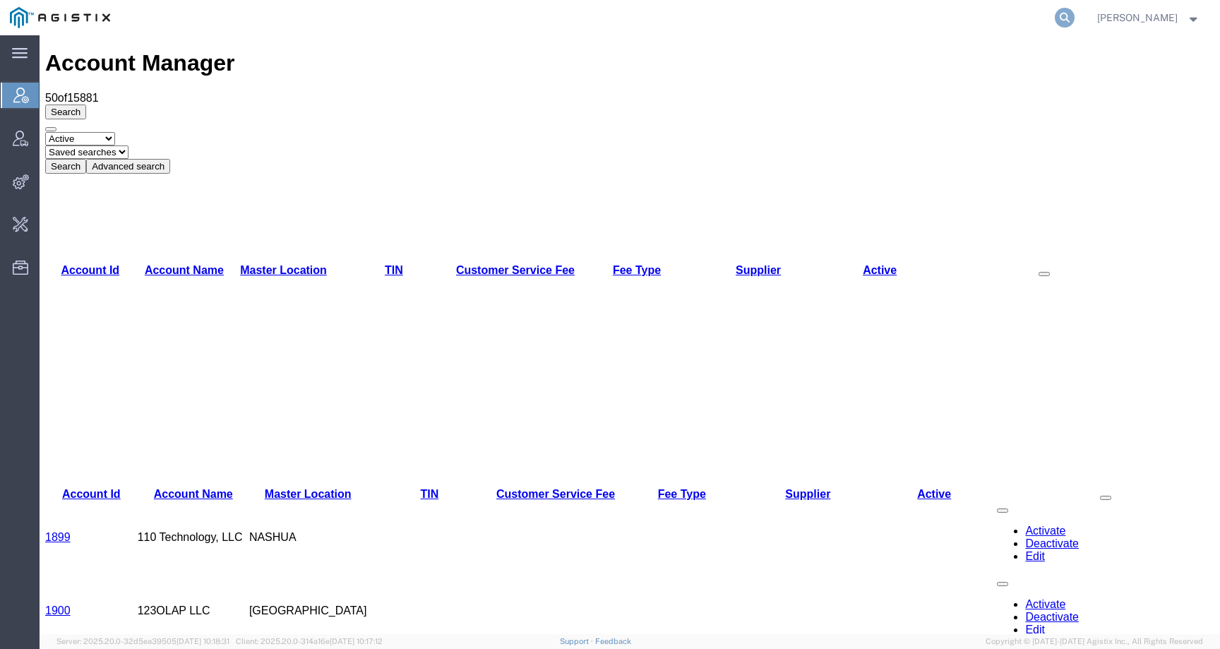
click at [1074, 15] on icon at bounding box center [1065, 18] width 20 height 20
paste input "57047909"
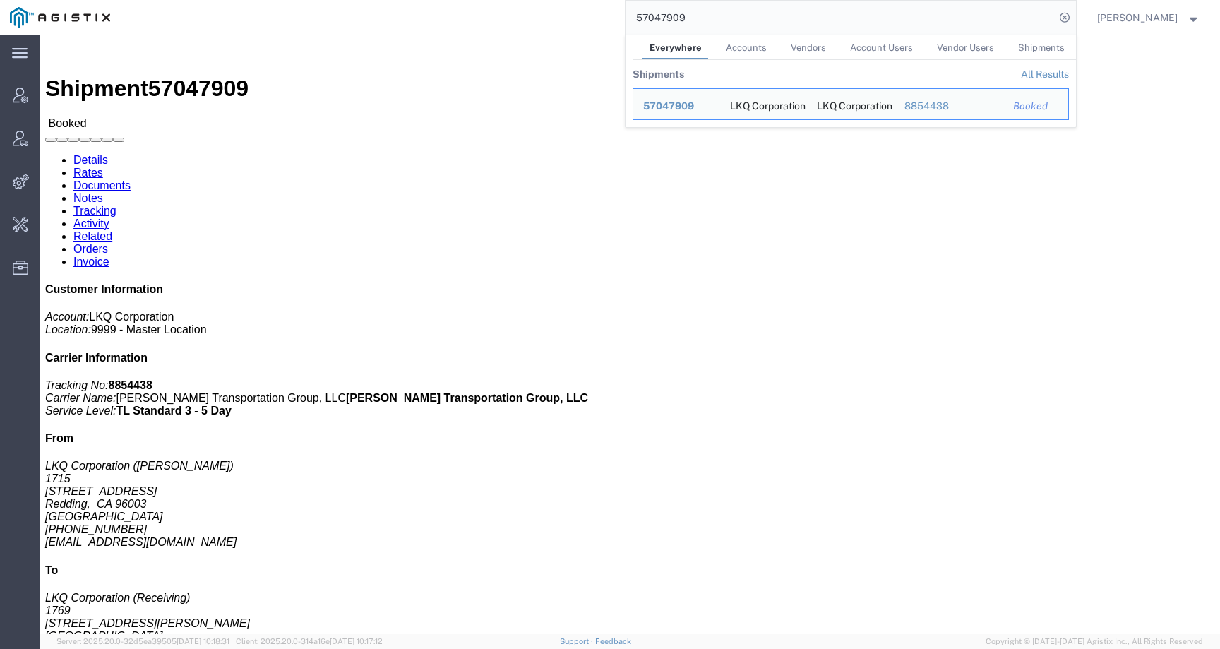
click link "Activity"
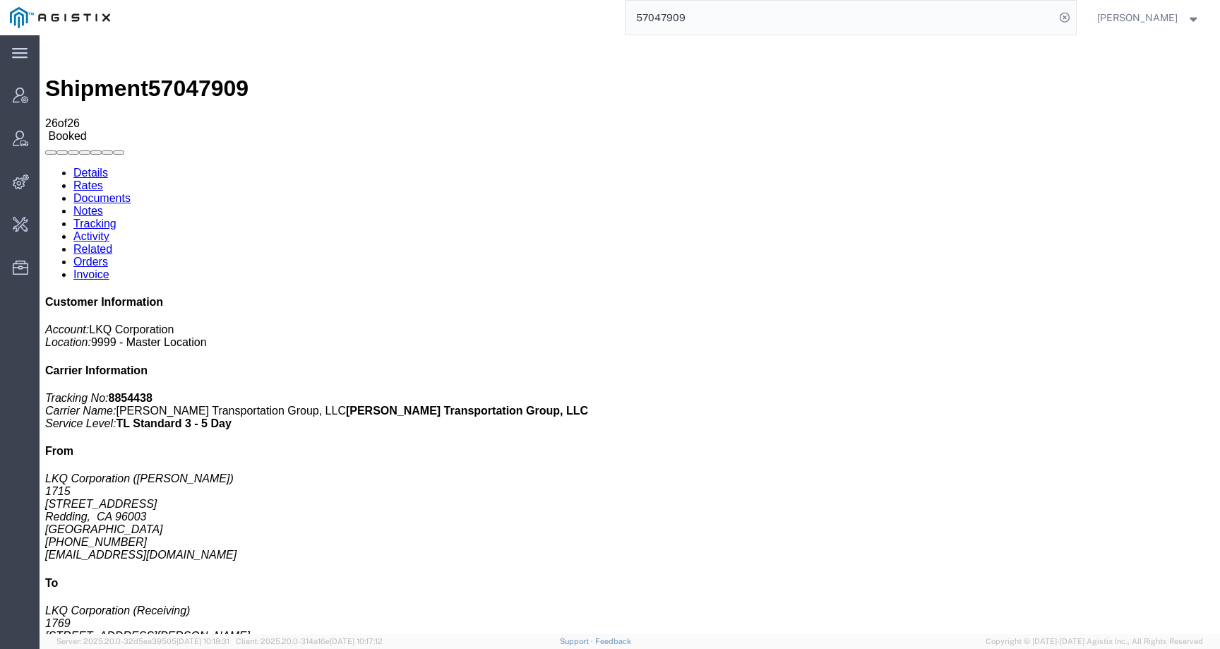
scroll to position [741, 0]
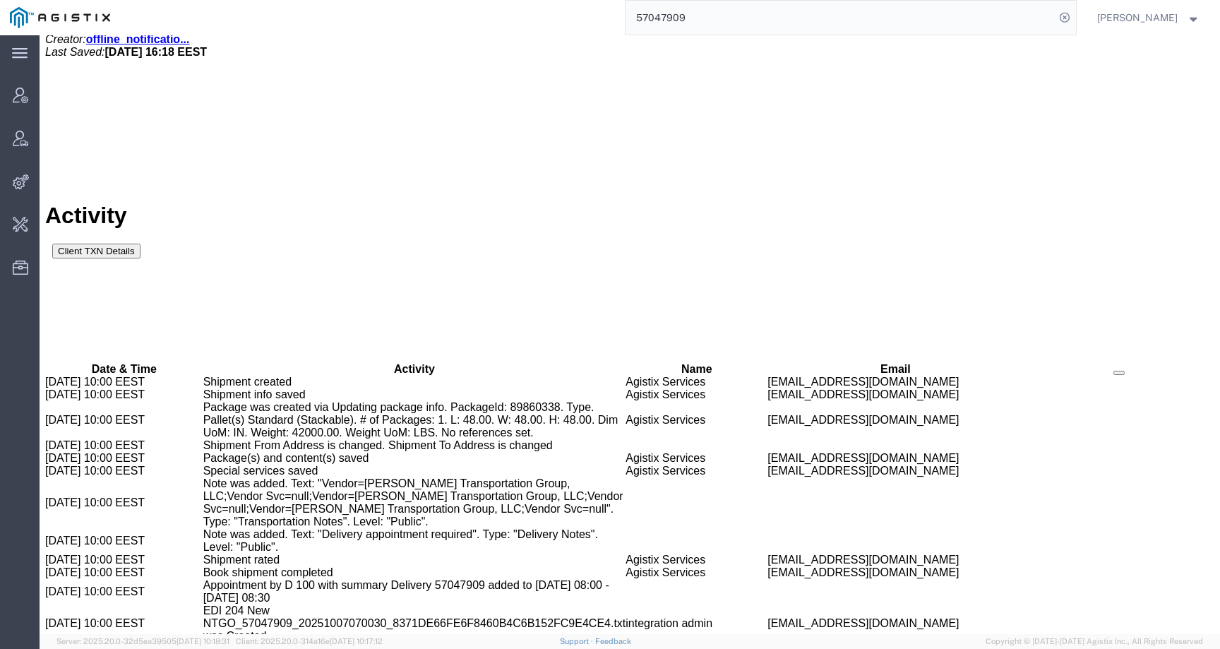
drag, startPoint x: 193, startPoint y: 186, endPoint x: 342, endPoint y: 191, distance: 148.3
copy td "Dedicated_1715_1769_Eng Trans"
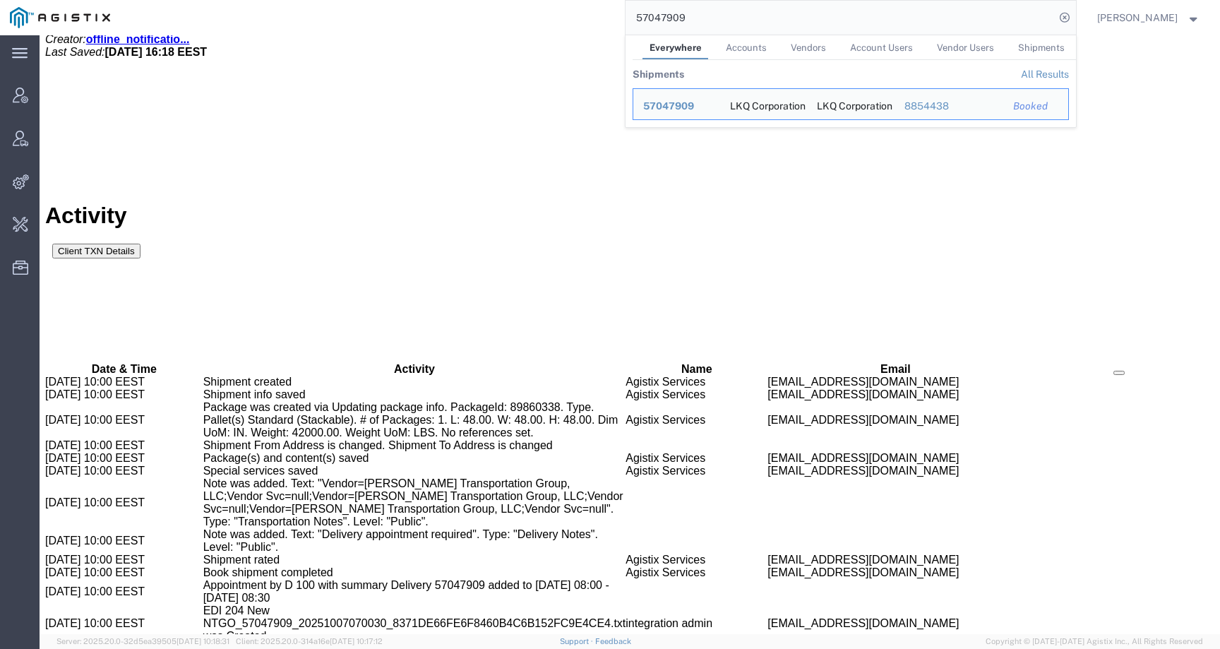
drag, startPoint x: 743, startPoint y: 12, endPoint x: 544, endPoint y: 8, distance: 199.1
click at [544, 8] on div "57047909 Everywhere Accounts Vendors Account Users Vendor Users Shipments Shipm…" at bounding box center [598, 17] width 956 height 35
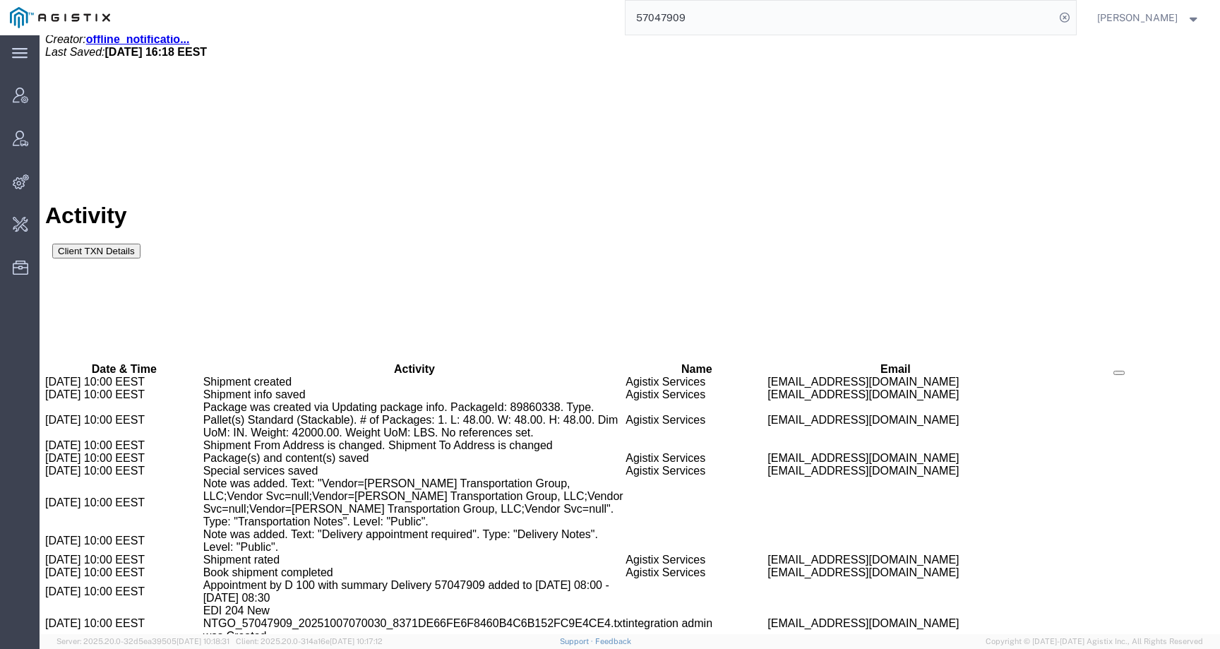
paste input "34086"
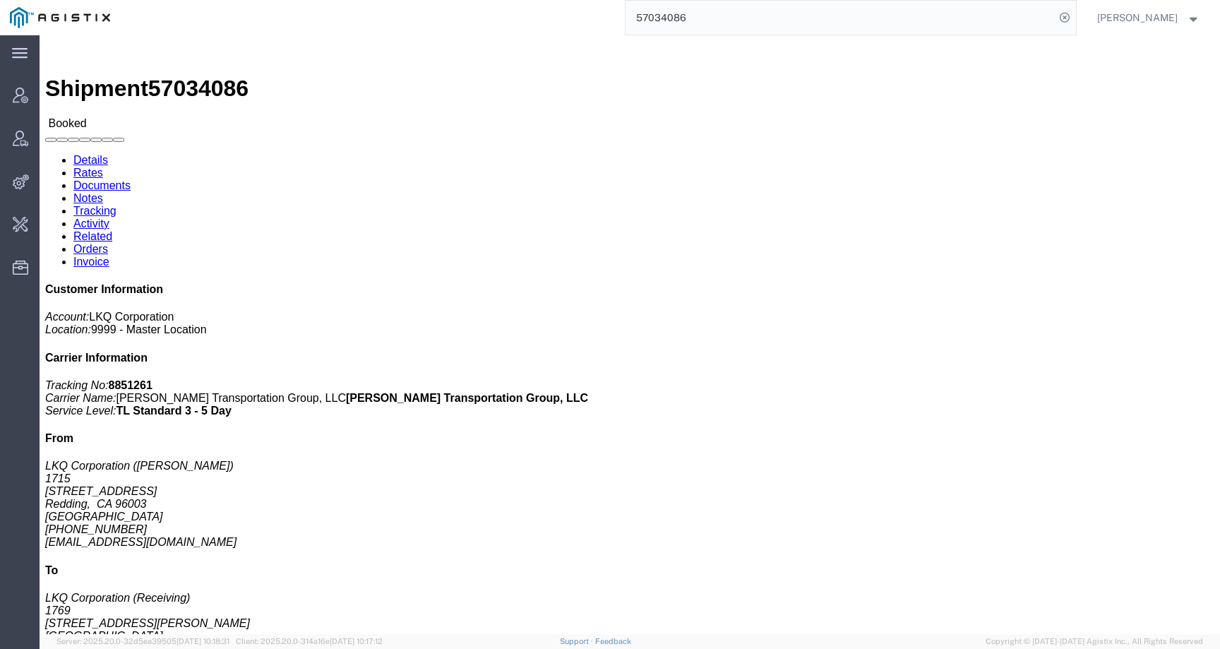
click link "Activity"
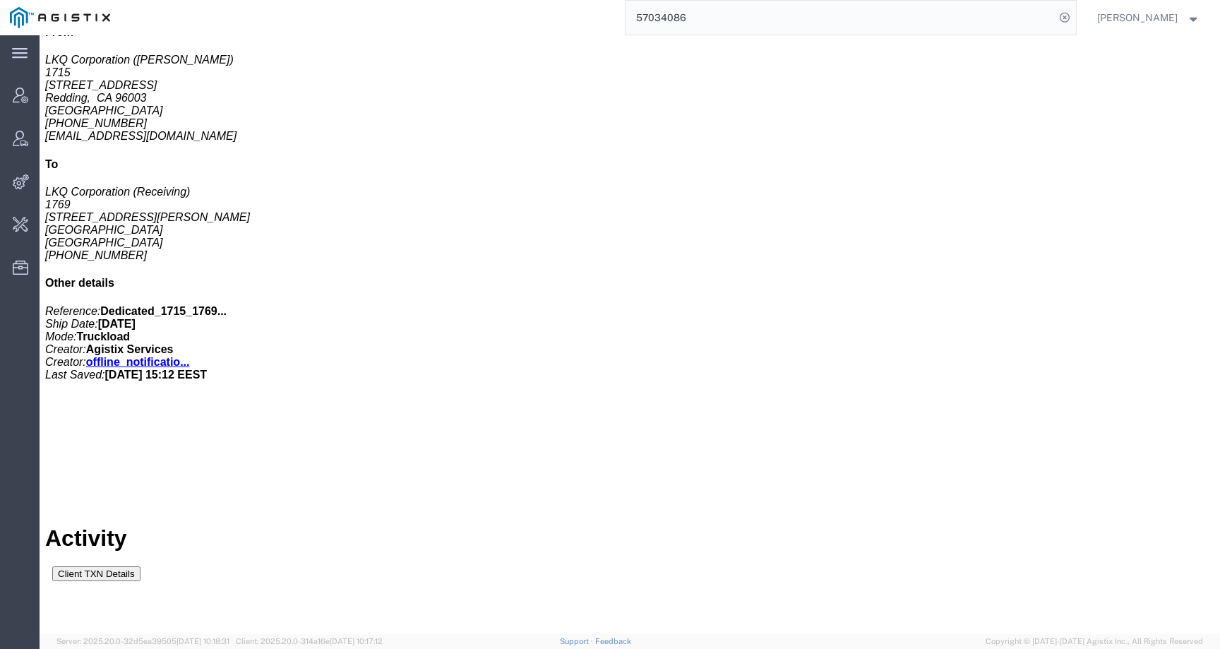
scroll to position [421, 0]
drag, startPoint x: 194, startPoint y: 507, endPoint x: 344, endPoint y: 508, distance: 149.6
copy td "Dedicated_1715_1769_Eng Trans'"
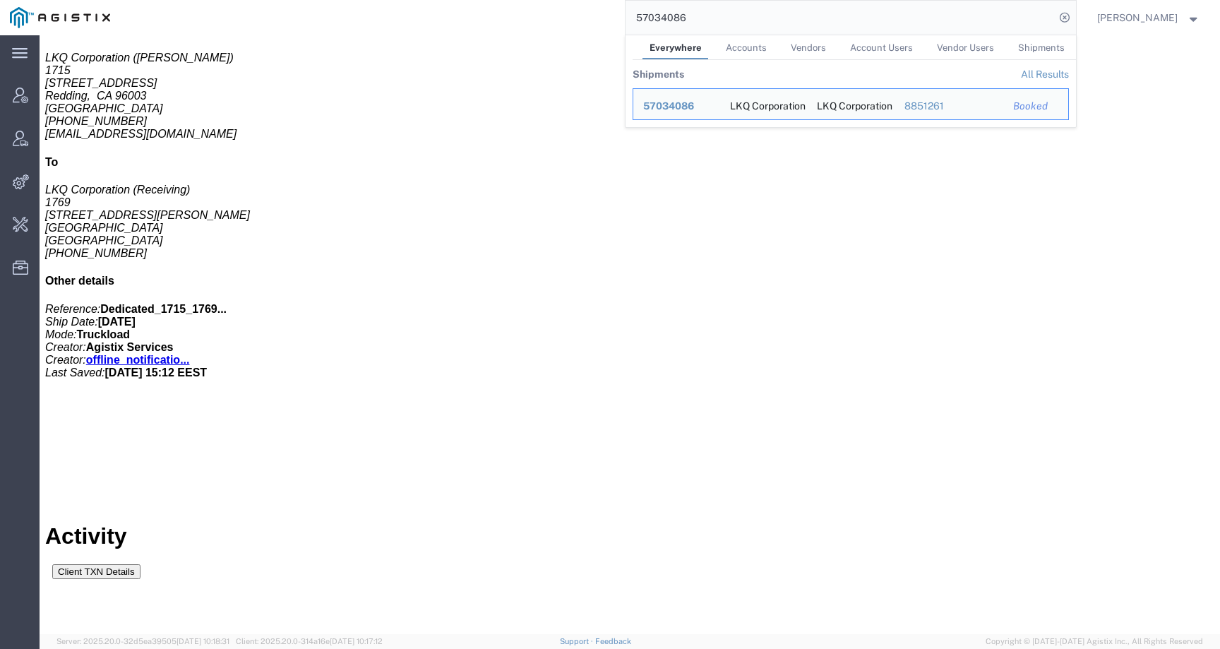
click at [695, 23] on input "57034086" at bounding box center [839, 18] width 429 height 34
drag, startPoint x: 714, startPoint y: 20, endPoint x: 593, endPoint y: 20, distance: 120.7
click at [593, 20] on div "57034086 Everywhere Accounts Vendors Account Users Vendor Users Shipments Shipm…" at bounding box center [598, 17] width 956 height 35
paste input "6978011"
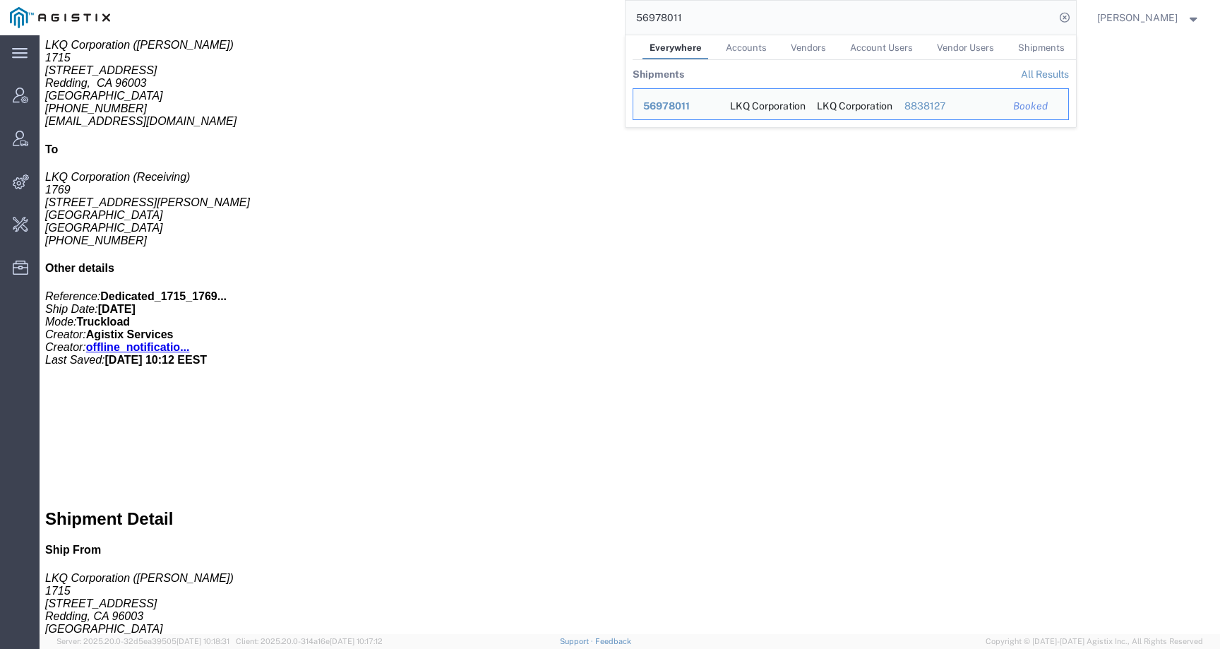
scroll to position [287, 0]
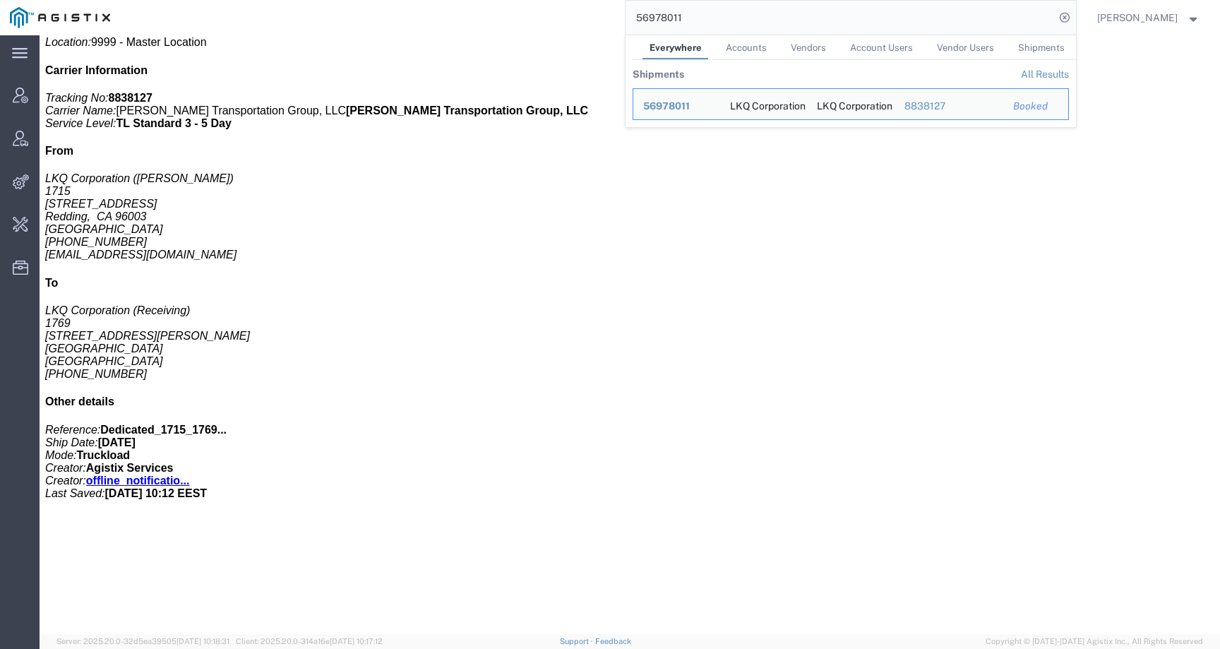
click div "1 Pallet(s) Standard (Stackable) Total weight: 42000.00 LBS ( dim ) Carton coun…"
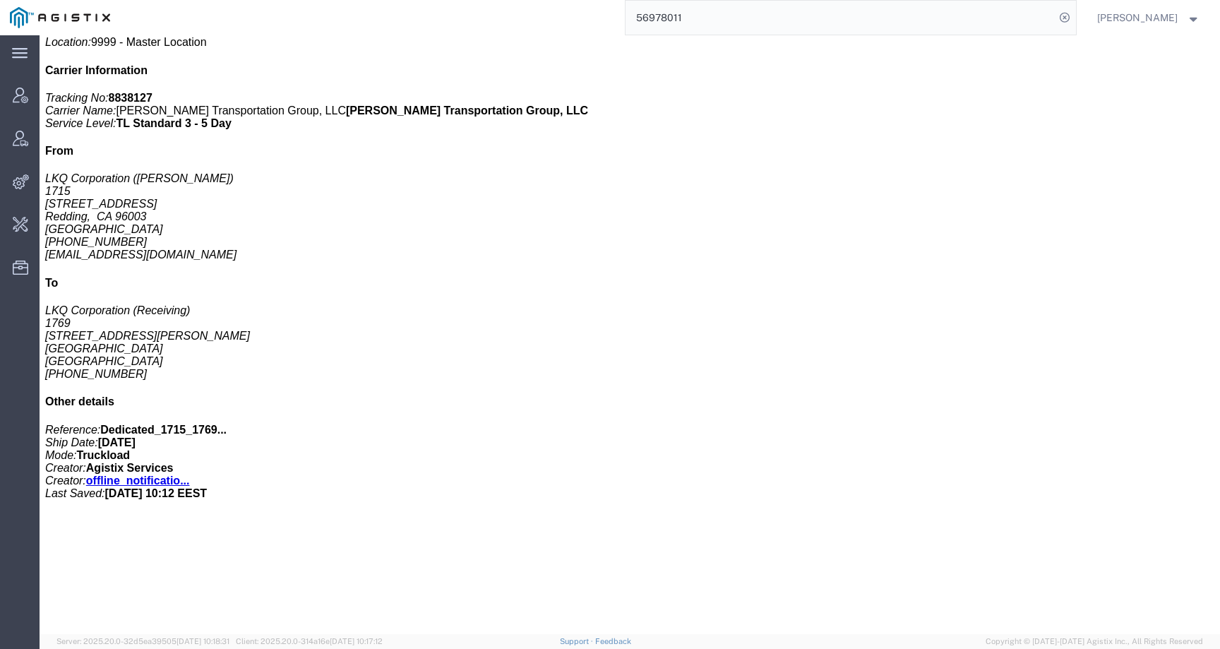
scroll to position [0, 0]
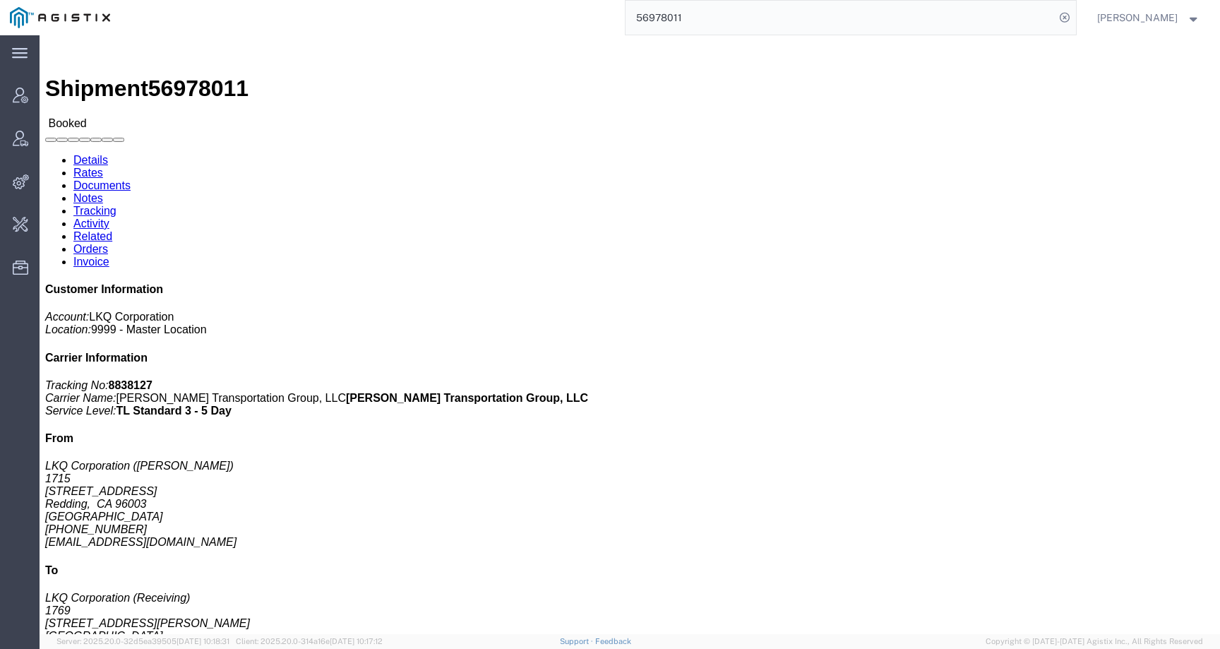
click link "Activity"
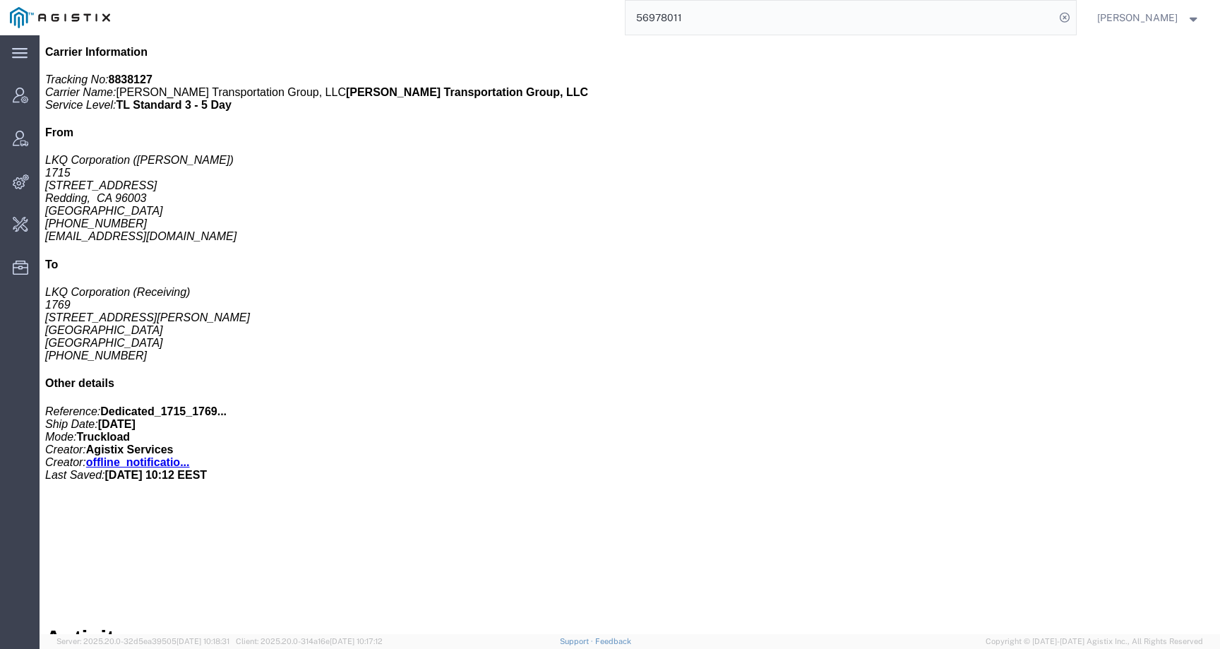
scroll to position [413, 0]
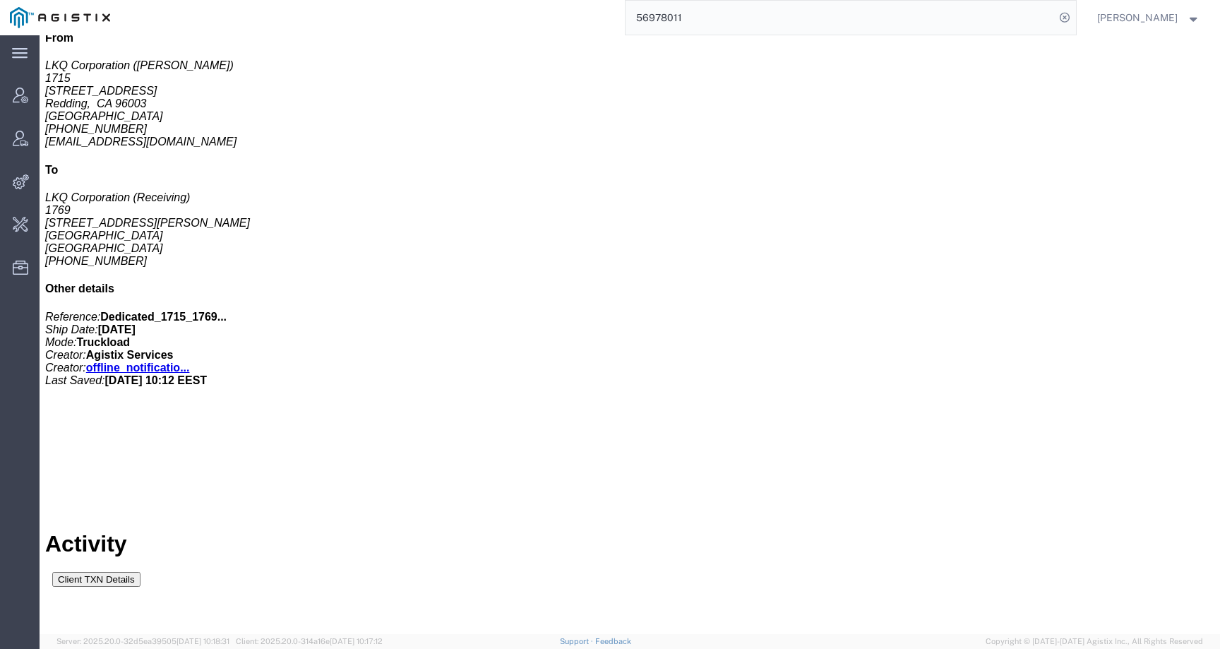
drag, startPoint x: 193, startPoint y: 517, endPoint x: 341, endPoint y: 519, distance: 147.5
copy td "Dedicated_1715_1769_Eng Trans"
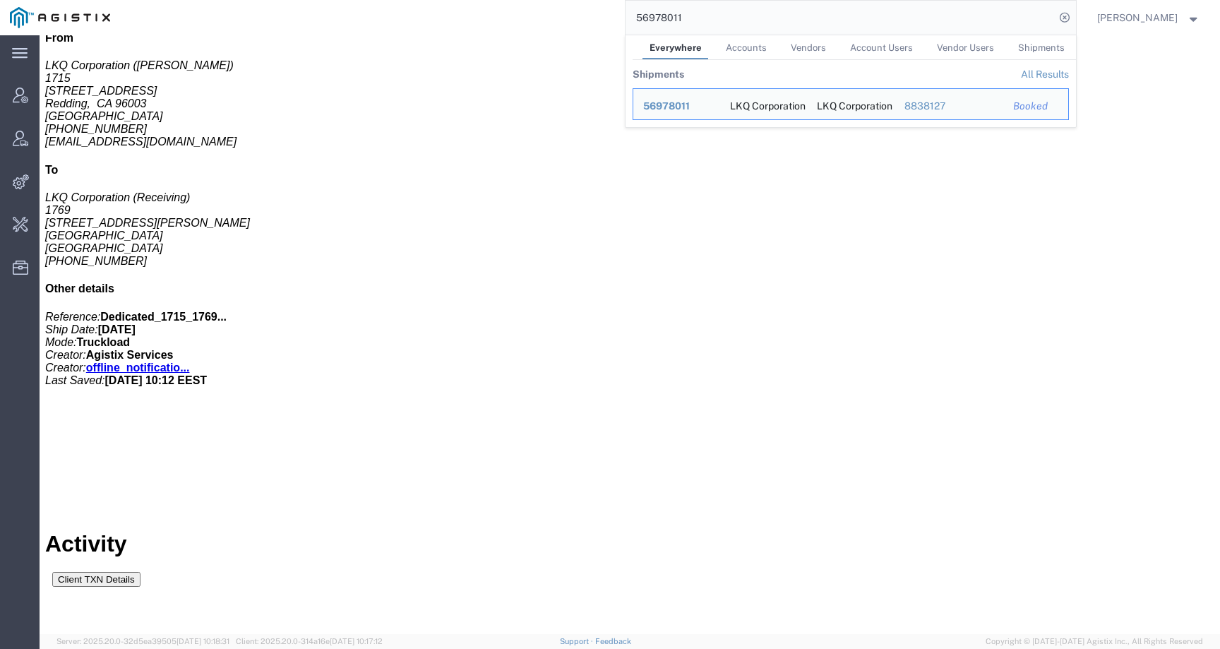
drag, startPoint x: 728, startPoint y: 25, endPoint x: 583, endPoint y: 24, distance: 144.7
click at [583, 24] on div "56978011 Everywhere Accounts Vendors Account Users Vendor Users Shipments Shipm…" at bounding box center [598, 17] width 956 height 35
paste input "56593280"
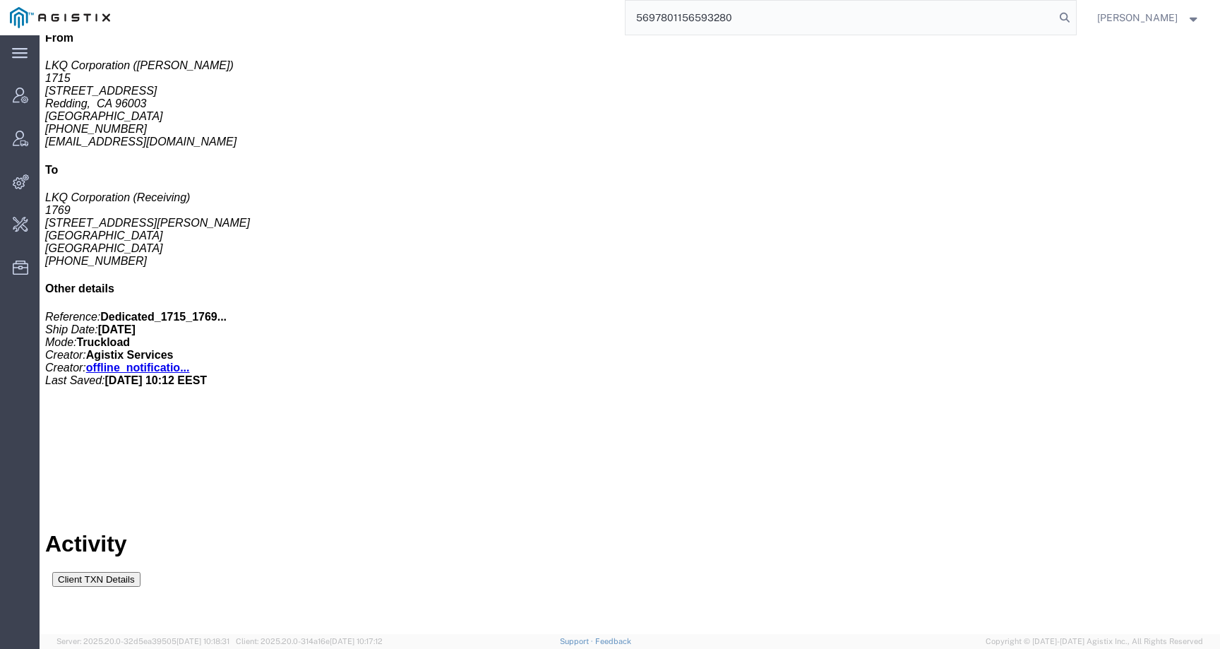
drag, startPoint x: 799, startPoint y: 18, endPoint x: 532, endPoint y: 17, distance: 266.8
click at [532, 17] on div "5697801156593280" at bounding box center [598, 17] width 956 height 35
paste input "search"
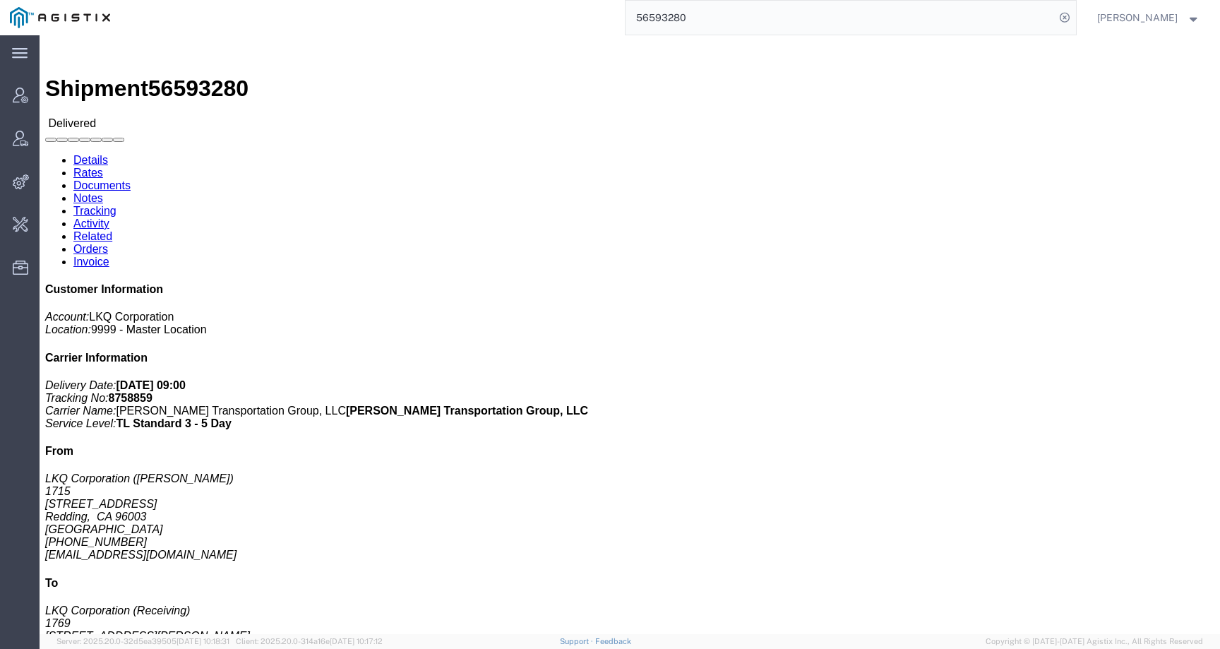
click link "Activity"
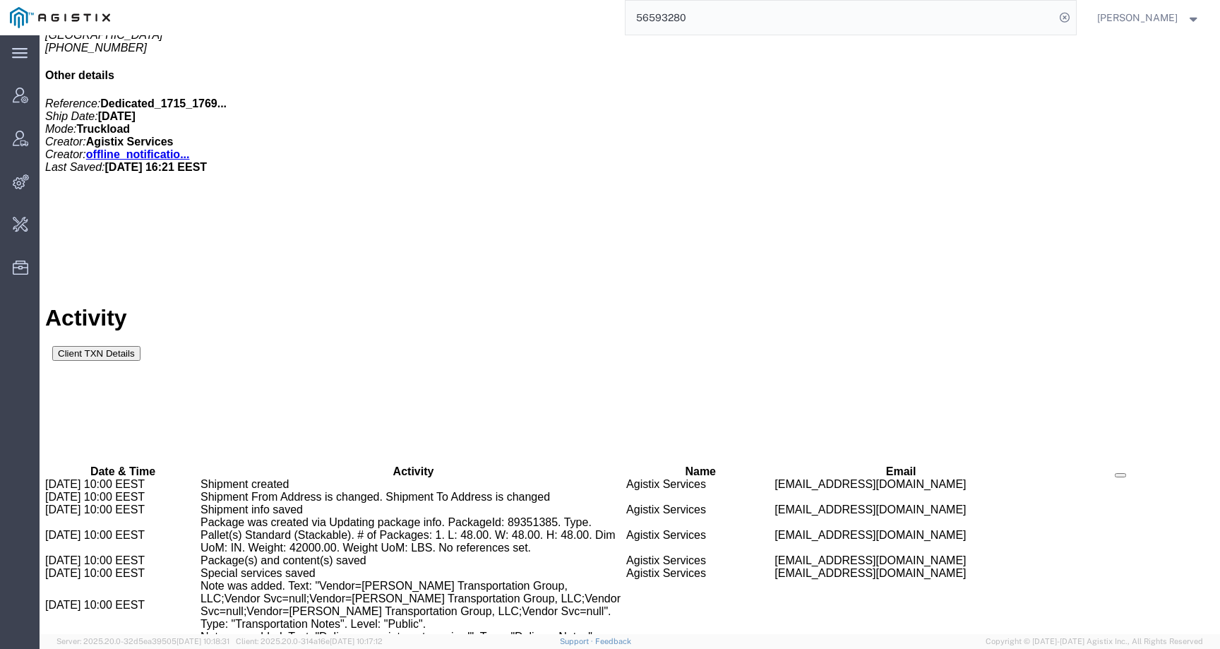
scroll to position [634, 0]
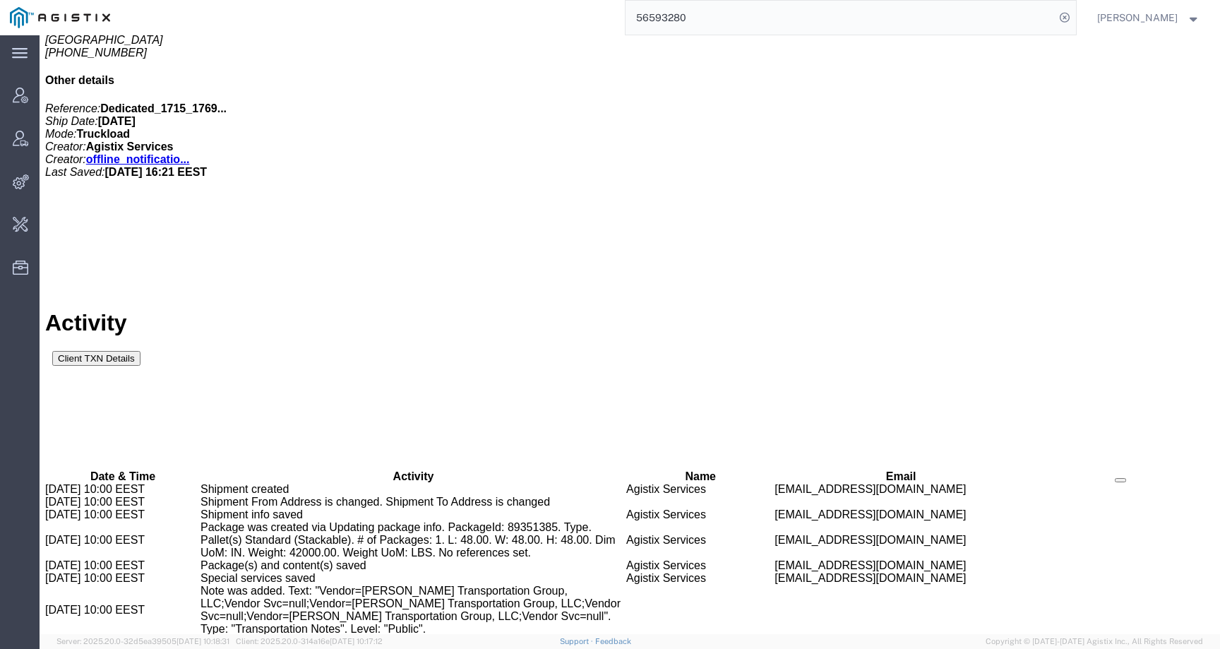
drag, startPoint x: 196, startPoint y: 296, endPoint x: 332, endPoint y: 296, distance: 136.2
drag, startPoint x: 341, startPoint y: 295, endPoint x: 194, endPoint y: 294, distance: 146.8
copy td "Dedicated_1715_1769_Eng Trans"
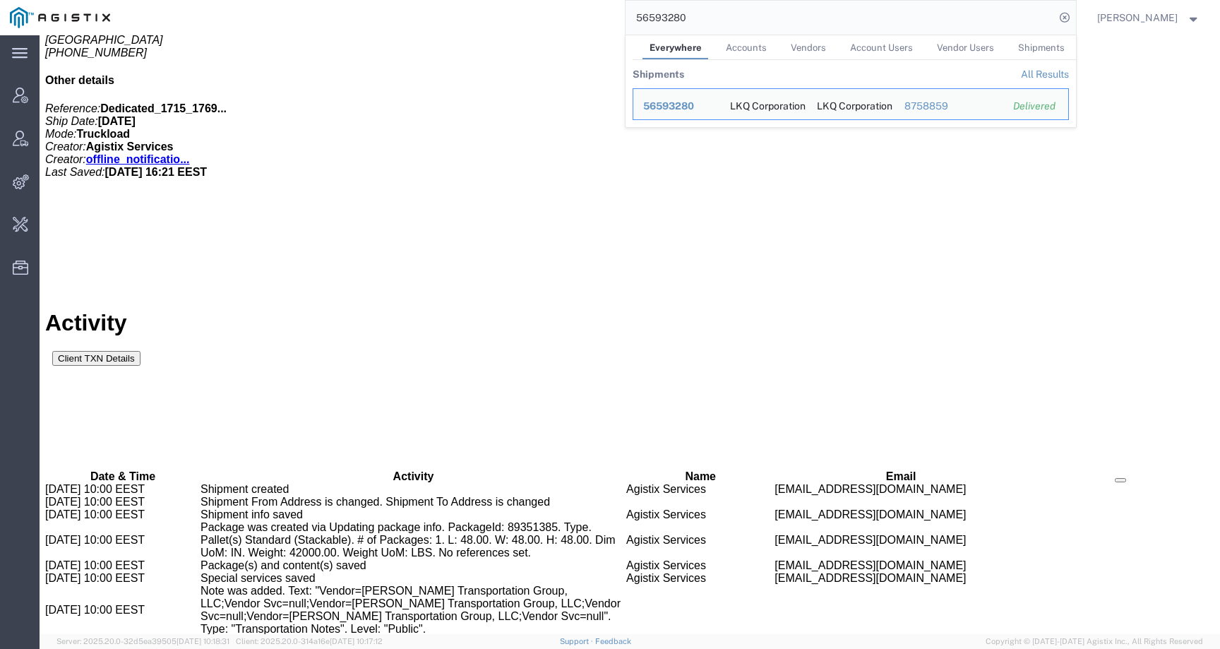
drag, startPoint x: 731, startPoint y: 16, endPoint x: 568, endPoint y: 16, distance: 163.8
click at [568, 16] on div "56593280 Everywhere Accounts Vendors Account Users Vendor Users Shipments Shipm…" at bounding box center [598, 17] width 956 height 35
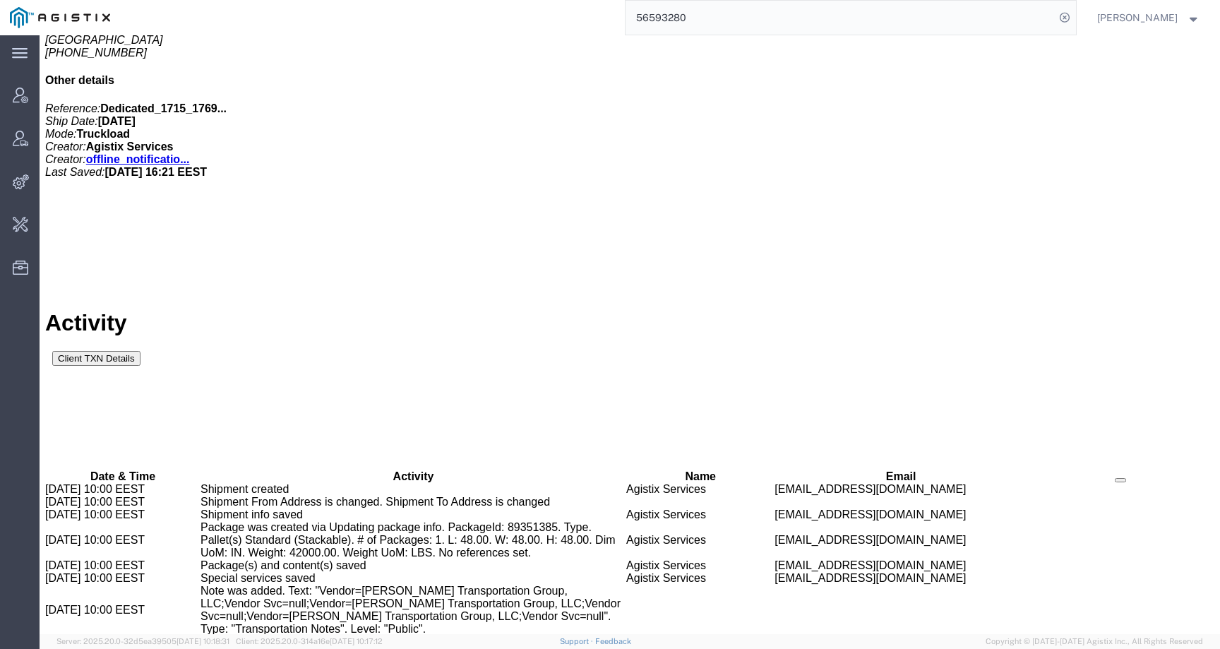
paste input "963628"
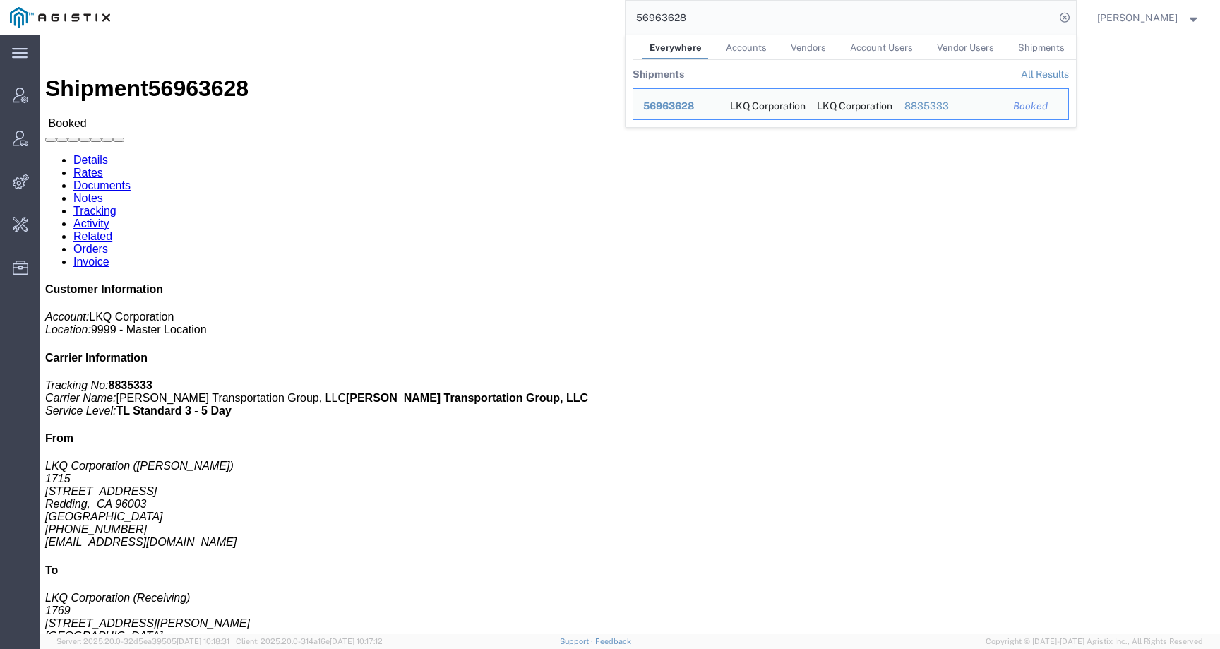
click link "Activity"
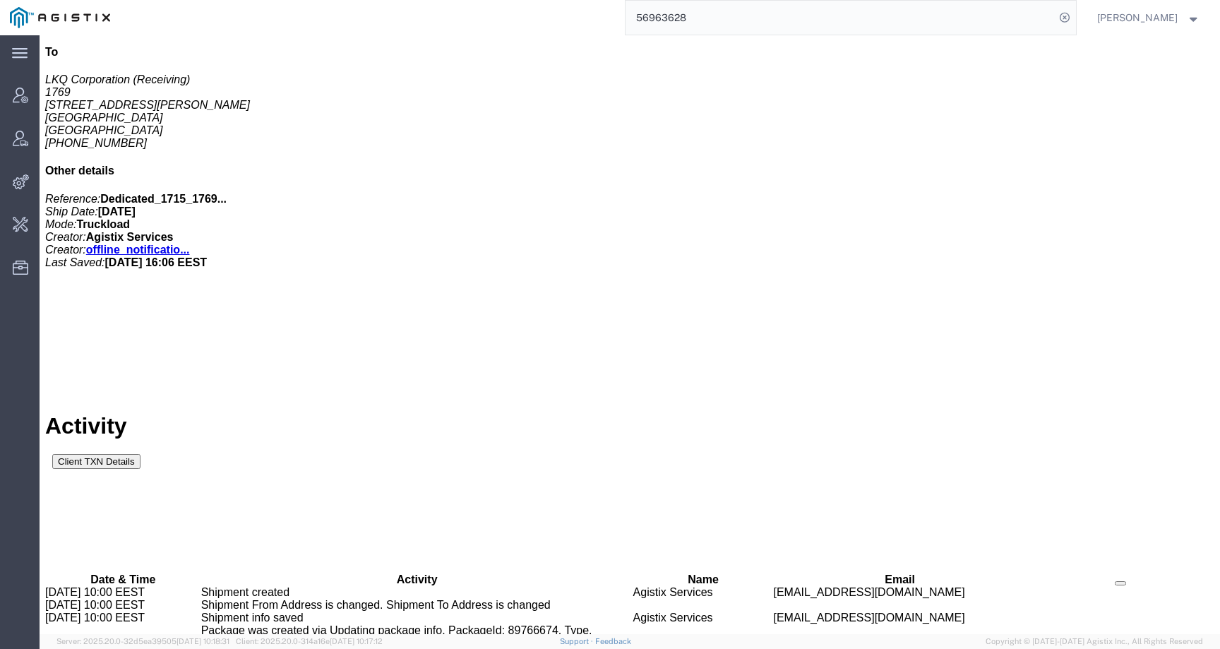
scroll to position [544, 0]
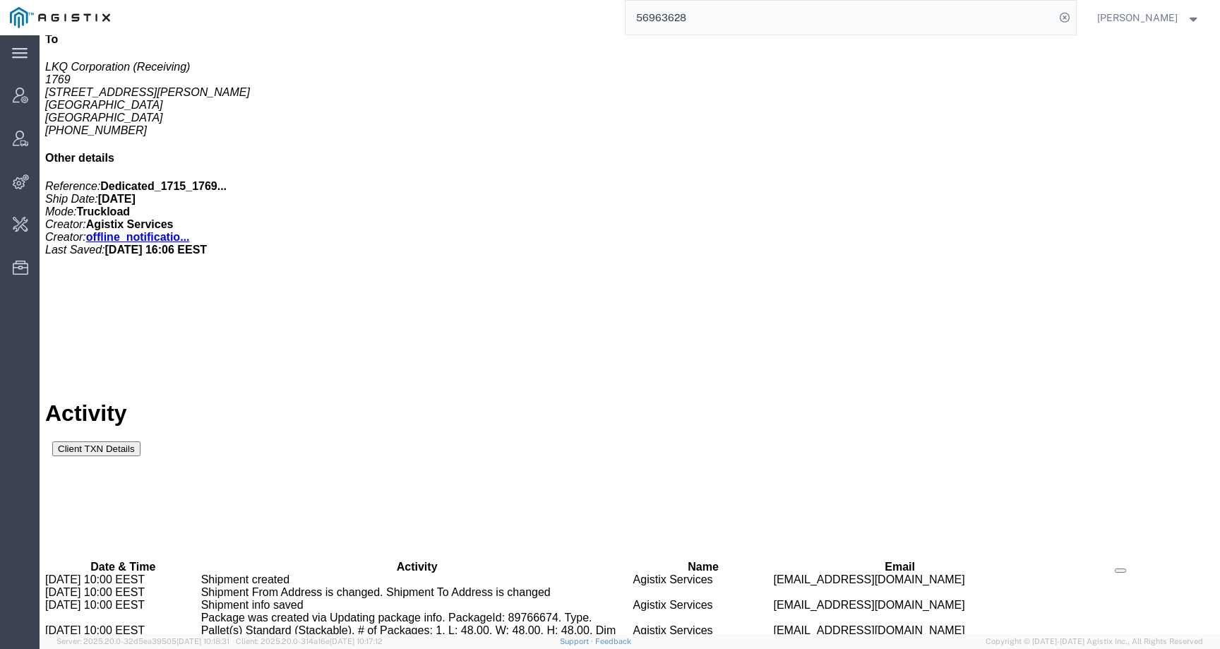
drag, startPoint x: 194, startPoint y: 383, endPoint x: 340, endPoint y: 383, distance: 146.1
copy td "Dedicated_1715_1769_Eng Trans"
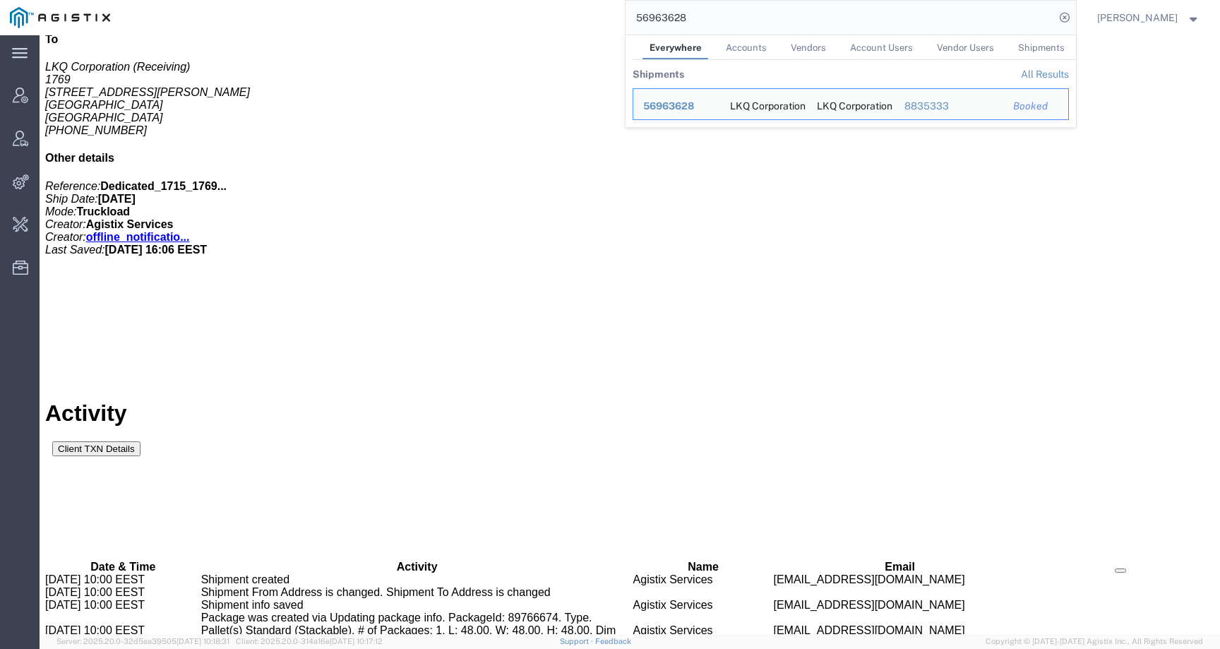
drag, startPoint x: 758, startPoint y: 24, endPoint x: 594, endPoint y: 24, distance: 164.5
click at [594, 24] on div "56963628 Everywhere Accounts Vendors Account Users Vendor Users Shipments Shipm…" at bounding box center [598, 17] width 956 height 35
paste input "56905382"
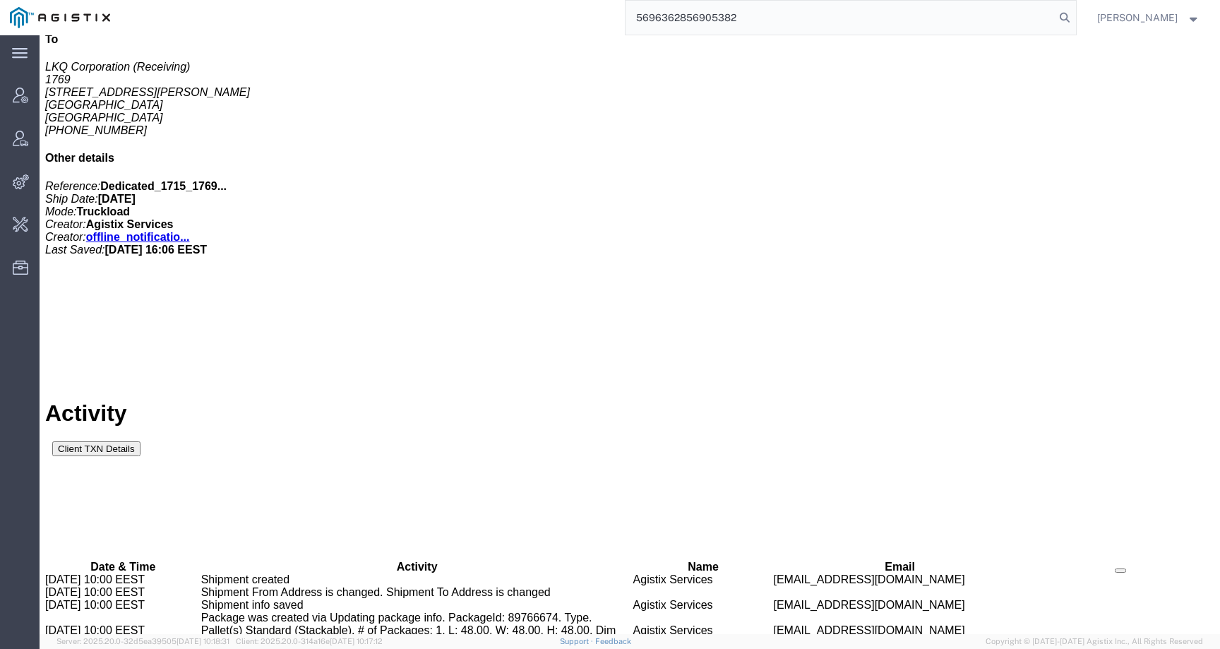
drag, startPoint x: 788, startPoint y: 17, endPoint x: 514, endPoint y: 12, distance: 274.6
click at [514, 12] on div "5696362856905382" at bounding box center [598, 17] width 956 height 35
paste input "search"
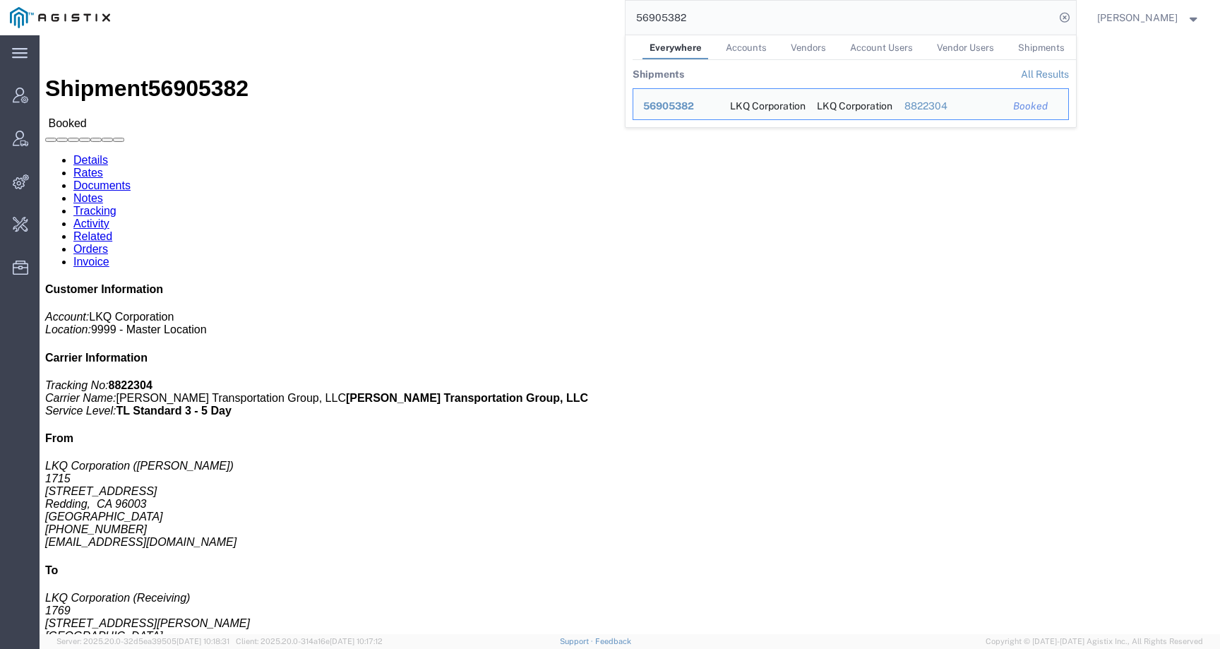
drag, startPoint x: 719, startPoint y: 12, endPoint x: 546, endPoint y: 12, distance: 173.6
click at [546, 12] on div "56905382 Everywhere Accounts Vendors Account Users Vendor Users Shipments Shipm…" at bounding box center [598, 17] width 956 height 35
paste input "890450"
drag, startPoint x: 735, startPoint y: 19, endPoint x: 562, endPoint y: 19, distance: 172.9
click at [562, 19] on div "56890450 Everywhere Accounts Vendors Account Users Vendor Users Shipments Shipm…" at bounding box center [598, 17] width 956 height 35
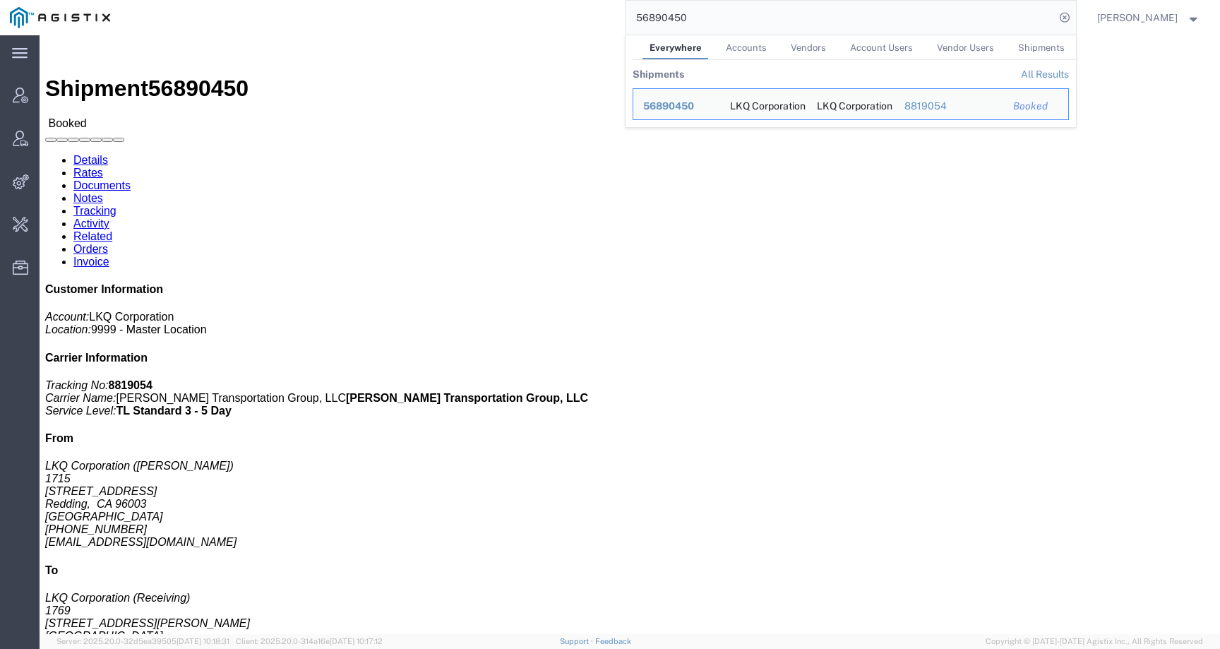
paste input "31734"
click div "Ship From LKQ Corporation ([PERSON_NAME]) 1715 [STREET_ADDRESS] [PHONE_NUMBER] …"
drag, startPoint x: 726, startPoint y: 21, endPoint x: 547, endPoint y: 20, distance: 178.6
click at [547, 20] on div "56831734 Everywhere Accounts Vendors Account Users Vendor Users Shipments Shipm…" at bounding box center [598, 17] width 956 height 35
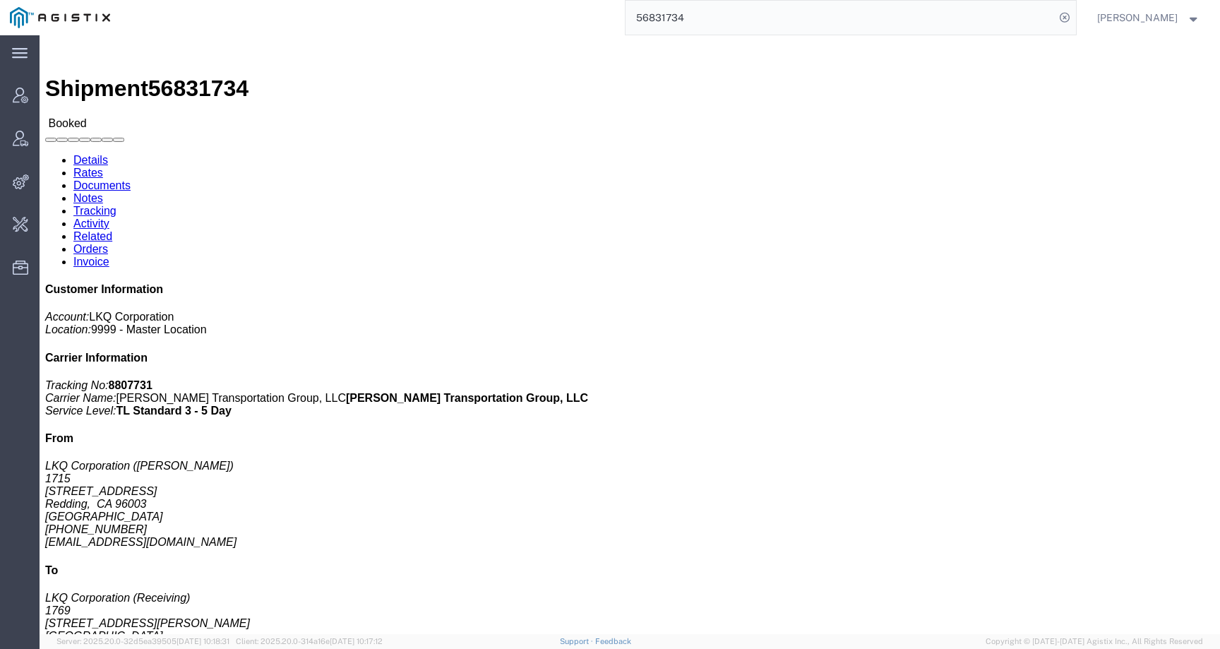
paste input "18786"
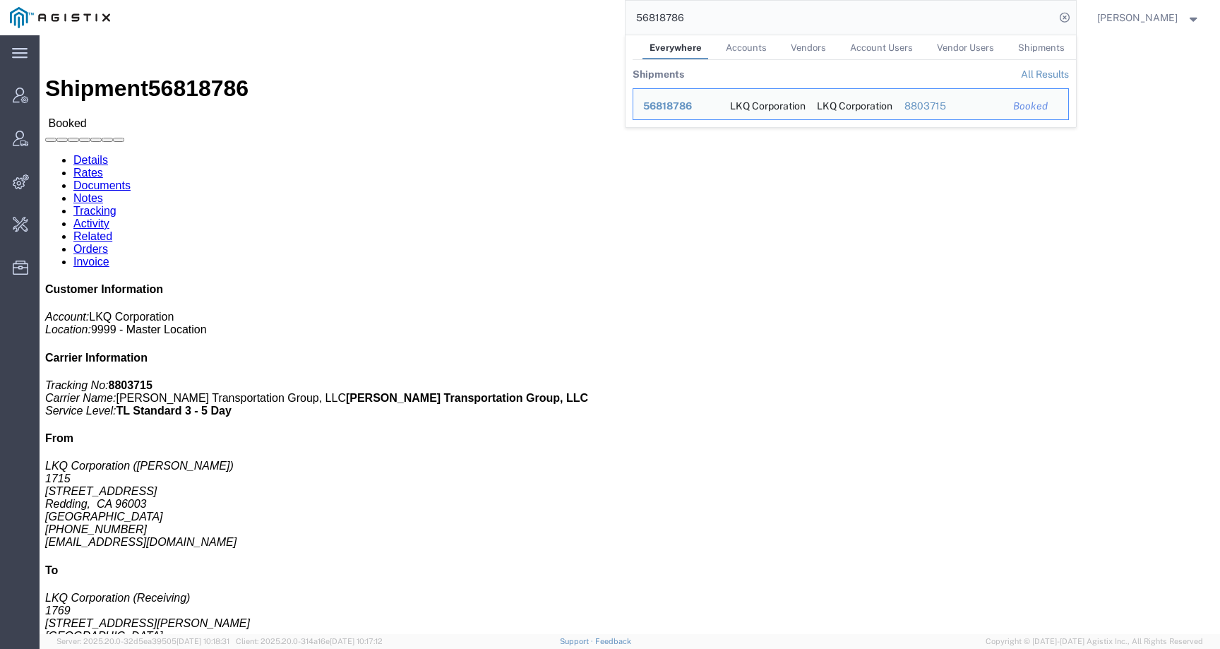
drag, startPoint x: 725, startPoint y: 18, endPoint x: 544, endPoint y: 16, distance: 180.7
click at [544, 16] on div "56818786 Everywhere Accounts Vendors Account Users Vendor Users Shipments Shipm…" at bounding box center [598, 17] width 956 height 35
paste input "758967"
drag, startPoint x: 748, startPoint y: 12, endPoint x: 590, endPoint y: 8, distance: 158.2
click at [591, 8] on div "56758967 Everywhere Accounts Vendors Account Users Vendor Users Shipments Shipm…" at bounding box center [598, 17] width 956 height 35
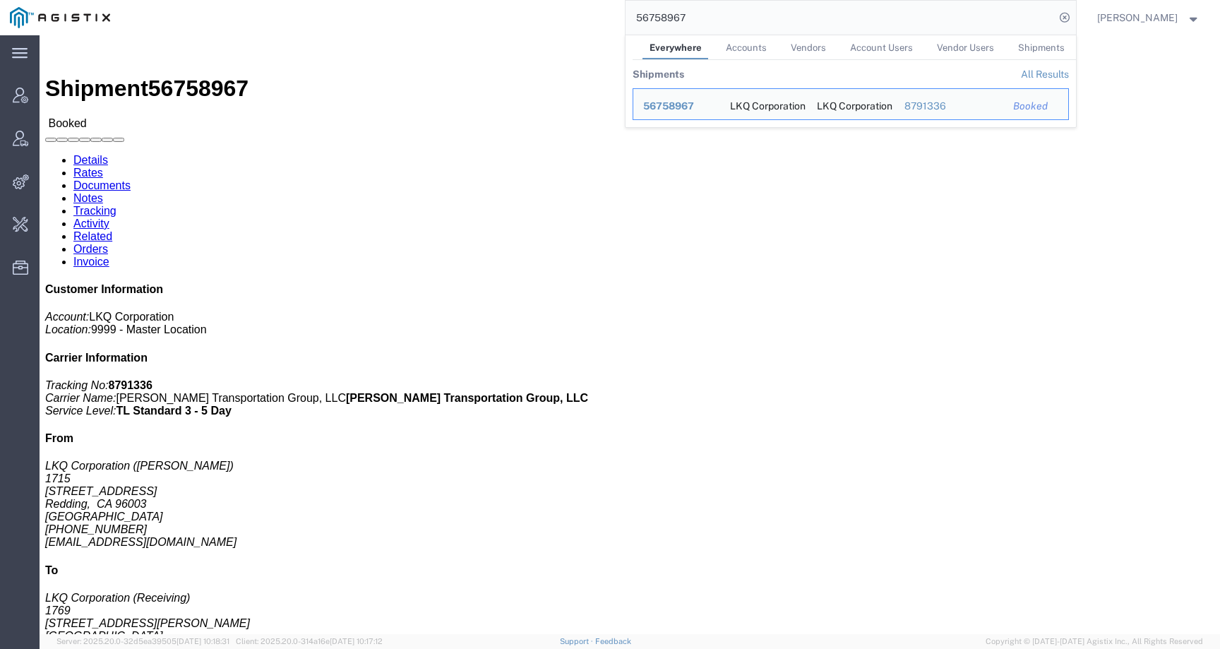
paste input "681442"
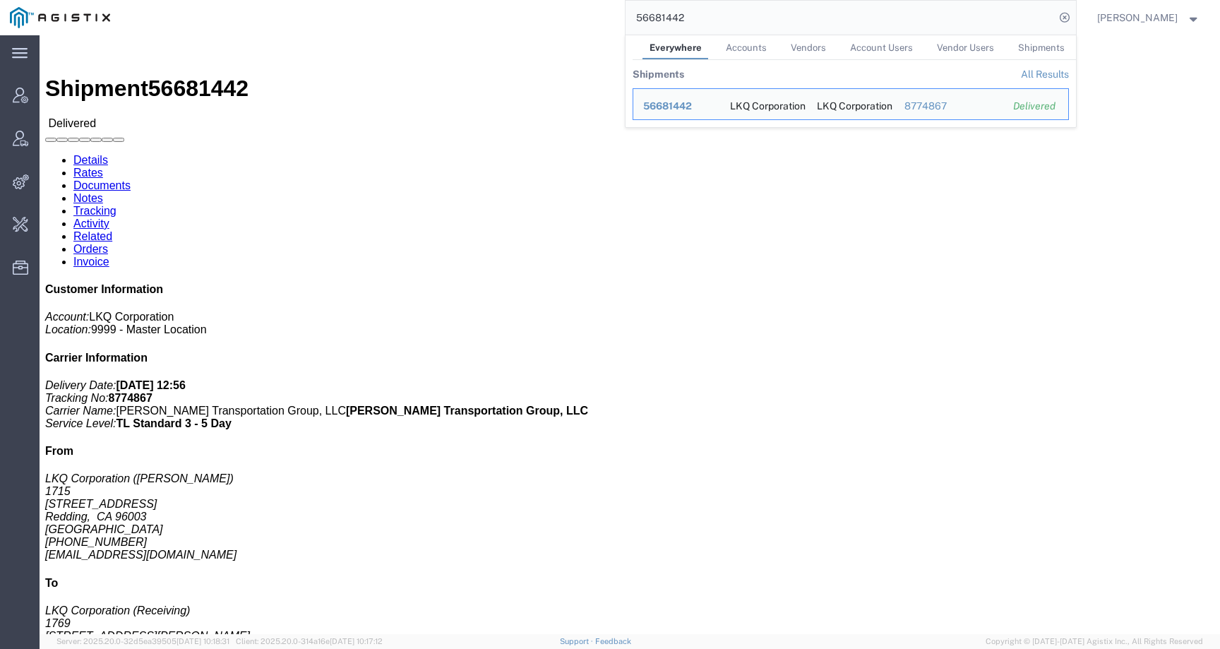
drag, startPoint x: 716, startPoint y: 18, endPoint x: 580, endPoint y: 17, distance: 136.9
click at [580, 17] on div "56681442 Everywhere Accounts Vendors Account Users Vendor Users Shipments Shipm…" at bounding box center [598, 17] width 956 height 35
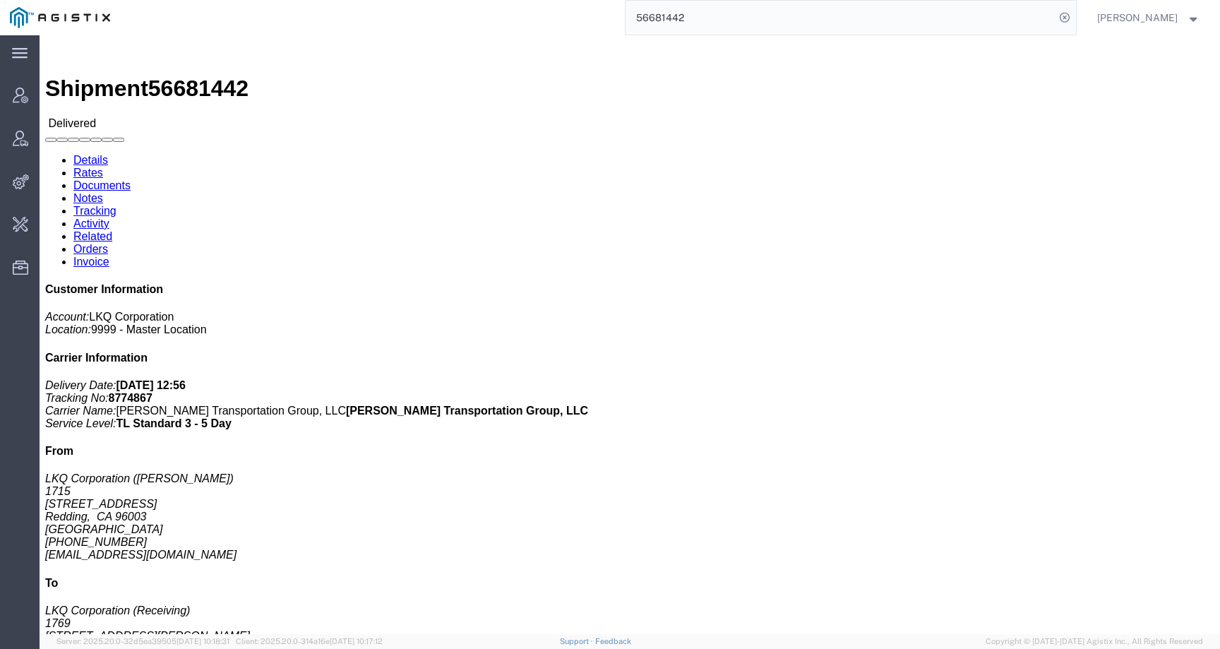
paste input "7037300"
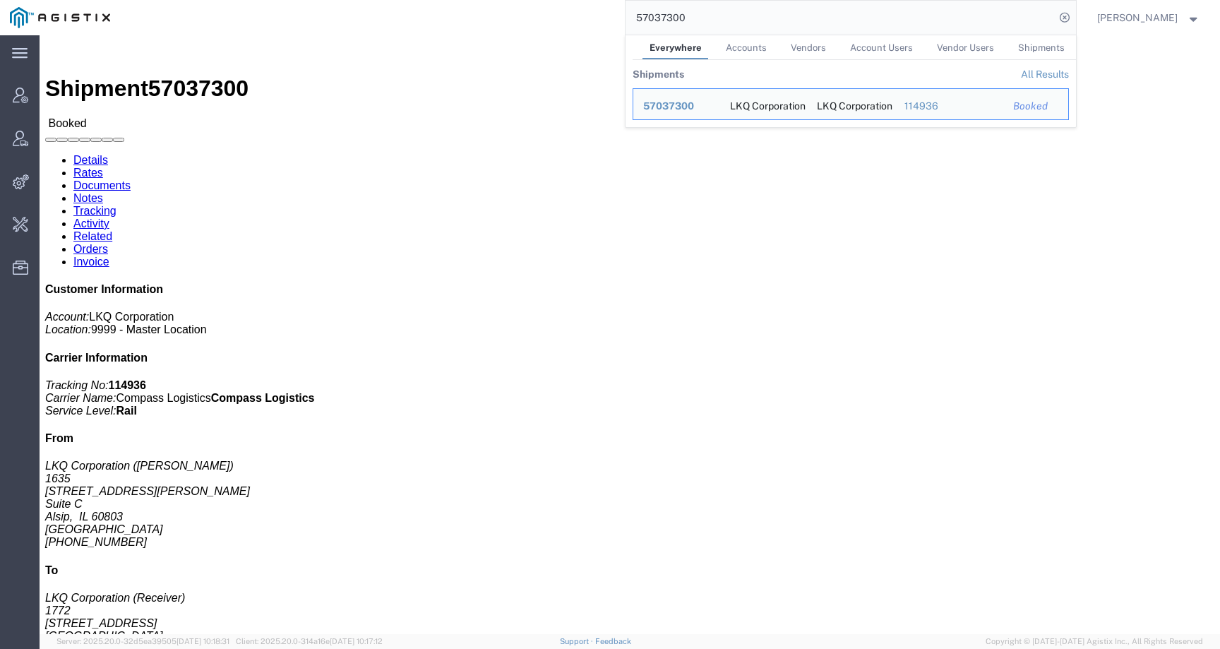
click div "Ship From LKQ Corporation ([PERSON_NAME]) [STREET_ADDRESS][PERSON_NAME] [GEOGRA…"
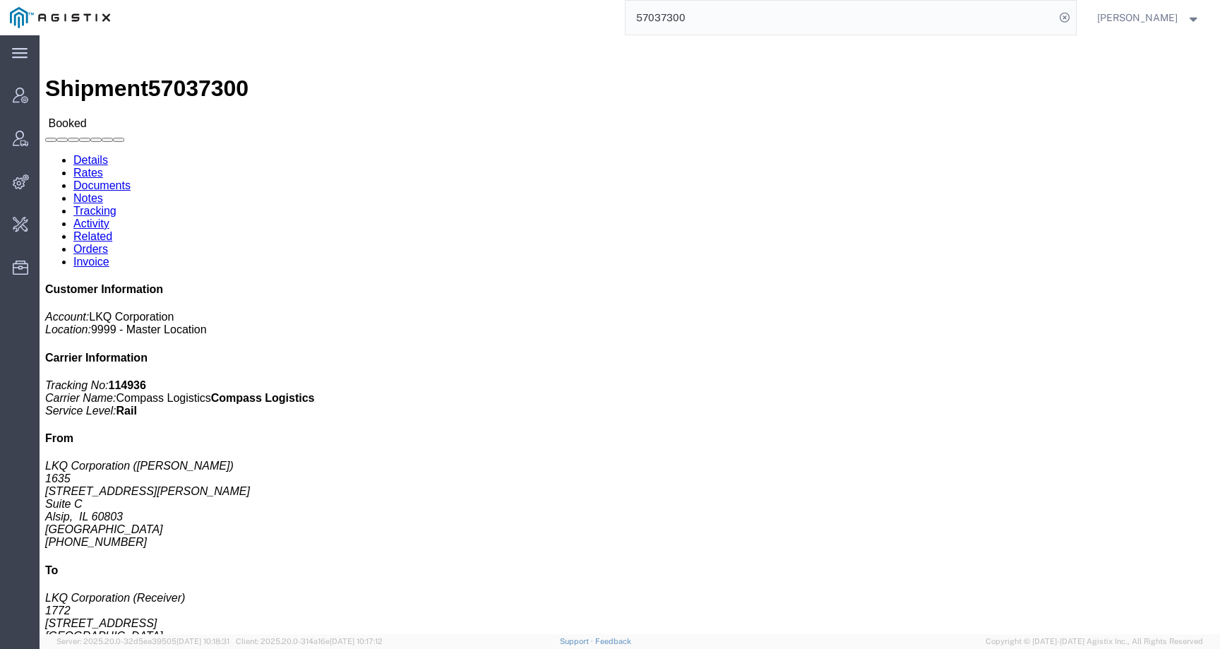
scroll to position [378, 0]
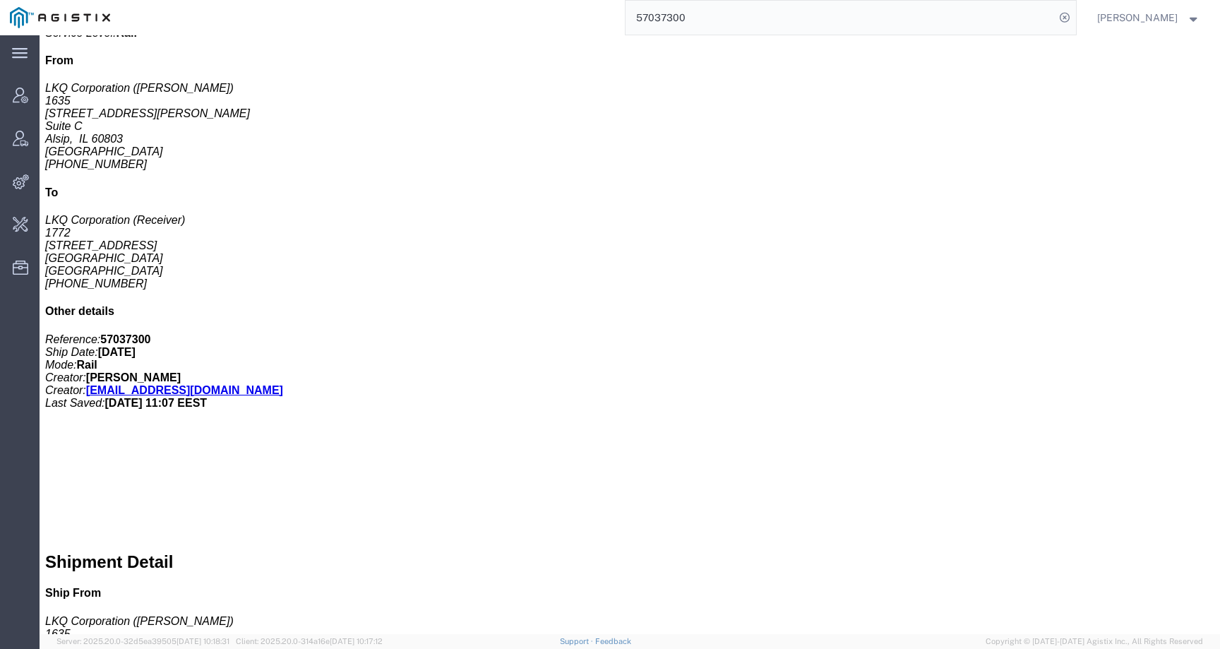
drag, startPoint x: 457, startPoint y: 539, endPoint x: 566, endPoint y: 539, distance: 109.4
click div "Requester Info Account Number: ([PERSON_NAME]) [GEOGRAPHIC_DATA] 7087527000 [EM…"
copy address "[EMAIL_ADDRESS][DOMAIN_NAME]"
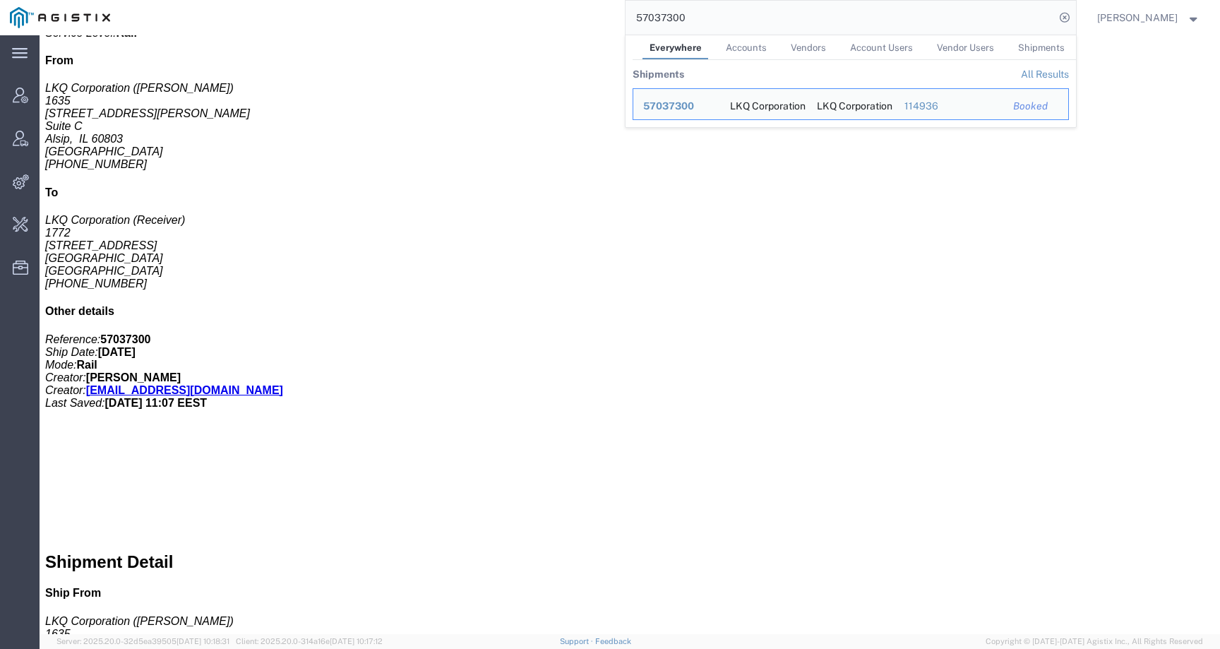
click at [754, 3] on input "57037300" at bounding box center [839, 18] width 429 height 34
drag, startPoint x: 683, startPoint y: 18, endPoint x: 604, endPoint y: 18, distance: 79.8
click at [605, 18] on div "57037300 Everywhere Accounts Vendors Account Users Vendor Users Shipments Shipm…" at bounding box center [598, 17] width 956 height 35
paste input "[EMAIL_ADDRESS][DOMAIN_NAME]"
click div "1 Pallet(s) Standard (Not Stackable) Total weight: 40000.00 LBS ( dim ) Carton …"
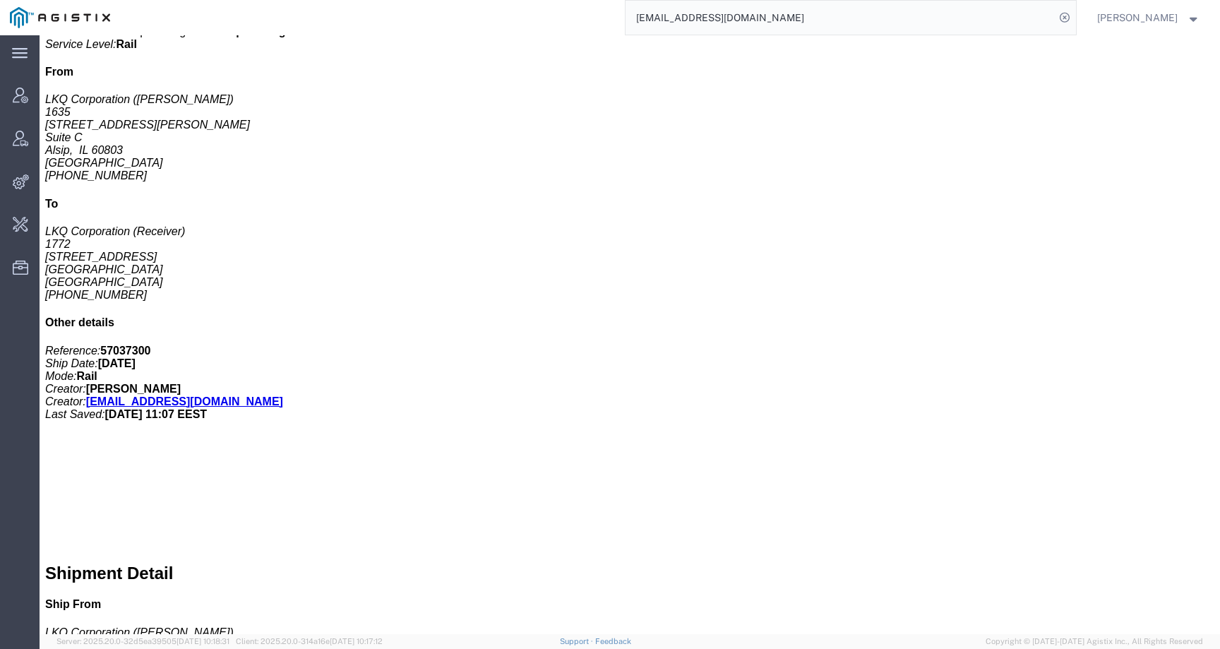
scroll to position [0, 0]
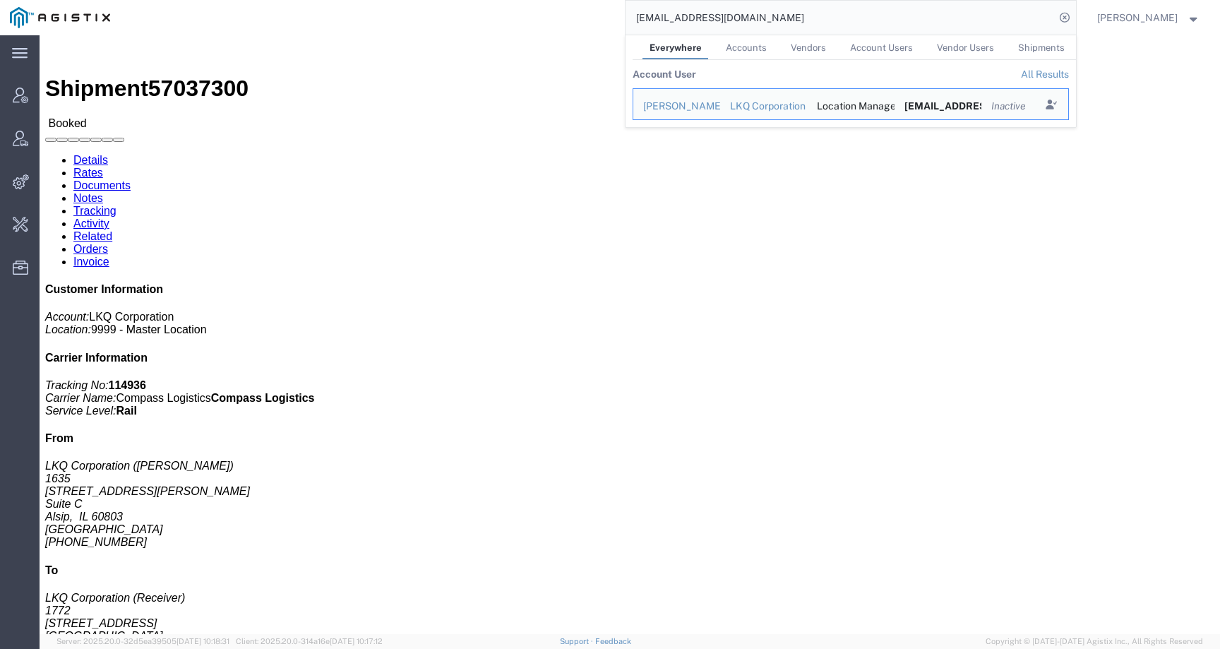
drag, startPoint x: 769, startPoint y: 20, endPoint x: 602, endPoint y: 20, distance: 167.3
click at [602, 20] on div "[EMAIL_ADDRESS][DOMAIN_NAME] Everywhere Accounts Vendors Account Users Vendor U…" at bounding box center [598, 17] width 956 height 35
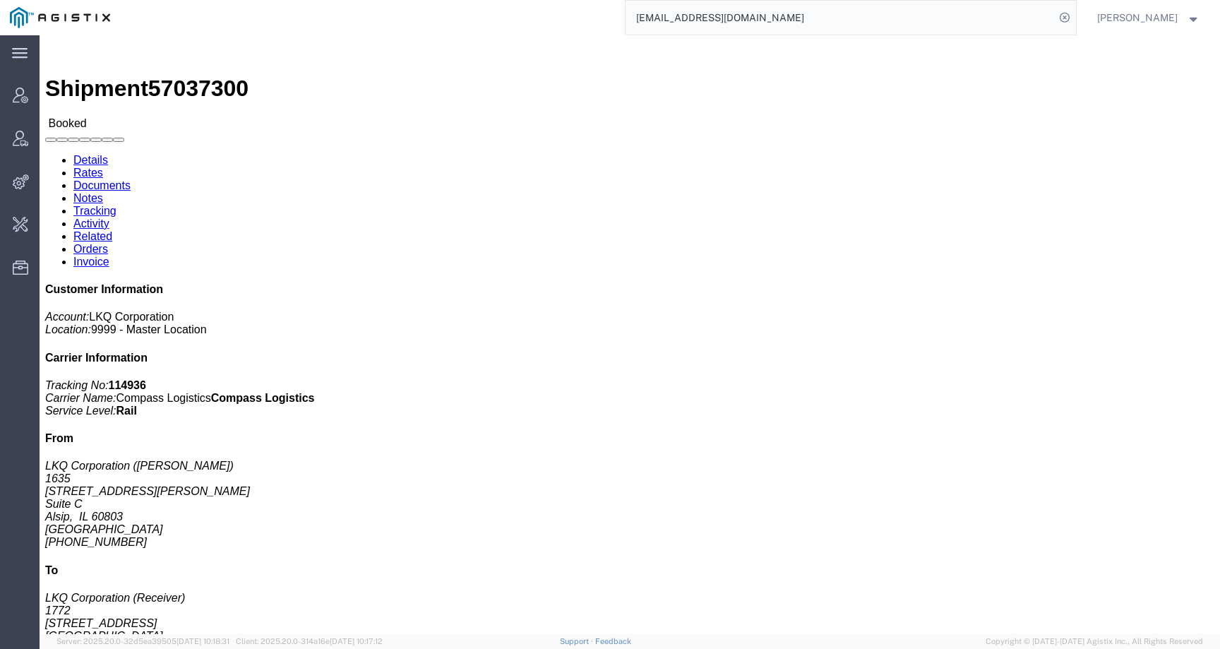
paste input "57023162"
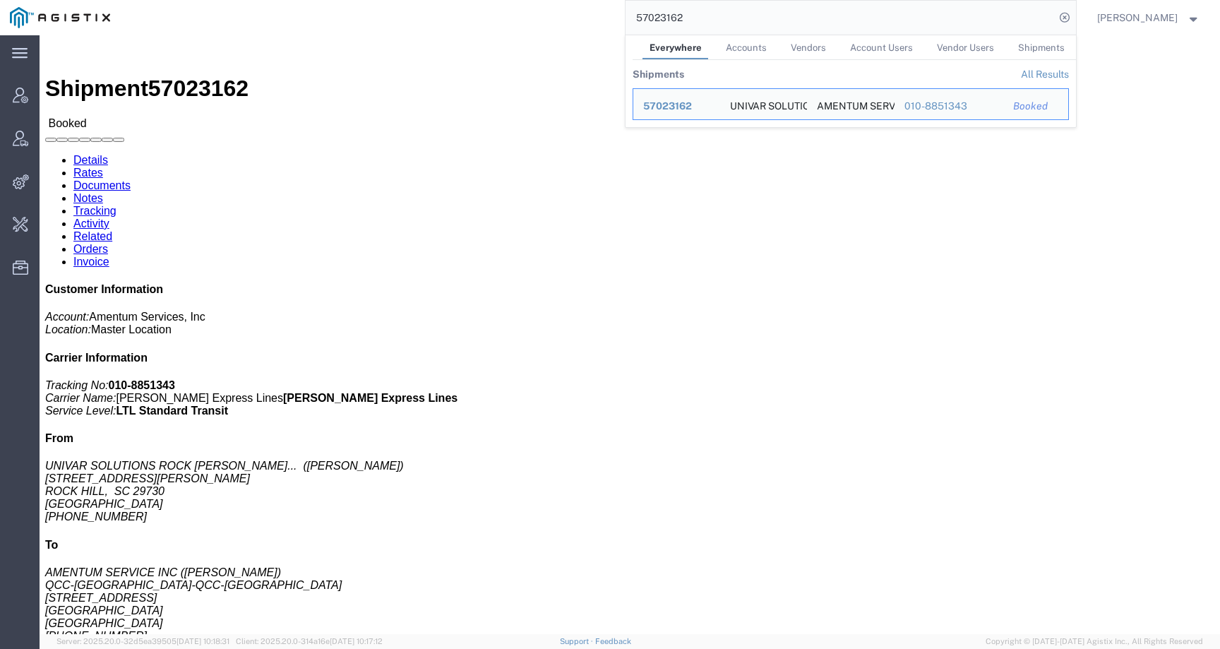
drag, startPoint x: 68, startPoint y: 175, endPoint x: 85, endPoint y: 191, distance: 23.5
click address "UNIVAR SOLUTIONS ROCK HILL PLANT CODE D641 ([PERSON_NAME]) [STREET_ADDRESS][PER…"
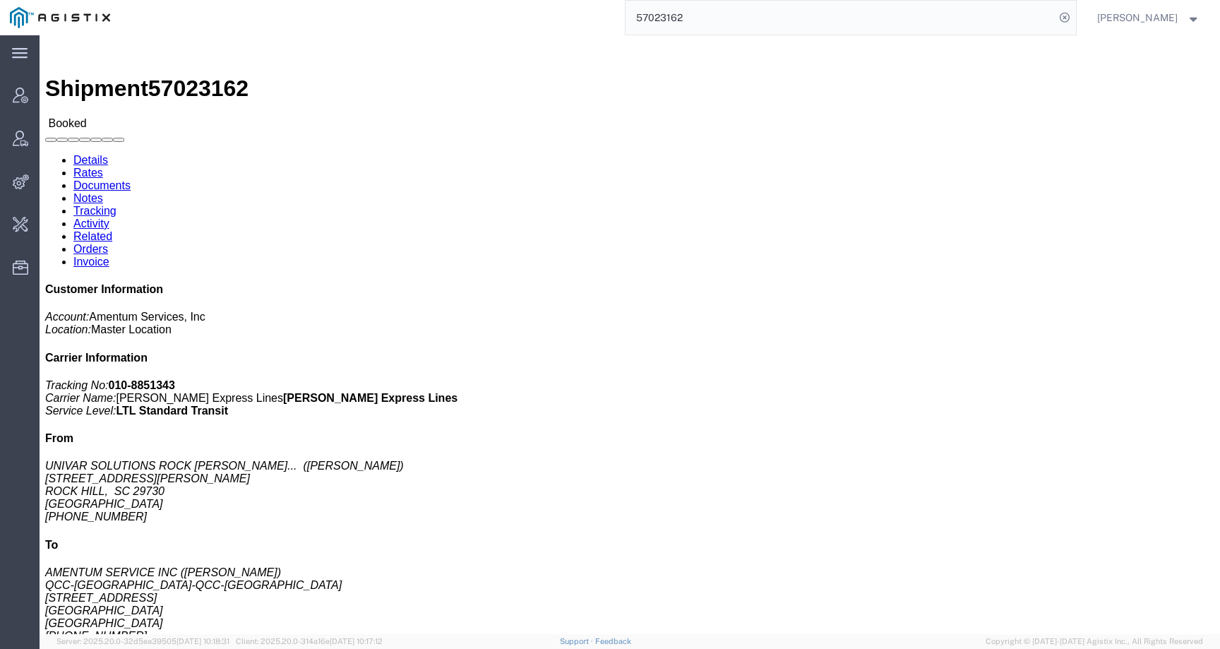
copy address "SC 29730 [GEOGRAPHIC_DATA]"
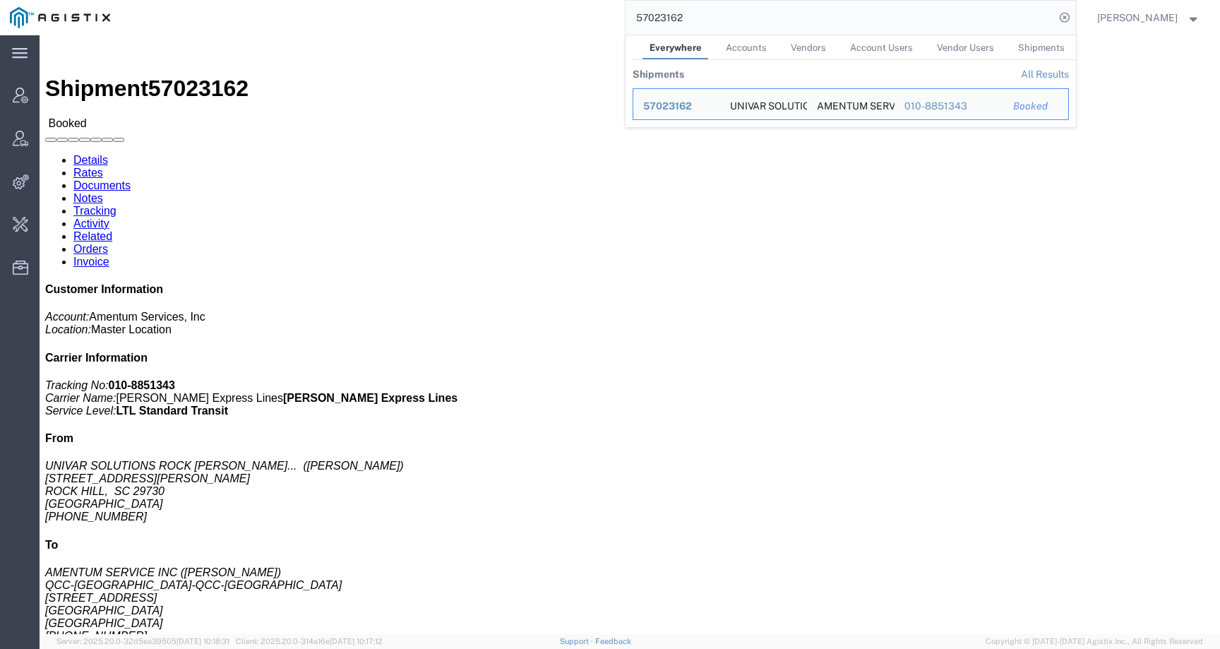
drag, startPoint x: 704, startPoint y: 18, endPoint x: 560, endPoint y: 18, distance: 143.3
click at [560, 18] on div "57023162 Everywhere Accounts Vendors Account Users Vendor Users Shipments Shipm…" at bounding box center [598, 17] width 956 height 35
paste input "PG&E"
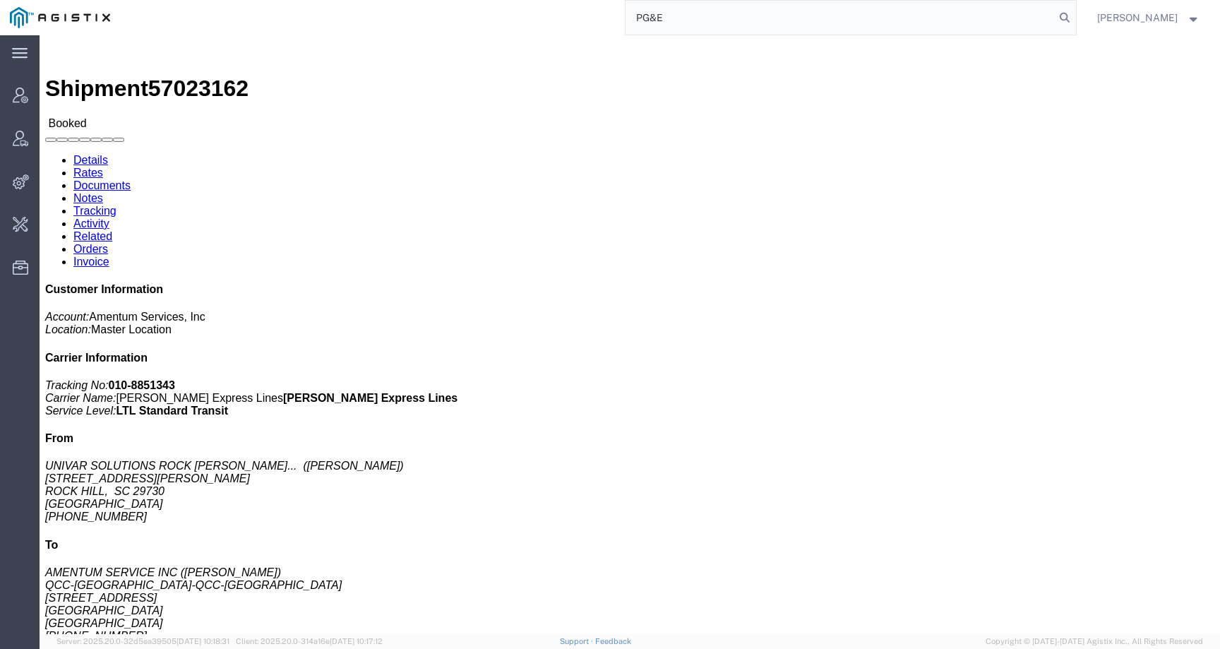
type input "PG&E"
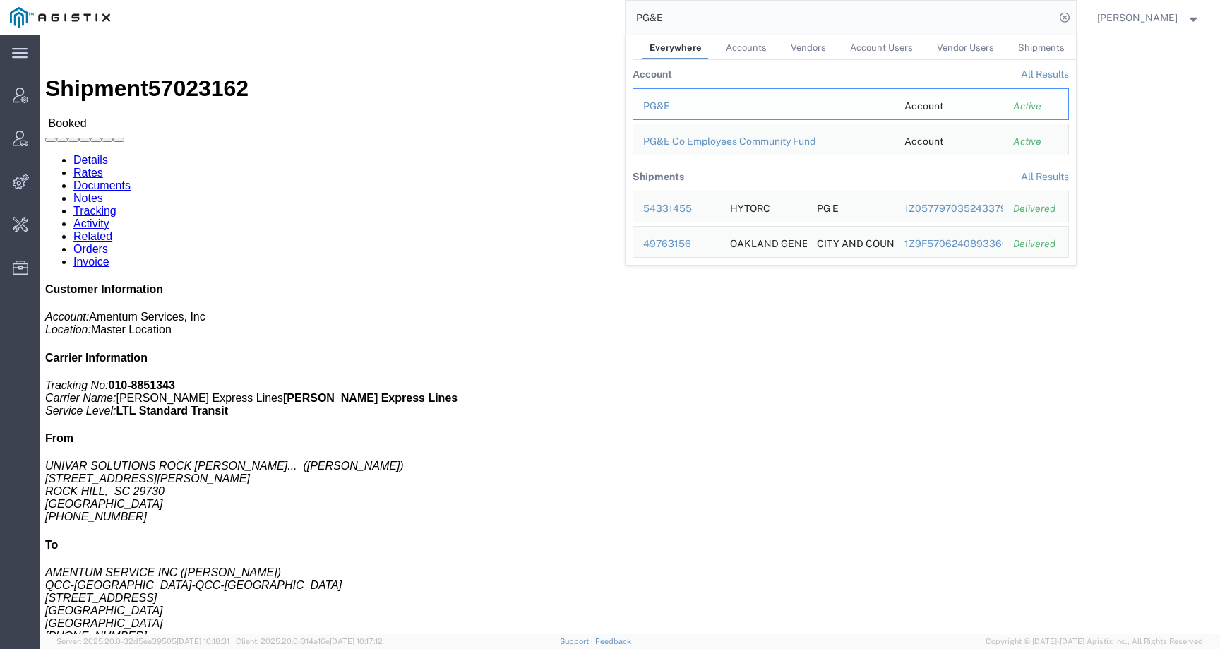
click at [664, 102] on div "PG&E" at bounding box center [763, 106] width 241 height 15
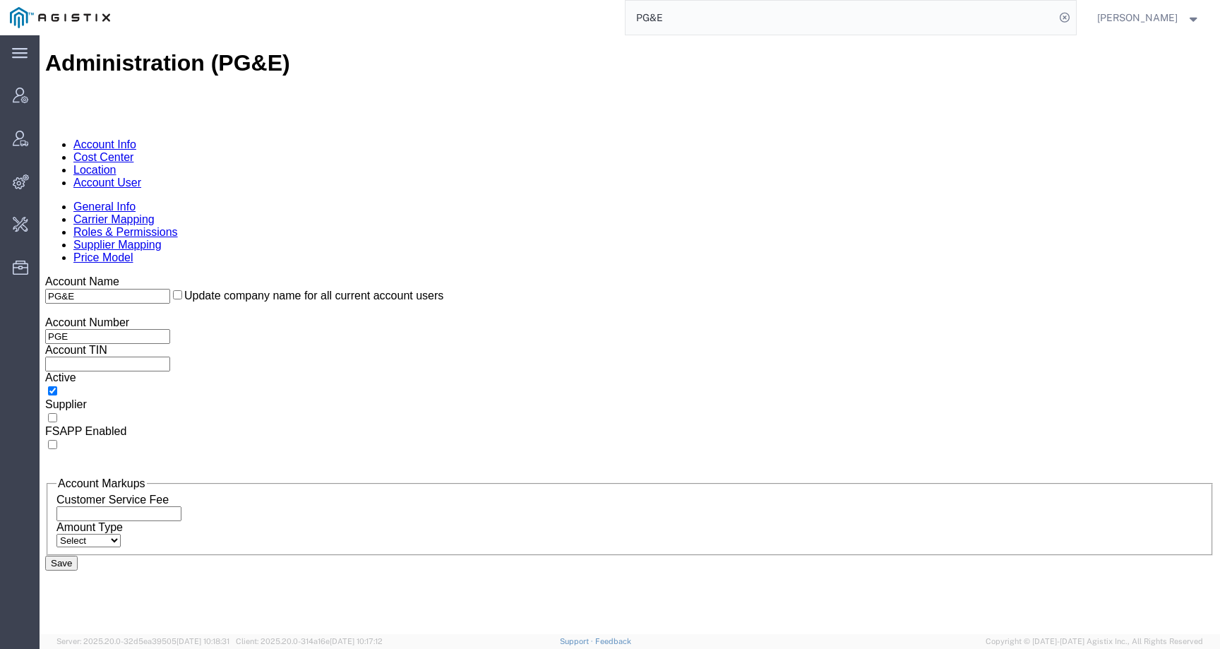
click at [116, 164] on link "Location" at bounding box center [94, 170] width 43 height 12
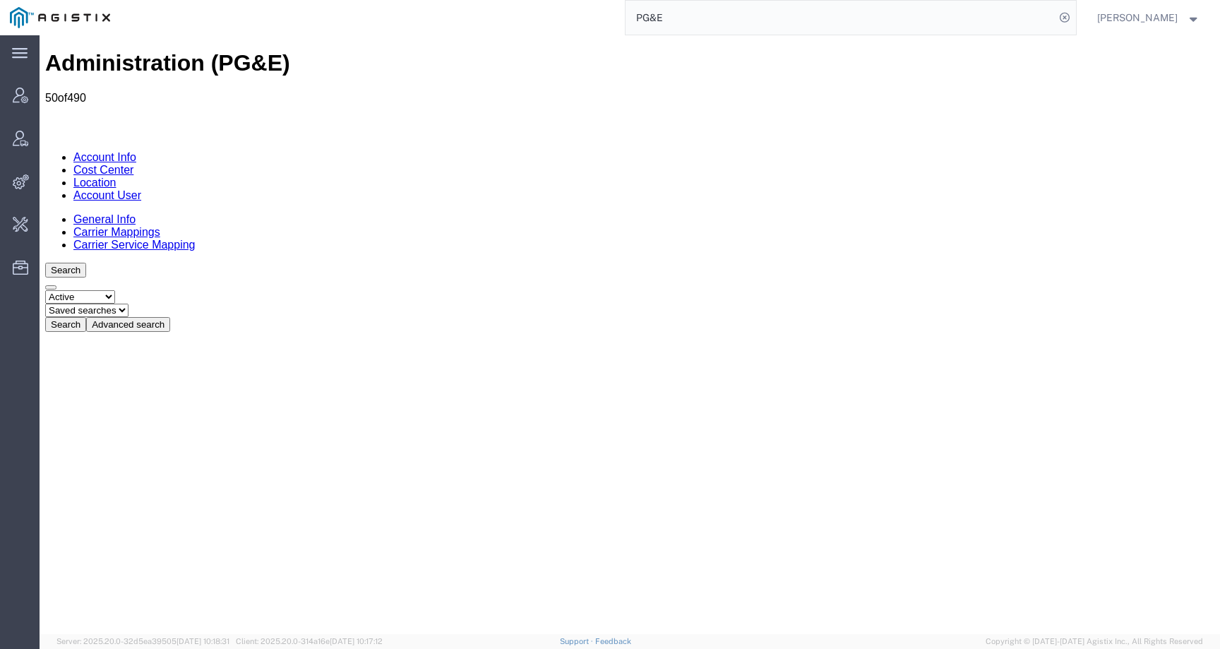
click at [196, 239] on link "Carrier Service Mapping" at bounding box center [134, 245] width 122 height 12
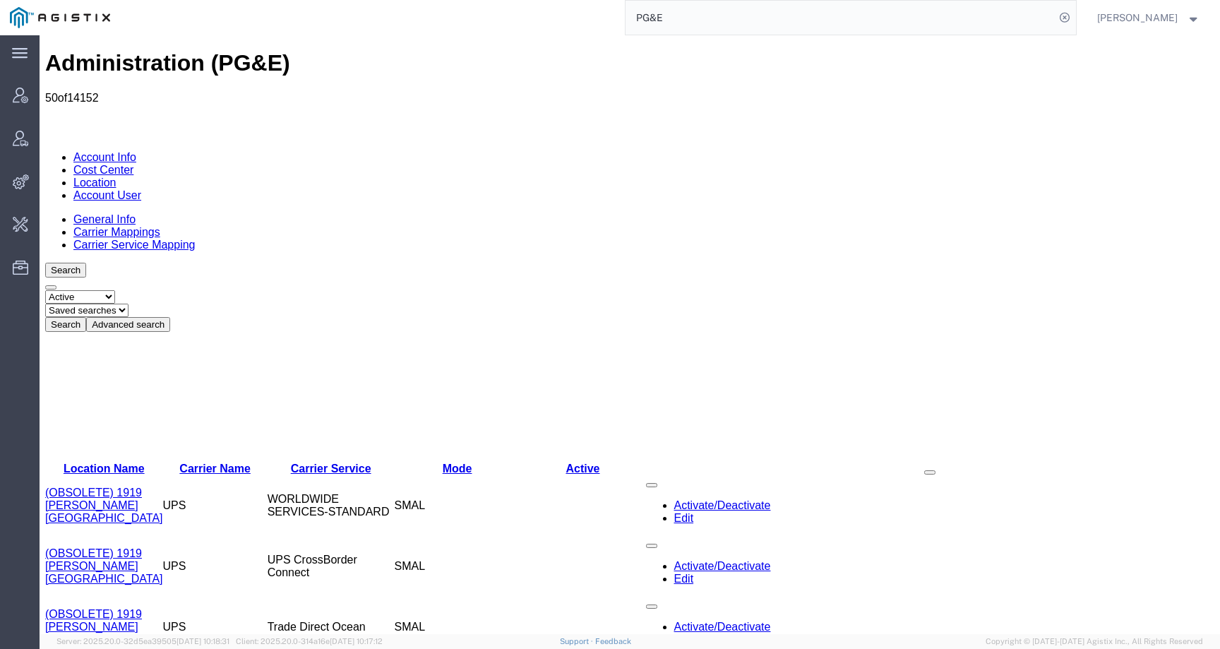
click at [116, 176] on link "Location" at bounding box center [94, 182] width 43 height 12
click at [107, 213] on link "General Info" at bounding box center [104, 219] width 62 height 12
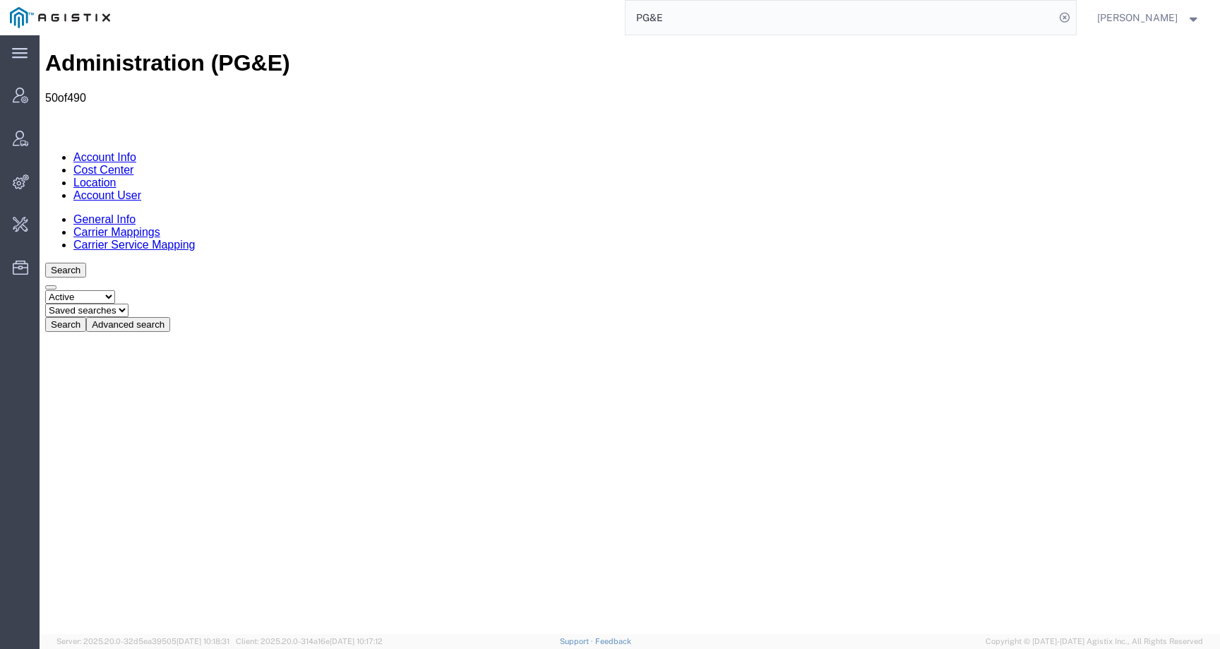
click at [170, 317] on button "Advanced search" at bounding box center [128, 324] width 84 height 15
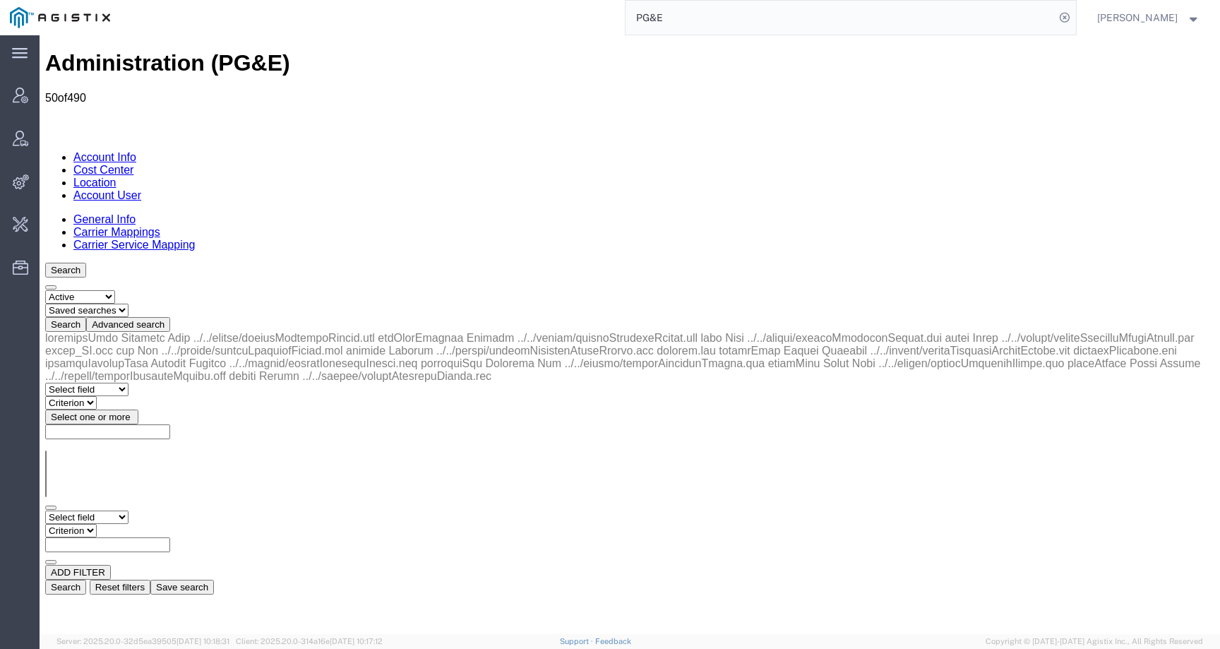
click at [109, 510] on select "Select field Address [GEOGRAPHIC_DATA] Location Name Location Num Master Locati…" at bounding box center [86, 516] width 83 height 13
select select "city"
click at [45, 510] on select "Select field Address [GEOGRAPHIC_DATA] Location Name Location Num Master Locati…" at bounding box center [86, 516] width 83 height 13
click at [130, 524] on select "Criterion contains does not contain is is blank is not blank starts with" at bounding box center [87, 530] width 85 height 13
select select "contains"
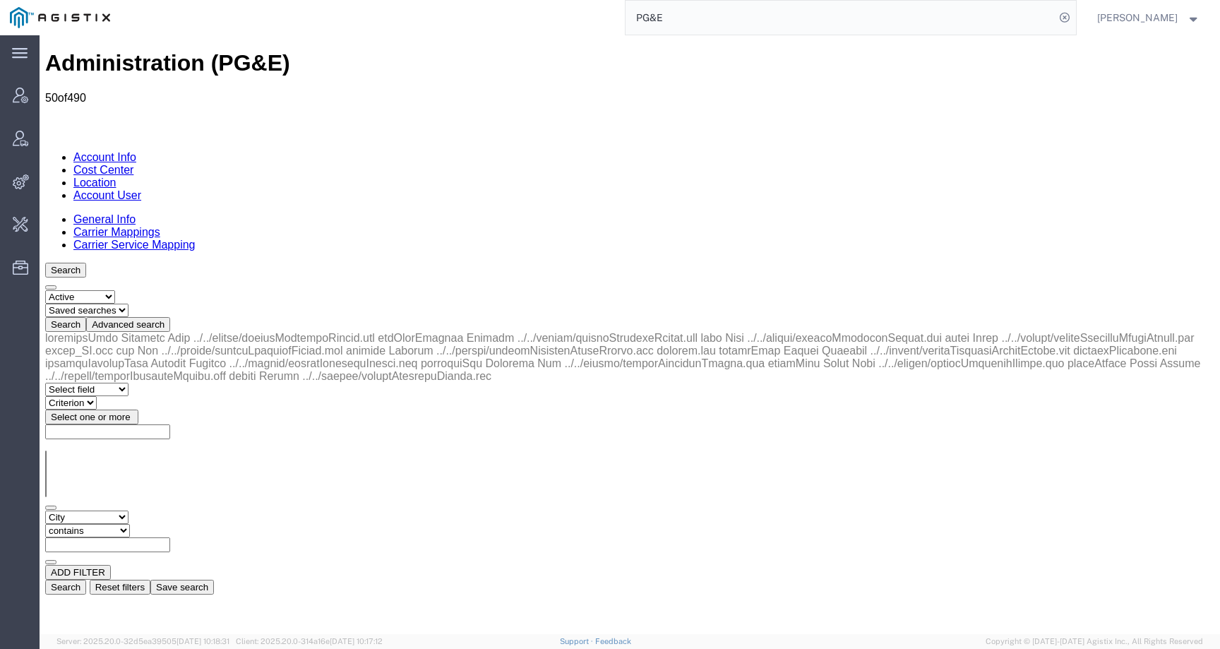
click at [130, 524] on select "Criterion contains does not contain is is blank is not blank starts with" at bounding box center [87, 530] width 85 height 13
paste input "[GEOGRAPHIC_DATA]"
click at [86, 580] on button "Search" at bounding box center [65, 587] width 41 height 15
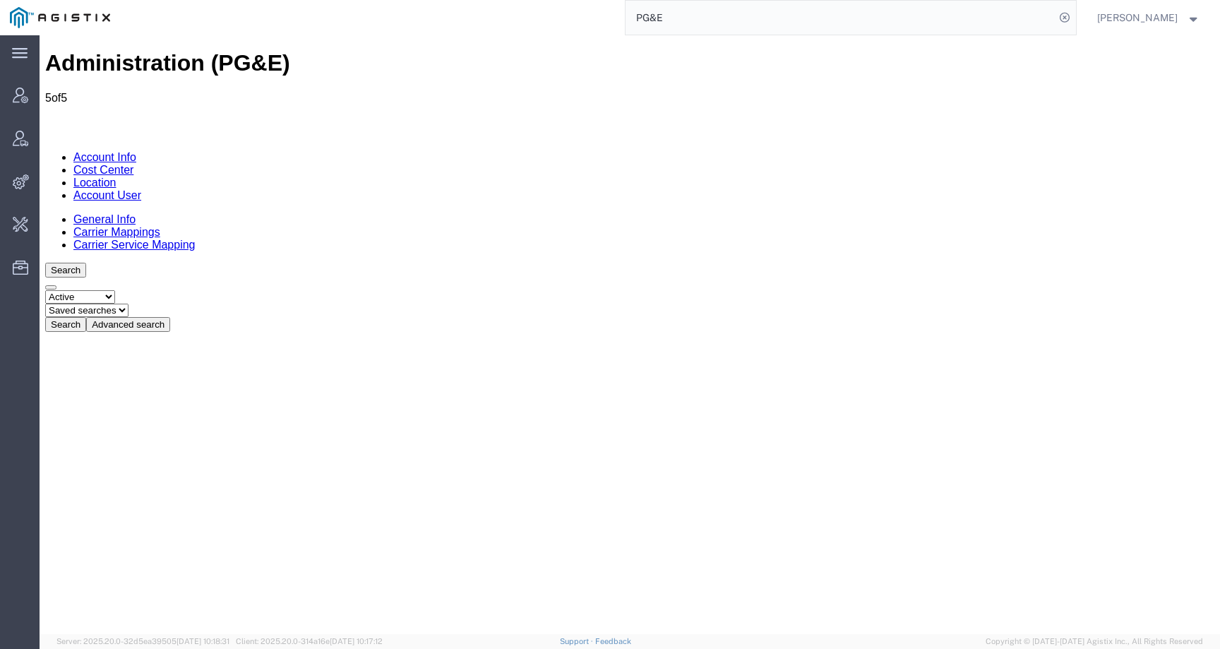
click at [170, 317] on button "Advanced search" at bounding box center [128, 324] width 84 height 15
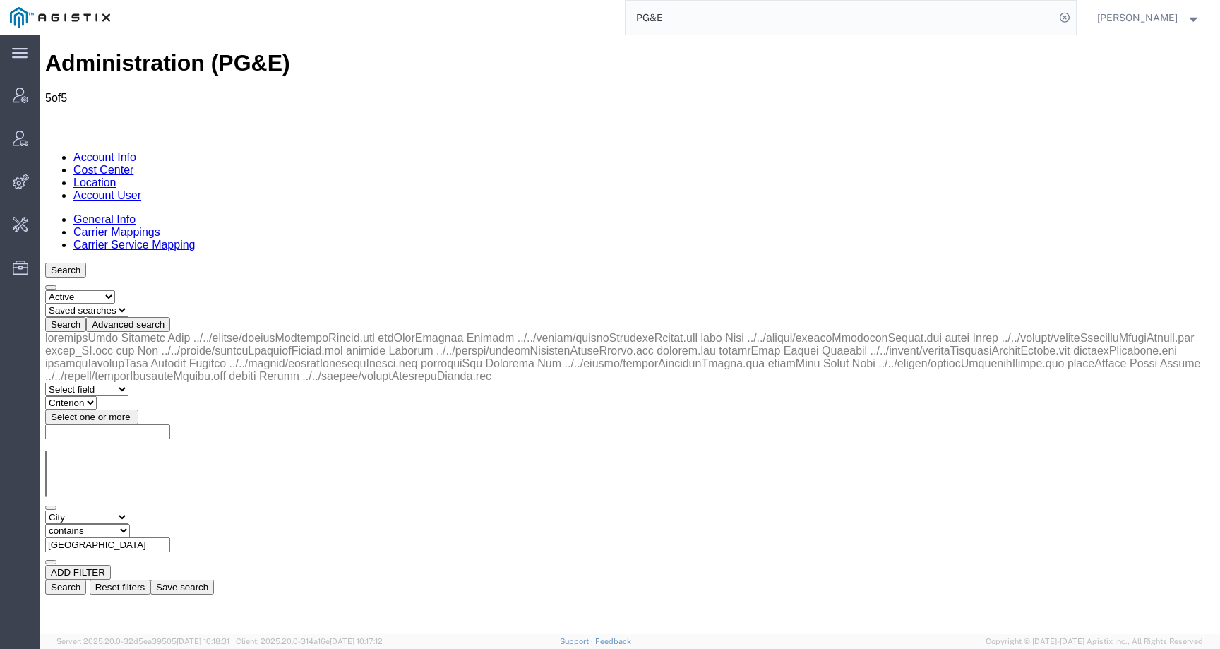
drag, startPoint x: 351, startPoint y: 216, endPoint x: 229, endPoint y: 217, distance: 122.1
click at [229, 510] on div "Select field Address [GEOGRAPHIC_DATA] Location Name Location Num Master Locati…" at bounding box center [629, 537] width 1169 height 54
paste input "Manteca"
click at [86, 580] on button "Search" at bounding box center [65, 587] width 41 height 15
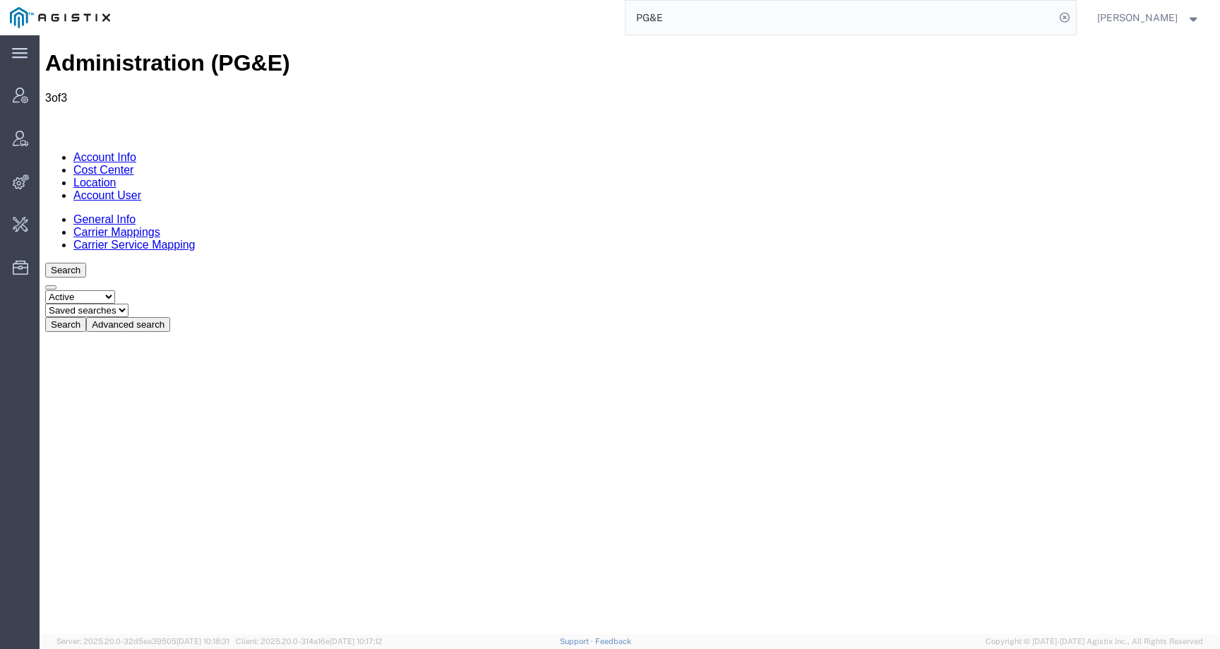
click at [170, 317] on button "Advanced search" at bounding box center [128, 324] width 84 height 15
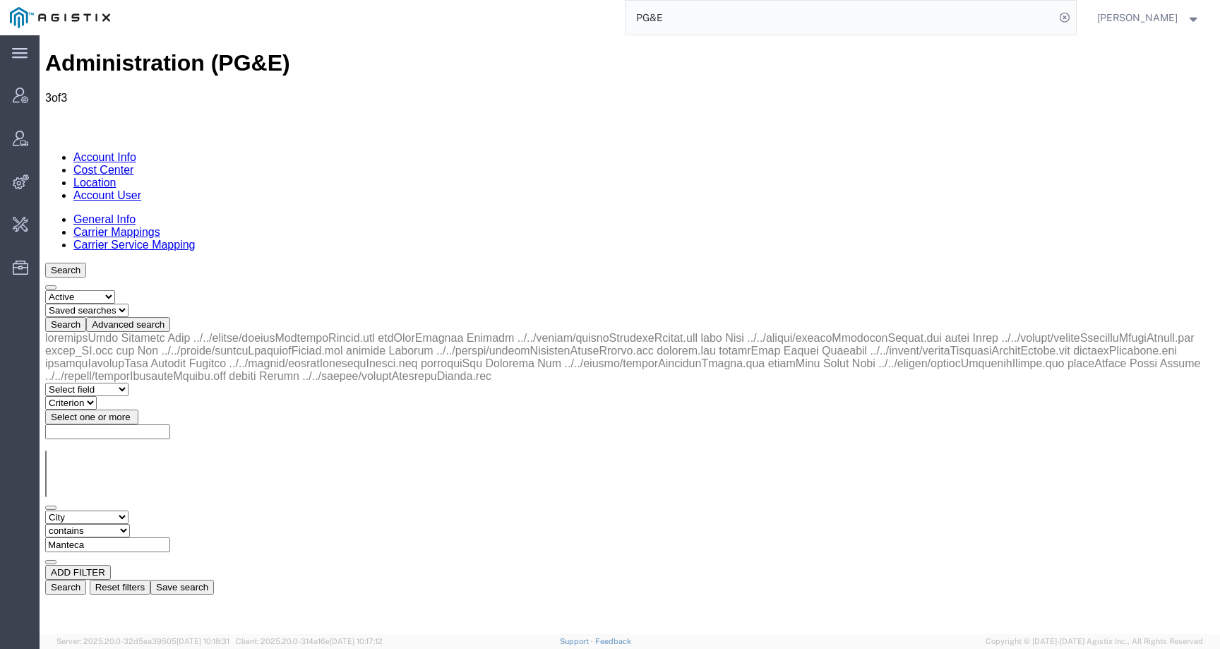
drag, startPoint x: 367, startPoint y: 217, endPoint x: 217, endPoint y: 217, distance: 149.6
click at [223, 510] on div "Select field Address City Country County Location Name Location Num Master Loca…" at bounding box center [629, 537] width 1169 height 54
paste input "EMERYVILLE"
type input "EMERYVILLE"
click at [86, 580] on button "Search" at bounding box center [65, 587] width 41 height 15
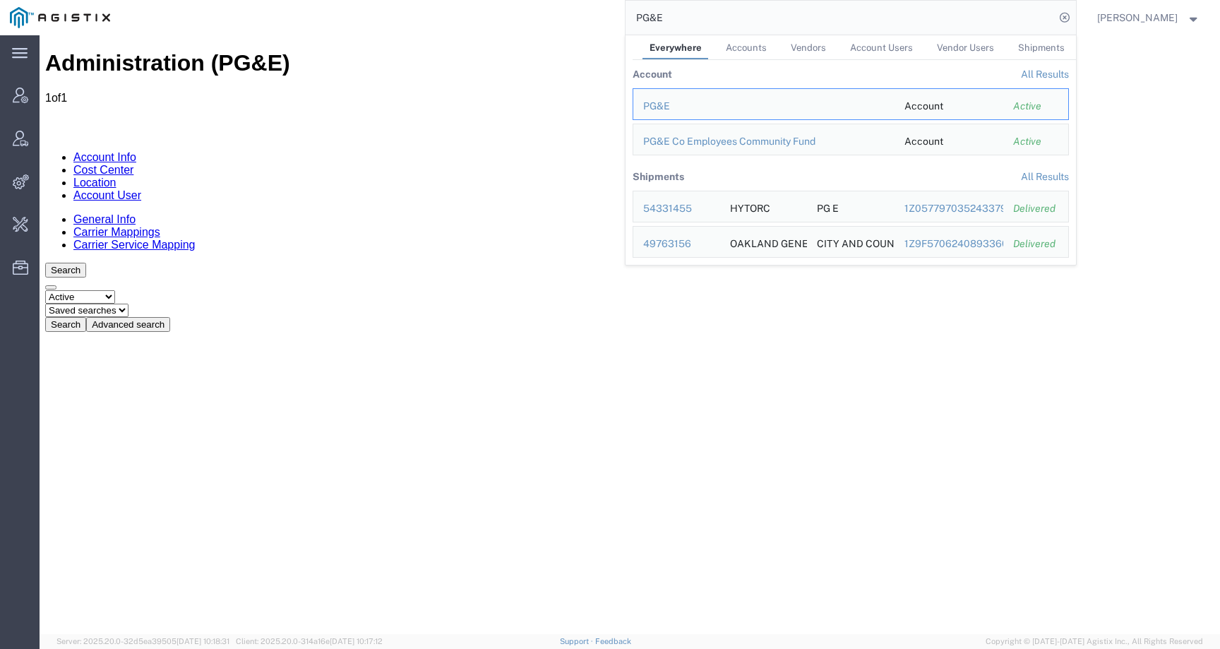
drag, startPoint x: 718, startPoint y: 18, endPoint x: 604, endPoint y: 17, distance: 114.4
click at [604, 17] on div "PG&E Everywhere Accounts Vendors Account Users Vendor Users Shipments Account A…" at bounding box center [598, 17] width 956 height 35
paste input "amandine.volpeilliere@syneoshealth.com"
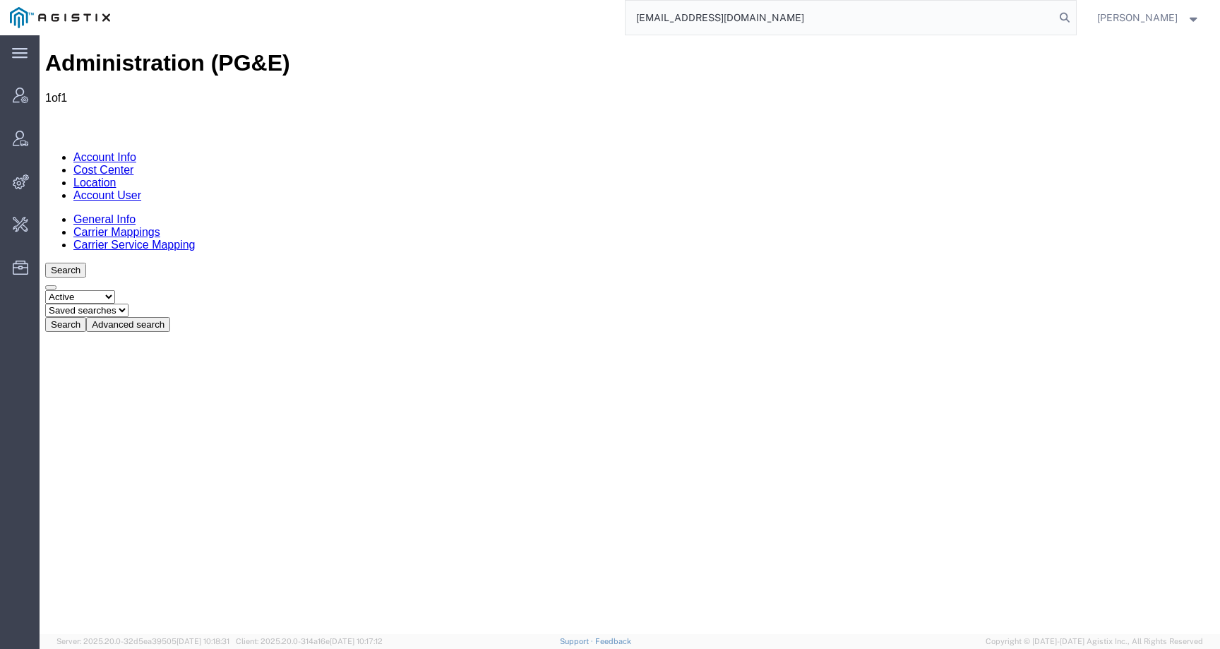
type input "[EMAIL_ADDRESS][DOMAIN_NAME]"
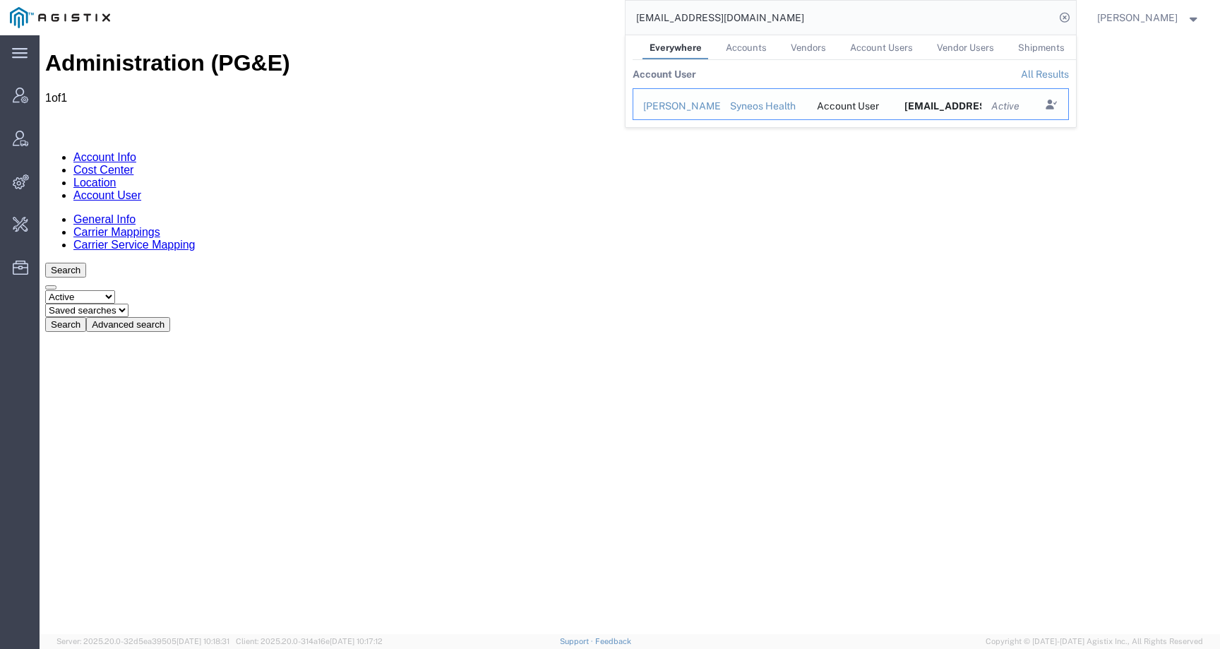
click at [692, 103] on div "[PERSON_NAME]" at bounding box center [676, 106] width 67 height 15
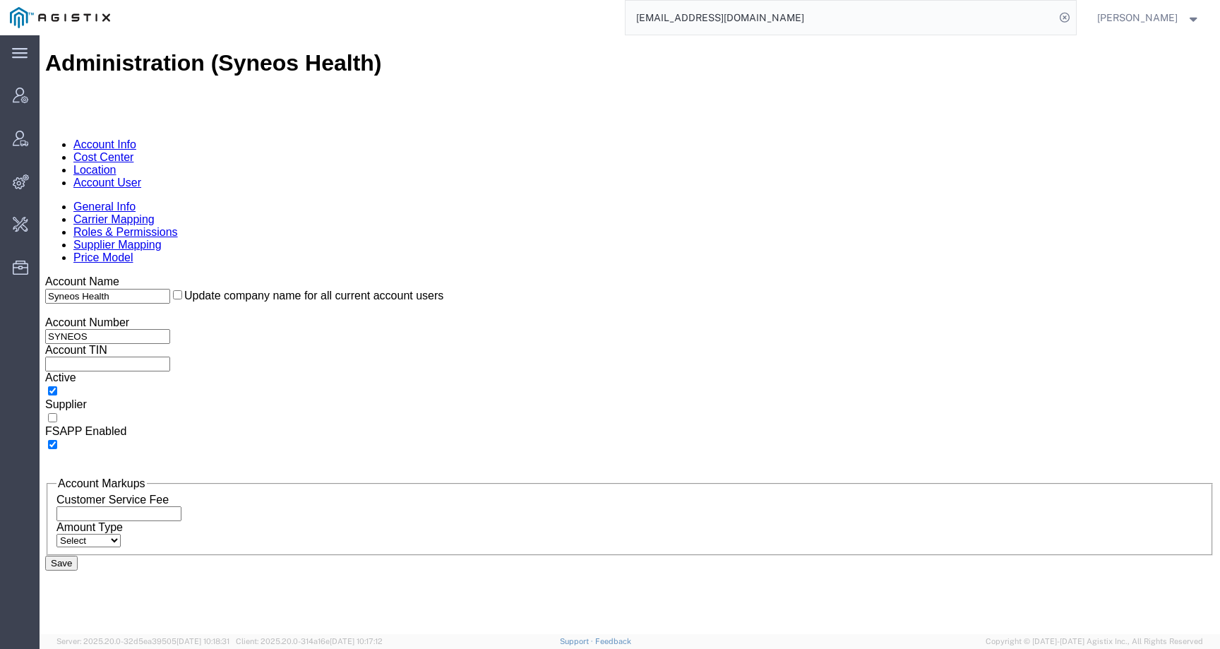
click at [141, 176] on link "Account User" at bounding box center [107, 182] width 68 height 12
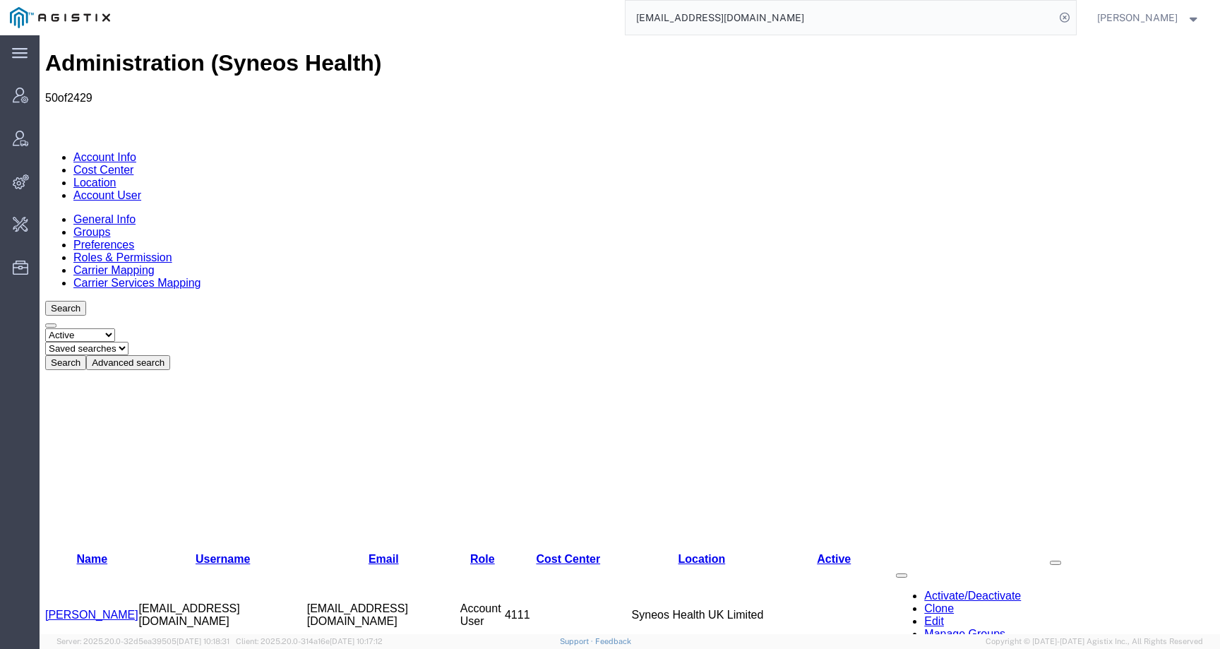
click at [170, 355] on button "Advanced search" at bounding box center [128, 362] width 84 height 15
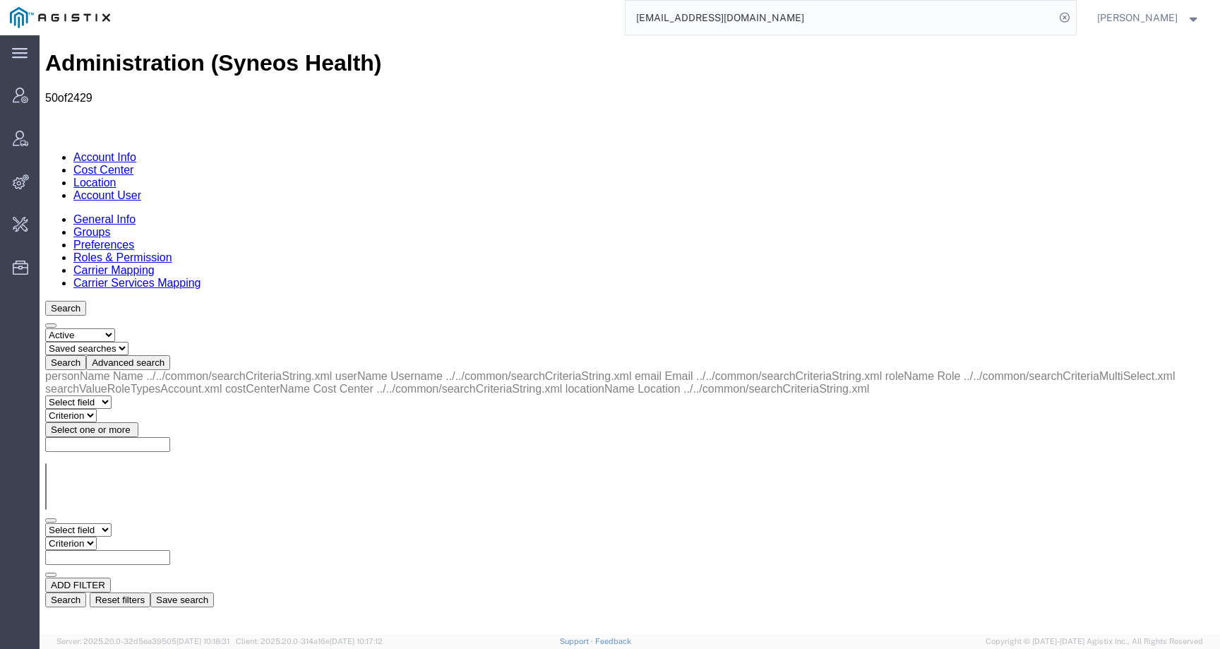
click at [97, 523] on select "Select field Cost Center Email Location Name Role Username" at bounding box center [78, 529] width 66 height 13
select select "email"
click at [45, 523] on select "Select field Cost Center Email Location Name Role Username" at bounding box center [78, 529] width 66 height 13
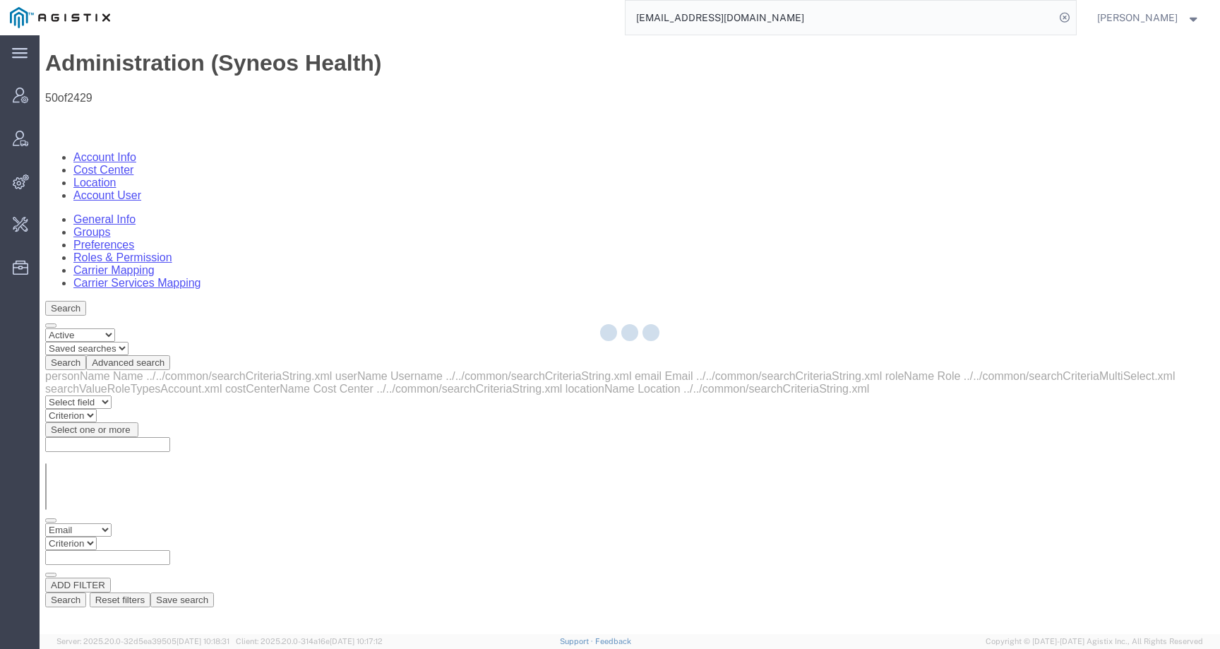
click at [231, 220] on div at bounding box center [630, 334] width 1180 height 599
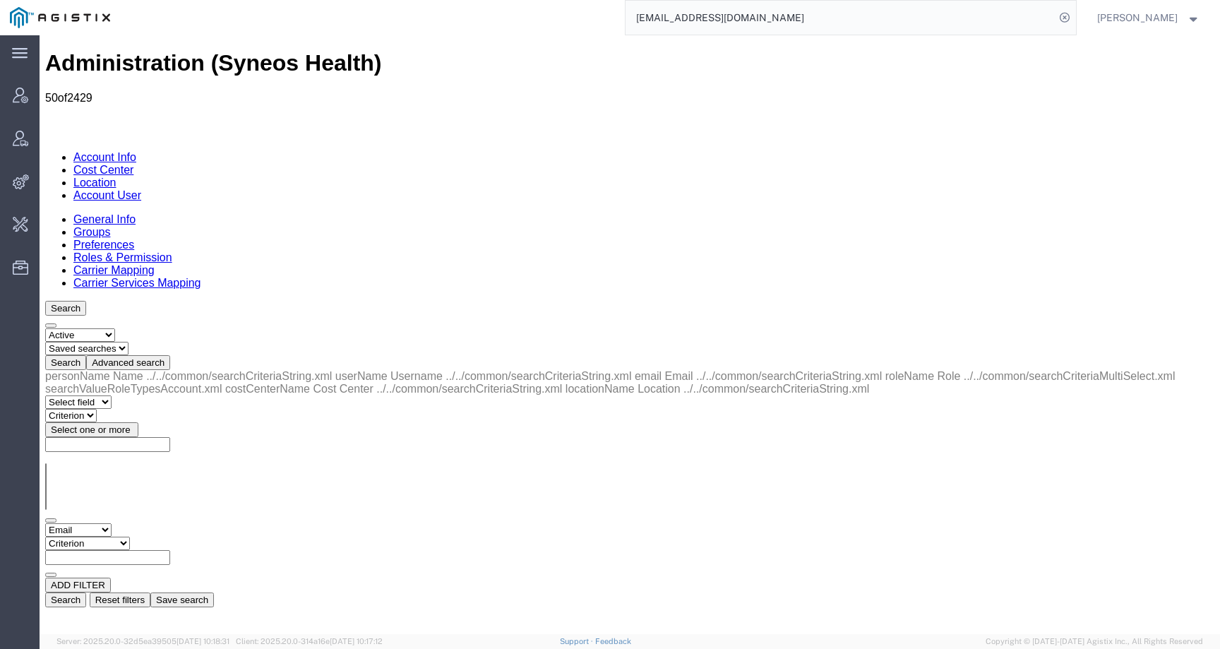
click at [130, 536] on select "Criterion contains does not contain is is blank is not blank starts with" at bounding box center [87, 542] width 85 height 13
select select "contains"
click at [130, 536] on select "Criterion contains does not contain is is blank is not blank starts with" at bounding box center [87, 542] width 85 height 13
paste input "[EMAIL_ADDRESS][DOMAIN_NAME]"
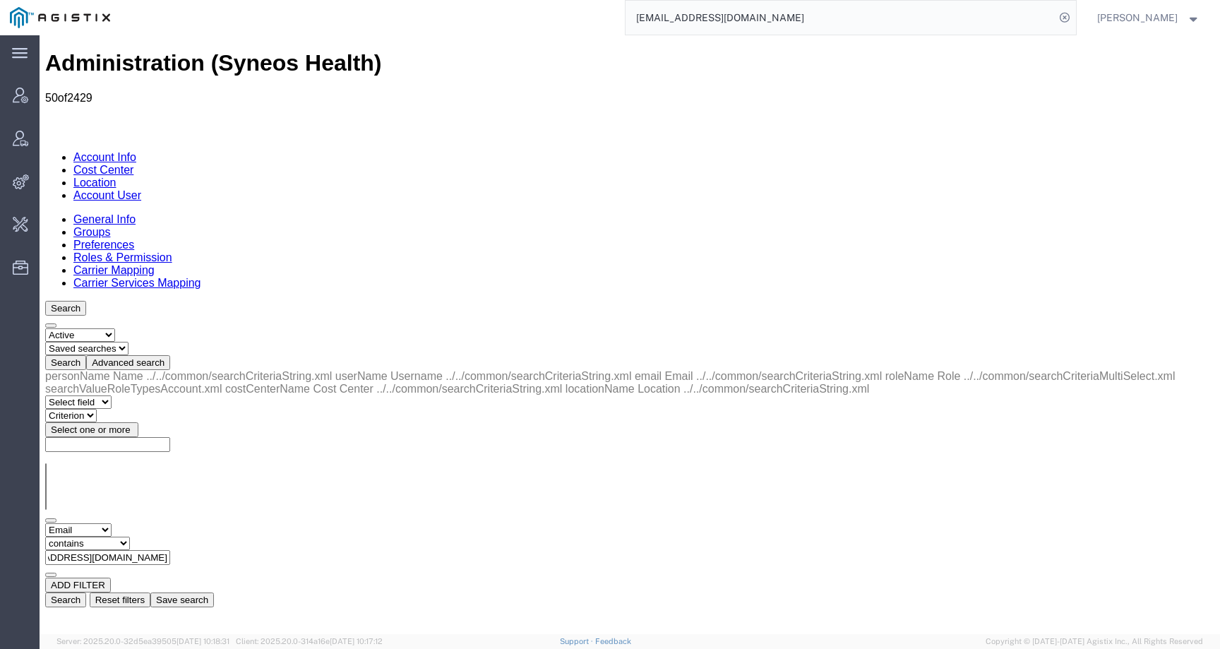
type input "[EMAIL_ADDRESS][DOMAIN_NAME]"
click at [942, 592] on div "Search Reset filters Save search" at bounding box center [629, 599] width 1169 height 15
click at [86, 592] on button "Search" at bounding box center [65, 599] width 41 height 15
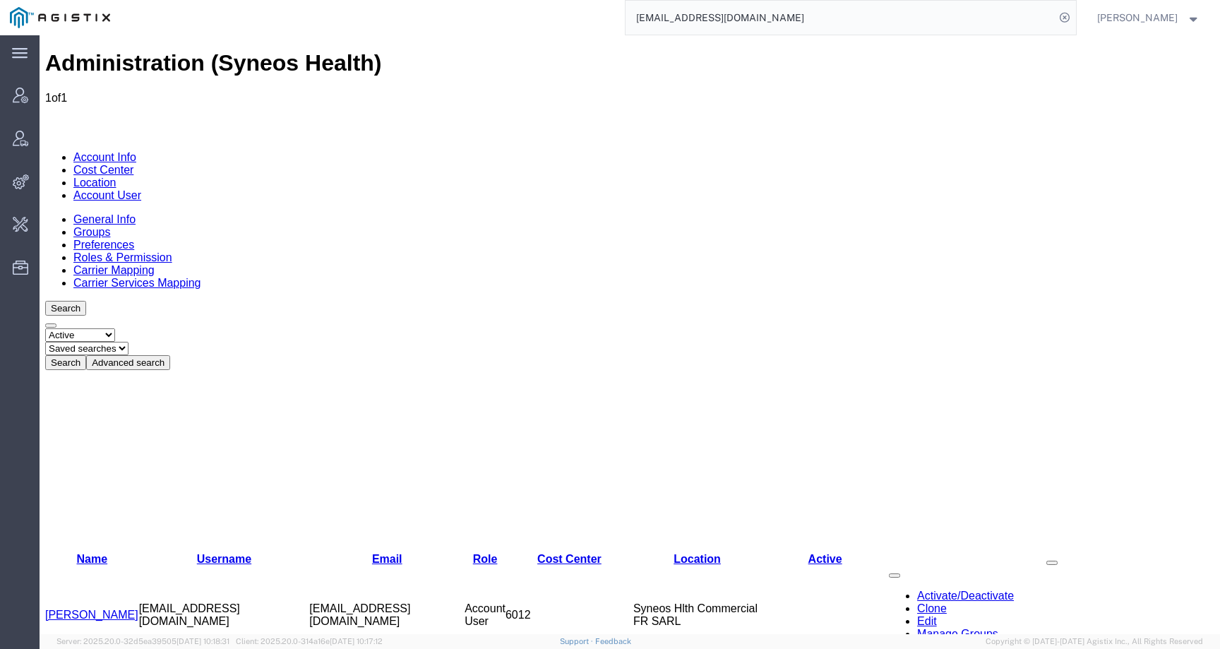
click at [113, 608] on link "[PERSON_NAME]" at bounding box center [91, 614] width 93 height 12
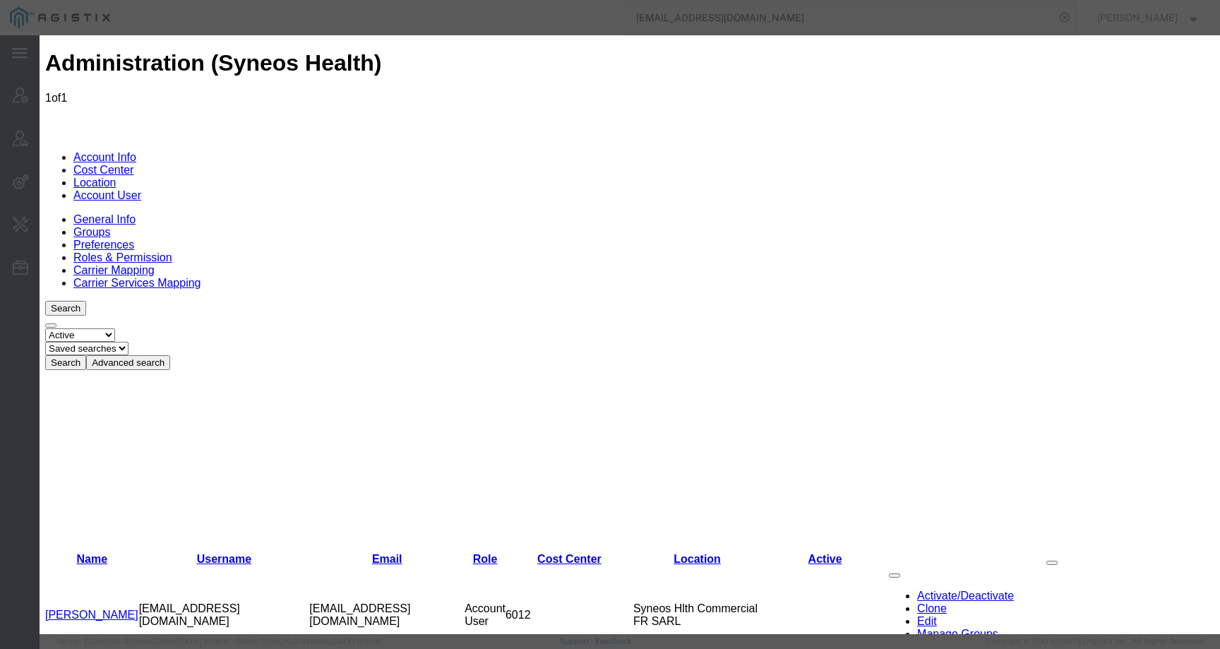
select select "DEPARTMENT"
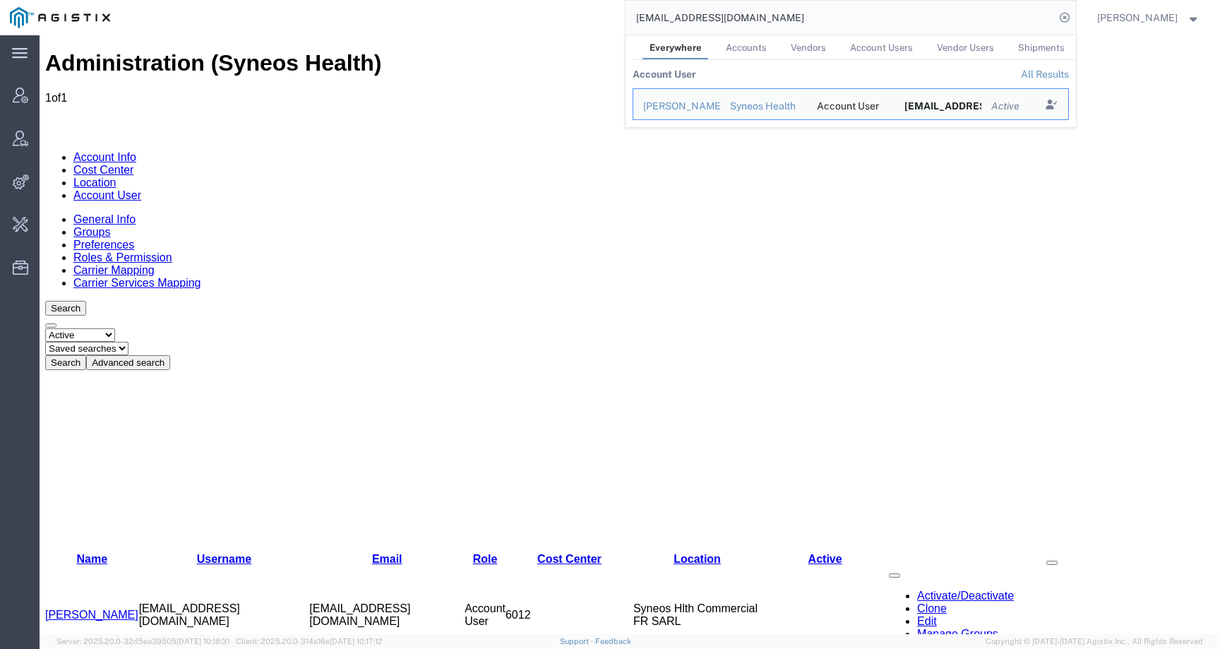
drag, startPoint x: 860, startPoint y: 22, endPoint x: 661, endPoint y: 17, distance: 198.4
click at [661, 17] on input "[EMAIL_ADDRESS][DOMAIN_NAME]" at bounding box center [839, 18] width 429 height 34
click at [1060, 107] on icon "Search Results" at bounding box center [1050, 105] width 20 height 20
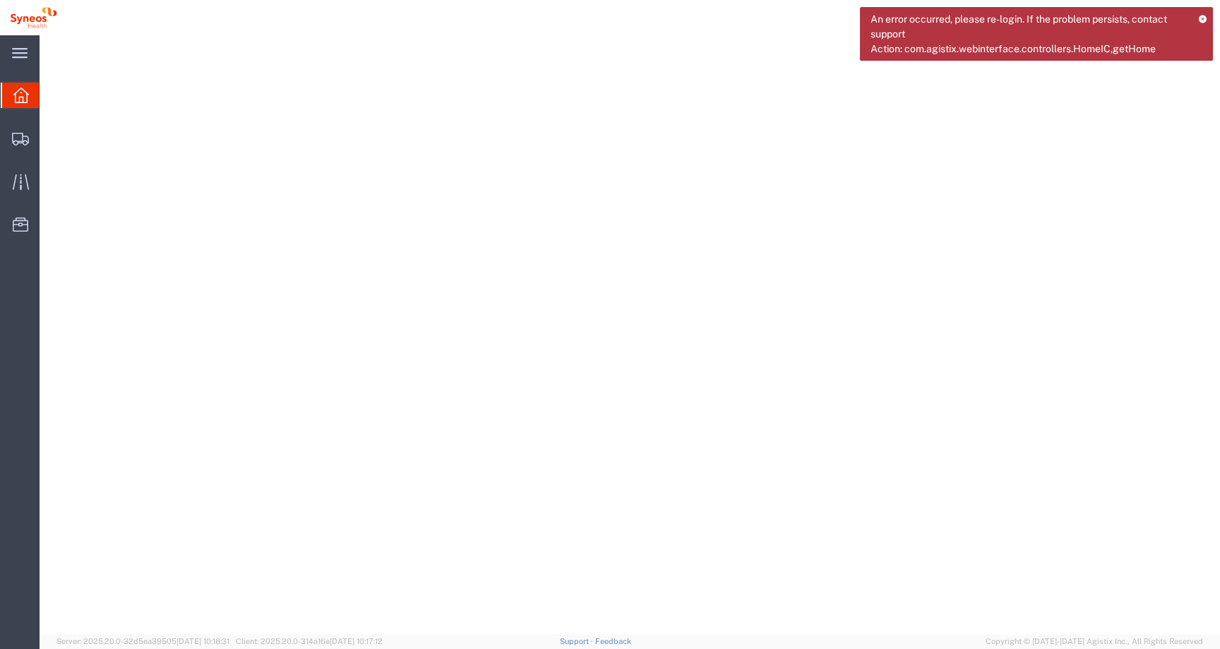
click at [1206, 18] on icon at bounding box center [1202, 19] width 9 height 8
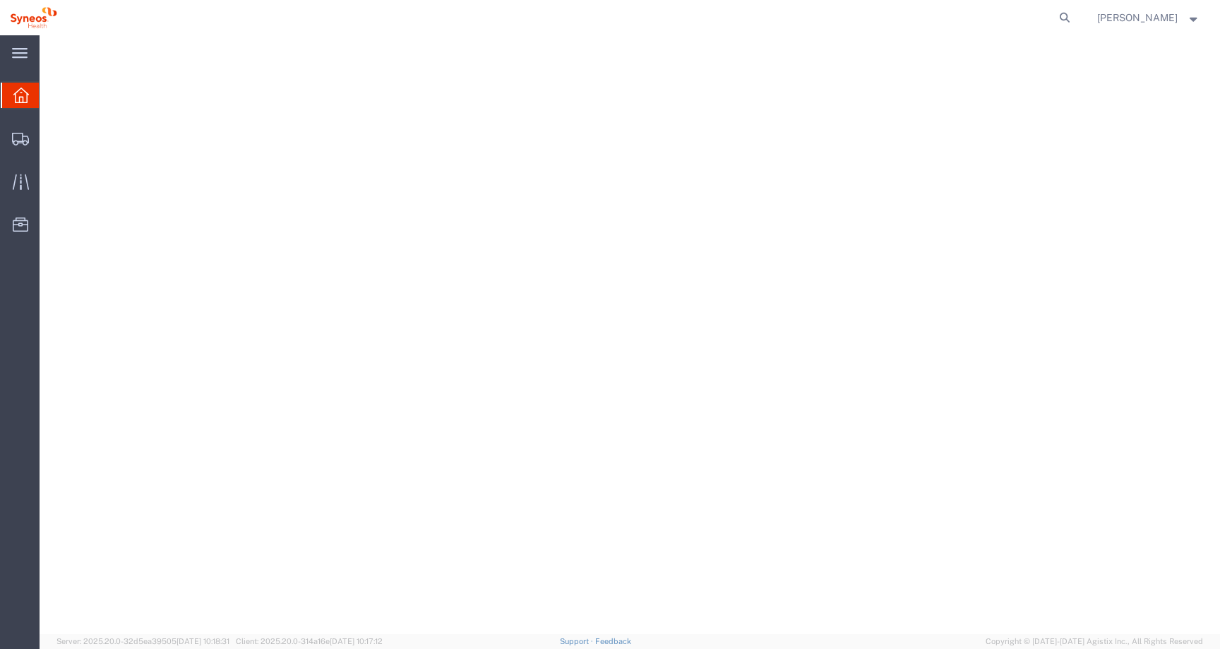
click at [1155, 20] on span "Amandine Volpeilliere" at bounding box center [1137, 18] width 80 height 16
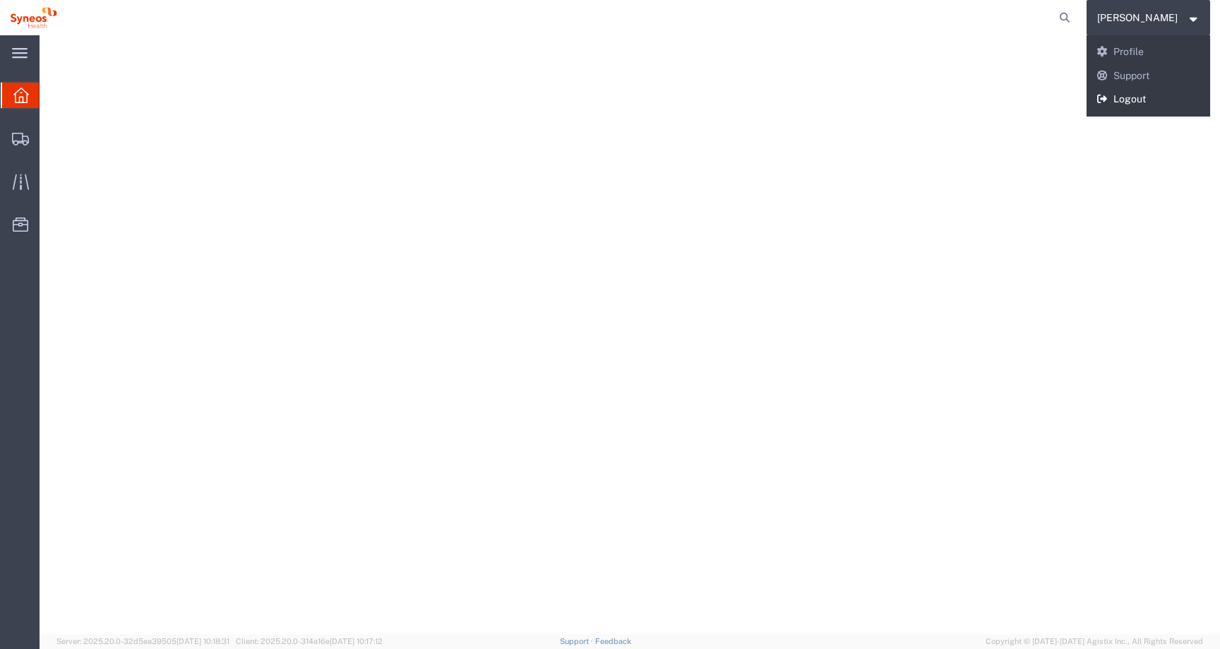
click at [1122, 97] on link "Logout" at bounding box center [1148, 100] width 124 height 24
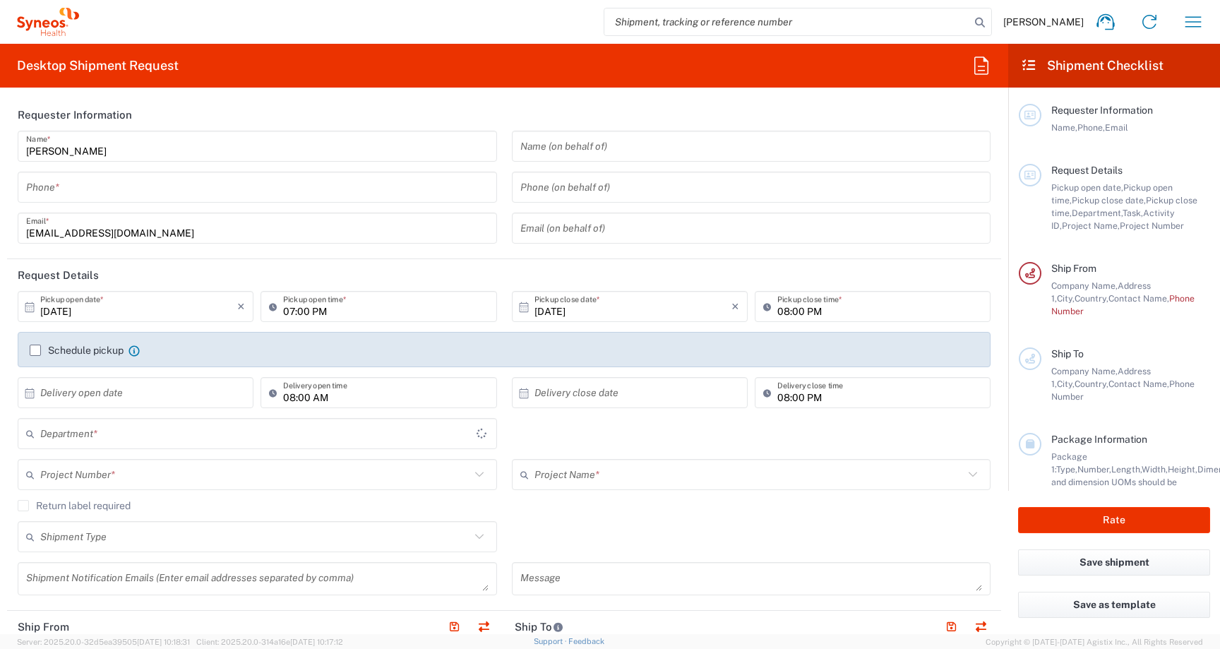
type input "6012"
type input "[GEOGRAPHIC_DATA]"
click at [827, 13] on input "search" at bounding box center [787, 21] width 366 height 27
paste input "57062791"
type input "57062791"
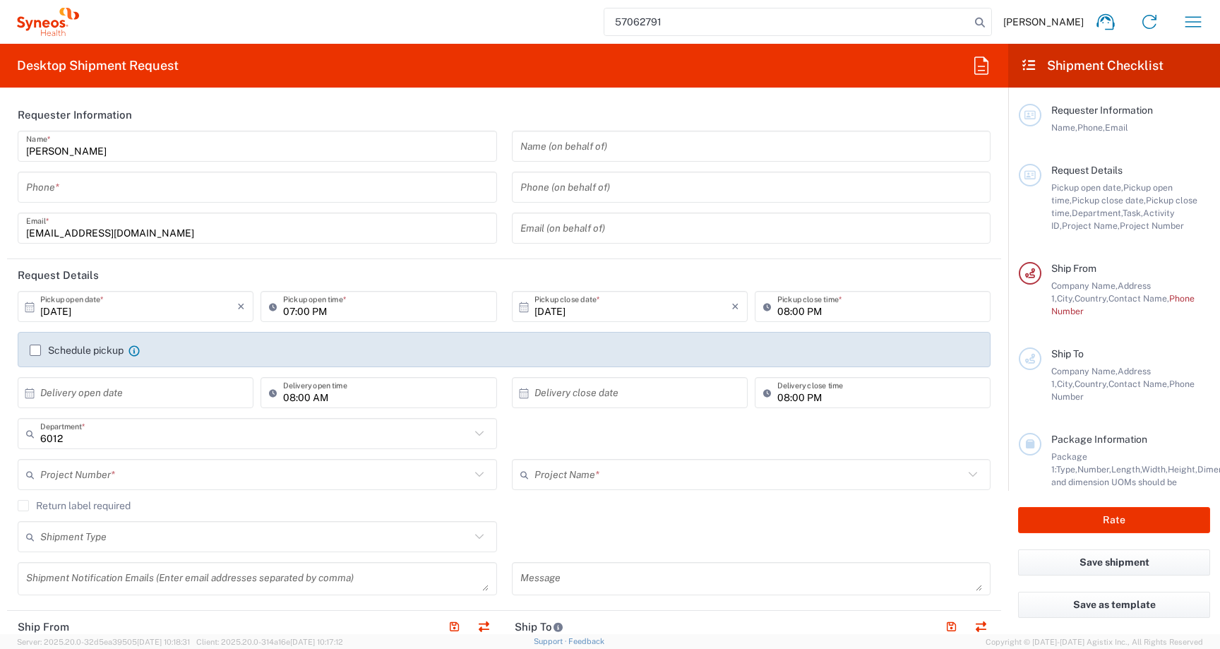
type input "Syneos Hlth Commercial FR SARL"
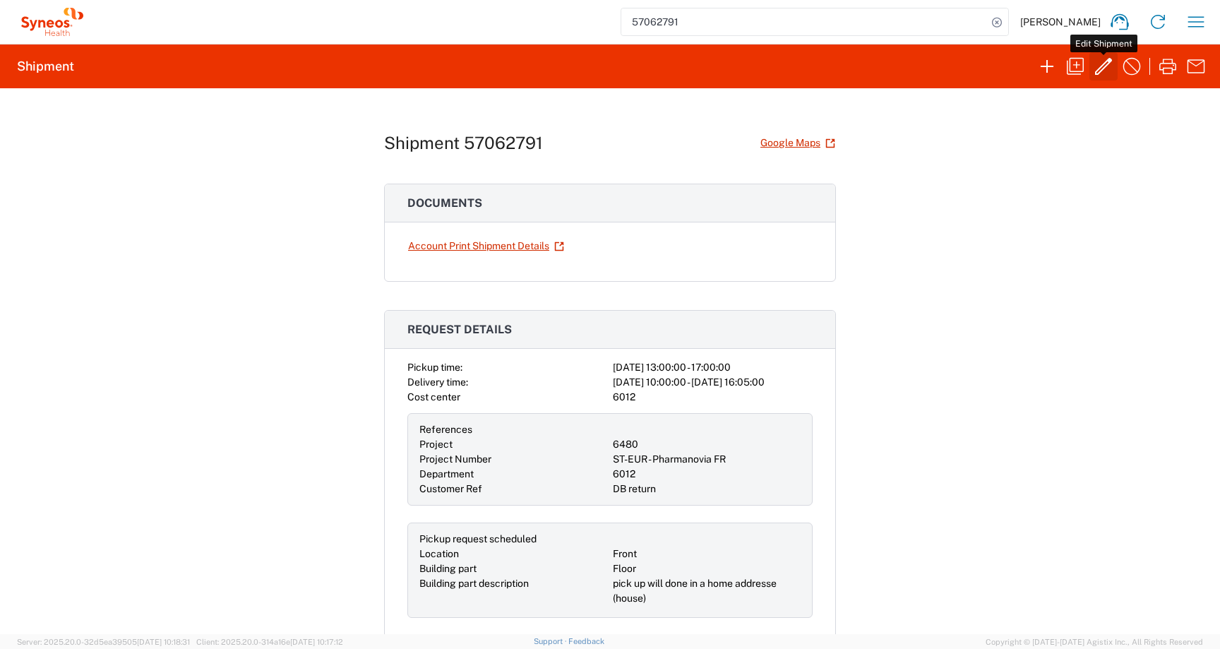
click at [1103, 76] on icon "button" at bounding box center [1103, 66] width 23 height 23
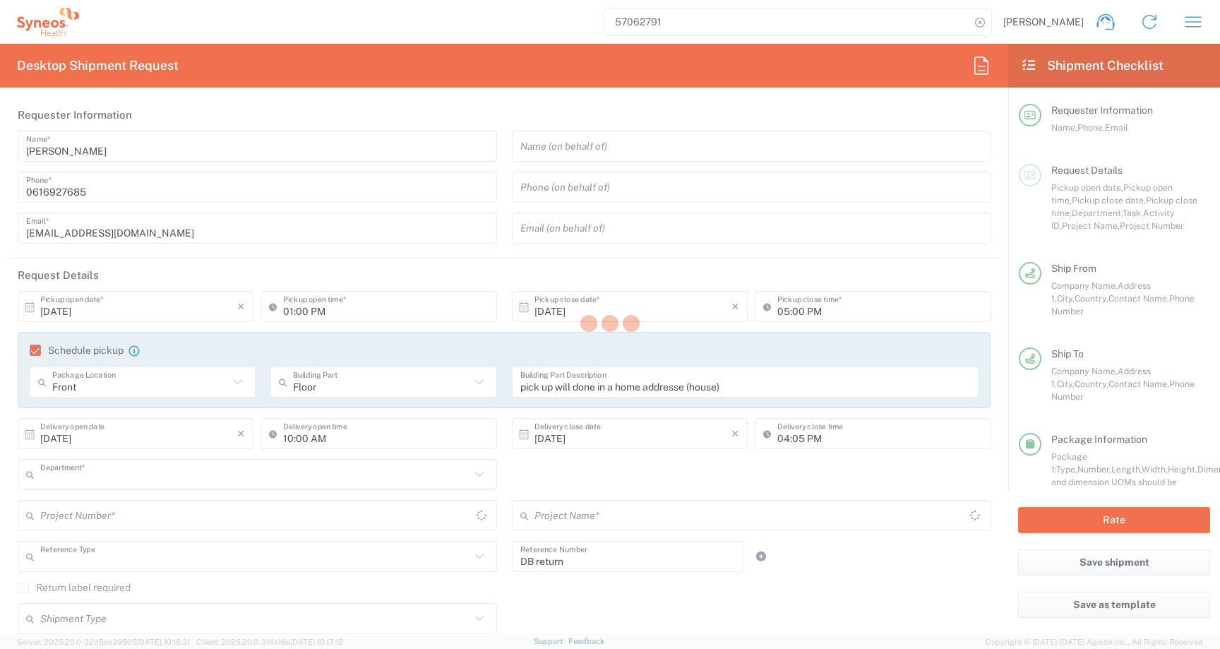
type input "6012"
type input "6480"
type input "ST-EUR - Pharmanovia FR"
type input "Customer Ref"
type input "[GEOGRAPHIC_DATA]"
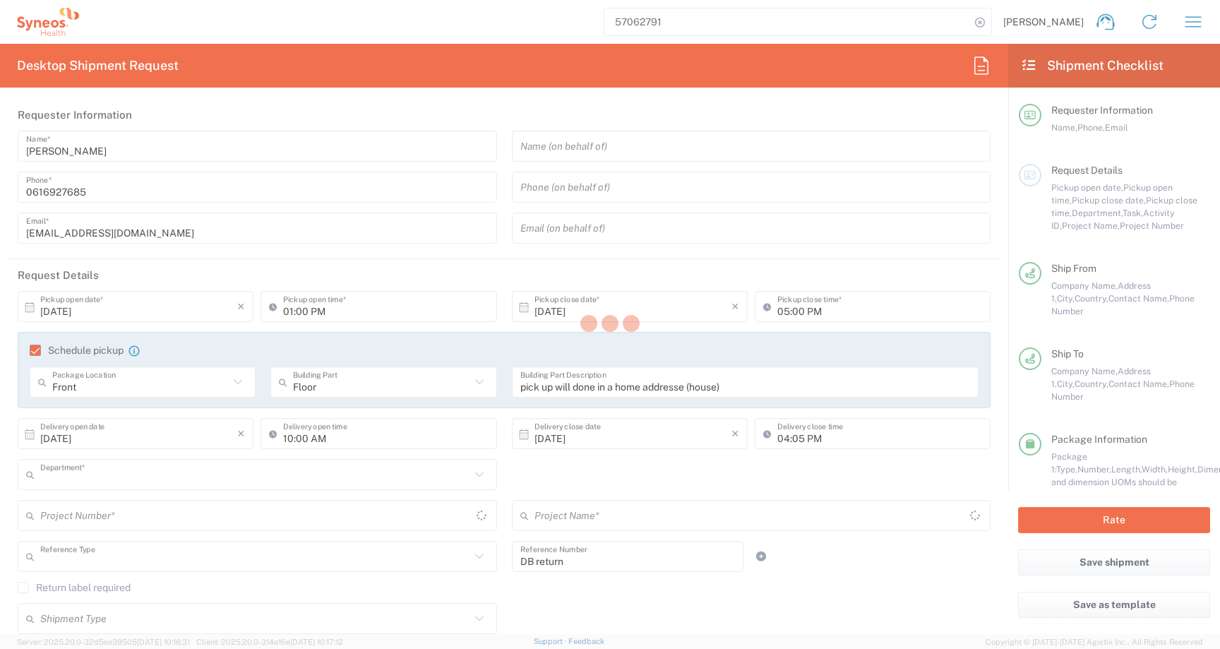
type input "Your Packaging"
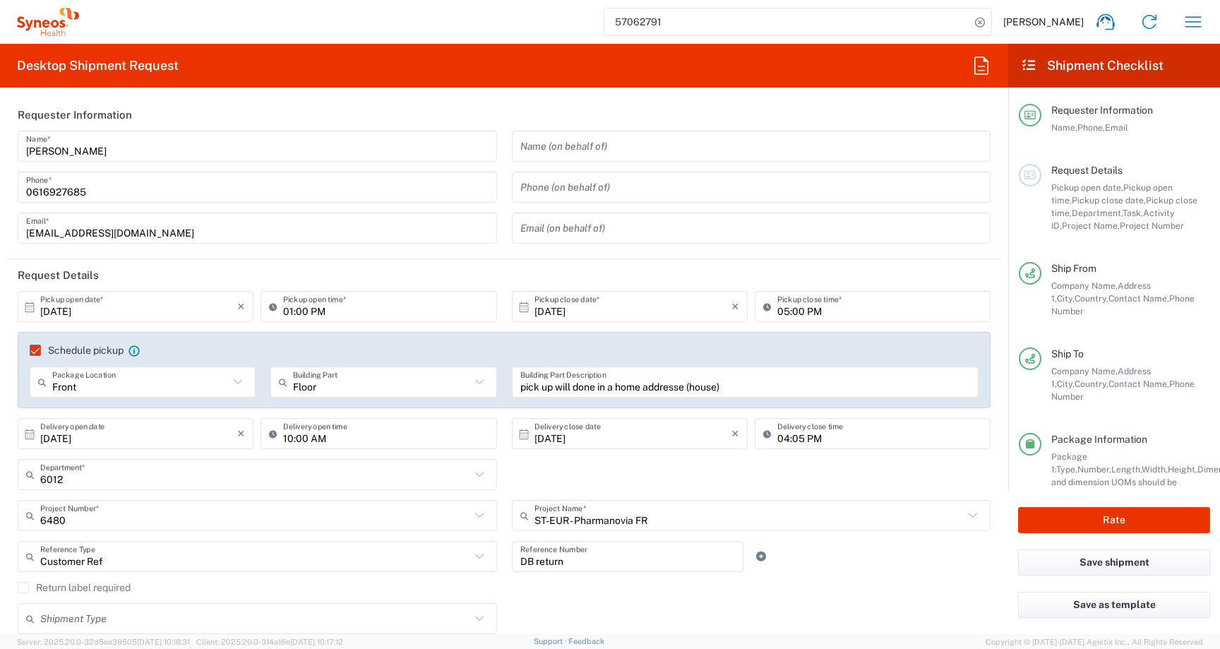
type input "Your Packaging"
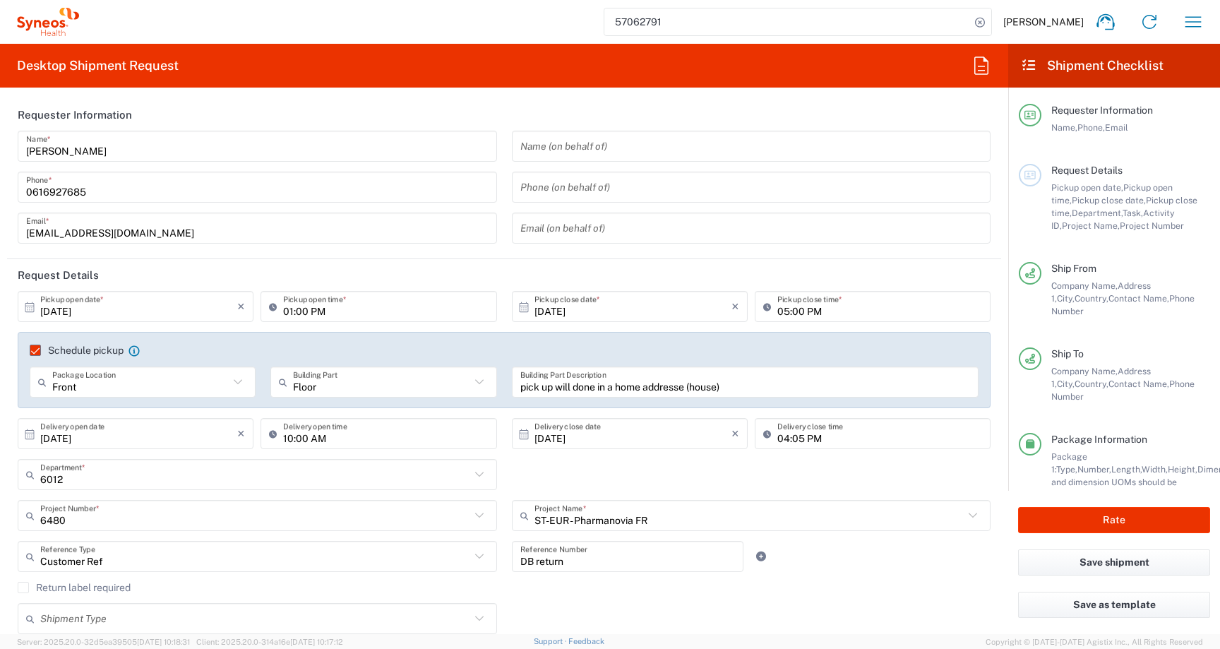
type input "Your Packaging"
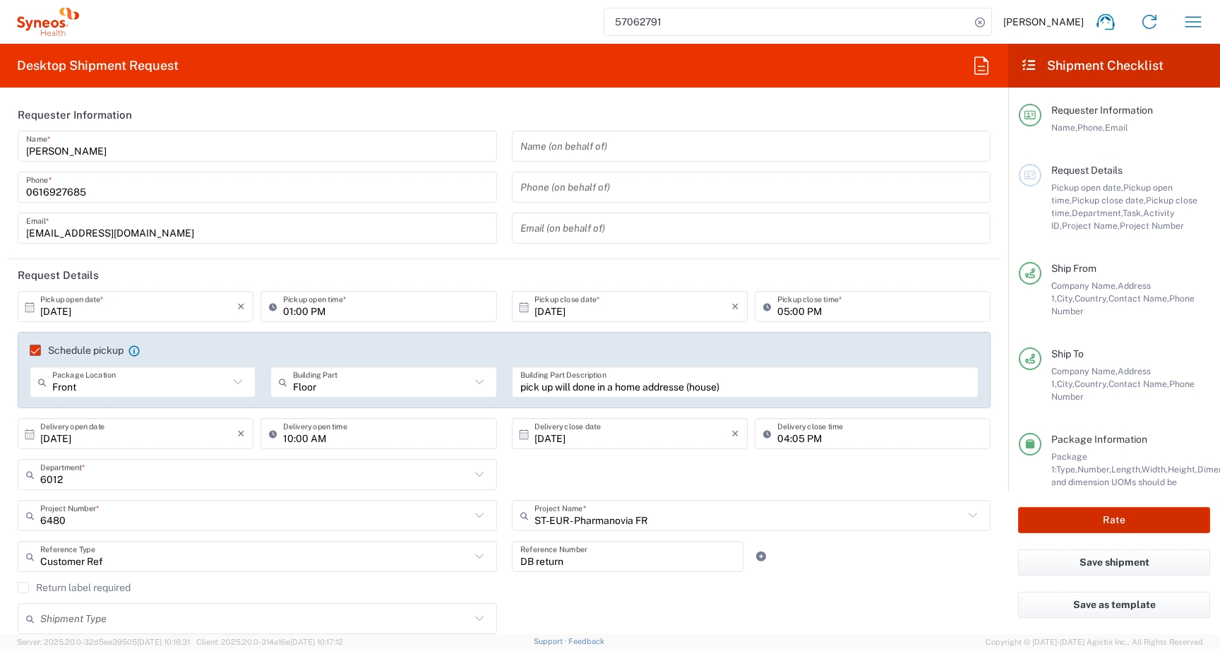
type input "Your Packaging"
click at [1035, 524] on button "Rate" at bounding box center [1114, 520] width 192 height 26
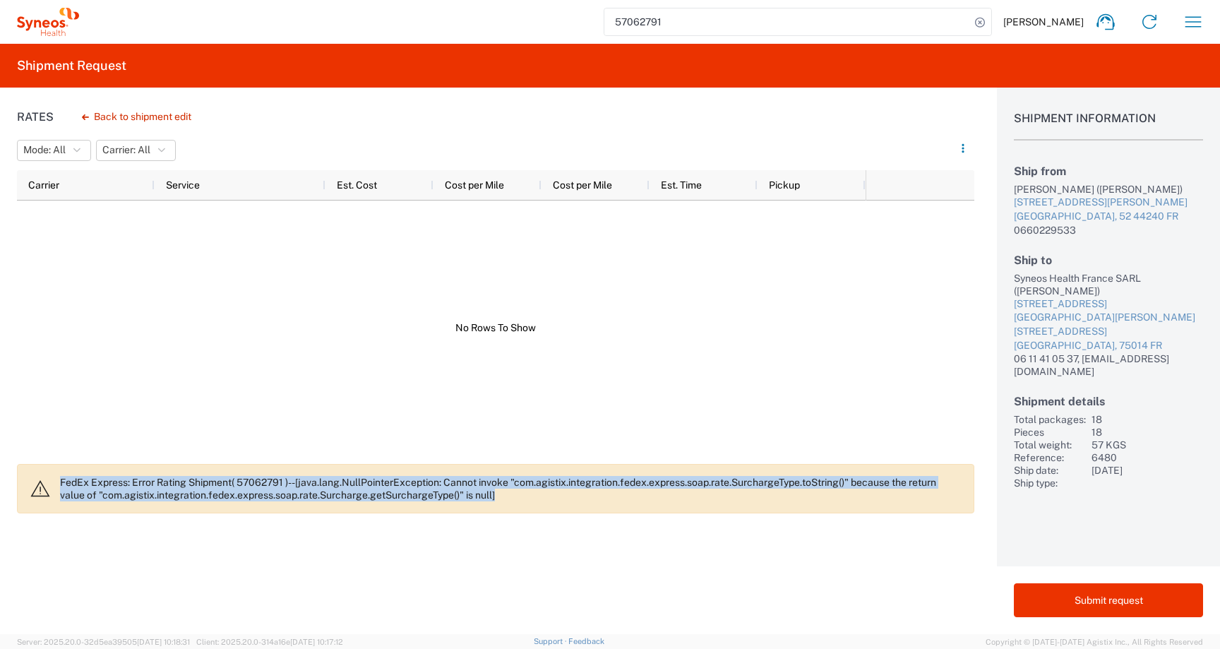
drag, startPoint x: 55, startPoint y: 482, endPoint x: 594, endPoint y: 500, distance: 538.9
click at [594, 500] on agx-banner "FedEx Express: Error Rating Shipment( 57062791 )--[java.lang.NullPointerExcepti…" at bounding box center [495, 488] width 957 height 49
copy p "FedEx Express: Error Rating Shipment( 57062791 )--[java.lang.NullPointerExcepti…"
click at [169, 301] on div at bounding box center [441, 327] width 848 height 255
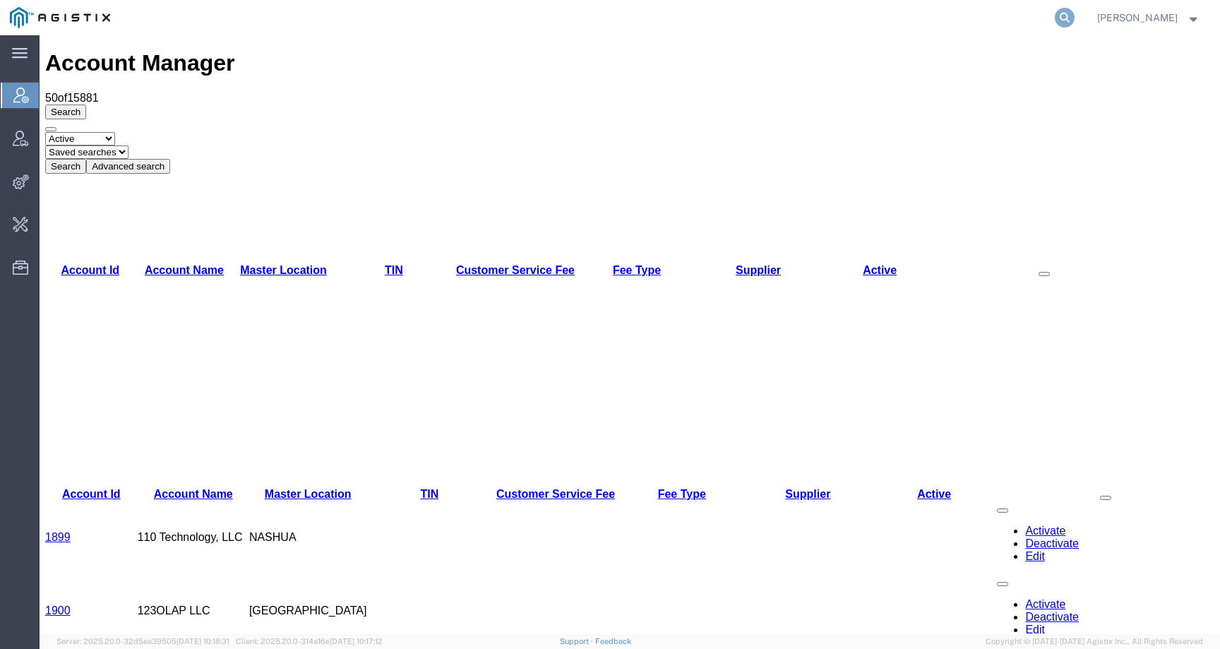
click at [1074, 18] on icon at bounding box center [1065, 18] width 20 height 20
click at [1046, 18] on input "search" at bounding box center [839, 18] width 429 height 34
paste input "57062791"
type input "57062791"
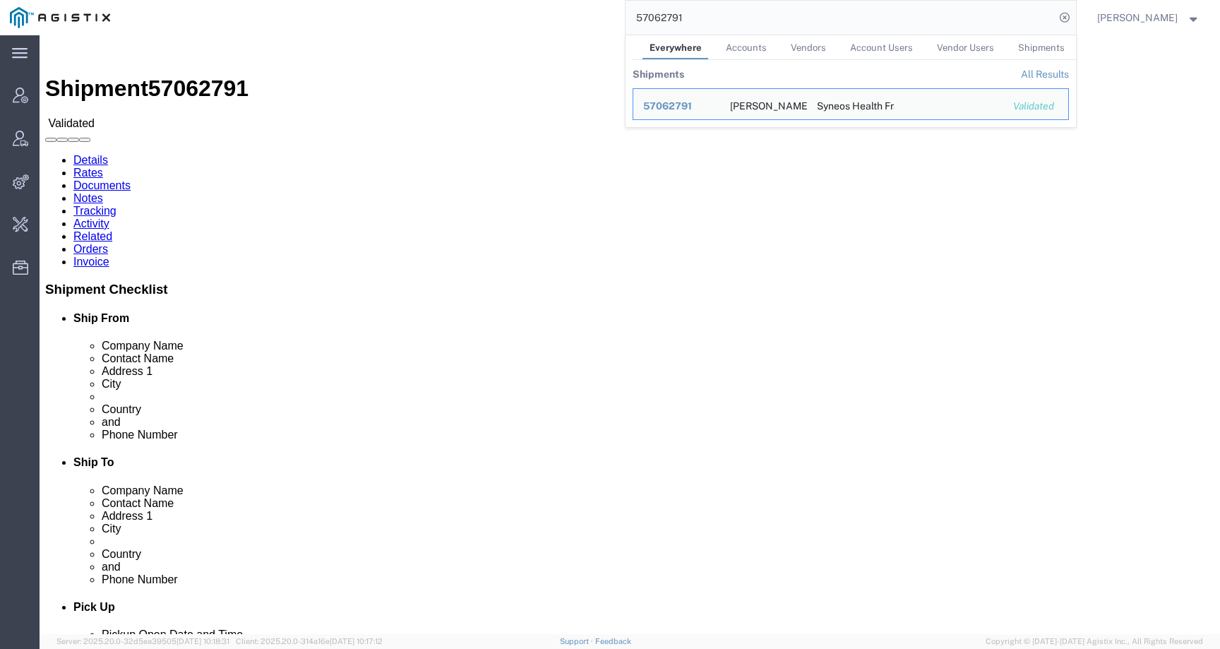
click link "Activity"
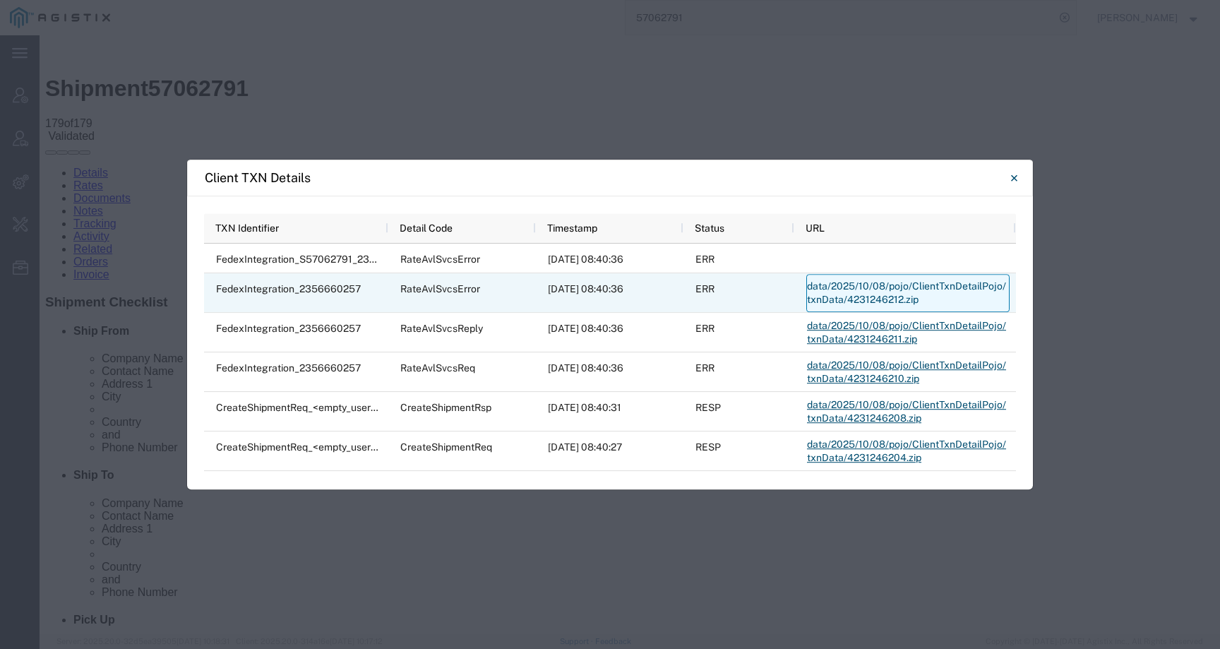
click at [914, 292] on link "data/2025/10/08/pojo/ClientTxnDetailPojo/txnData/4231246212.zip" at bounding box center [907, 293] width 203 height 38
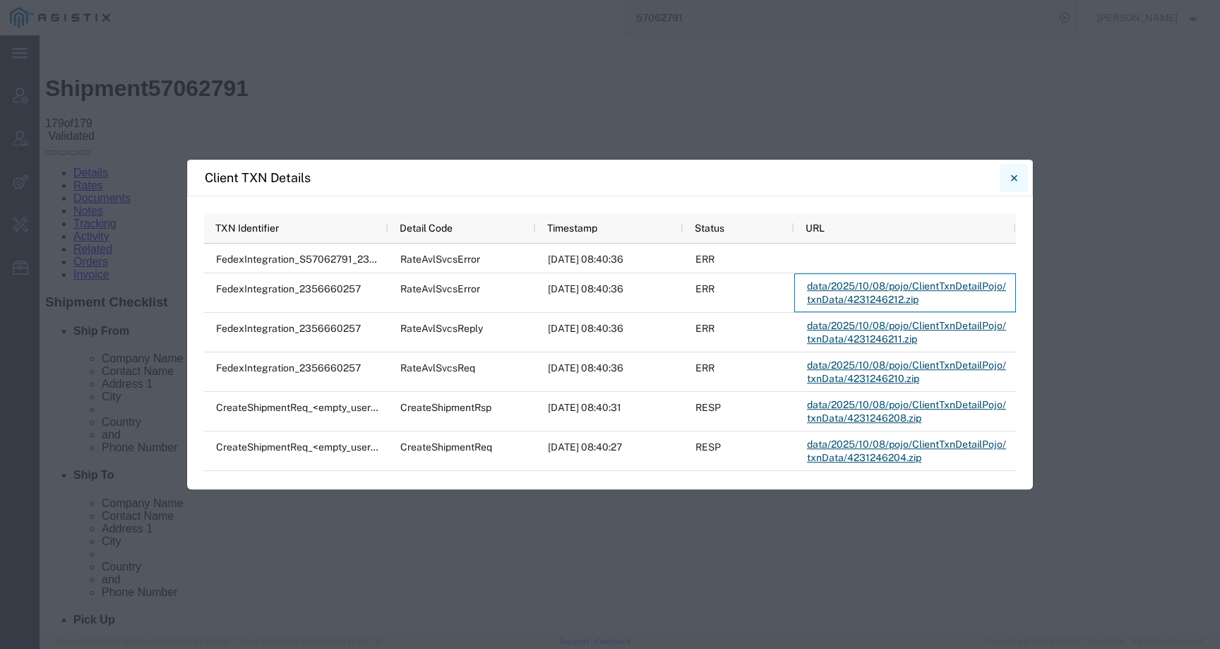
click at [1011, 177] on icon "Close" at bounding box center [1014, 177] width 6 height 17
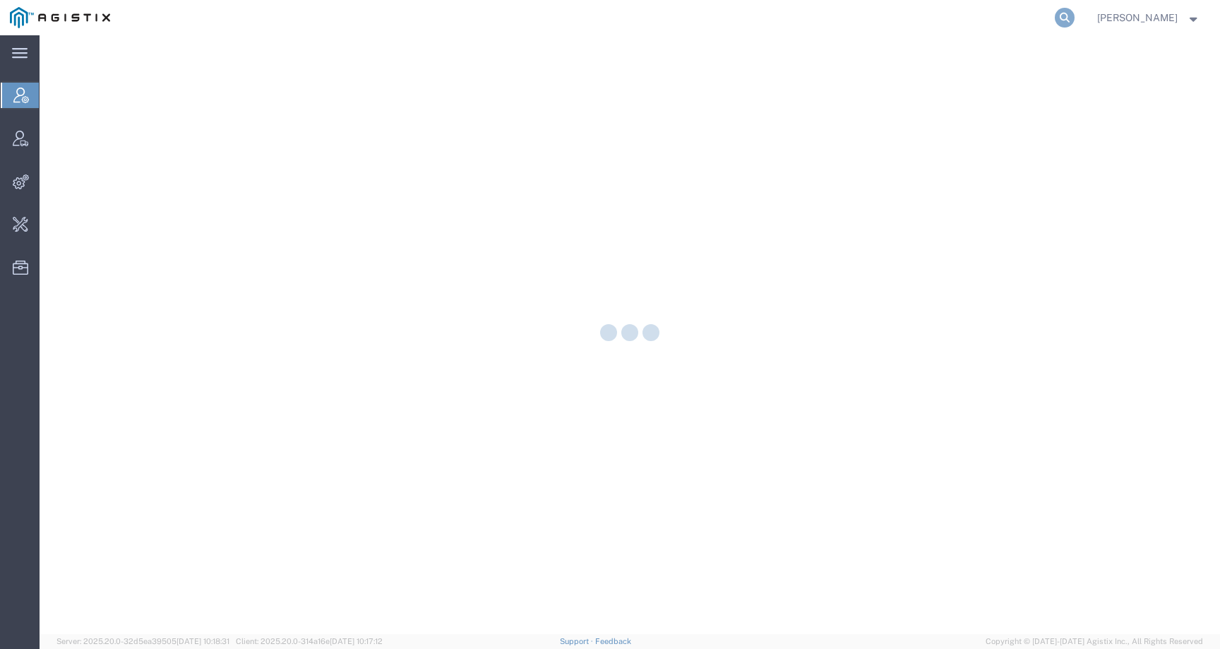
click at [1074, 16] on icon at bounding box center [1065, 18] width 20 height 20
click at [1055, 16] on input "search" at bounding box center [839, 18] width 429 height 34
paste input "57027993"
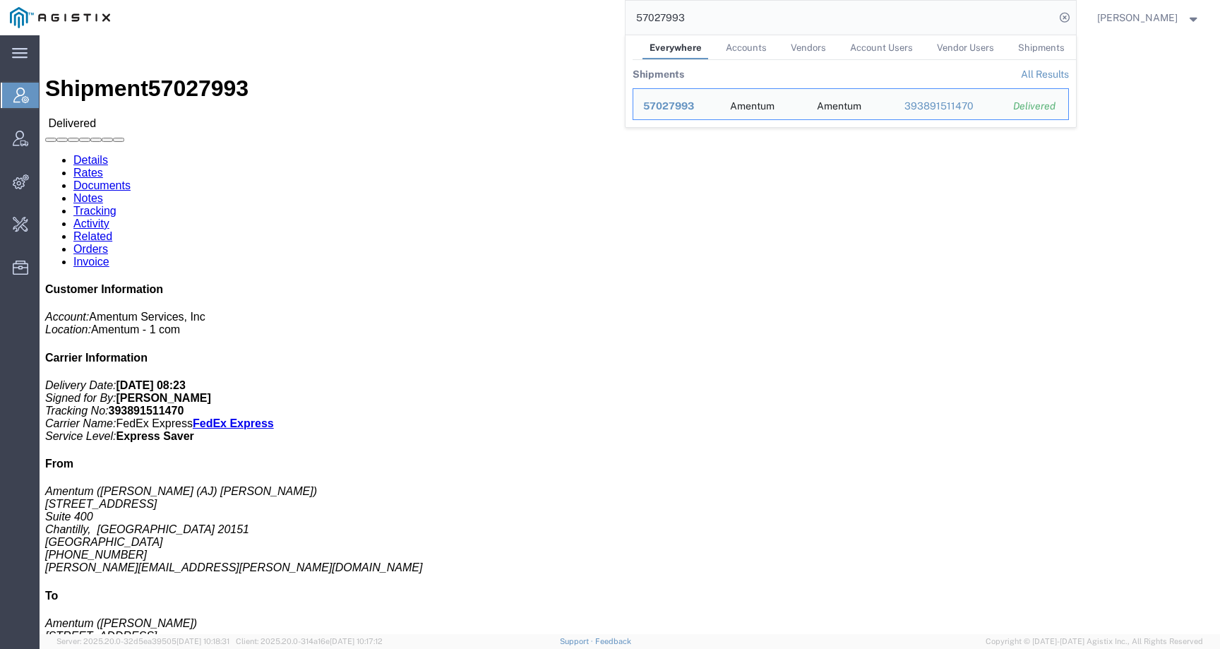
click div "Ship From Amentum ([PERSON_NAME] (AJ) [PERSON_NAME]) [STREET_ADDRESS] [PHONE_NU…"
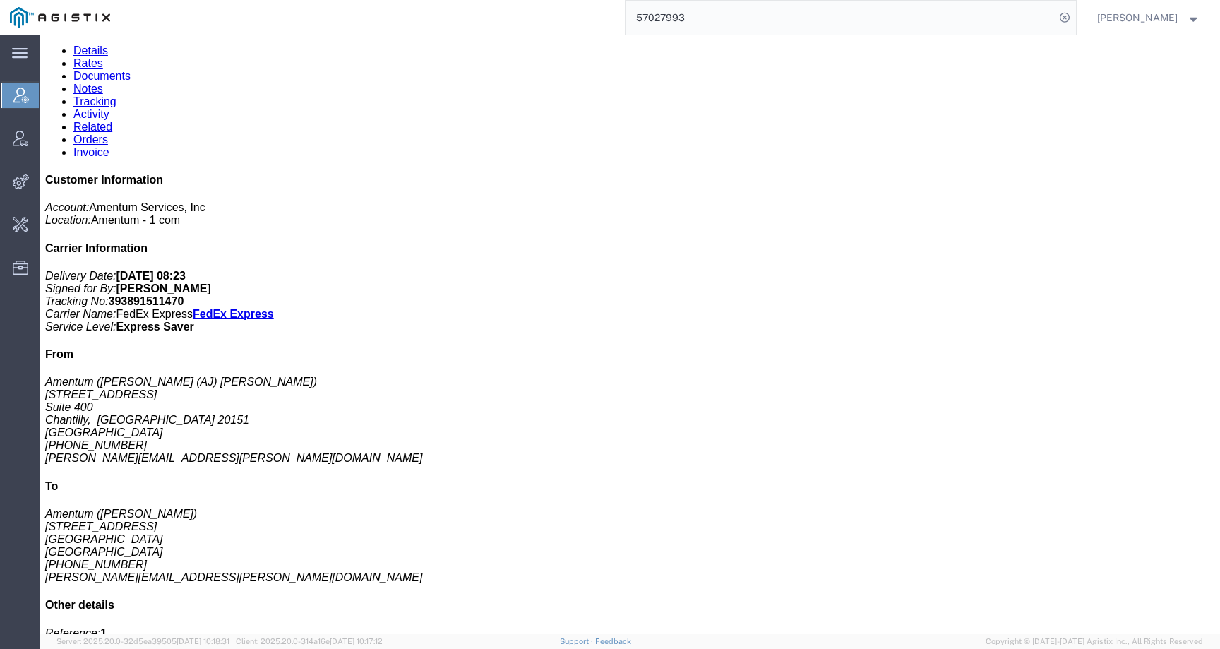
scroll to position [291, 0]
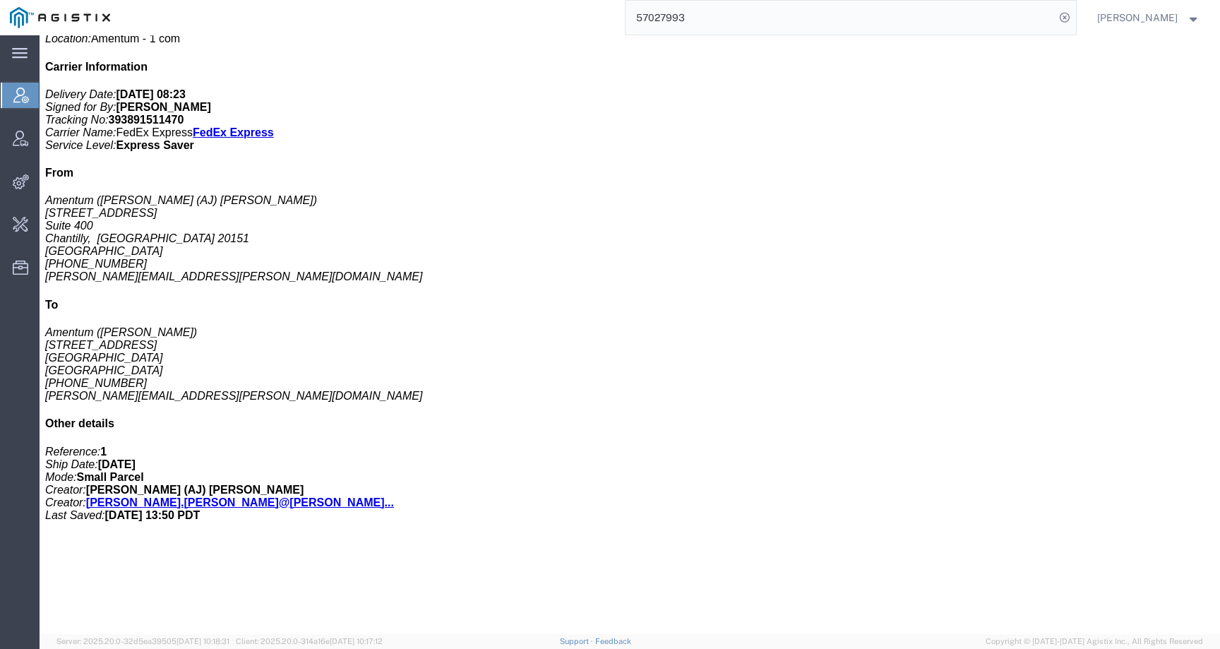
click link "Activity"
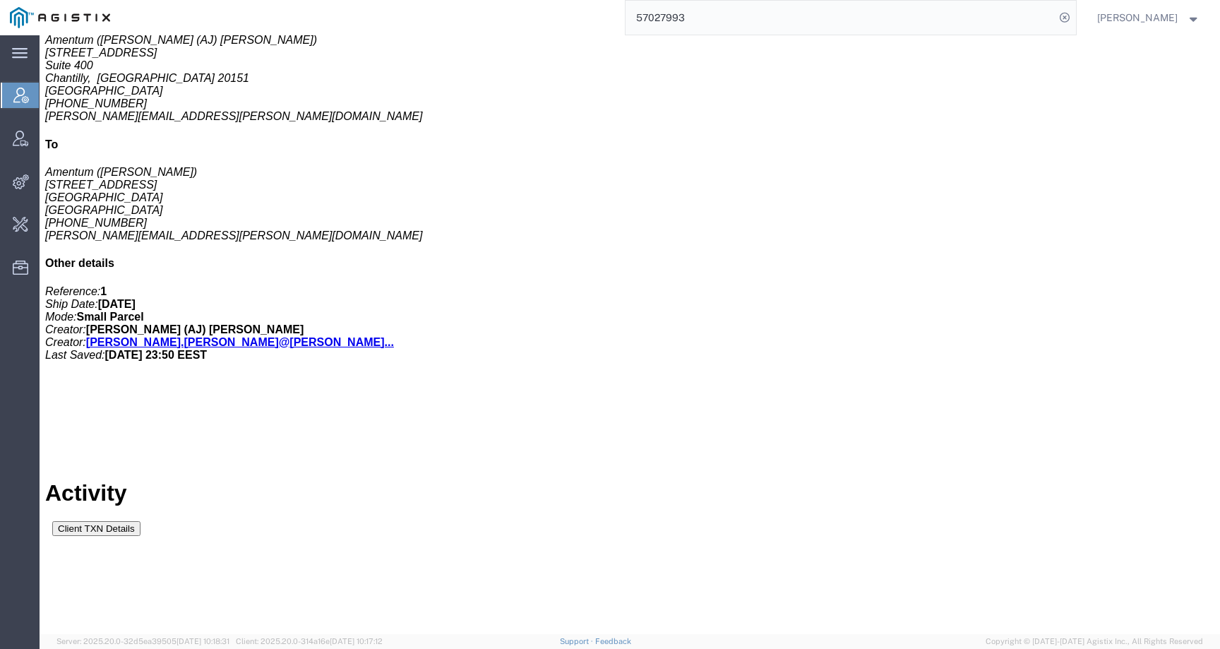
scroll to position [480, 0]
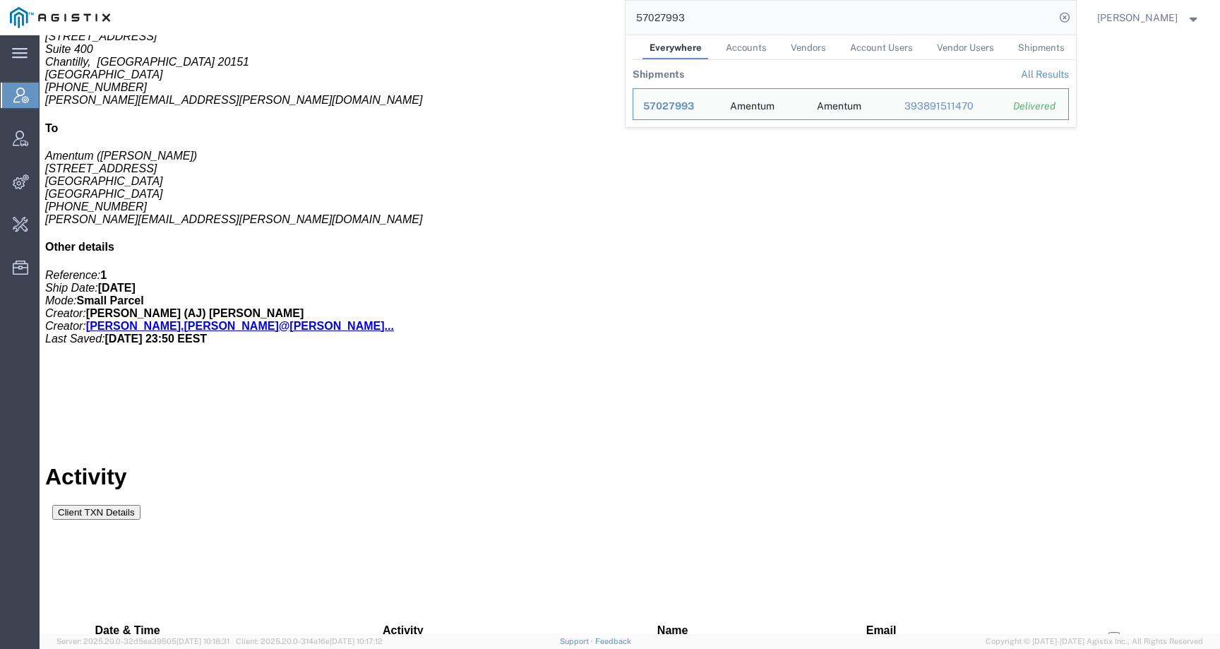
drag, startPoint x: 736, startPoint y: 13, endPoint x: 569, endPoint y: 12, distance: 167.3
click at [569, 12] on div "57027993 Everywhere Accounts Vendors Account Users Vendor Users Shipments Shipm…" at bounding box center [598, 17] width 956 height 35
paste input "62791"
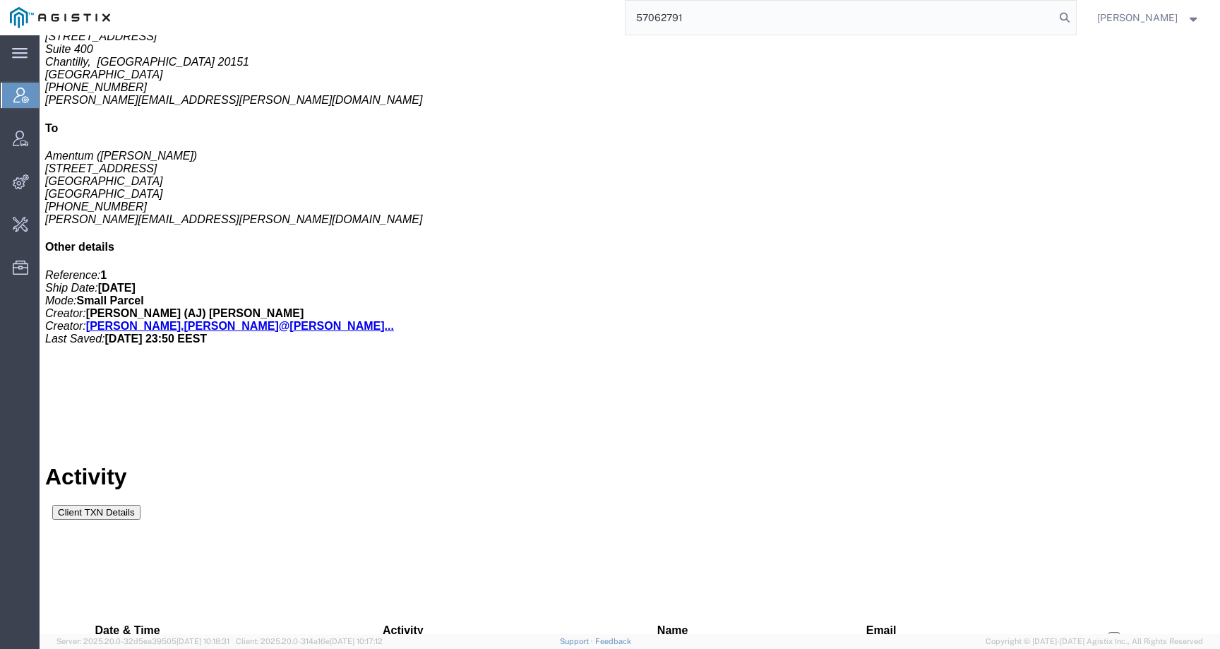
type input "57062791"
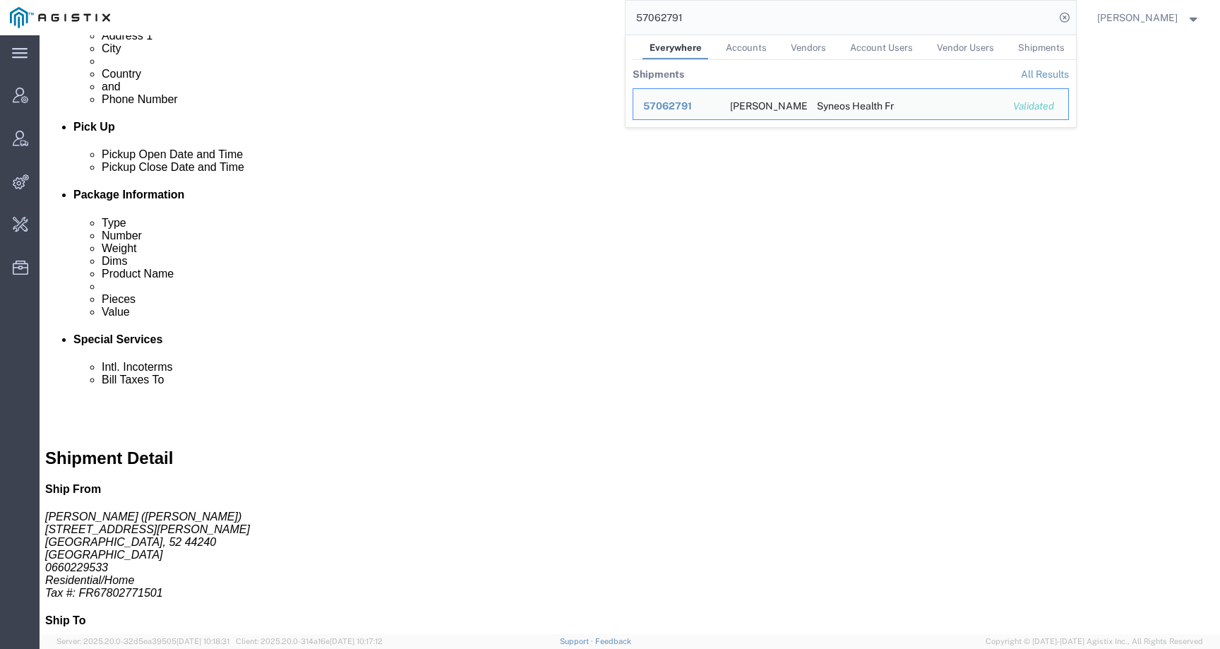
click ul "Details Rates Documents Notes Tracking Activity Related Orders Invoice"
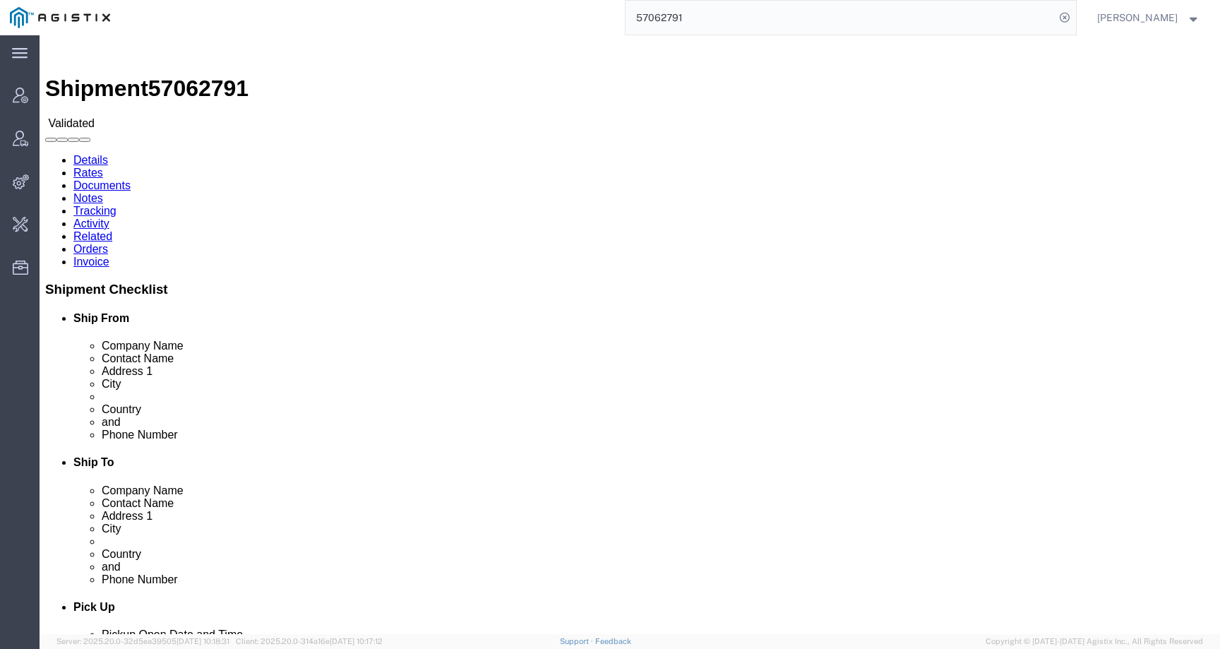
click link "Activity"
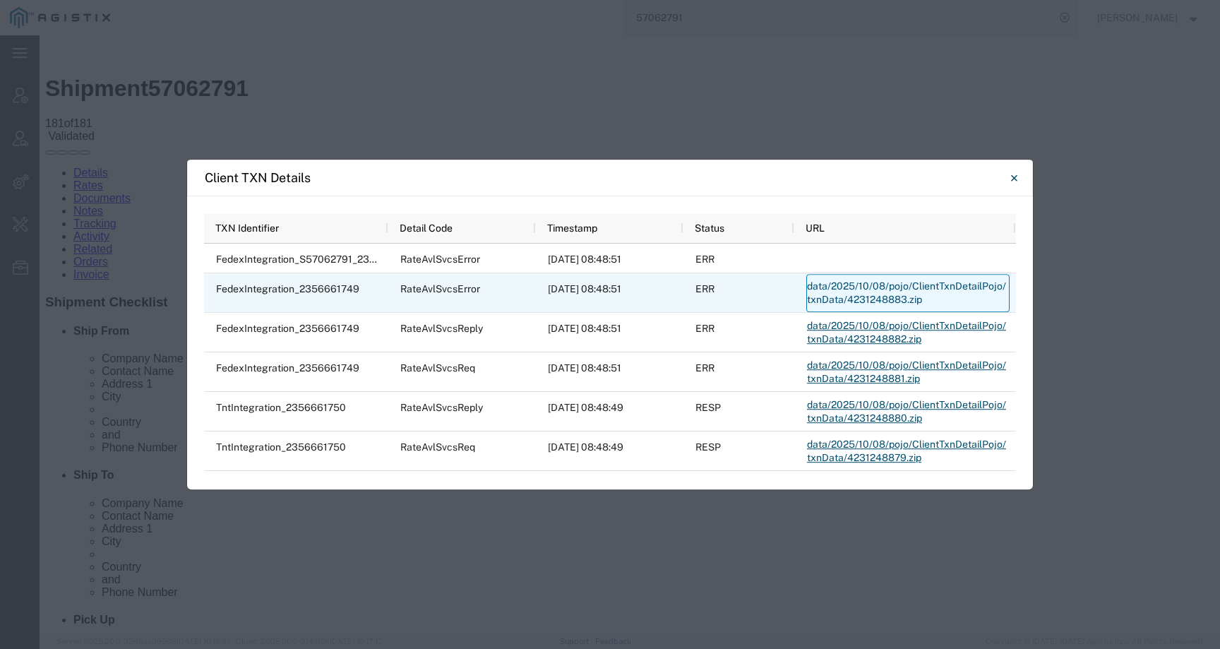
click at [853, 298] on link "data/2025/10/08/pojo/ClientTxnDetailPojo/txnData/4231248883.zip" at bounding box center [907, 293] width 203 height 38
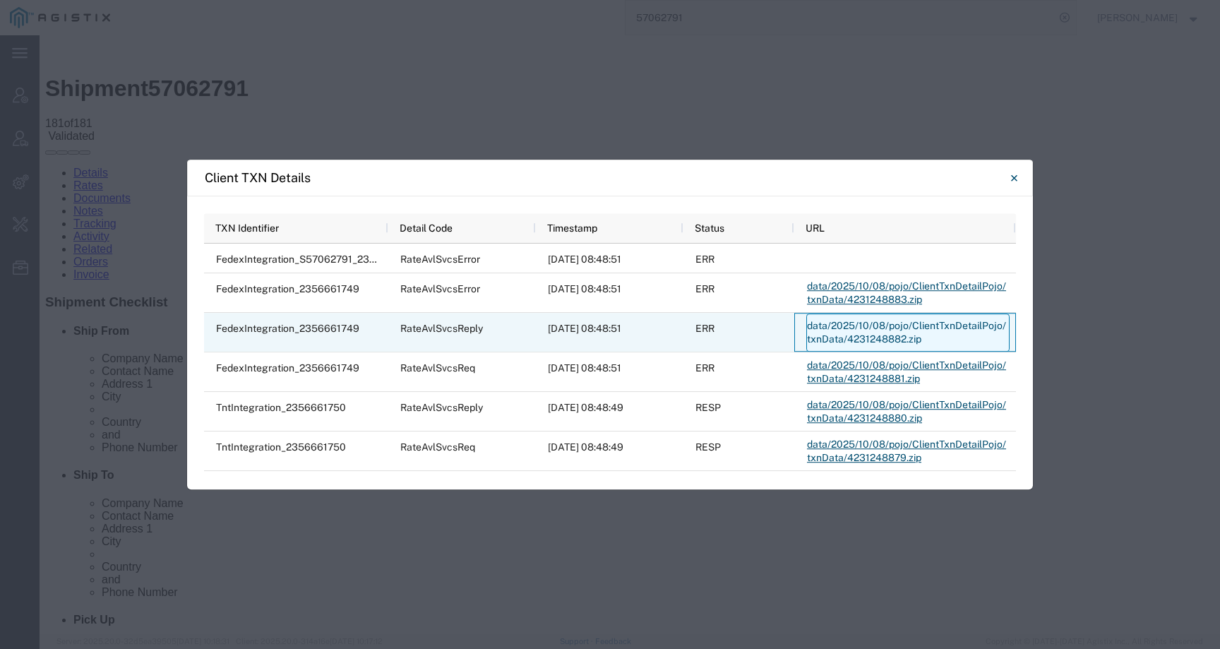
click at [836, 331] on link "data/2025/10/08/pojo/ClientTxnDetailPojo/txnData/4231248882.zip" at bounding box center [907, 332] width 203 height 38
